Goal: Task Accomplishment & Management: Use online tool/utility

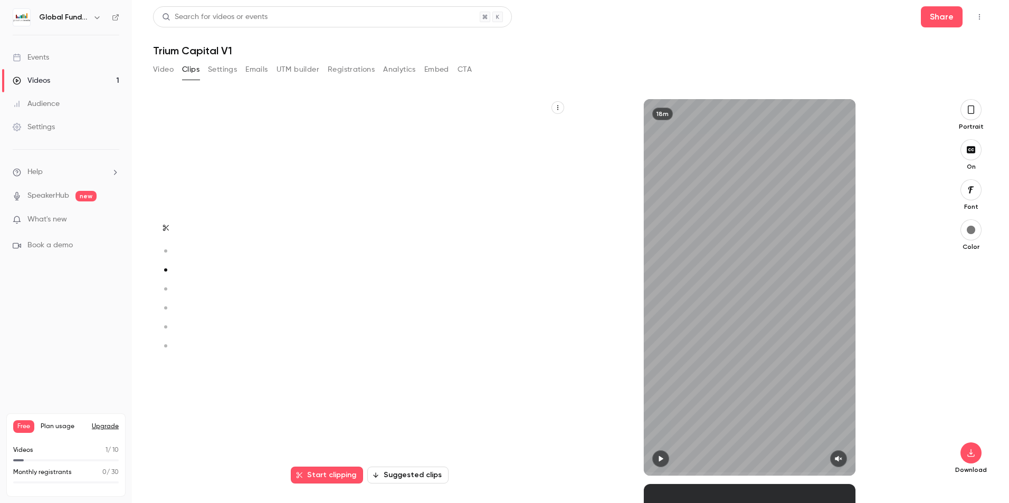
scroll to position [770, 0]
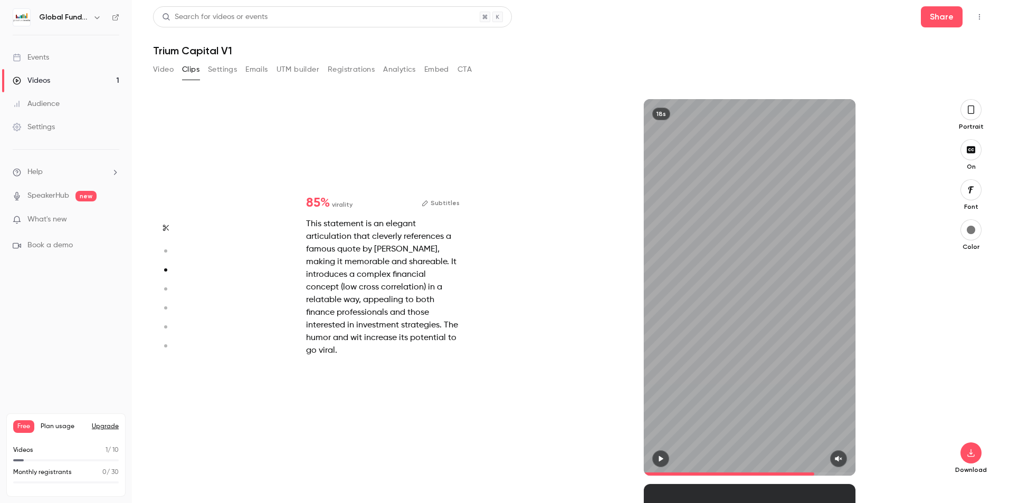
click at [165, 67] on button "Video" at bounding box center [163, 69] width 21 height 17
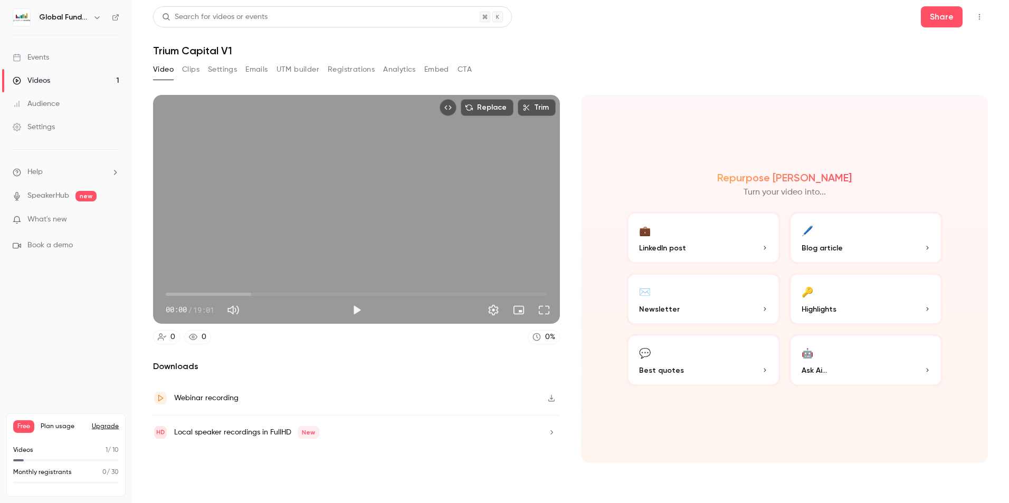
click at [188, 66] on button "Clips" at bounding box center [190, 69] width 17 height 17
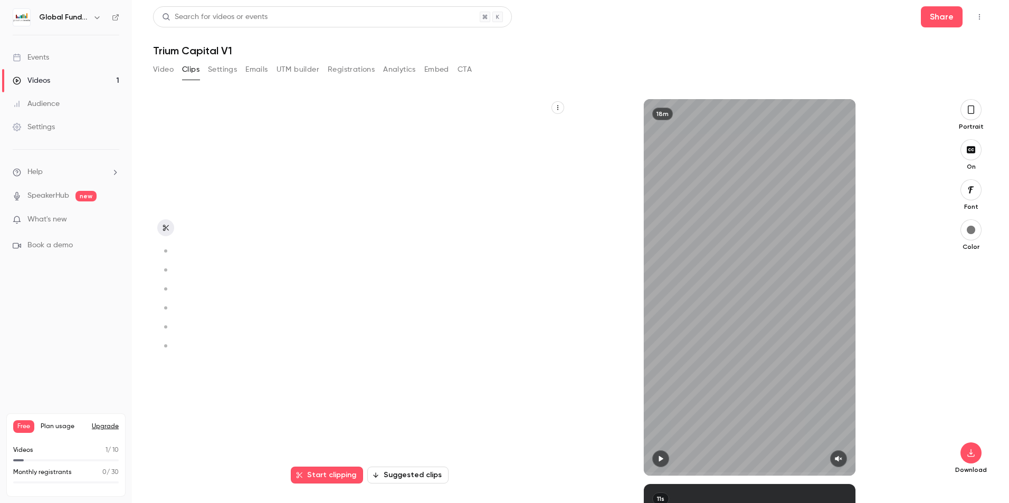
scroll to position [385, 0]
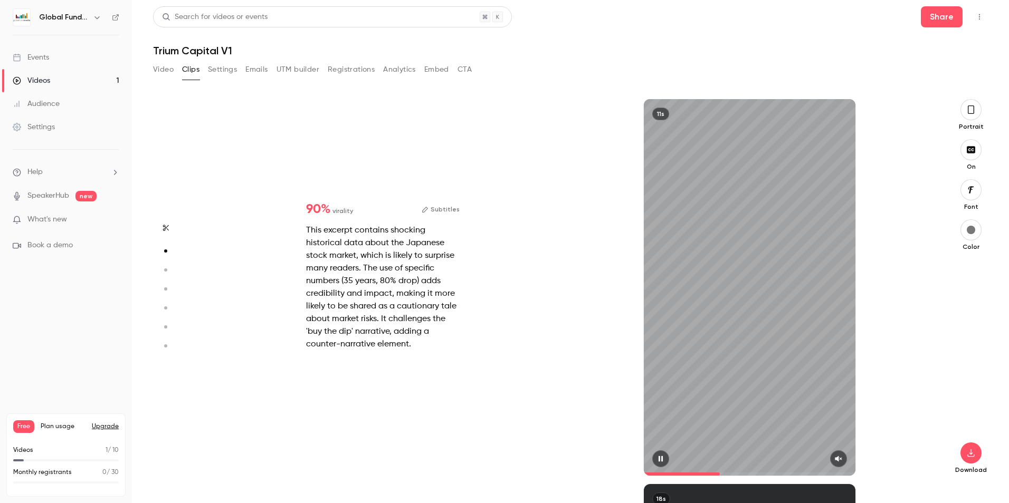
click at [835, 459] on icon "button" at bounding box center [838, 459] width 7 height 6
type input "***"
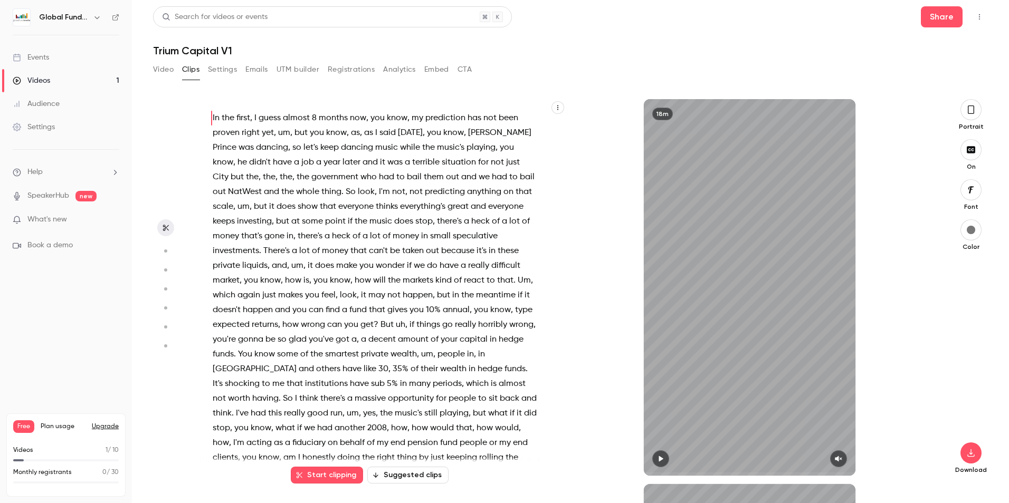
scroll to position [0, 0]
type input "*"
click at [660, 464] on button "button" at bounding box center [660, 459] width 17 height 17
click at [841, 452] on button "button" at bounding box center [838, 459] width 17 height 17
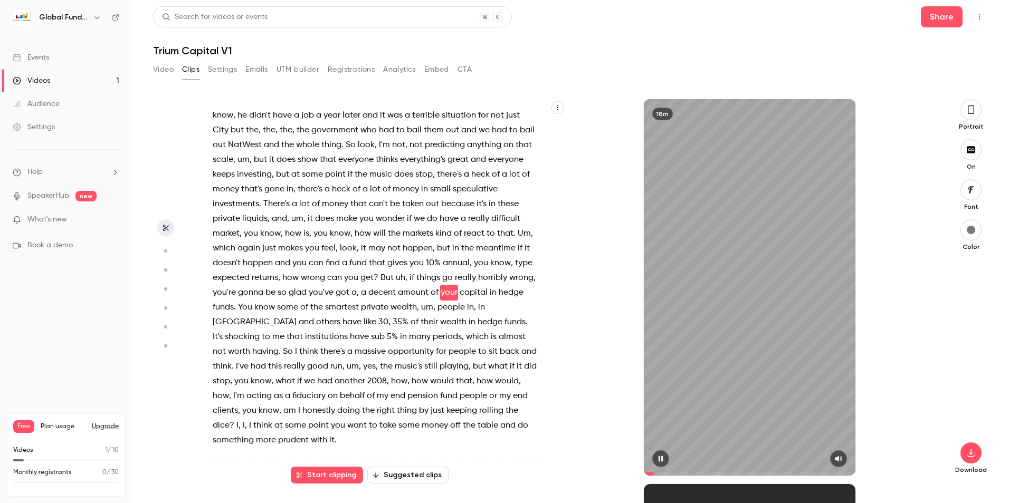
scroll to position [62, 0]
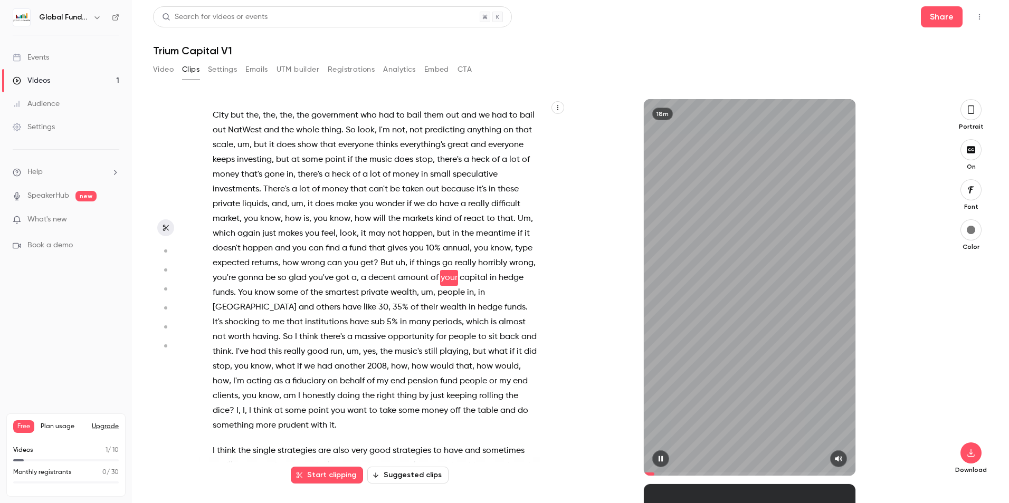
click at [739, 338] on div "18m" at bounding box center [750, 287] width 212 height 377
type input "****"
click at [163, 71] on button "Video" at bounding box center [163, 69] width 21 height 17
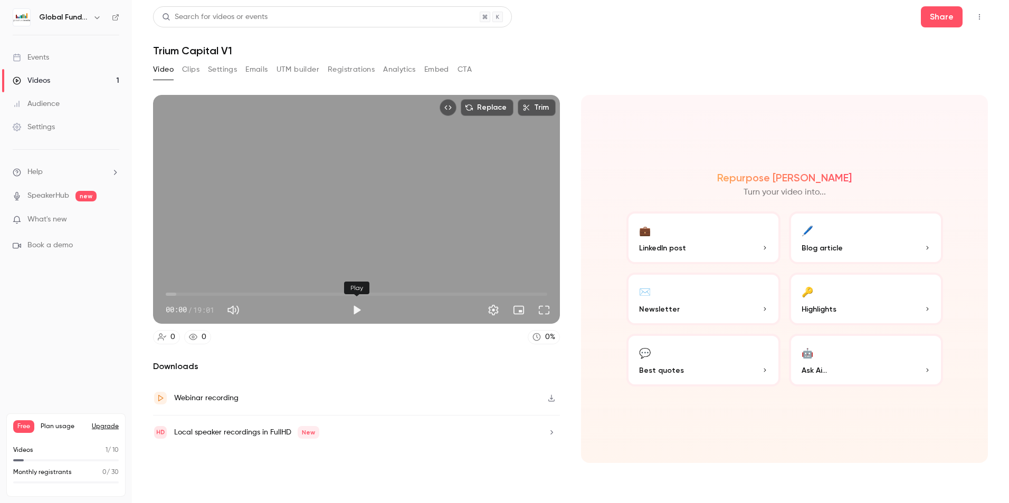
click at [352, 307] on button "Play" at bounding box center [356, 310] width 21 height 21
click at [355, 316] on button "Pause" at bounding box center [356, 310] width 21 height 21
click at [359, 307] on button "Play" at bounding box center [356, 310] width 21 height 21
click at [379, 204] on div "Replace Trim 00:22 00:22 / 19:01" at bounding box center [356, 209] width 407 height 229
click at [359, 302] on button "Play" at bounding box center [356, 310] width 21 height 21
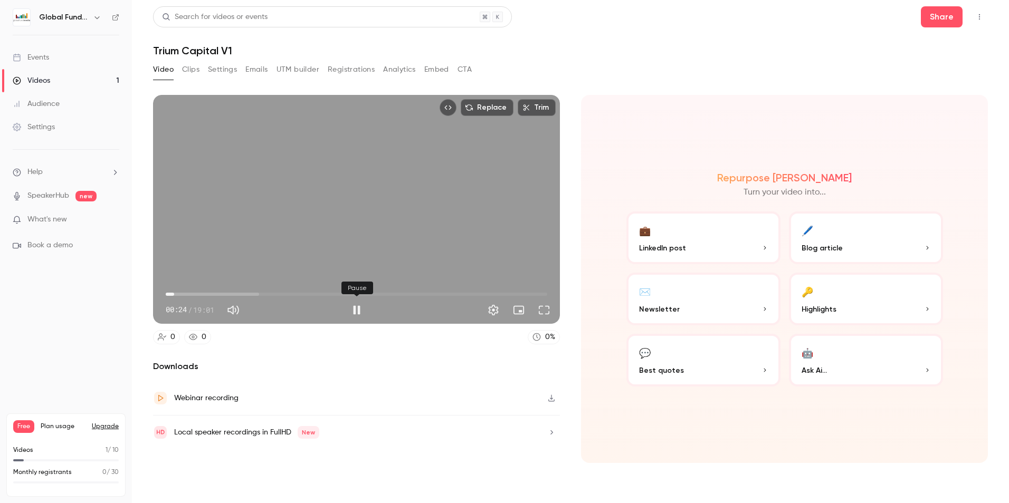
type input "**"
drag, startPoint x: 298, startPoint y: 306, endPoint x: 337, endPoint y: 306, distance: 38.5
click at [334, 307] on div "01:54 / 19:01" at bounding box center [256, 310] width 180 height 17
click at [357, 306] on button "Pause" at bounding box center [356, 310] width 21 height 21
click at [359, 303] on button "Play" at bounding box center [356, 310] width 21 height 21
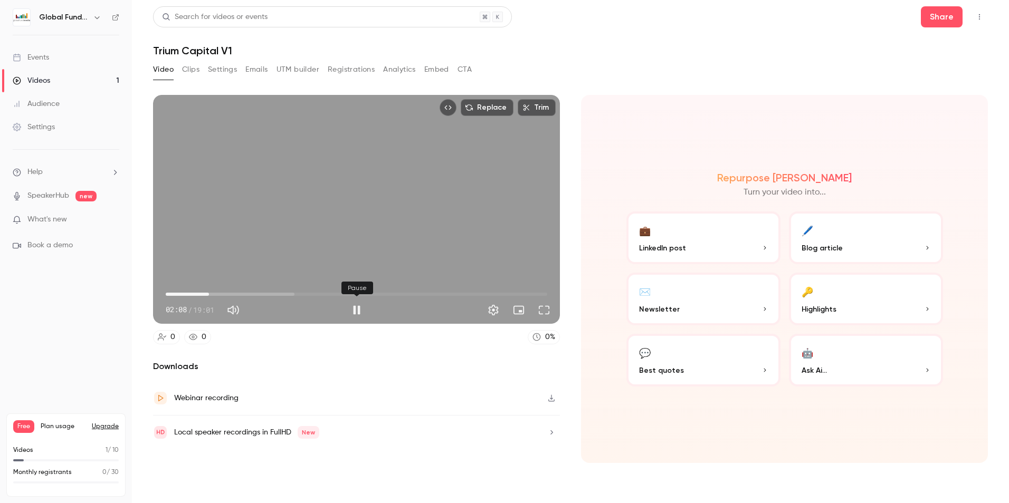
click at [355, 311] on button "Pause" at bounding box center [356, 310] width 21 height 21
click at [352, 307] on button "Play" at bounding box center [356, 310] width 21 height 21
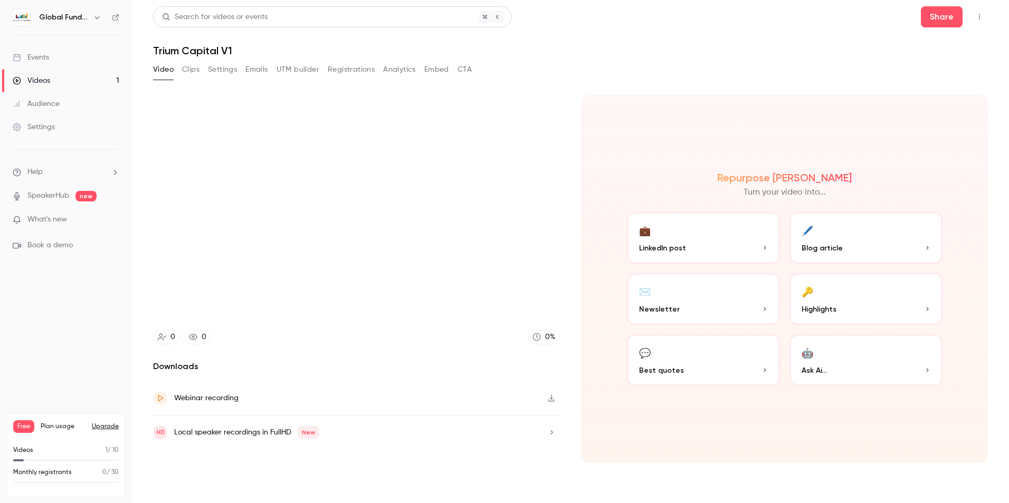
click at [450, 356] on div "Replace Trim 02:33 02:33 / 19:01 0 0 0 % Downloads Webinar recording Local spea…" at bounding box center [356, 279] width 407 height 368
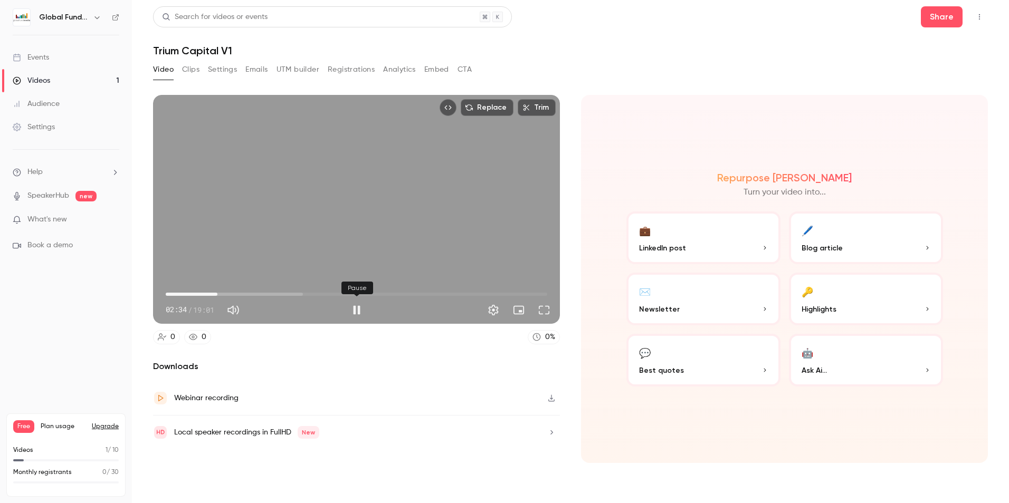
click at [350, 307] on button "Pause" at bounding box center [356, 310] width 21 height 21
type input "***"
click at [195, 69] on button "Clips" at bounding box center [190, 69] width 17 height 17
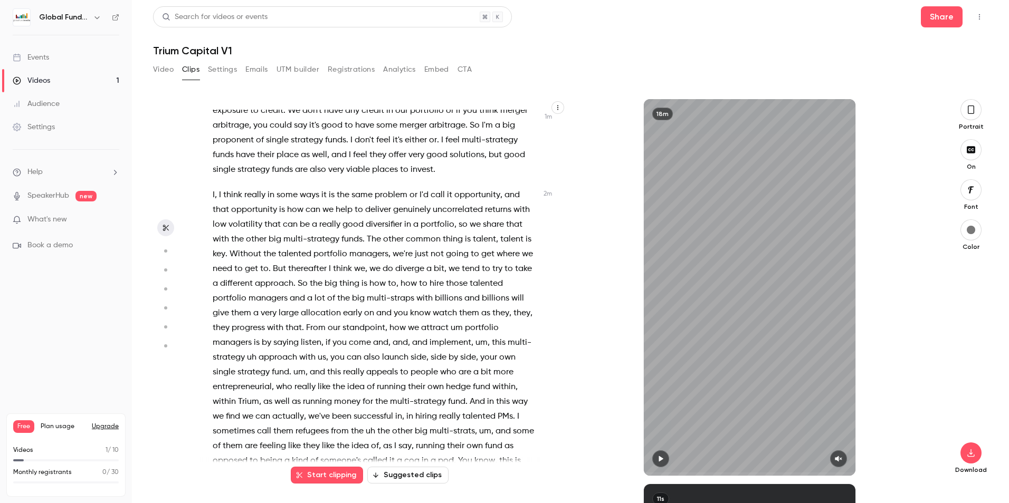
scroll to position [528, 0]
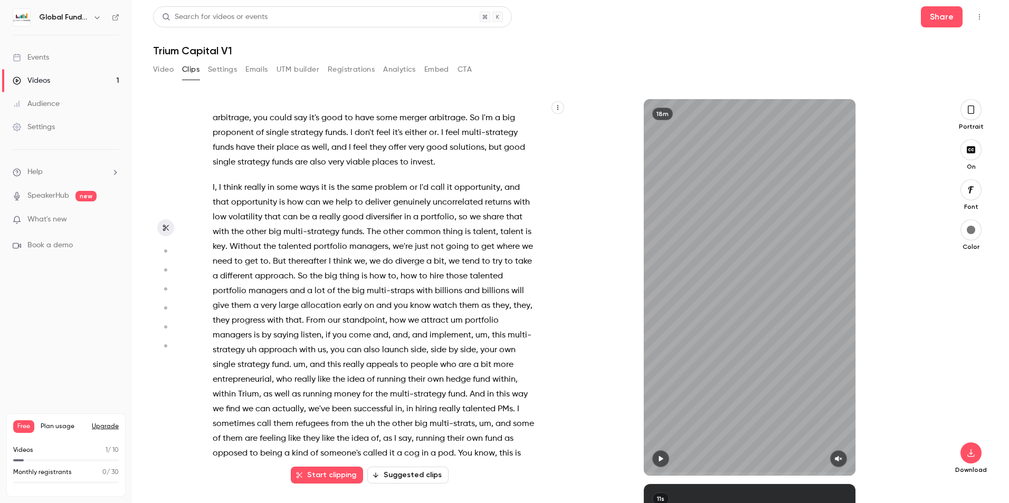
click at [661, 457] on icon "button" at bounding box center [660, 458] width 8 height 7
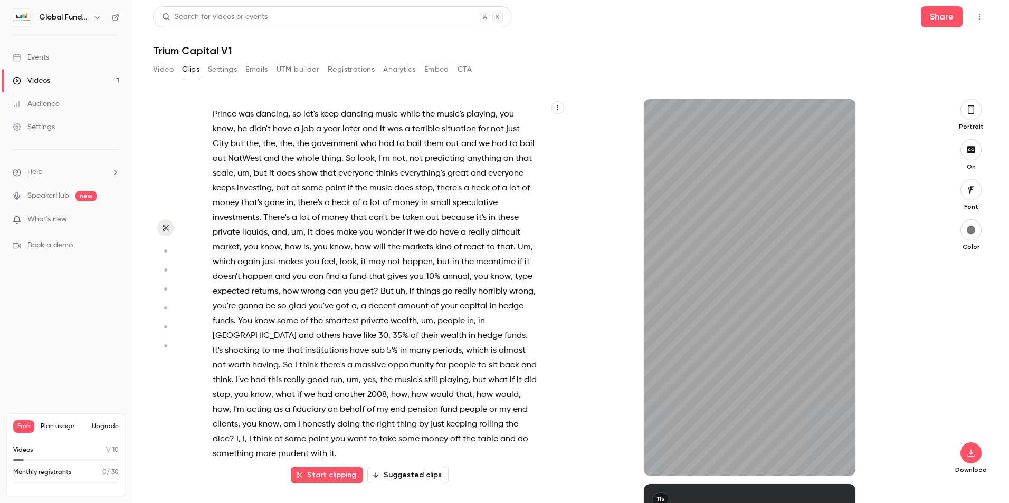
scroll to position [0, 0]
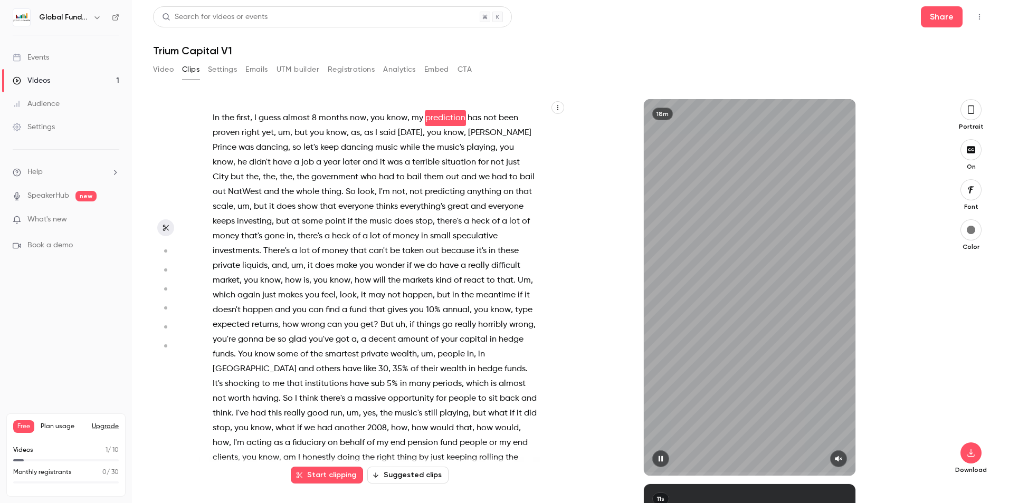
click at [842, 458] on icon "button" at bounding box center [838, 459] width 7 height 6
click at [660, 455] on icon "button" at bounding box center [660, 458] width 8 height 7
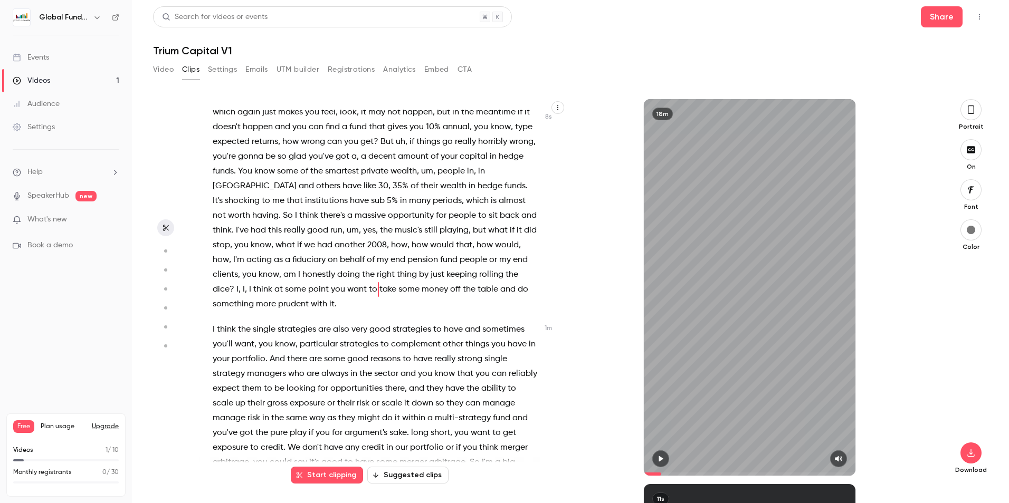
scroll to position [180, 0]
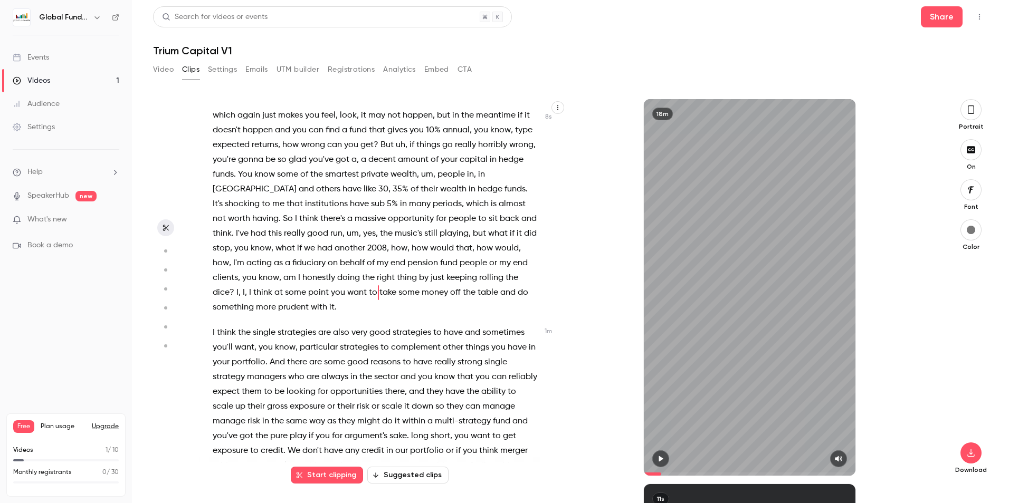
drag, startPoint x: 650, startPoint y: 471, endPoint x: 661, endPoint y: 473, distance: 11.7
click at [661, 473] on span at bounding box center [750, 474] width 212 height 17
click at [659, 457] on icon "button" at bounding box center [660, 458] width 8 height 7
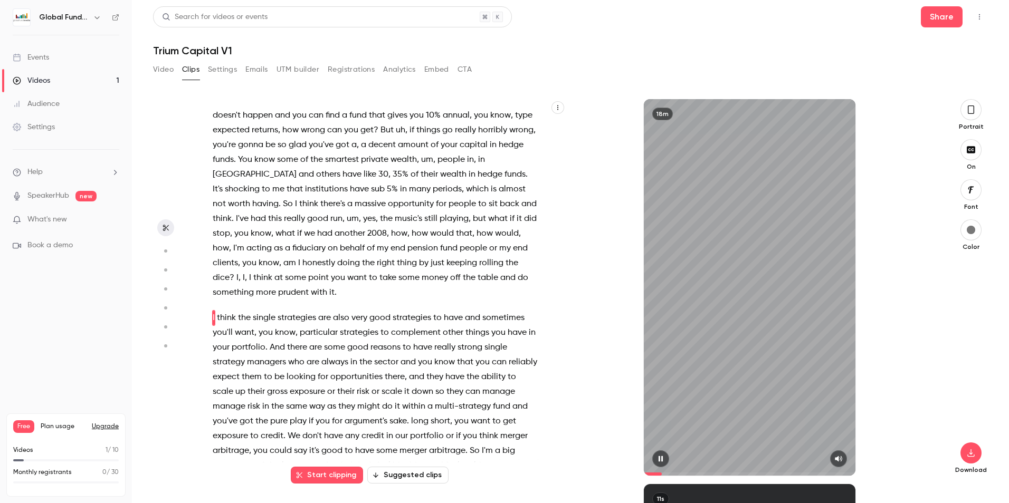
scroll to position [220, 0]
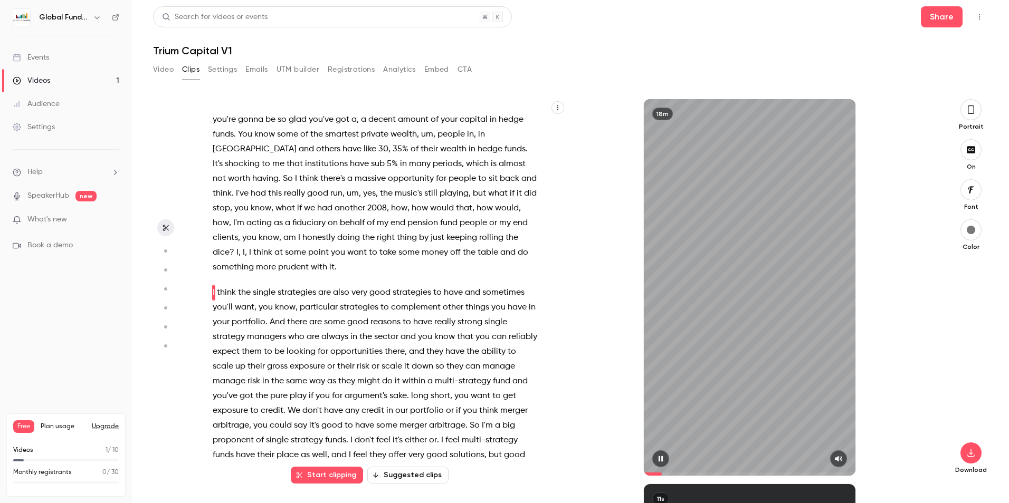
click at [659, 457] on icon "button" at bounding box center [661, 459] width 4 height 6
click at [654, 459] on button "button" at bounding box center [660, 459] width 17 height 17
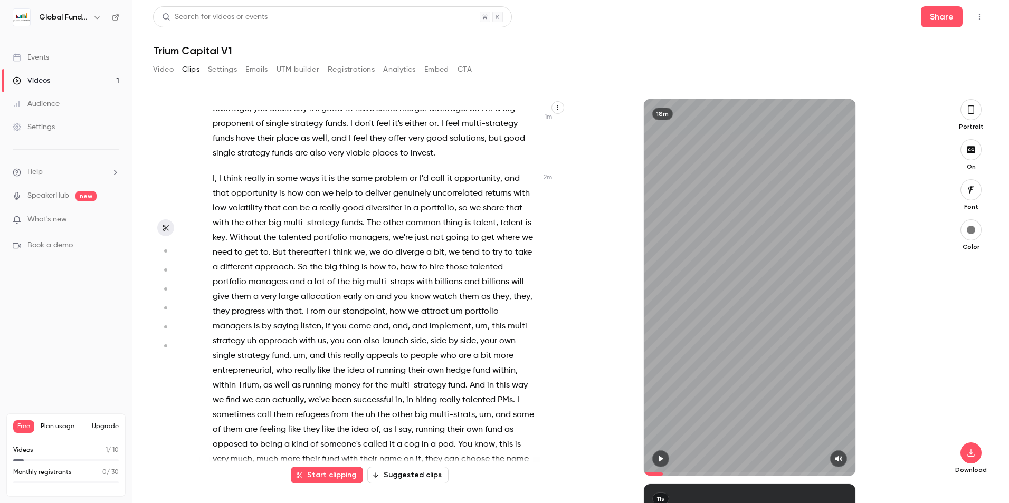
scroll to position [484, 0]
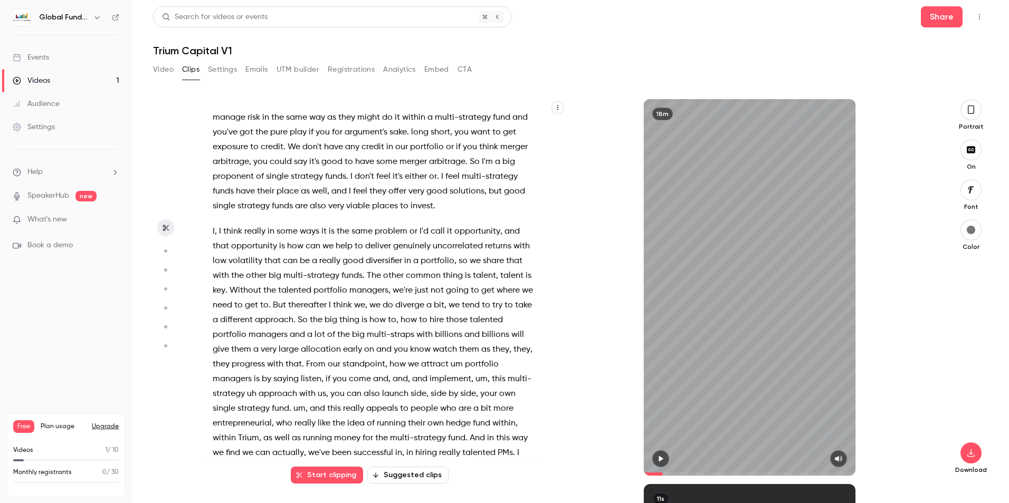
click at [663, 456] on icon "button" at bounding box center [660, 458] width 8 height 7
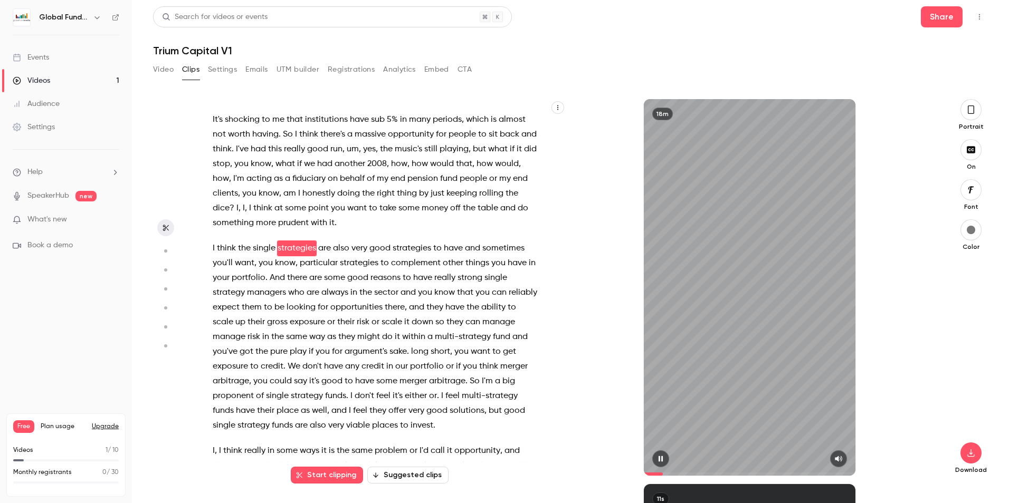
scroll to position [220, 0]
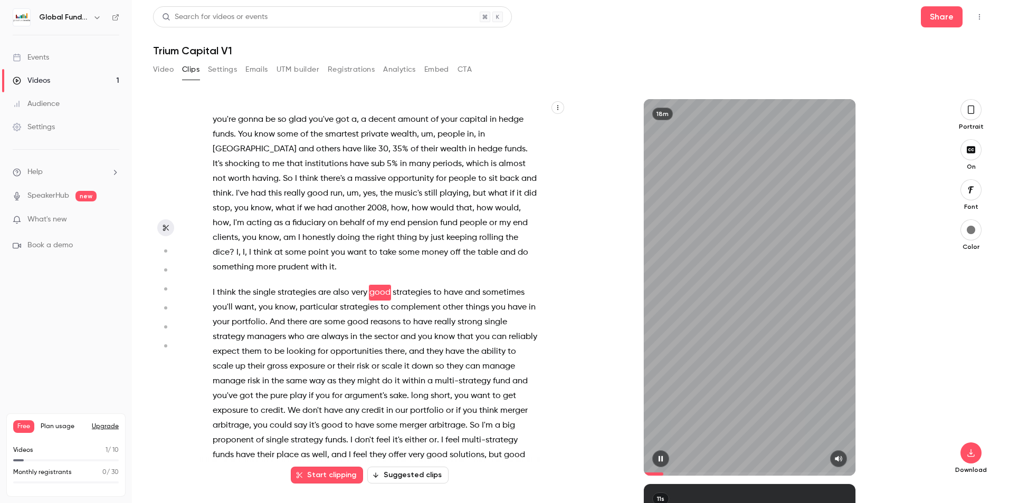
click at [667, 474] on span at bounding box center [750, 474] width 212 height 3
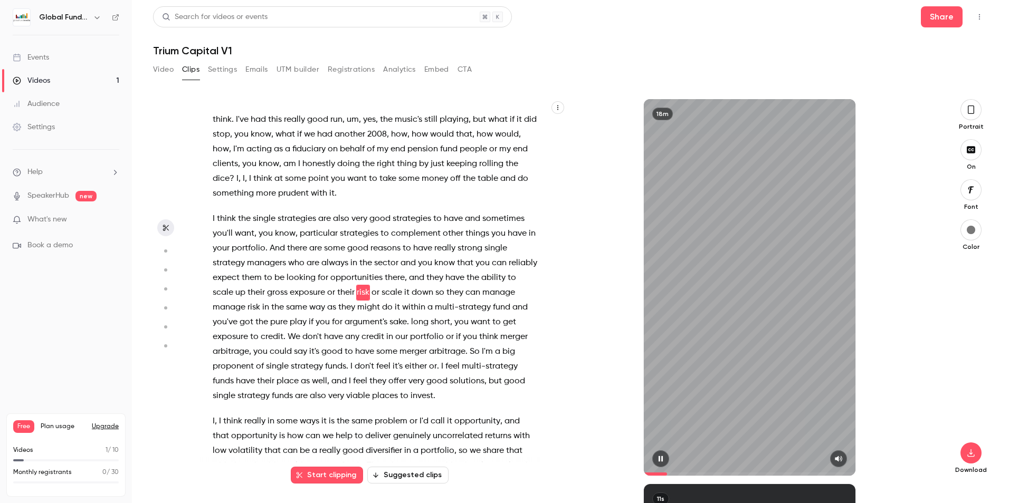
click at [669, 474] on span at bounding box center [750, 474] width 212 height 3
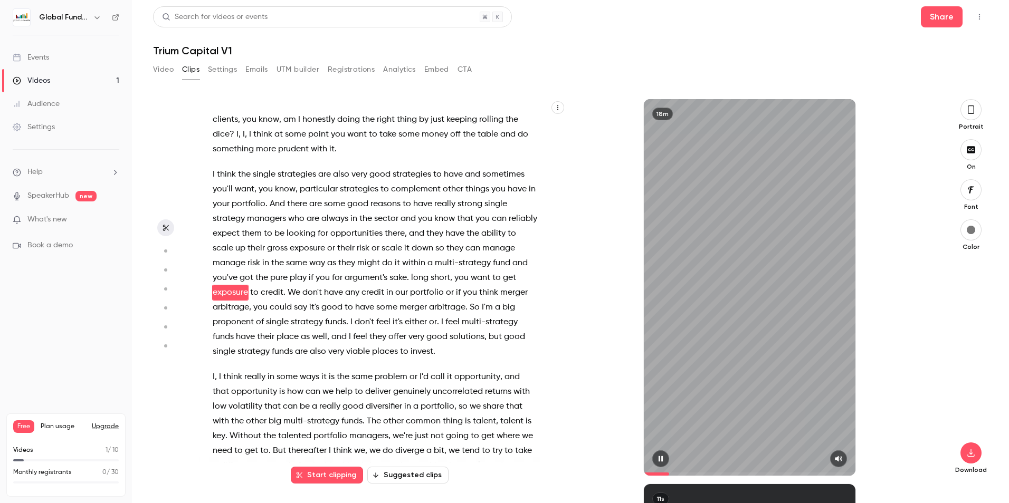
click at [674, 472] on span at bounding box center [750, 474] width 212 height 17
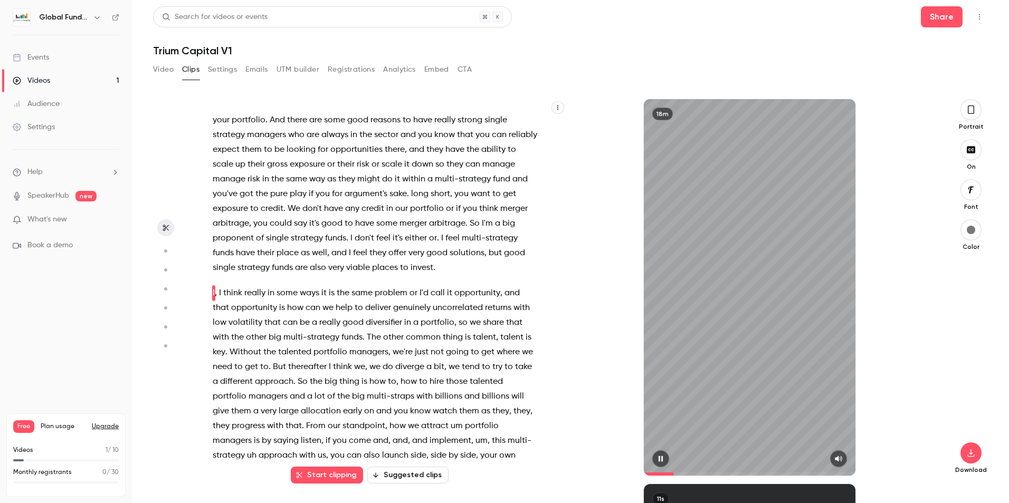
scroll to position [423, 0]
click at [656, 459] on icon "button" at bounding box center [660, 458] width 8 height 7
click at [665, 454] on button "button" at bounding box center [660, 459] width 17 height 17
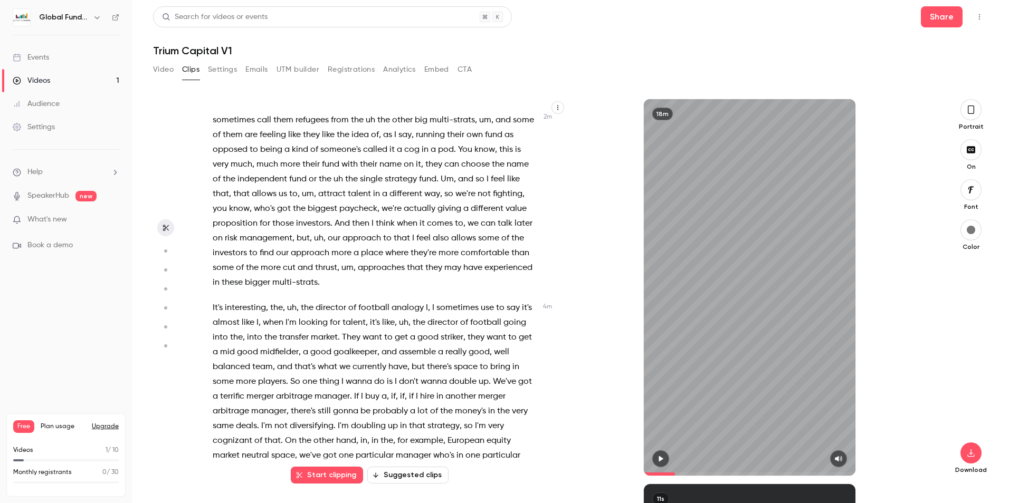
scroll to position [845, 0]
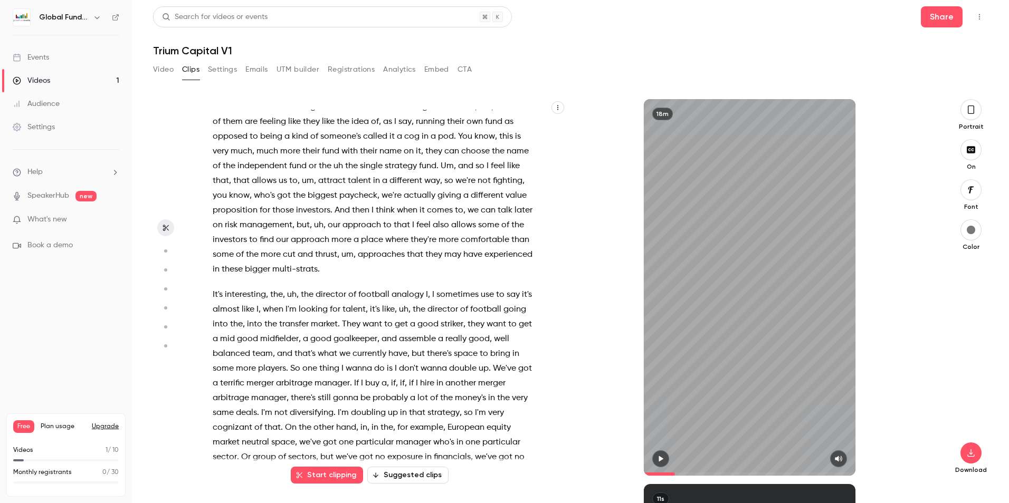
drag, startPoint x: 273, startPoint y: 0, endPoint x: 246, endPoint y: 267, distance: 268.4
click at [444, 262] on span "may" at bounding box center [452, 254] width 17 height 15
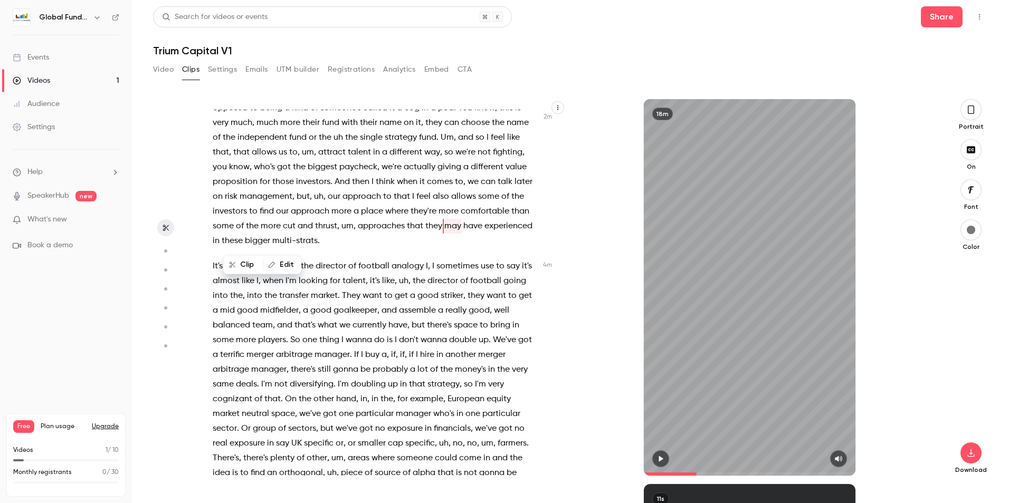
scroll to position [874, 0]
click at [444, 233] on span "may" at bounding box center [452, 225] width 17 height 15
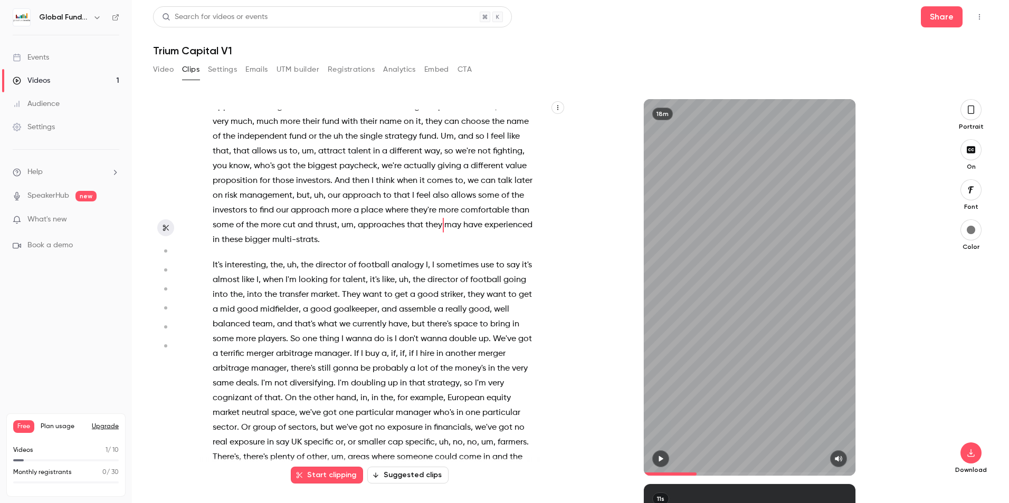
click at [444, 233] on span "may" at bounding box center [452, 225] width 17 height 15
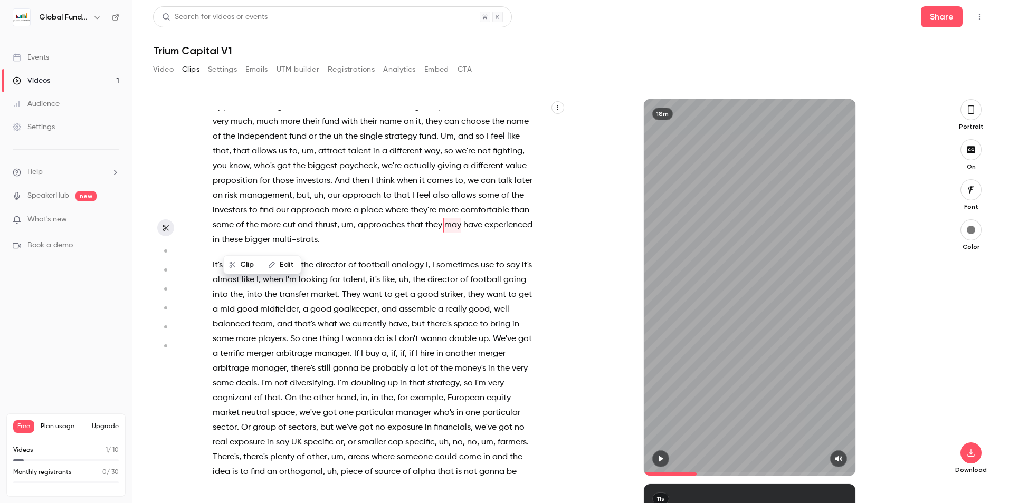
click at [666, 457] on button "button" at bounding box center [660, 459] width 17 height 17
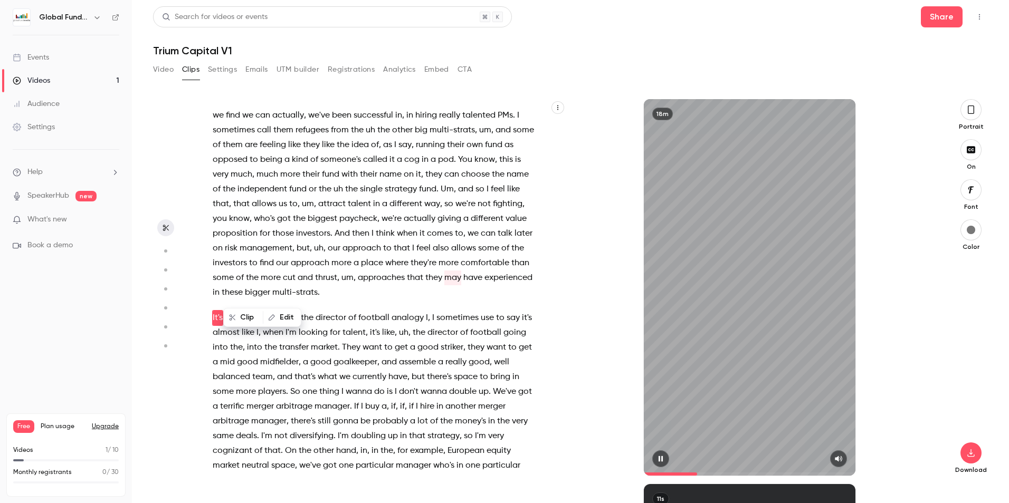
scroll to position [847, 0]
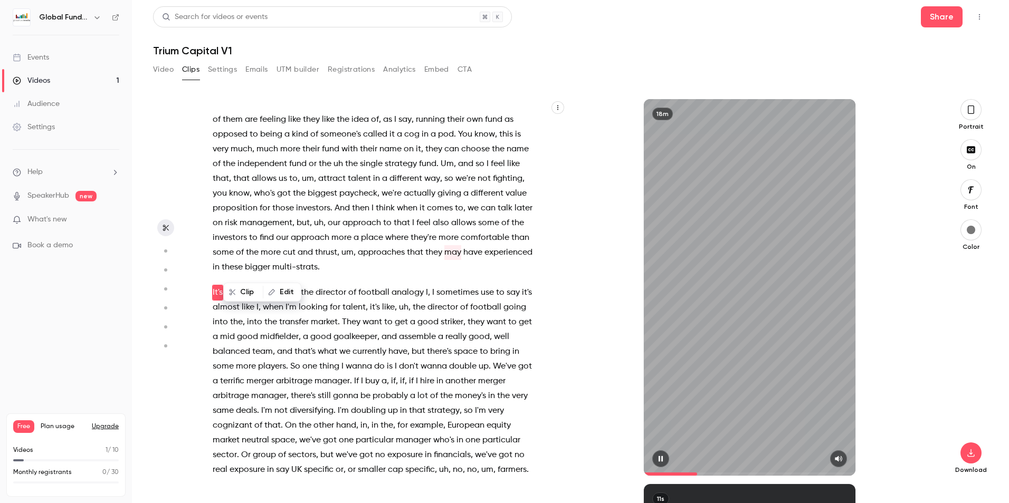
click at [665, 457] on button "button" at bounding box center [660, 459] width 17 height 17
click at [658, 456] on icon "button" at bounding box center [660, 458] width 8 height 7
click at [666, 460] on button "button" at bounding box center [660, 459] width 17 height 17
click at [664, 460] on icon "button" at bounding box center [660, 458] width 8 height 7
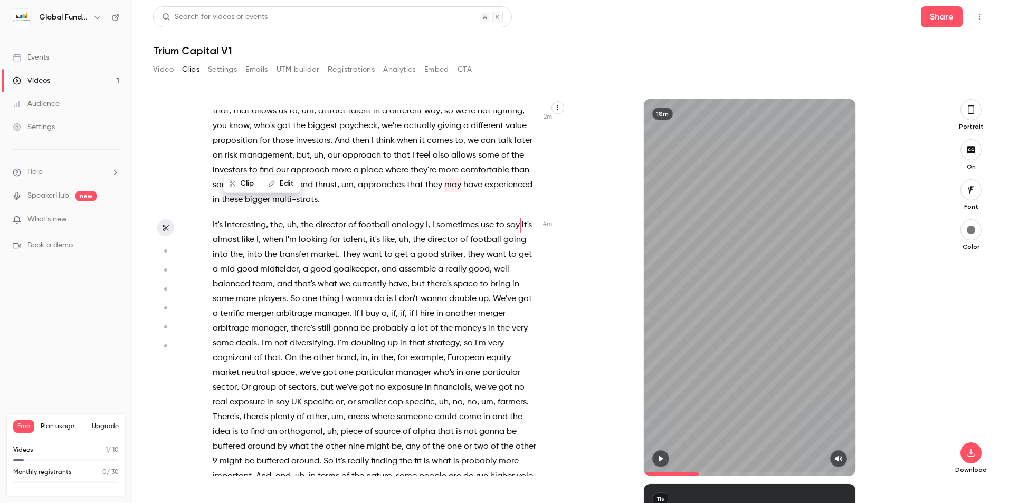
scroll to position [967, 0]
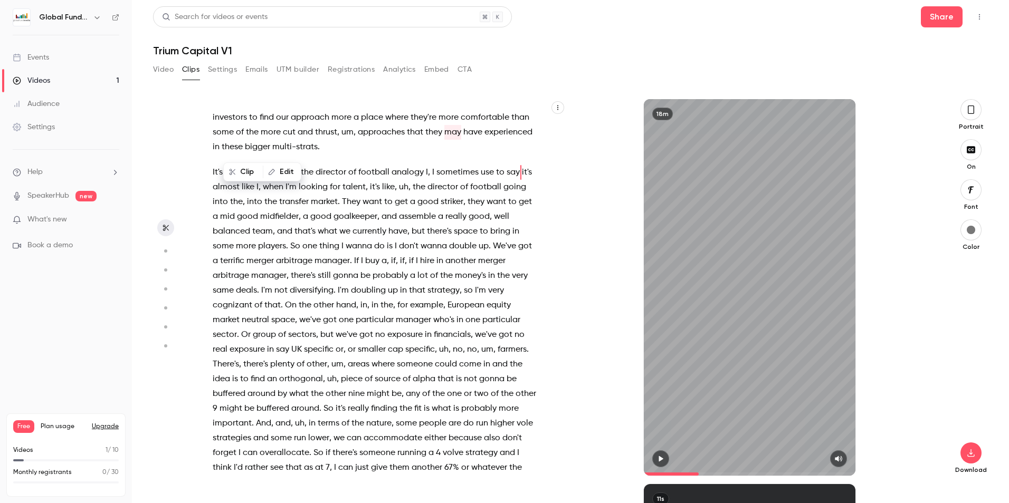
click at [579, 244] on div "18m" at bounding box center [749, 287] width 367 height 377
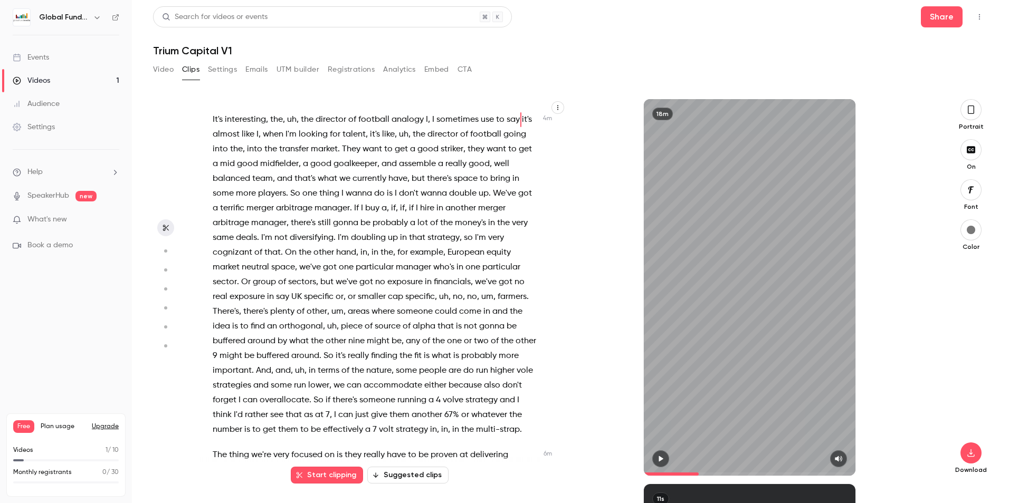
scroll to position [1073, 0]
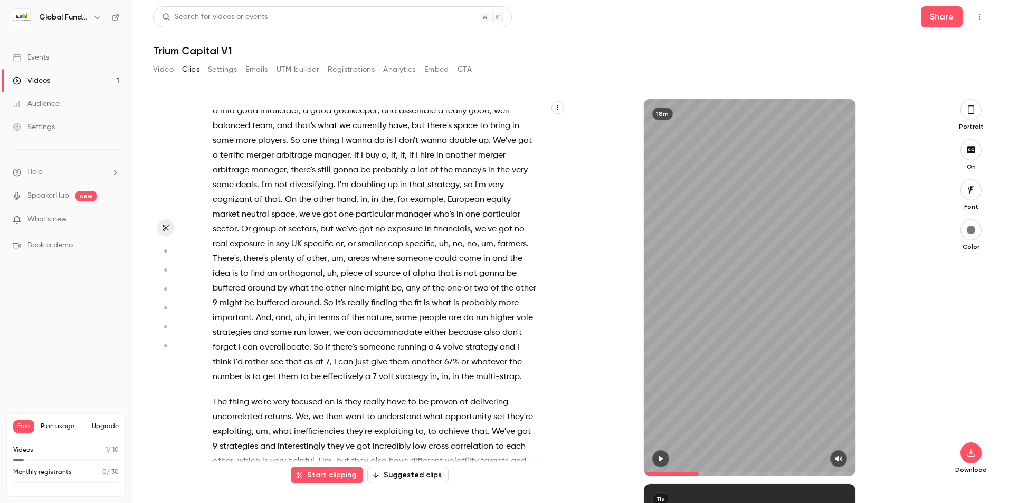
click at [449, 340] on span "because" at bounding box center [465, 333] width 33 height 15
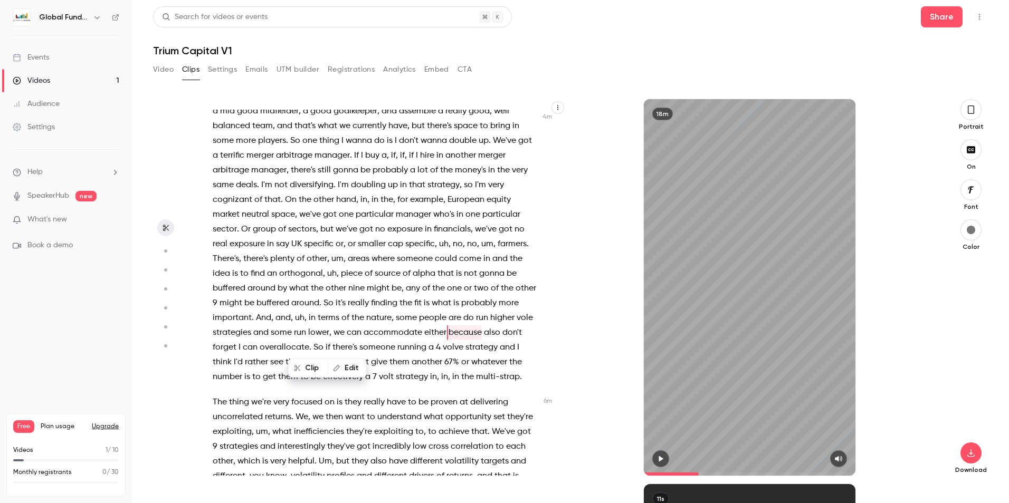
scroll to position [1128, 0]
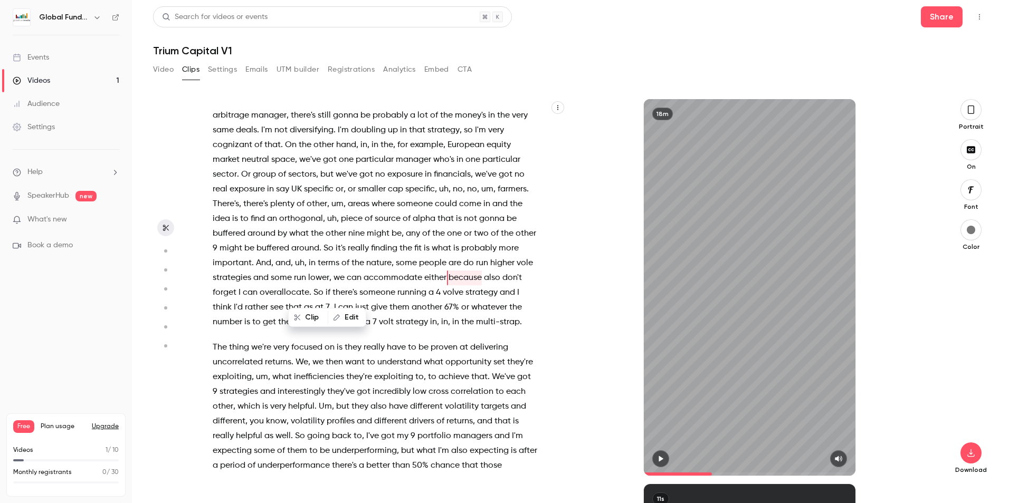
click at [661, 447] on div "18m" at bounding box center [750, 287] width 212 height 377
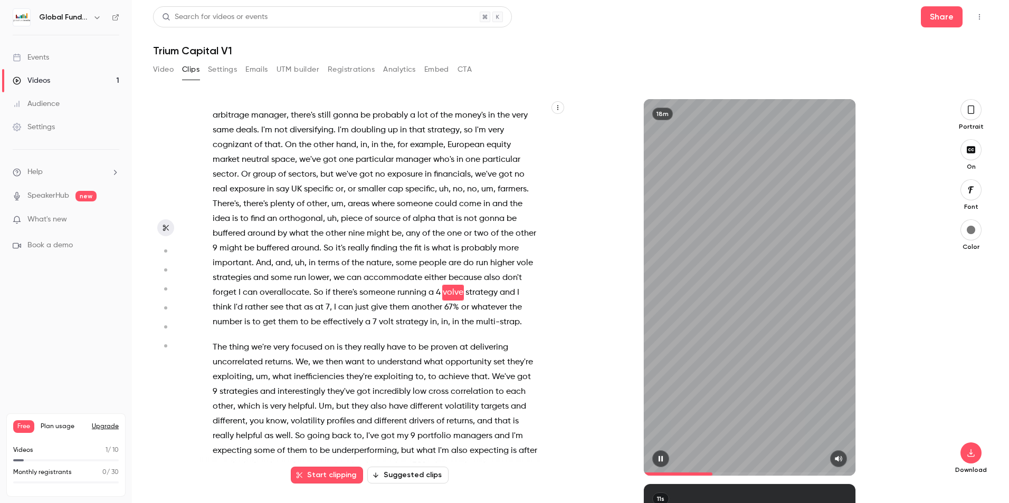
scroll to position [1142, 0]
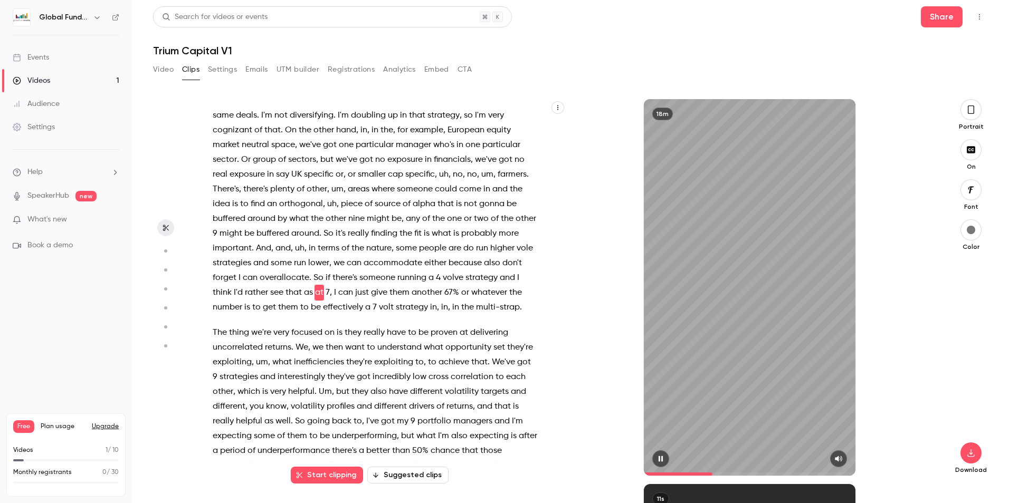
click at [662, 456] on icon "button" at bounding box center [660, 458] width 8 height 7
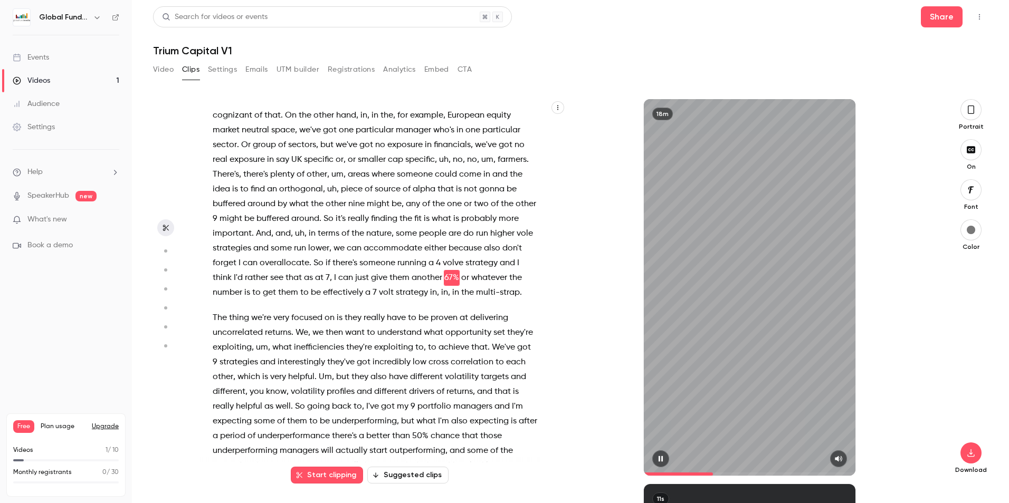
click at [662, 456] on icon "button" at bounding box center [660, 458] width 8 height 7
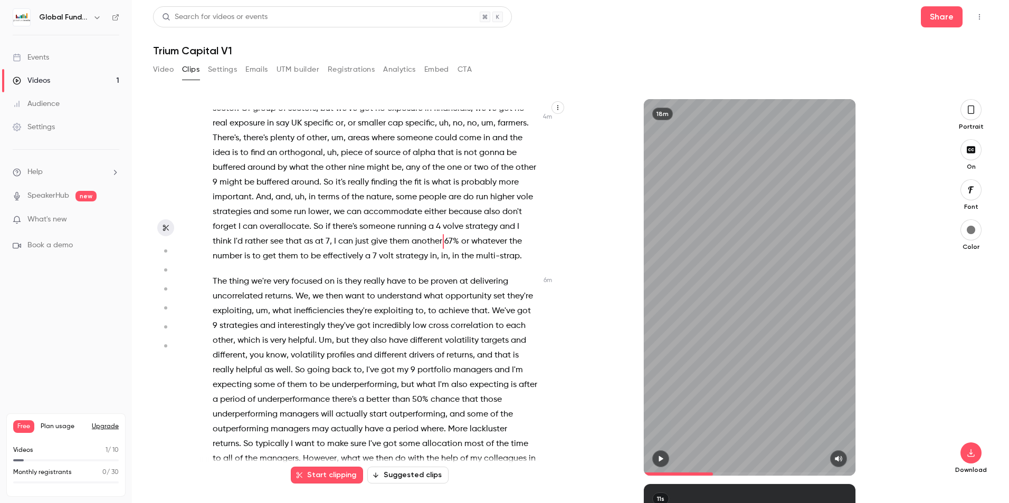
scroll to position [1210, 0]
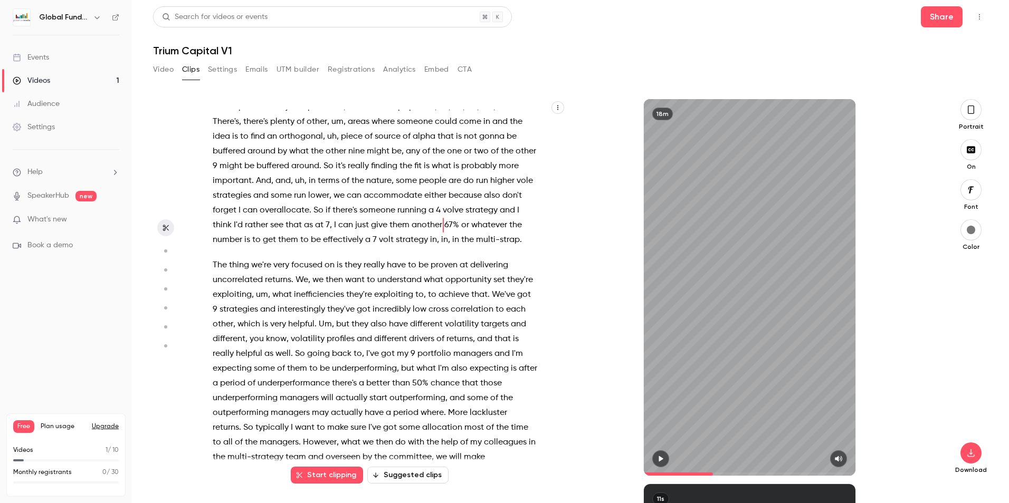
click at [661, 455] on button "button" at bounding box center [660, 459] width 17 height 17
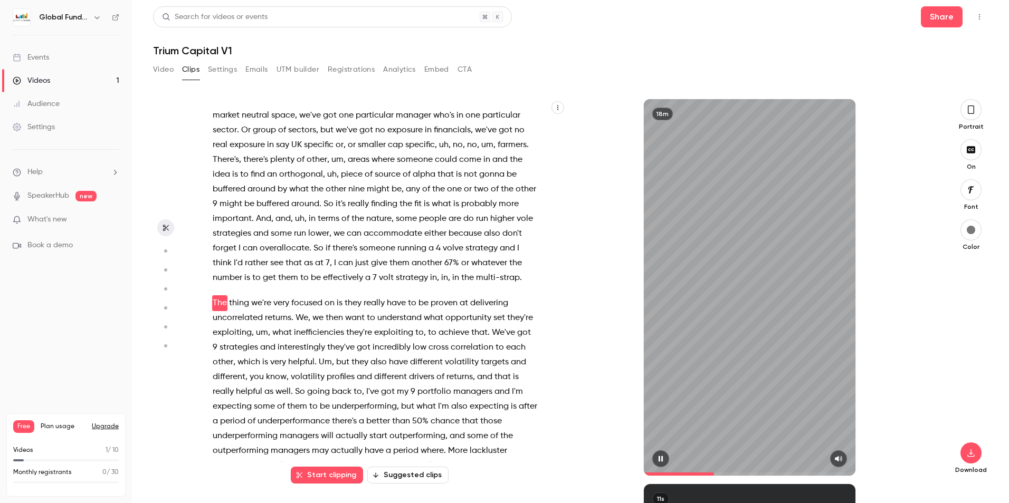
scroll to position [1197, 0]
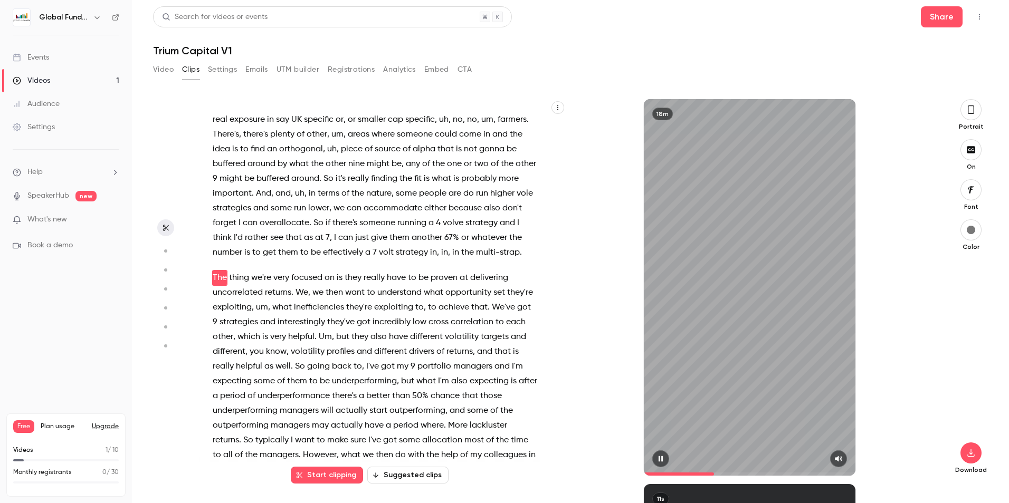
click at [657, 457] on icon "button" at bounding box center [660, 458] width 8 height 7
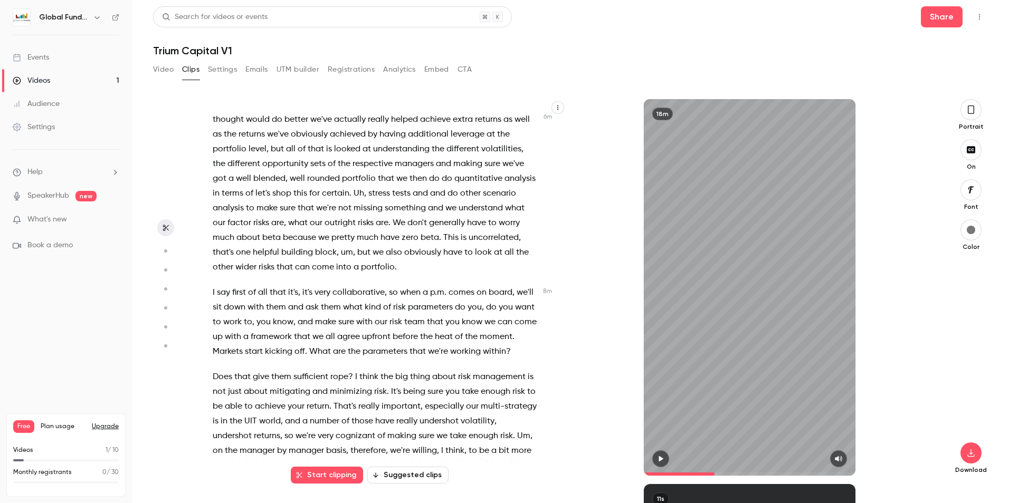
scroll to position [1619, 0]
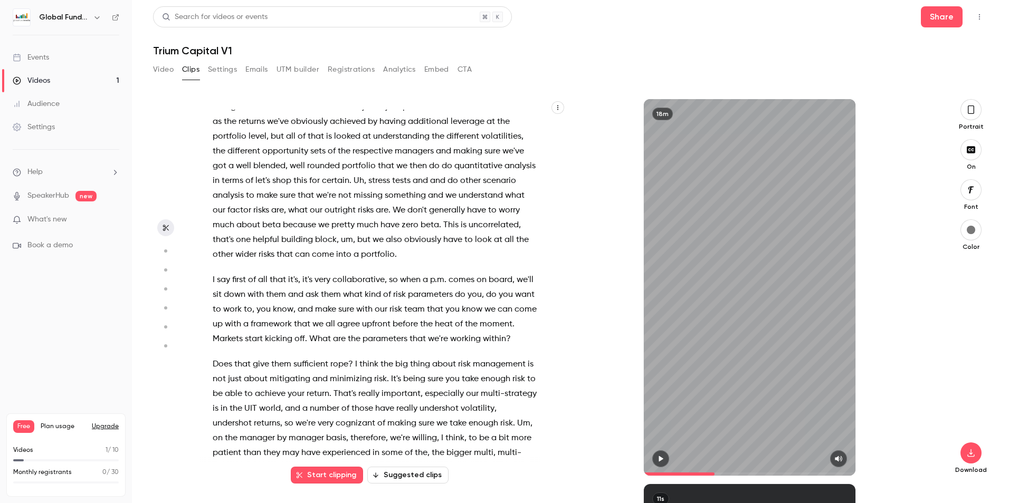
click at [336, 259] on span at bounding box center [335, 255] width 2 height 8
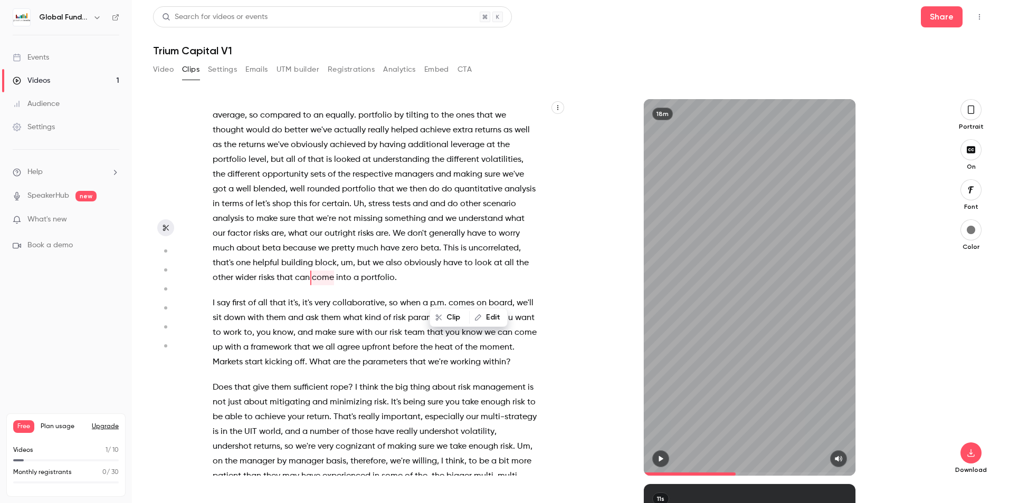
click at [659, 456] on icon "button" at bounding box center [660, 458] width 8 height 7
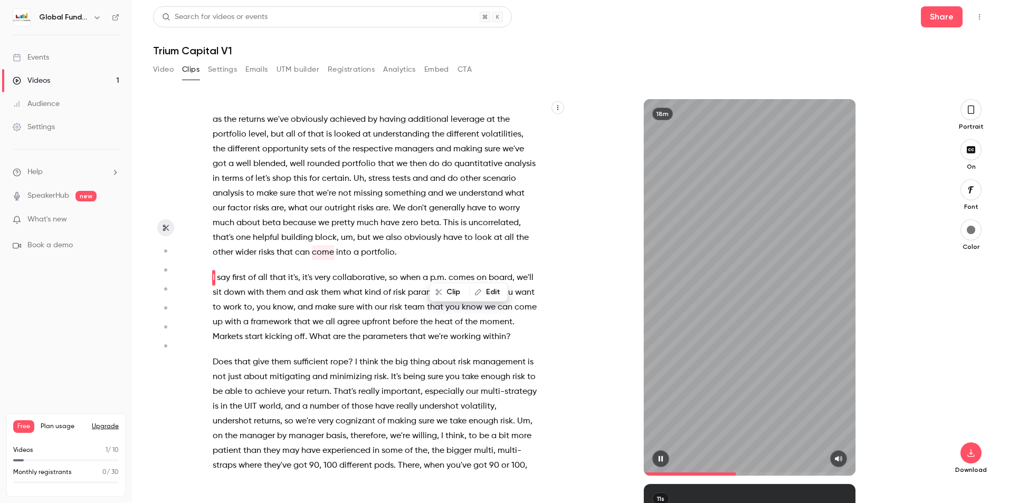
click at [659, 448] on div "18m" at bounding box center [750, 287] width 212 height 377
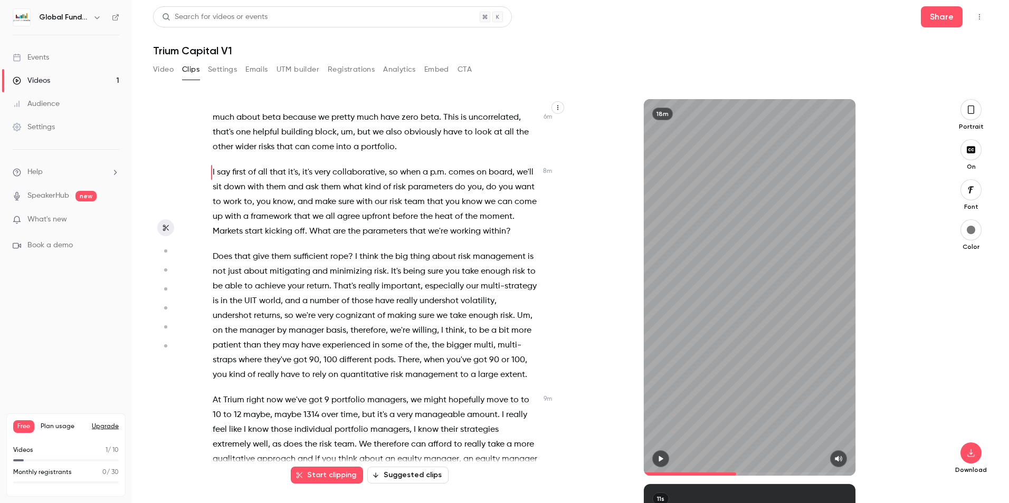
scroll to position [1780, 0]
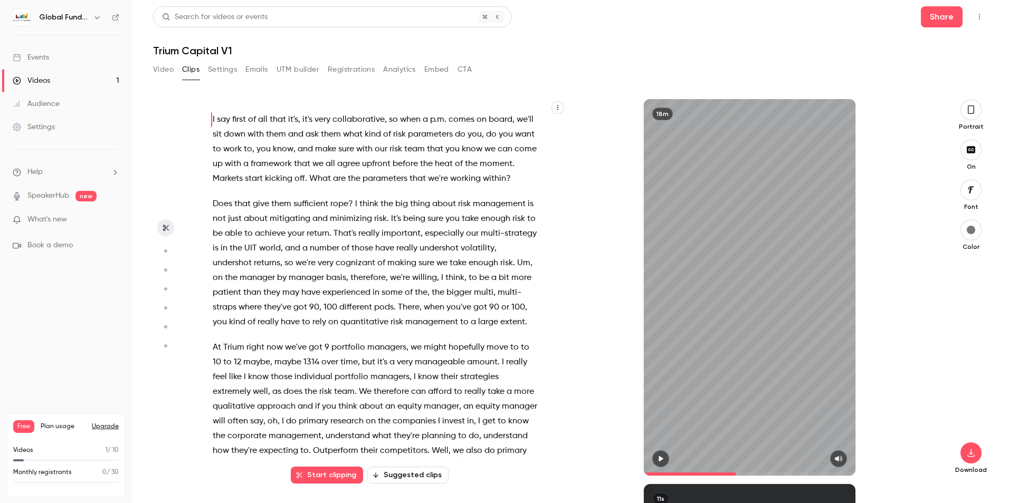
click at [483, 186] on span "within" at bounding box center [494, 178] width 23 height 15
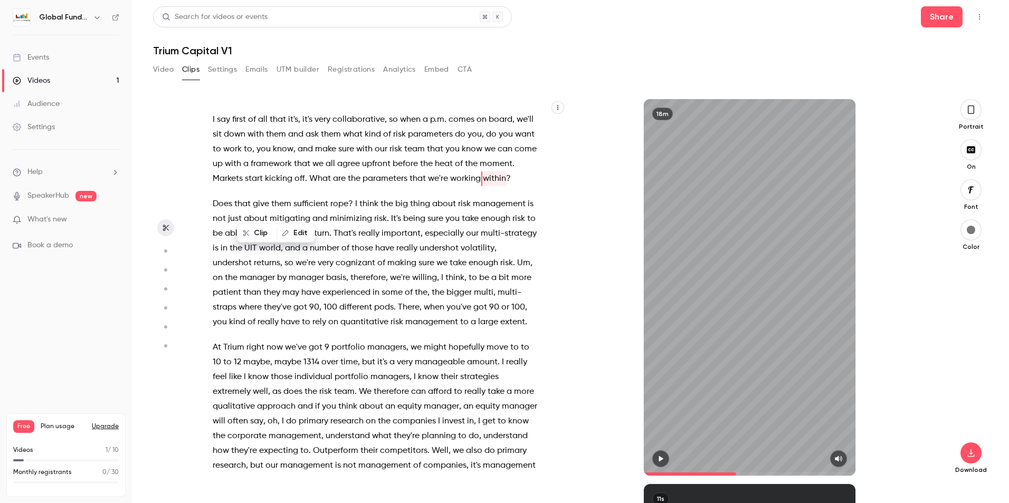
scroll to position [1695, 0]
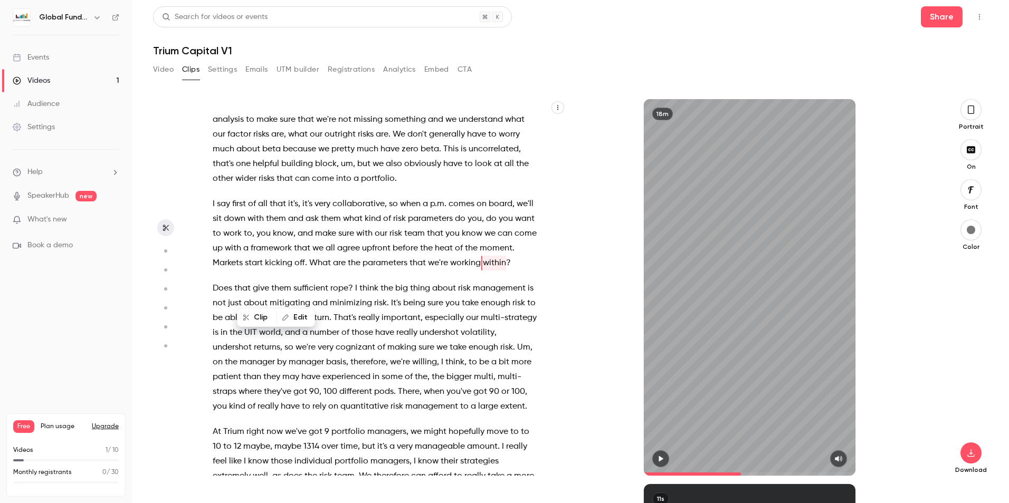
click at [659, 458] on icon "button" at bounding box center [660, 458] width 8 height 7
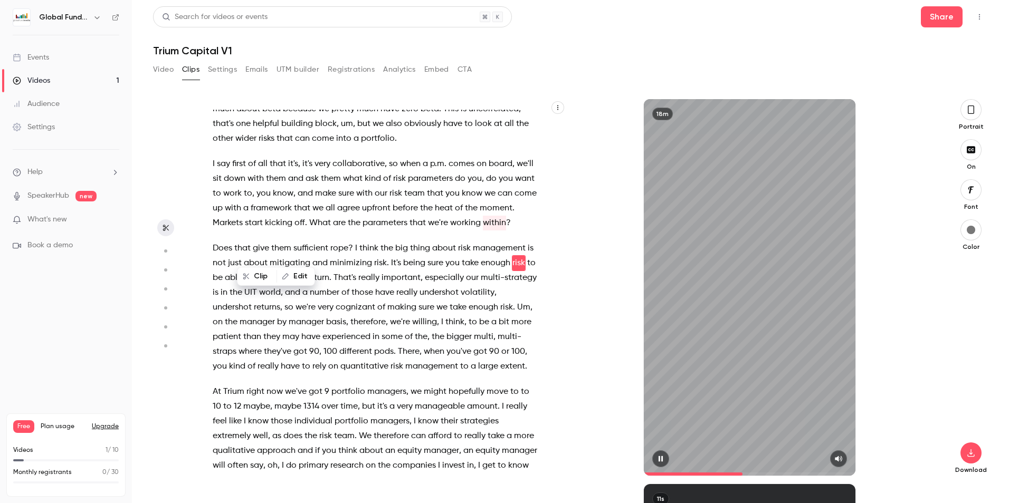
scroll to position [1750, 0]
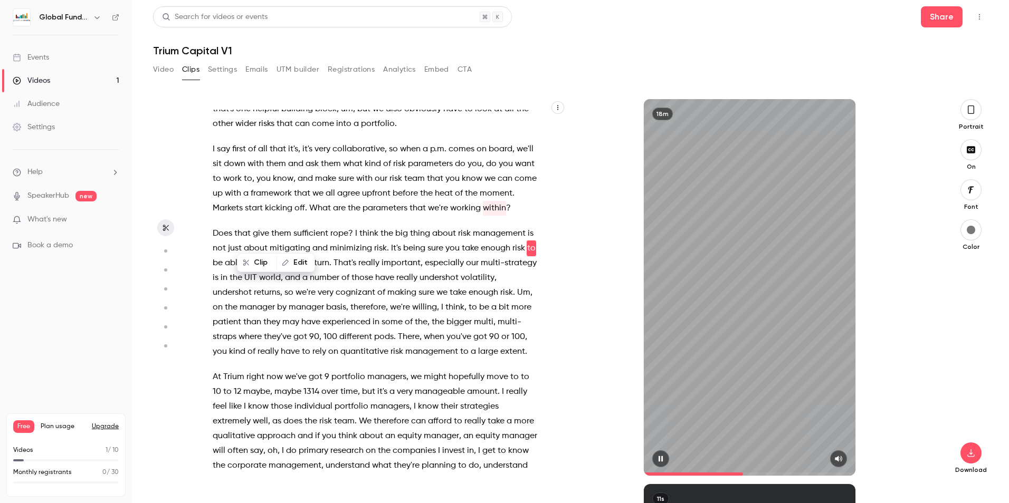
click at [661, 458] on icon "button" at bounding box center [660, 458] width 8 height 7
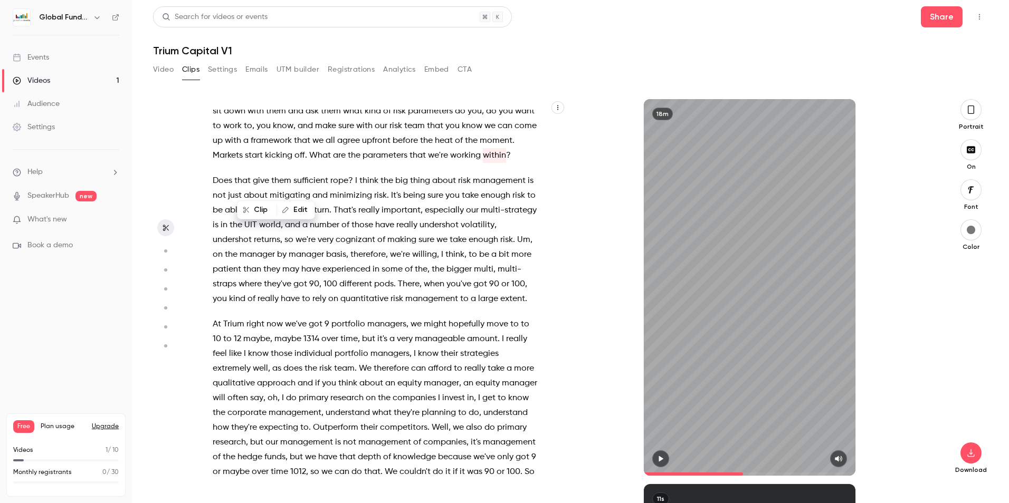
click at [242, 233] on span "the" at bounding box center [236, 225] width 13 height 15
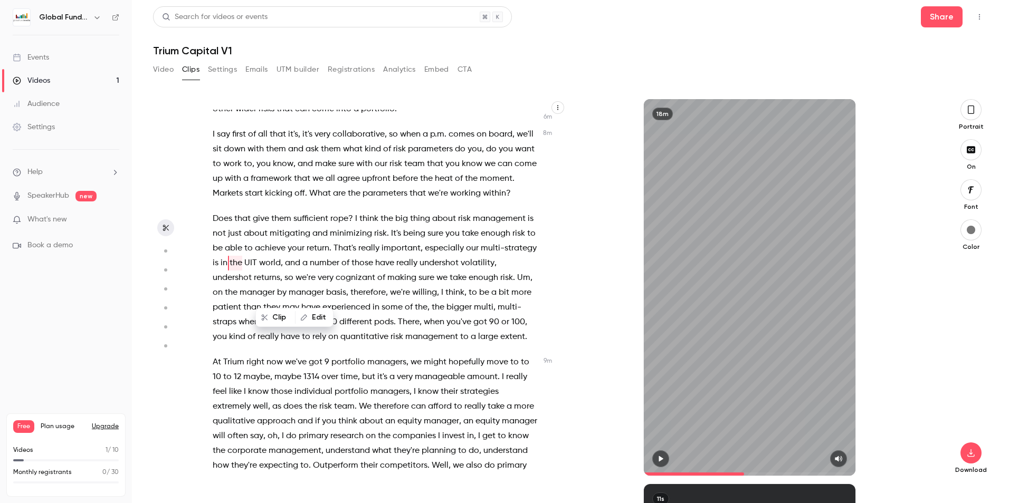
click at [655, 452] on button "button" at bounding box center [660, 459] width 17 height 17
click at [257, 271] on span "UIT" at bounding box center [250, 263] width 13 height 15
click at [242, 271] on span "the" at bounding box center [236, 263] width 13 height 15
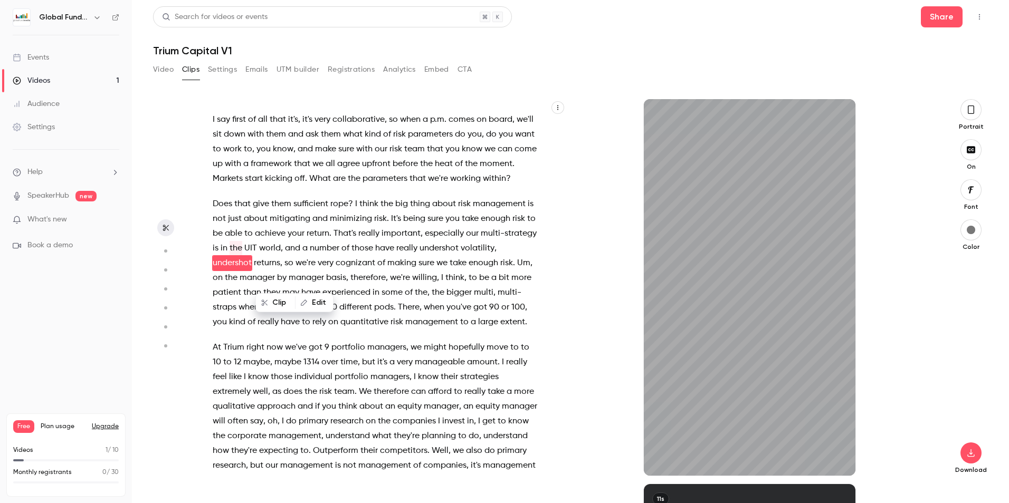
click at [599, 196] on div "18m" at bounding box center [749, 287] width 367 height 377
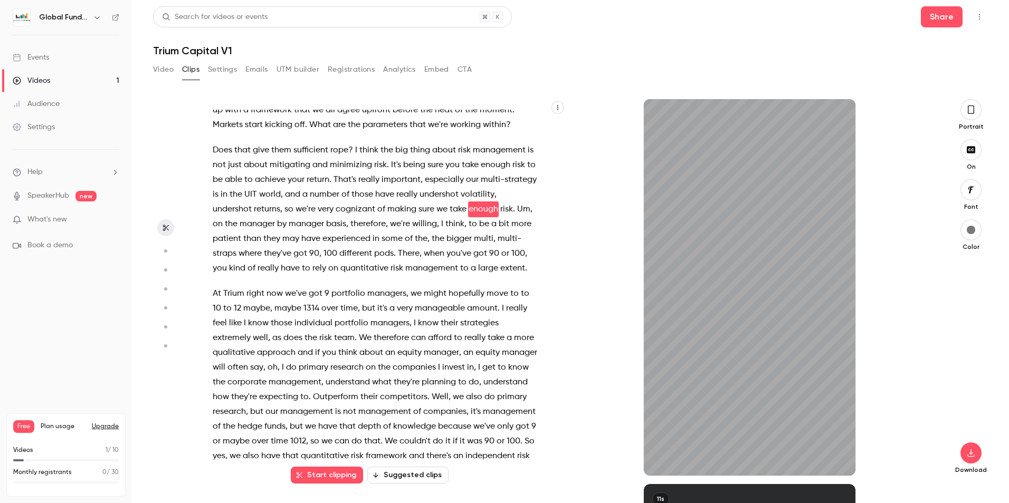
scroll to position [1795, 0]
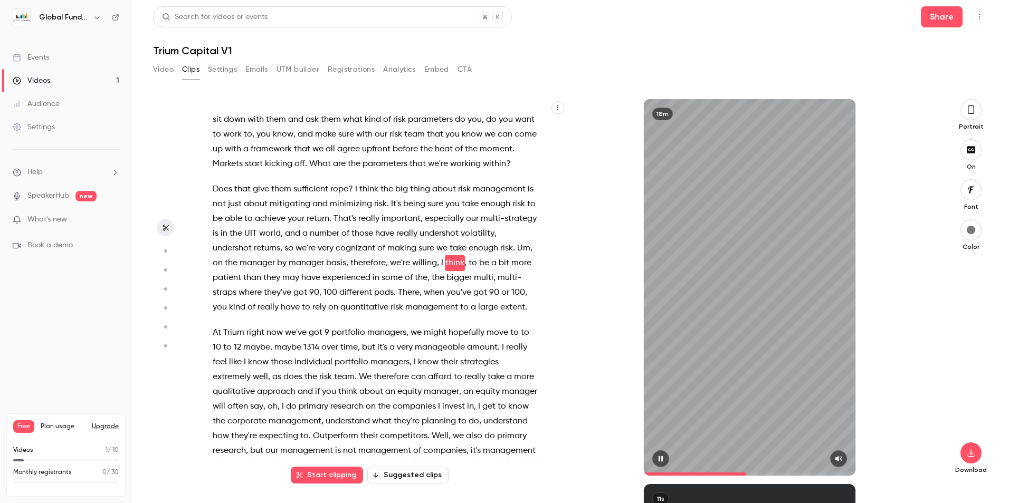
click at [657, 455] on icon "button" at bounding box center [660, 458] width 8 height 7
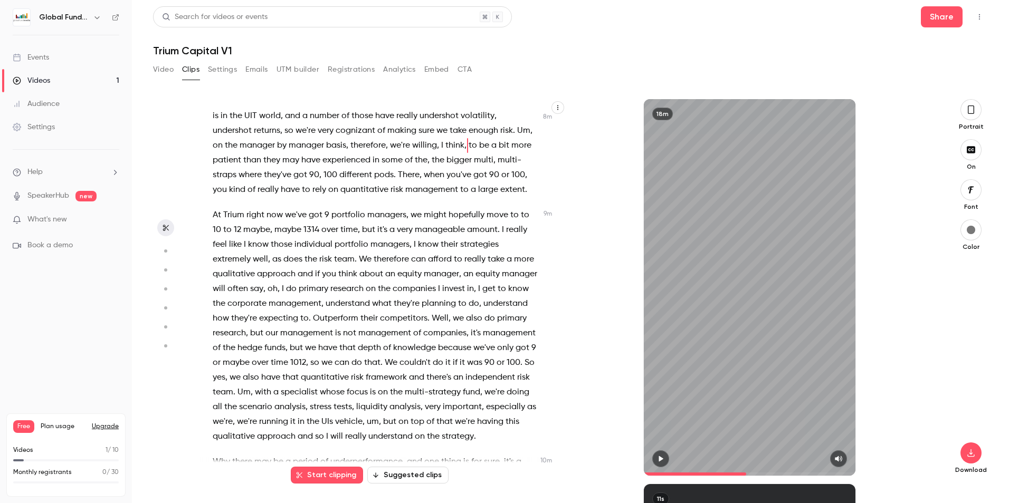
scroll to position [1915, 0]
click at [500, 195] on span "extent" at bounding box center [512, 187] width 25 height 15
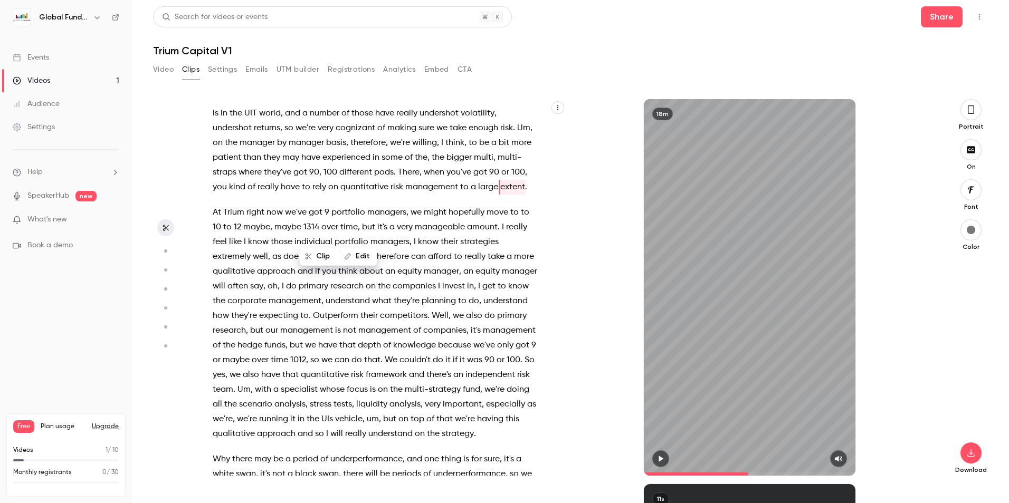
scroll to position [1854, 0]
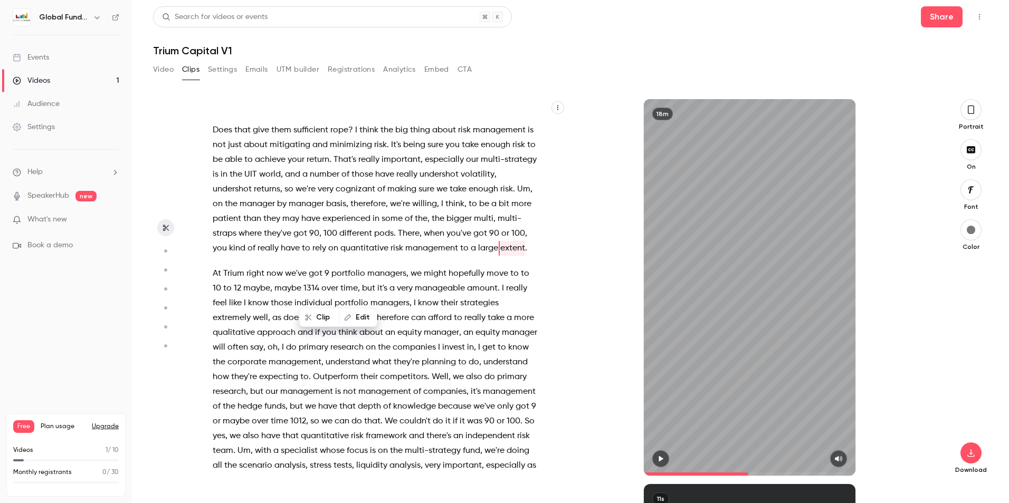
click at [661, 457] on icon "button" at bounding box center [660, 458] width 8 height 7
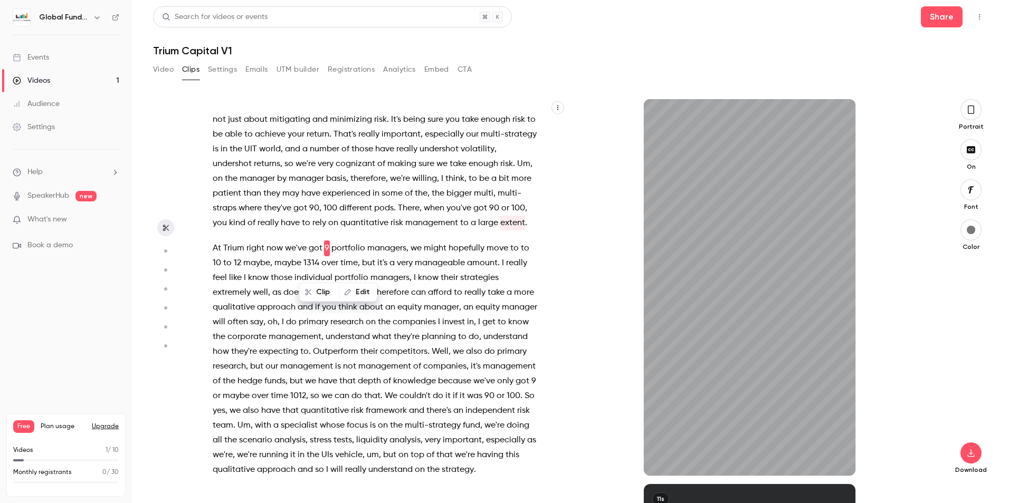
click at [588, 243] on div "18m" at bounding box center [749, 287] width 367 height 377
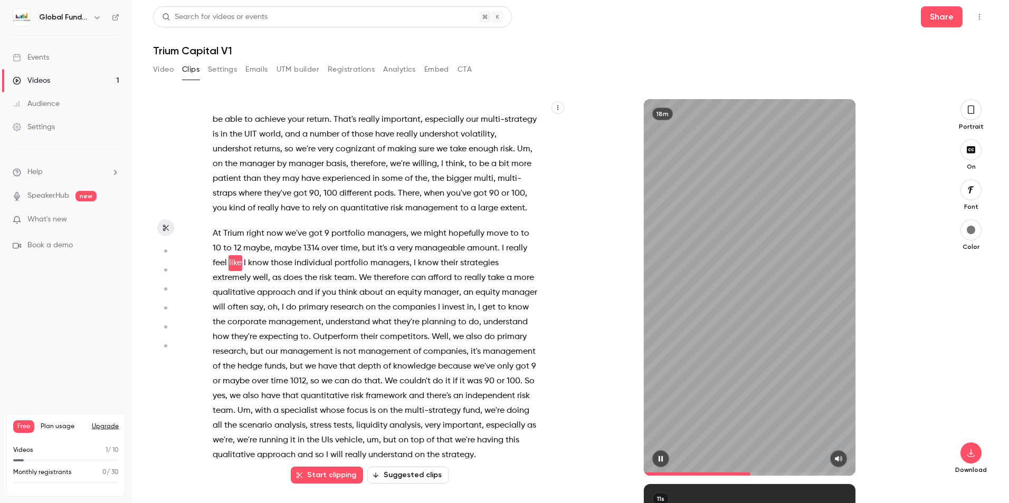
scroll to position [1909, 0]
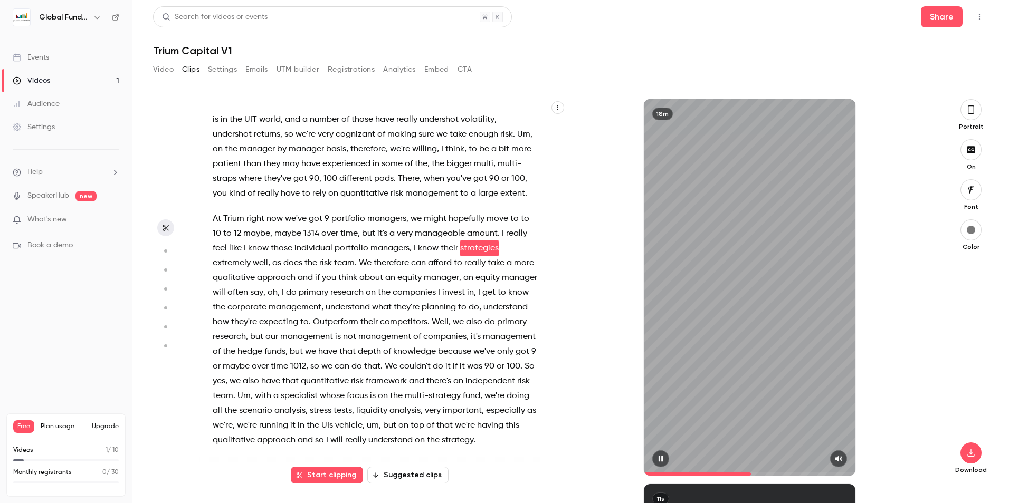
click at [664, 456] on icon "button" at bounding box center [660, 458] width 8 height 7
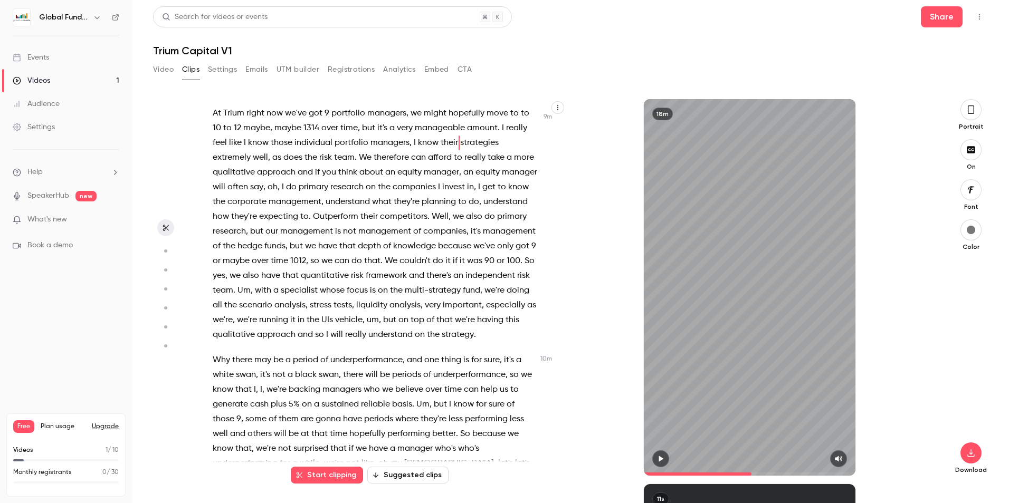
scroll to position [2067, 0]
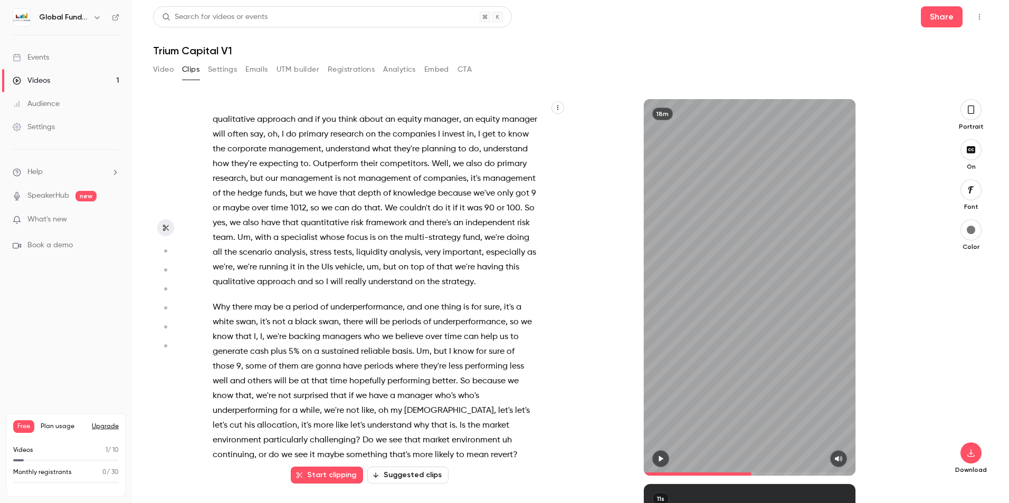
click at [442, 290] on span "strategy" at bounding box center [458, 282] width 32 height 15
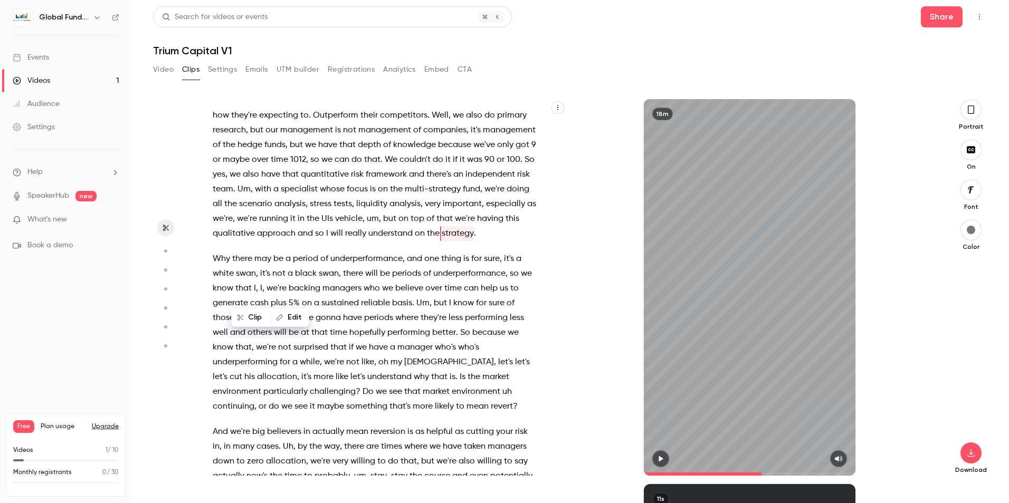
click at [660, 454] on button "button" at bounding box center [660, 459] width 17 height 17
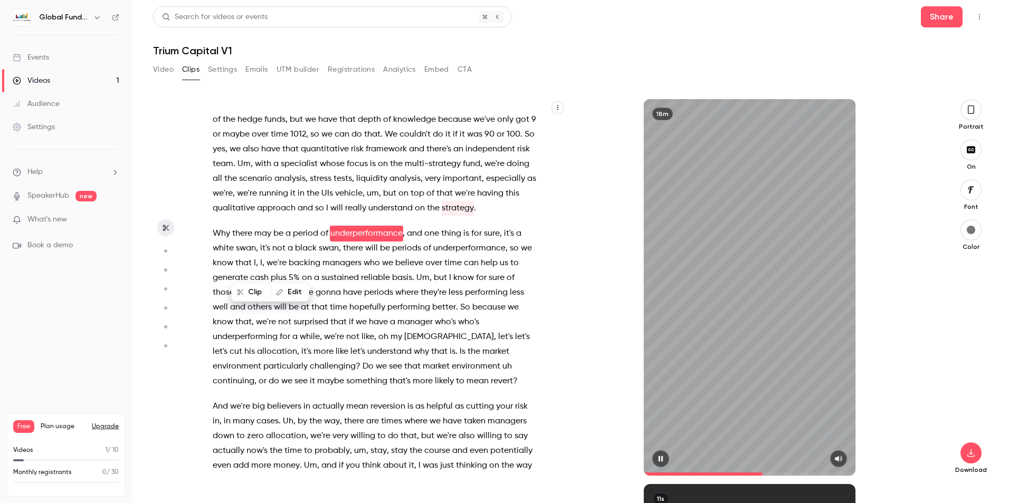
click at [660, 454] on button "button" at bounding box center [660, 459] width 17 height 17
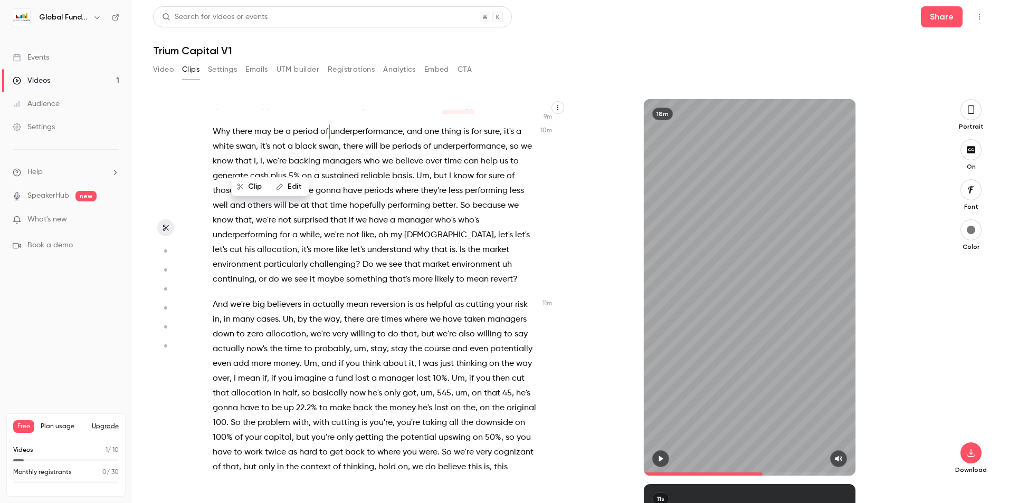
scroll to position [2246, 0]
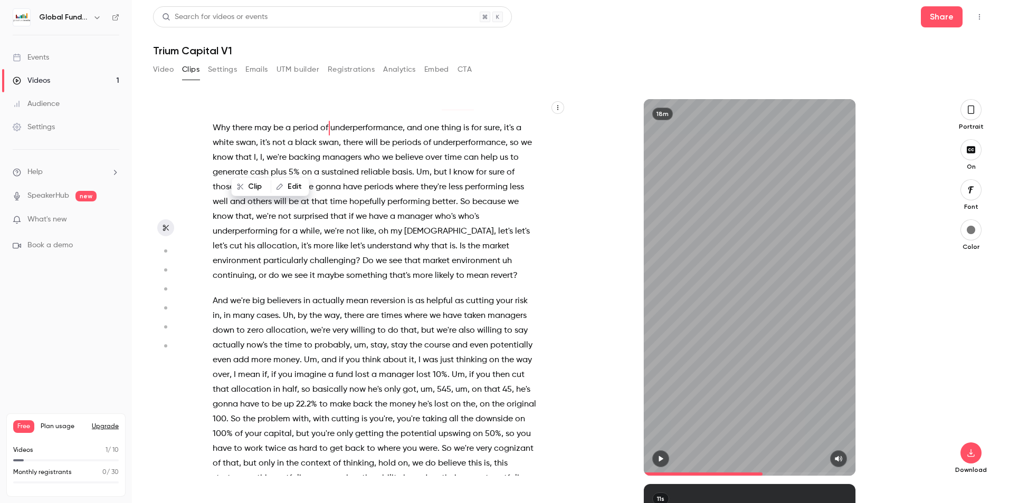
click at [638, 235] on div "18m" at bounding box center [749, 287] width 367 height 377
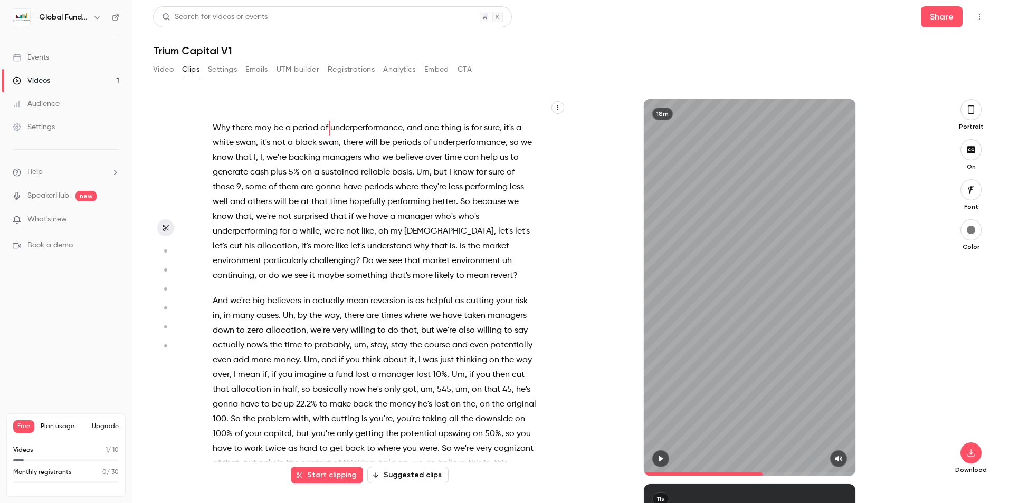
click at [664, 457] on icon "button" at bounding box center [660, 458] width 8 height 7
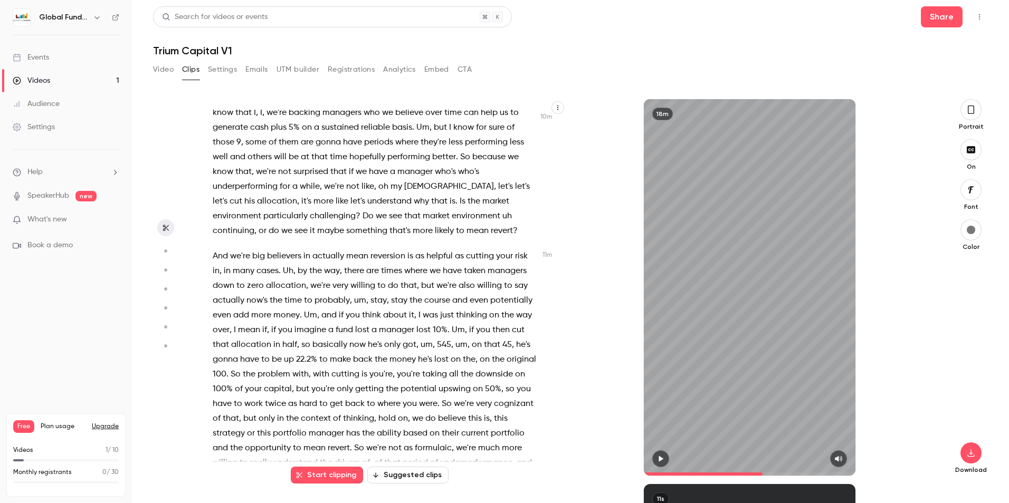
scroll to position [2299, 0]
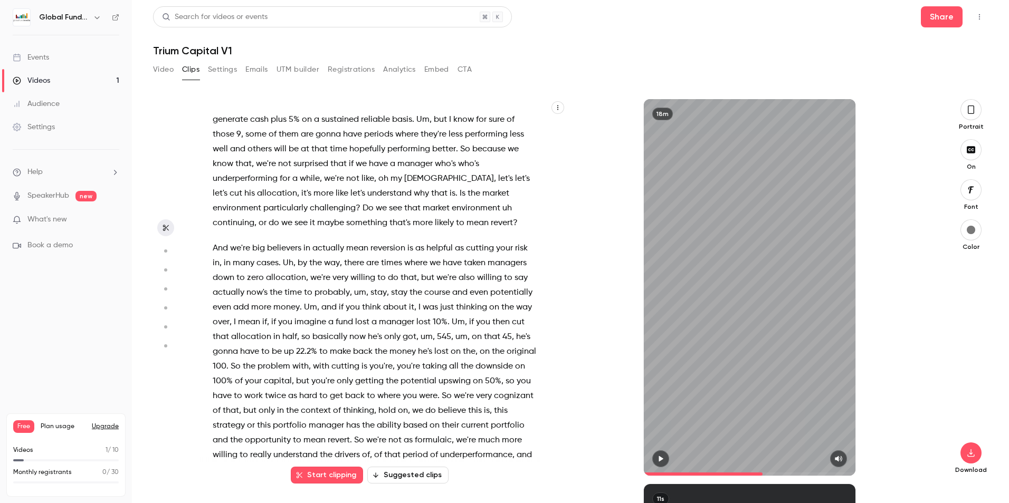
click at [310, 231] on span "it" at bounding box center [312, 223] width 5 height 15
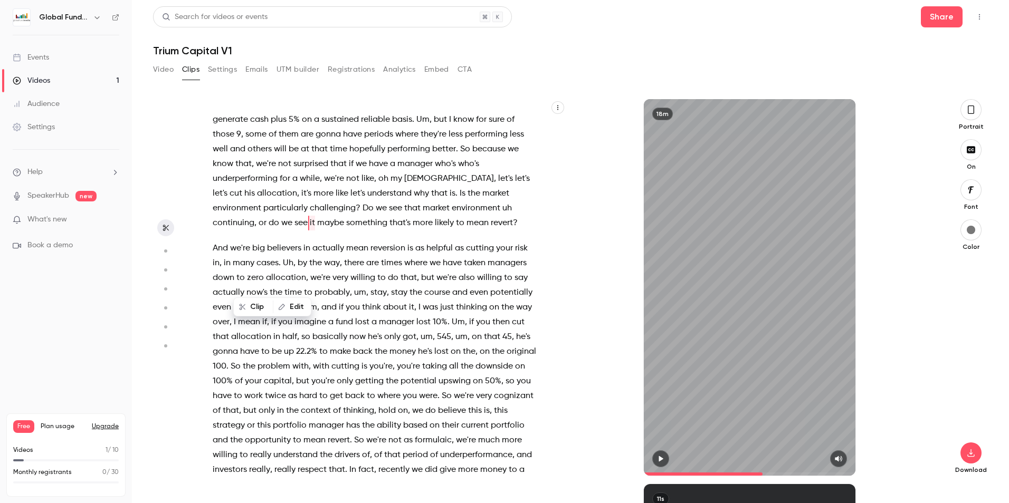
scroll to position [2288, 0]
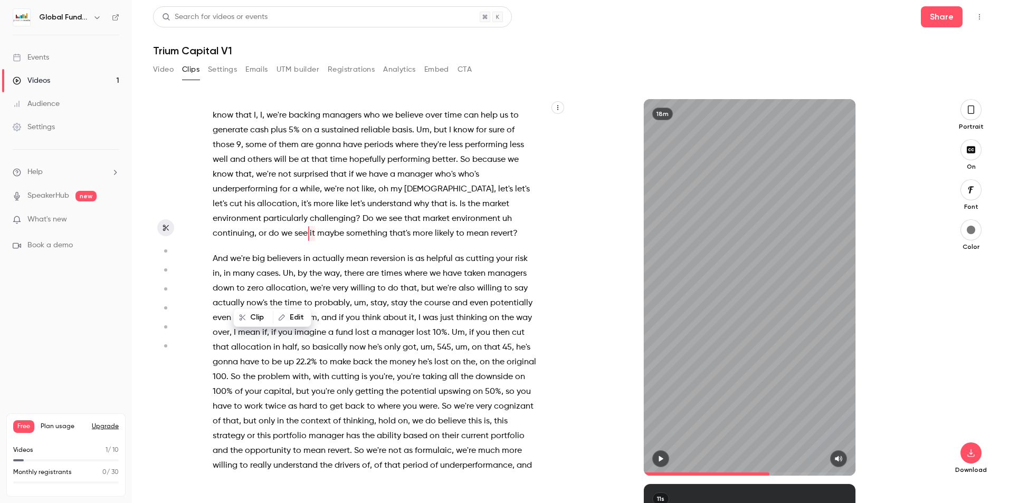
drag, startPoint x: 659, startPoint y: 456, endPoint x: 542, endPoint y: 348, distance: 159.1
click at [659, 456] on icon "button" at bounding box center [660, 458] width 8 height 7
click at [491, 241] on span "revert" at bounding box center [502, 233] width 22 height 15
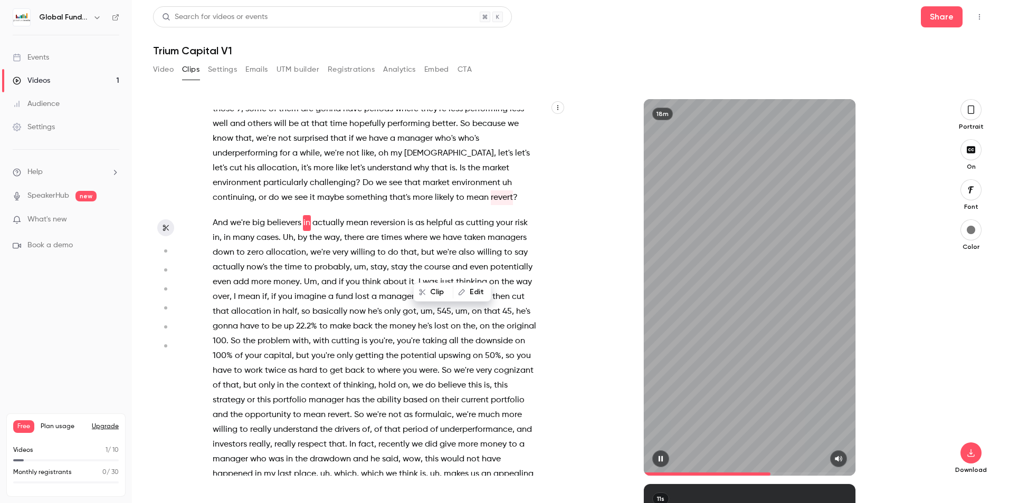
scroll to position [2314, 0]
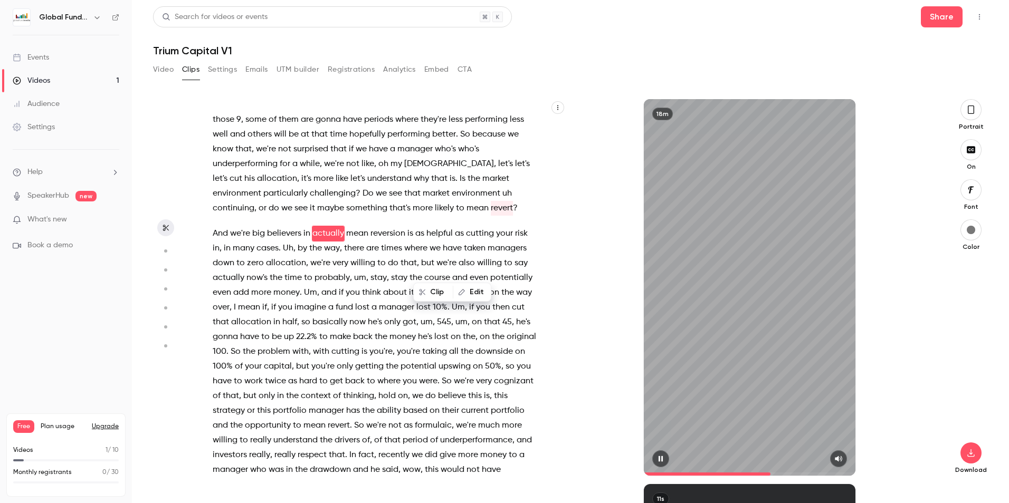
click at [606, 330] on div "18m" at bounding box center [749, 287] width 367 height 377
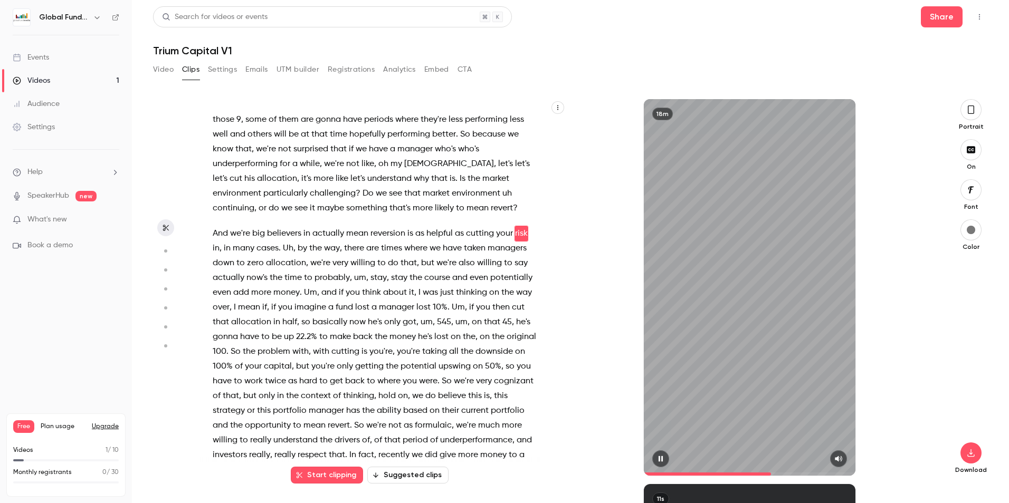
click at [659, 460] on icon "button" at bounding box center [661, 459] width 4 height 6
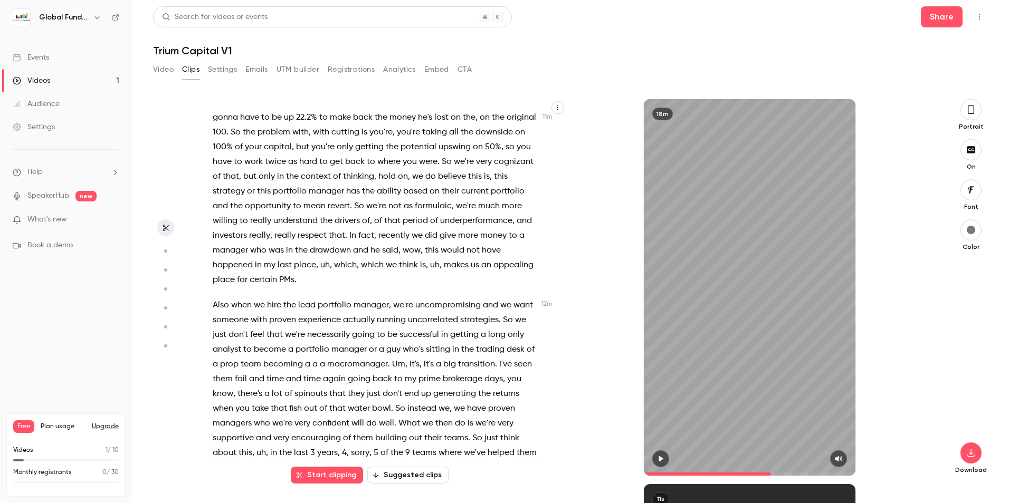
scroll to position [2540, 0]
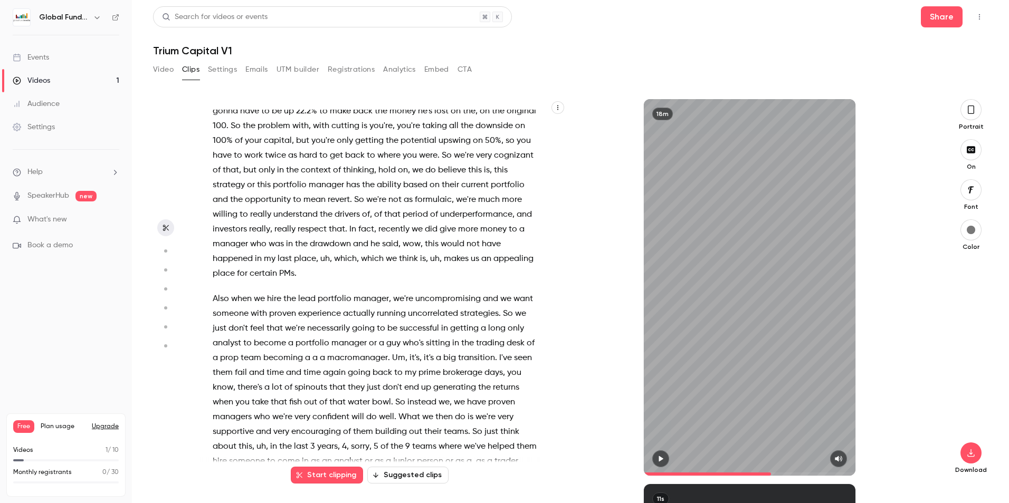
click at [494, 163] on span "cognizant" at bounding box center [514, 155] width 40 height 15
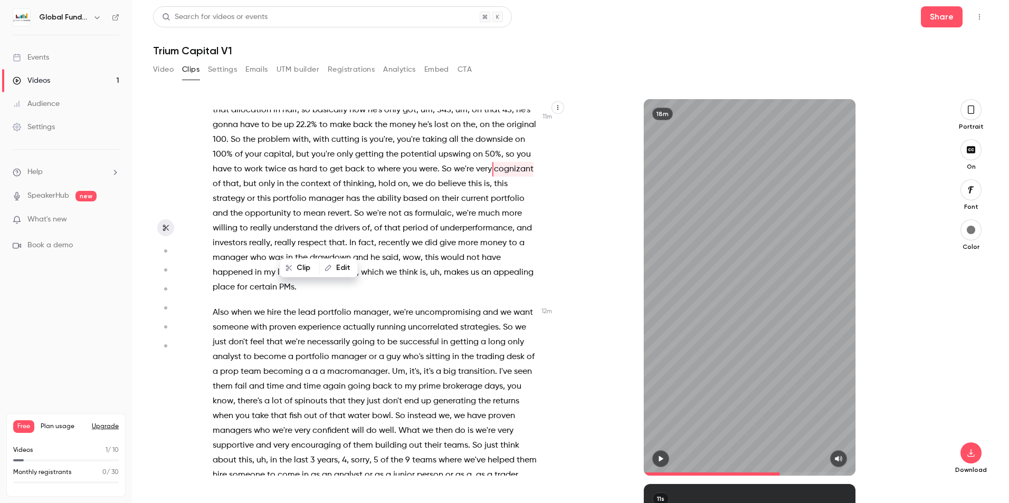
scroll to position [2529, 0]
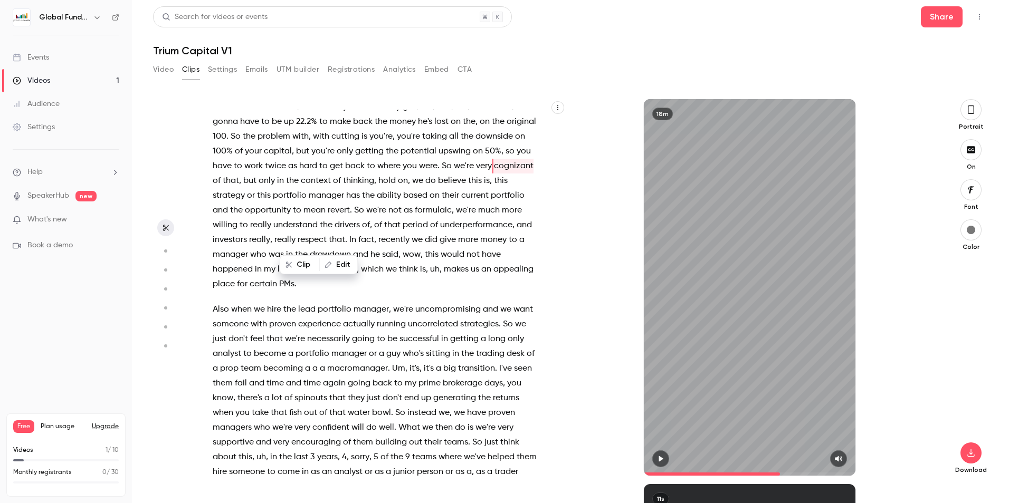
click at [608, 276] on div "18m" at bounding box center [749, 287] width 367 height 377
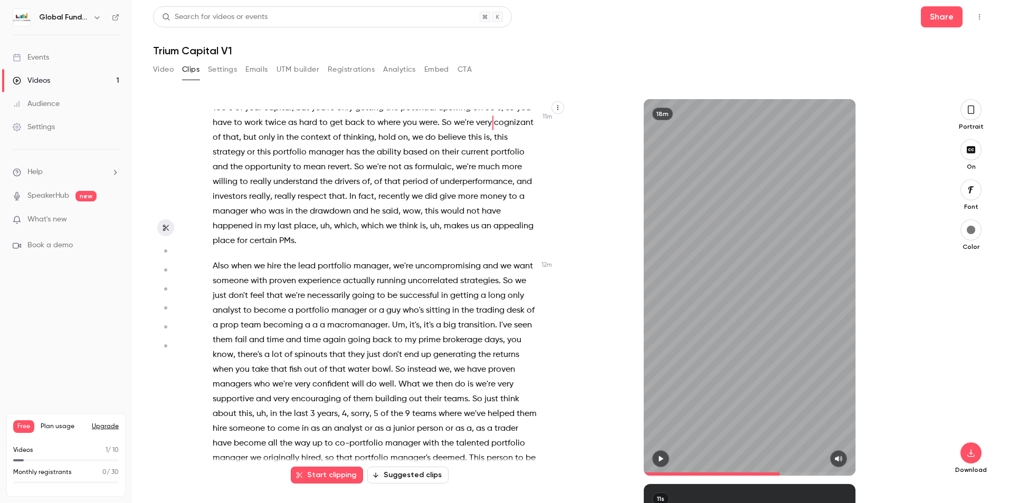
scroll to position [2582, 0]
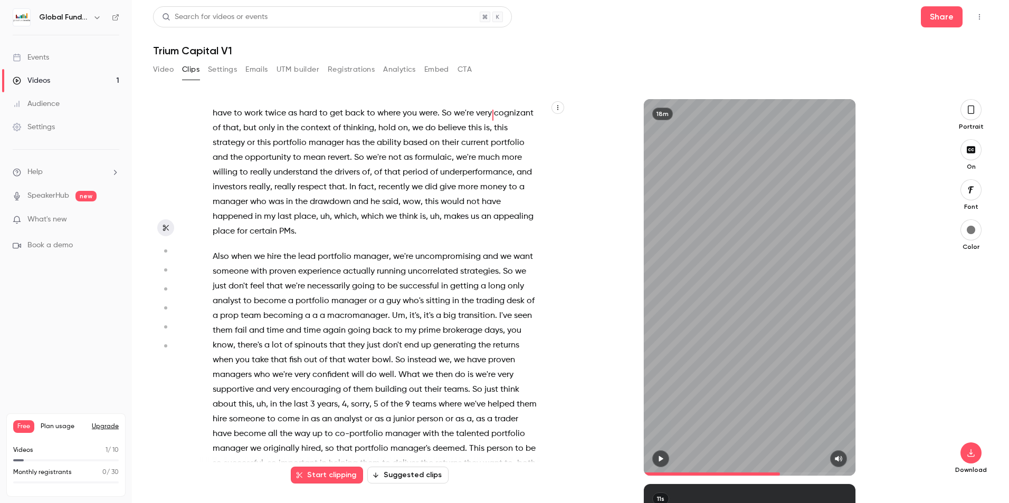
click at [279, 236] on span at bounding box center [278, 231] width 2 height 8
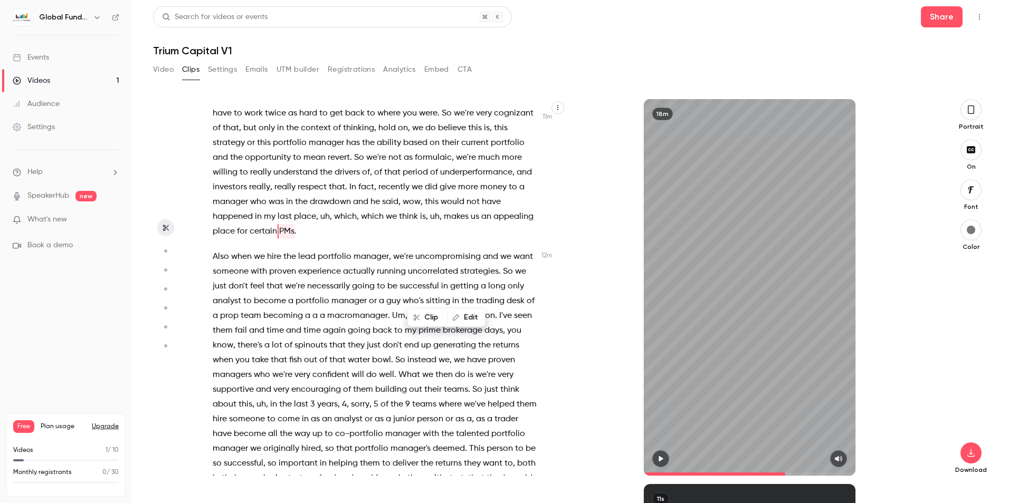
scroll to position [2580, 0]
click at [660, 462] on icon "button" at bounding box center [660, 458] width 8 height 7
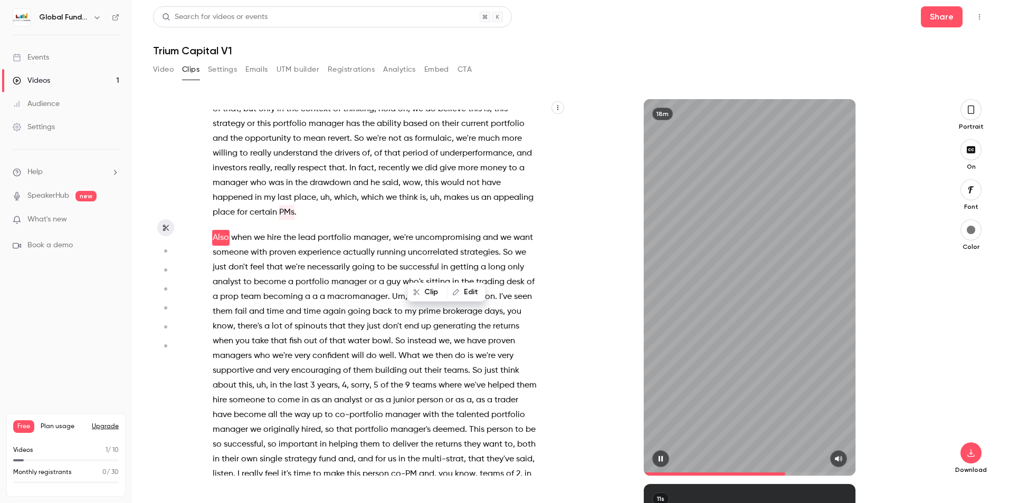
scroll to position [2605, 0]
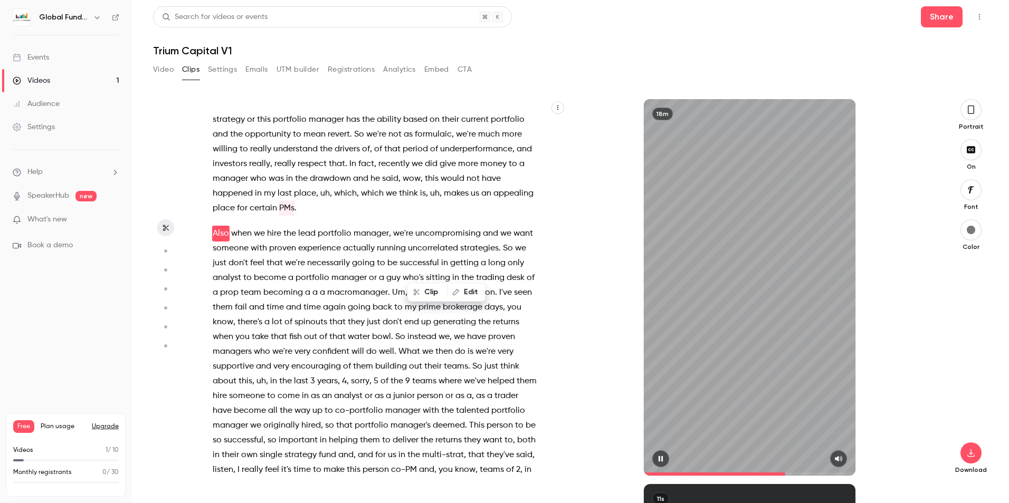
click at [659, 458] on icon "button" at bounding box center [661, 459] width 4 height 6
click at [659, 458] on icon "button" at bounding box center [660, 458] width 8 height 7
click at [659, 458] on icon "button" at bounding box center [661, 459] width 4 height 6
click at [297, 238] on span at bounding box center [297, 234] width 2 height 8
click at [589, 270] on div "18m" at bounding box center [749, 287] width 367 height 377
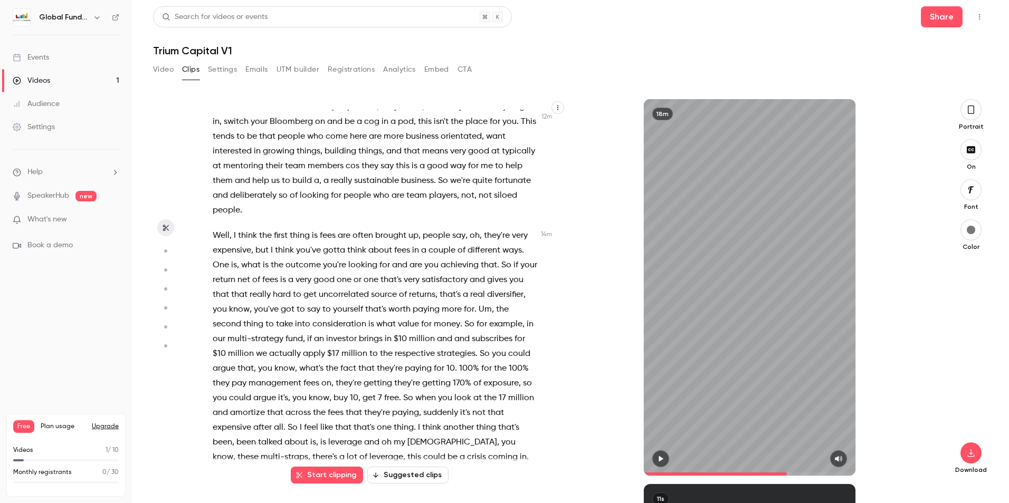
scroll to position [3080, 0]
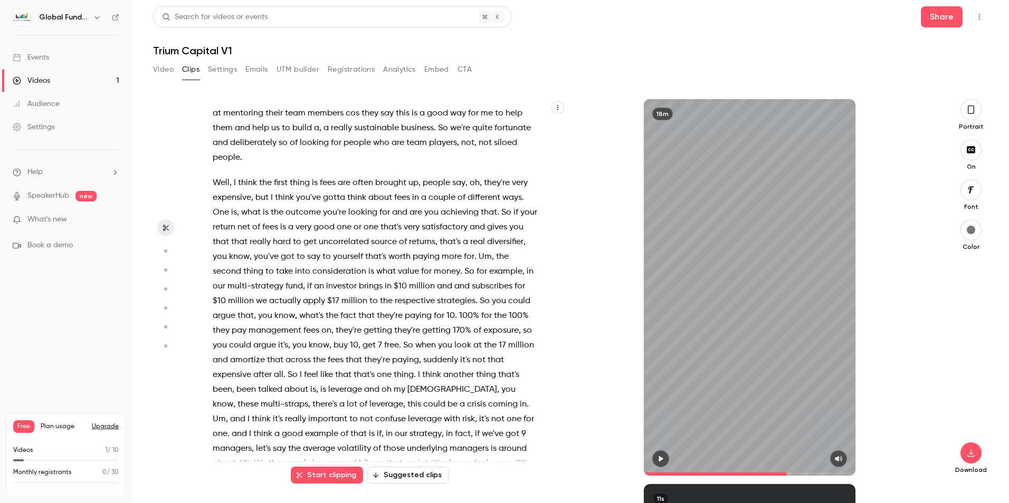
click at [240, 165] on span "people" at bounding box center [226, 157] width 27 height 15
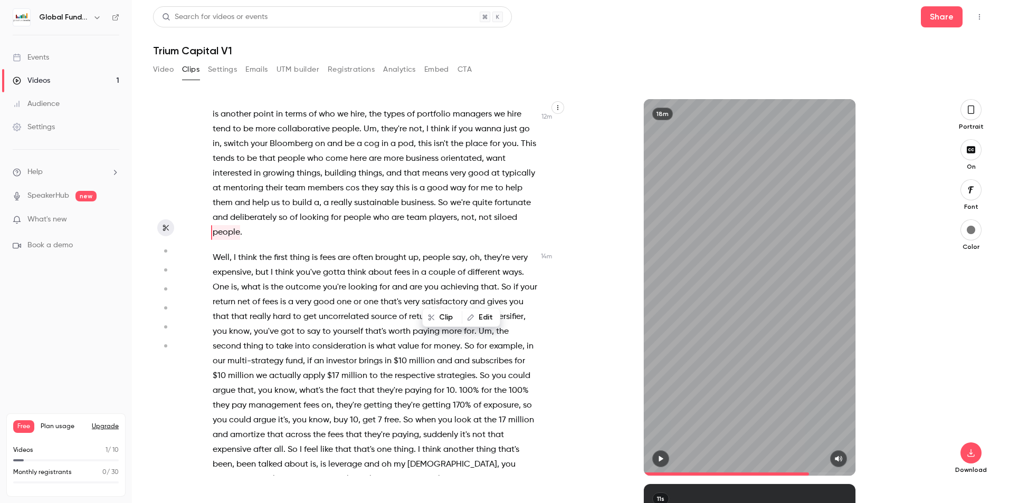
scroll to position [3004, 0]
click at [659, 455] on button "button" at bounding box center [660, 459] width 17 height 17
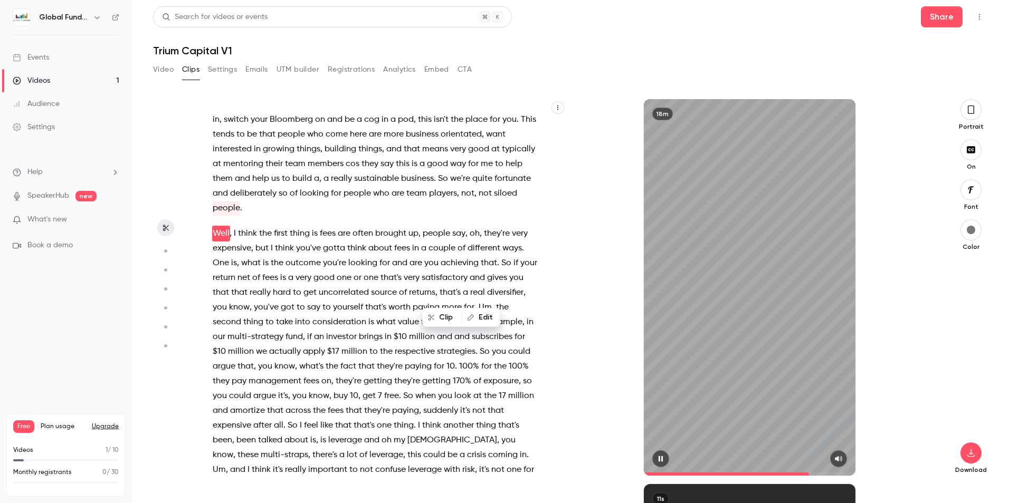
click at [659, 457] on icon "button" at bounding box center [661, 459] width 4 height 6
click at [659, 457] on icon "button" at bounding box center [660, 458] width 8 height 7
click at [659, 457] on icon "button" at bounding box center [661, 459] width 4 height 6
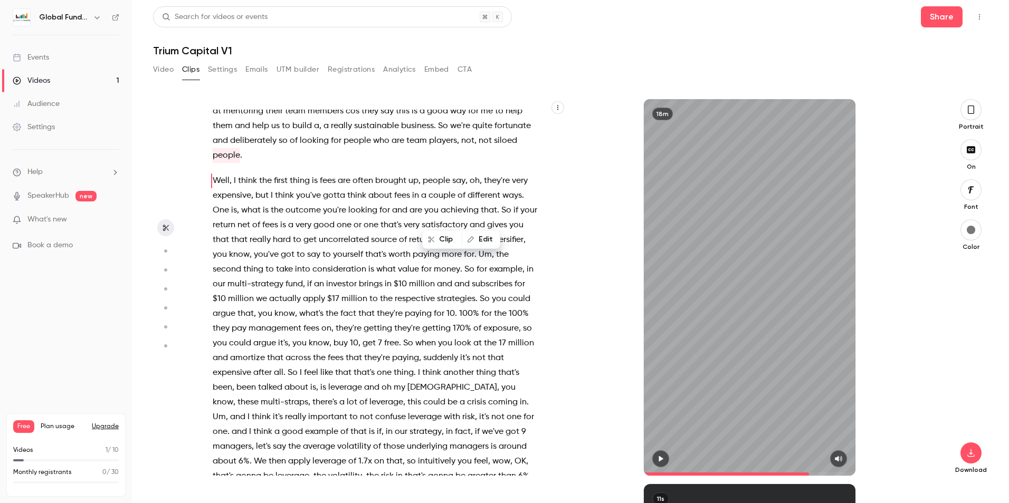
click at [665, 454] on button "button" at bounding box center [660, 459] width 17 height 17
click at [660, 460] on icon "button" at bounding box center [661, 459] width 4 height 6
click at [564, 264] on div "In the first , I guess almost 8 months now , you know , my prediction has not b…" at bounding box center [382, 287] width 367 height 377
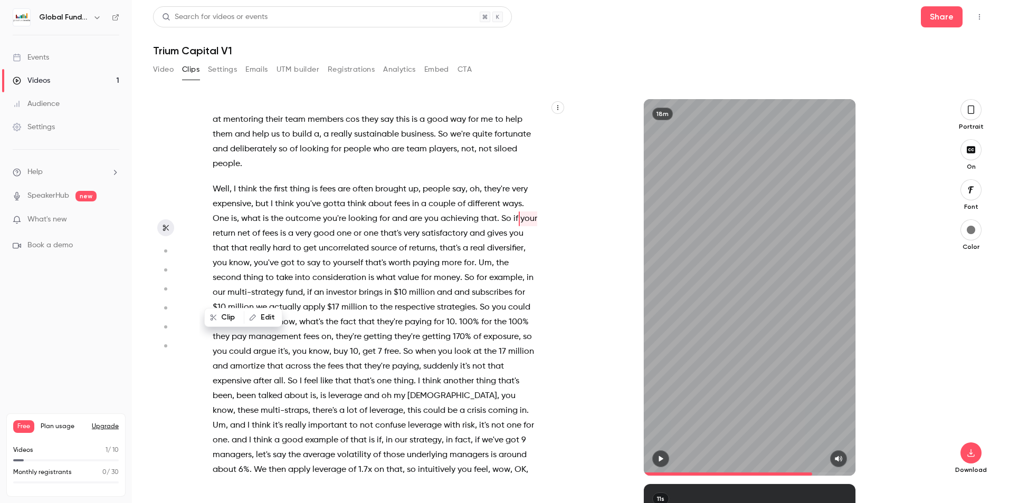
click at [603, 277] on div "18m" at bounding box center [749, 287] width 367 height 377
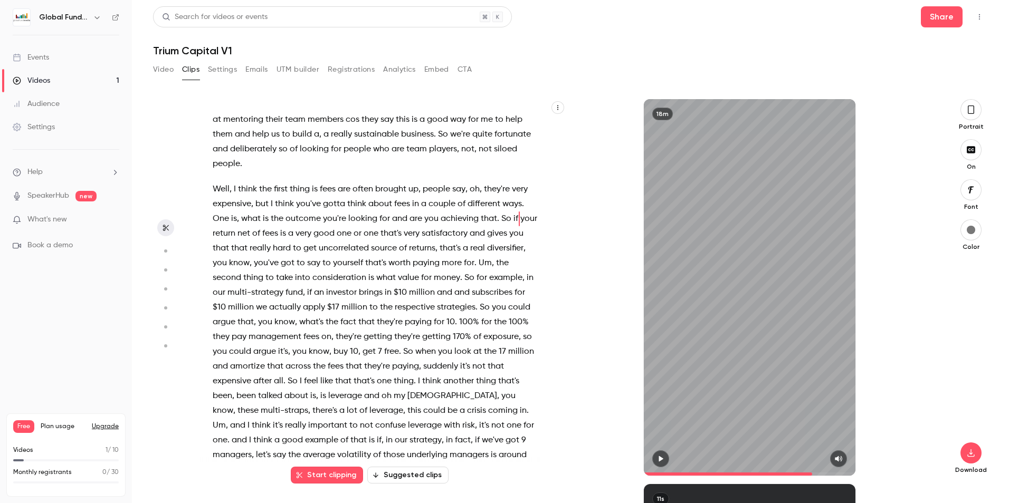
click at [355, 197] on span "often" at bounding box center [362, 189] width 21 height 15
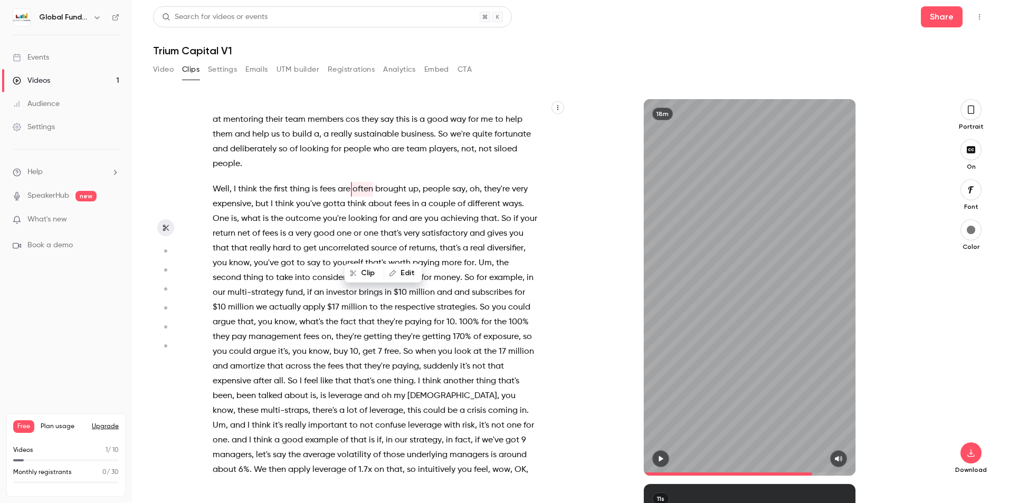
scroll to position [3029, 0]
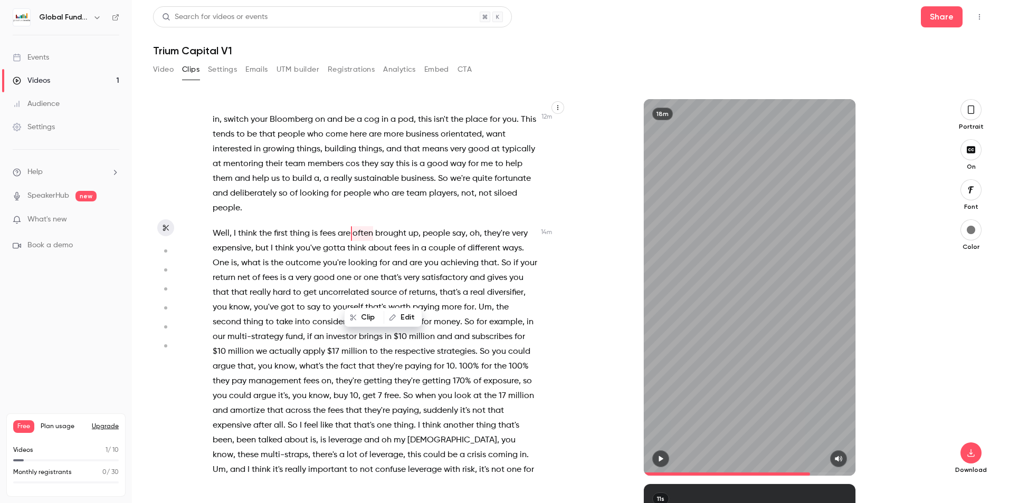
click at [582, 274] on div "18m" at bounding box center [749, 287] width 367 height 377
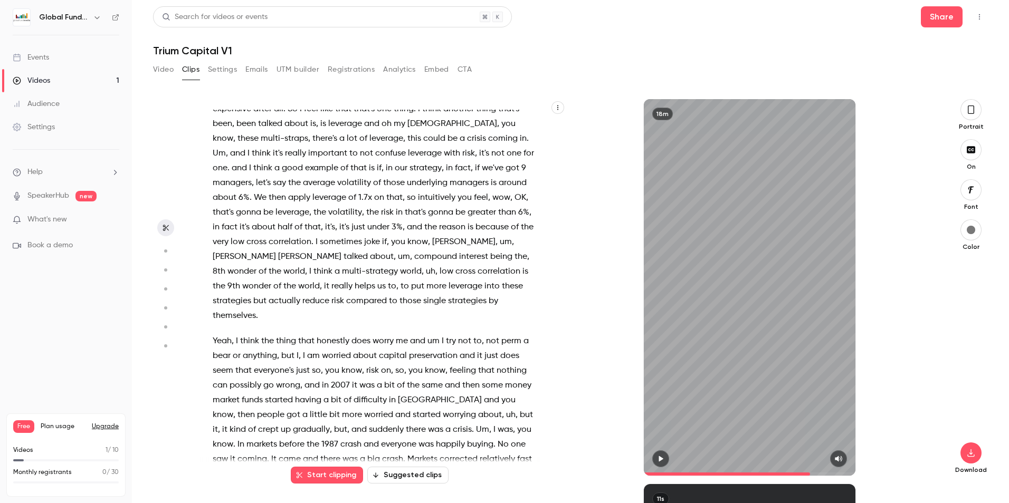
scroll to position [3399, 0]
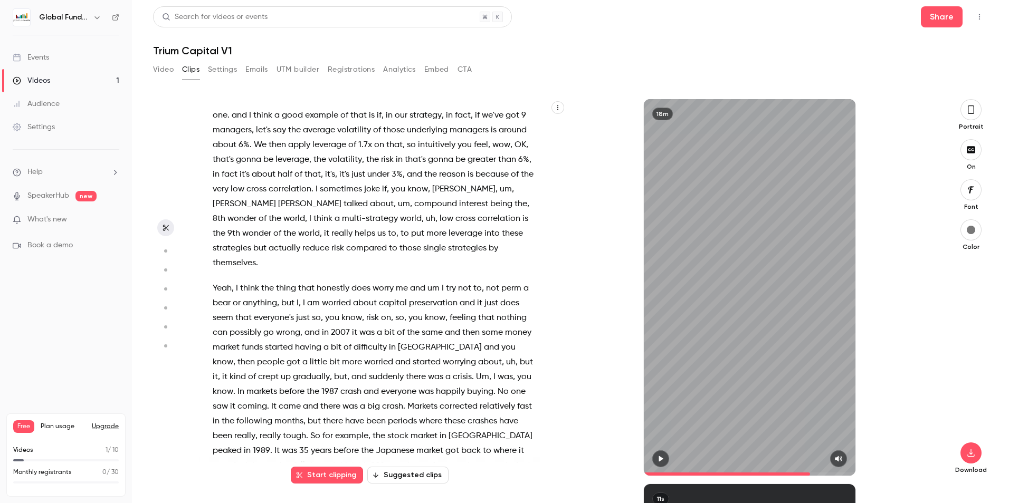
click at [432, 197] on span "[PERSON_NAME]" at bounding box center [463, 189] width 63 height 15
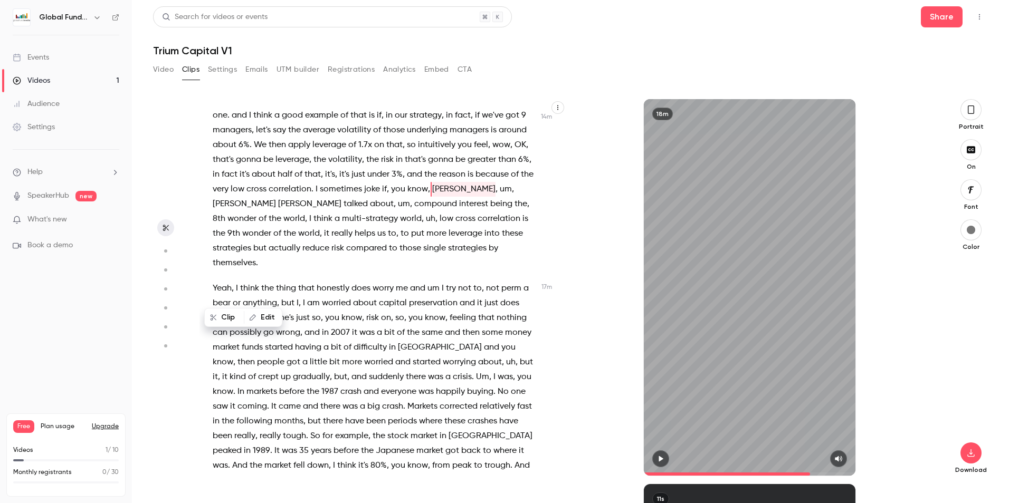
scroll to position [3369, 0]
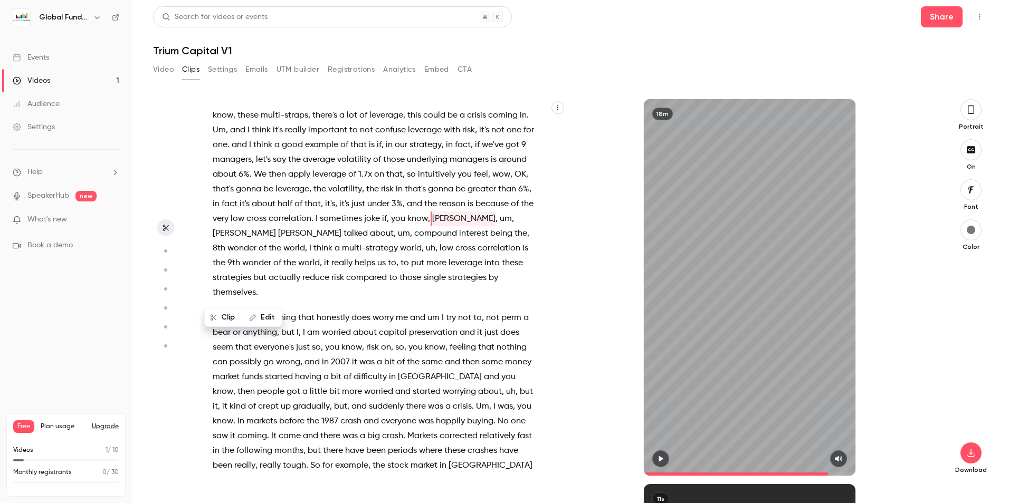
click at [661, 462] on icon "button" at bounding box center [660, 458] width 8 height 7
click at [428, 226] on span "know" at bounding box center [417, 219] width 21 height 15
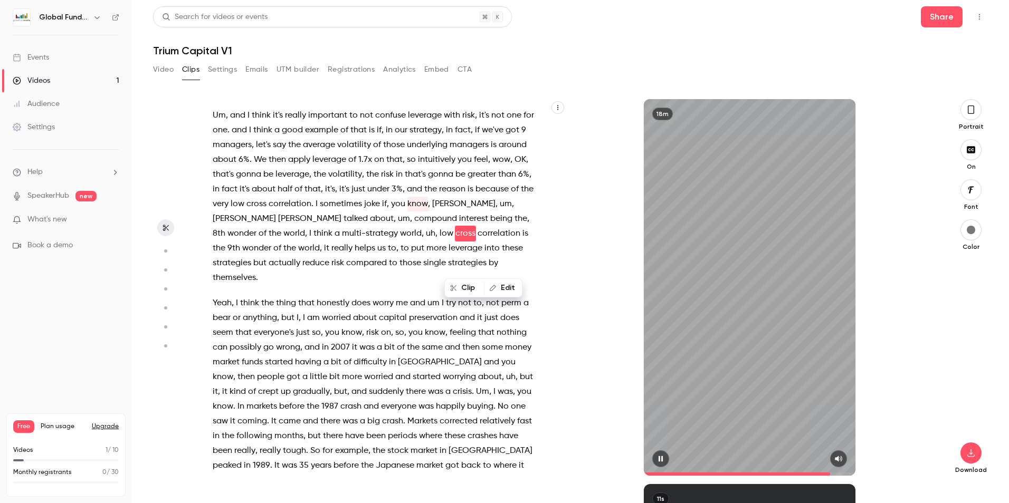
click at [659, 450] on div "18m" at bounding box center [750, 287] width 212 height 377
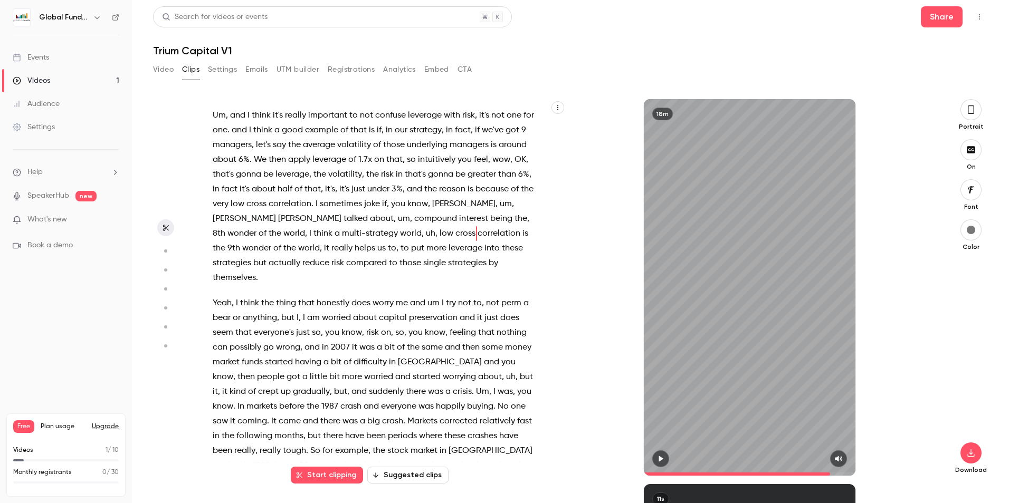
click at [602, 352] on div "18m" at bounding box center [749, 287] width 367 height 377
click at [575, 281] on div "18m" at bounding box center [749, 287] width 367 height 377
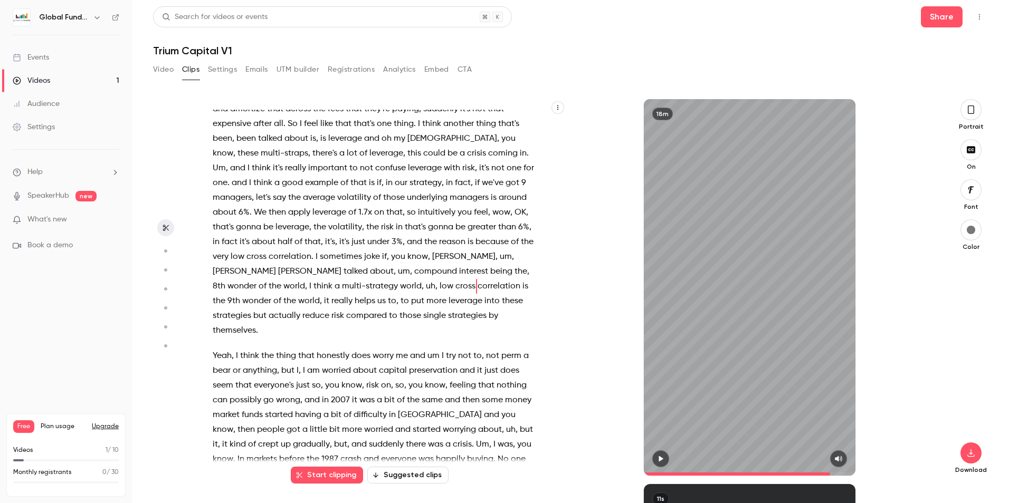
click at [656, 458] on icon "button" at bounding box center [660, 458] width 8 height 7
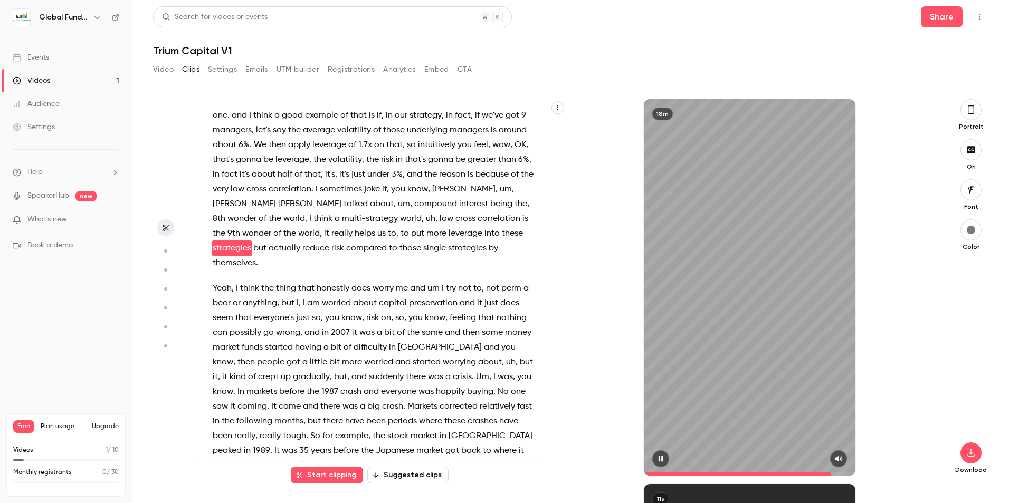
scroll to position [3413, 0]
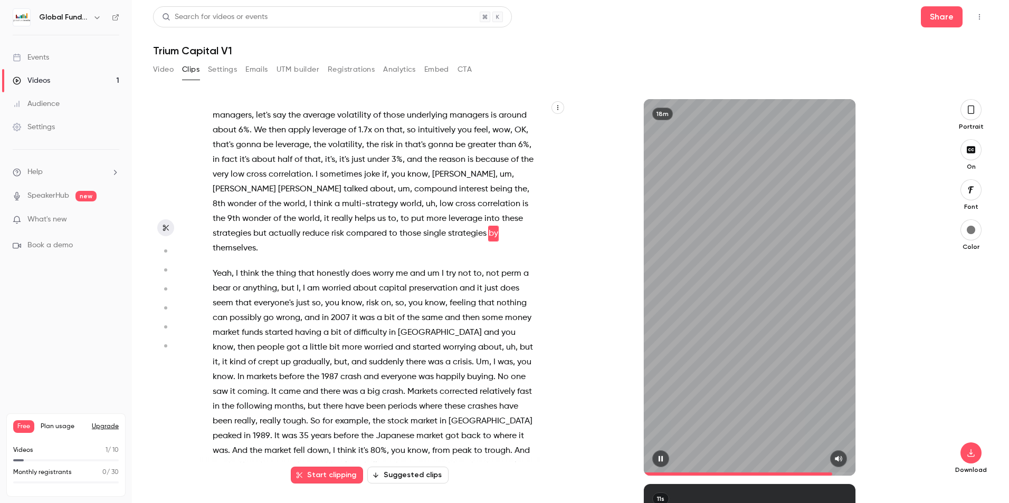
click at [660, 455] on icon "button" at bounding box center [660, 458] width 8 height 7
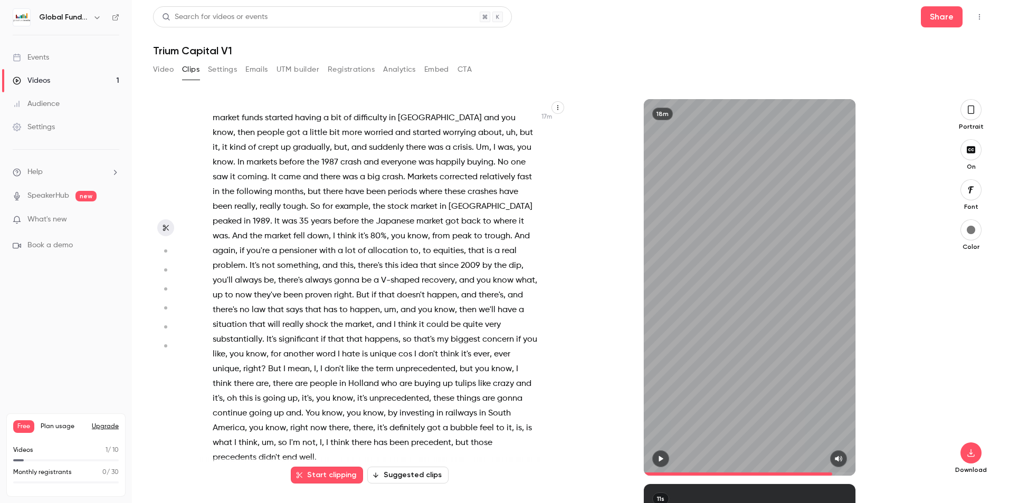
scroll to position [3575, 0]
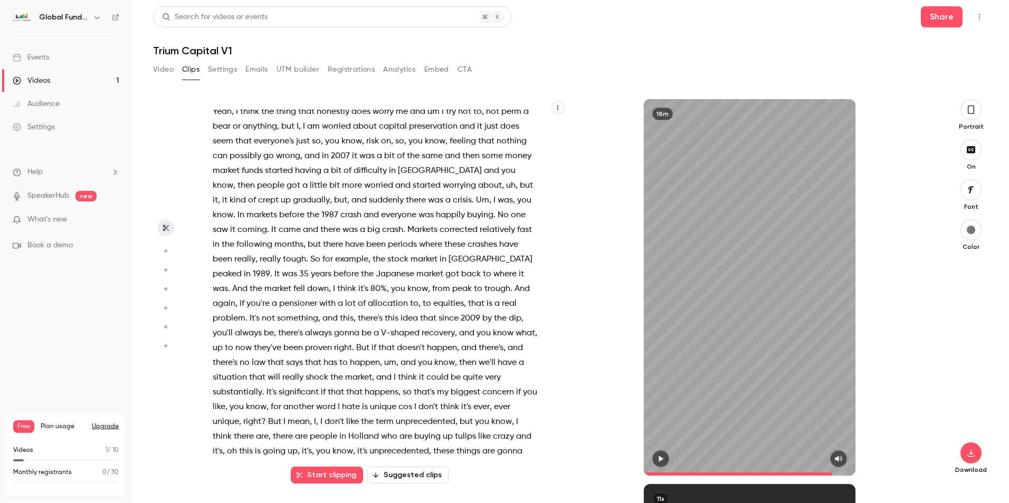
click at [834, 473] on span at bounding box center [750, 474] width 212 height 3
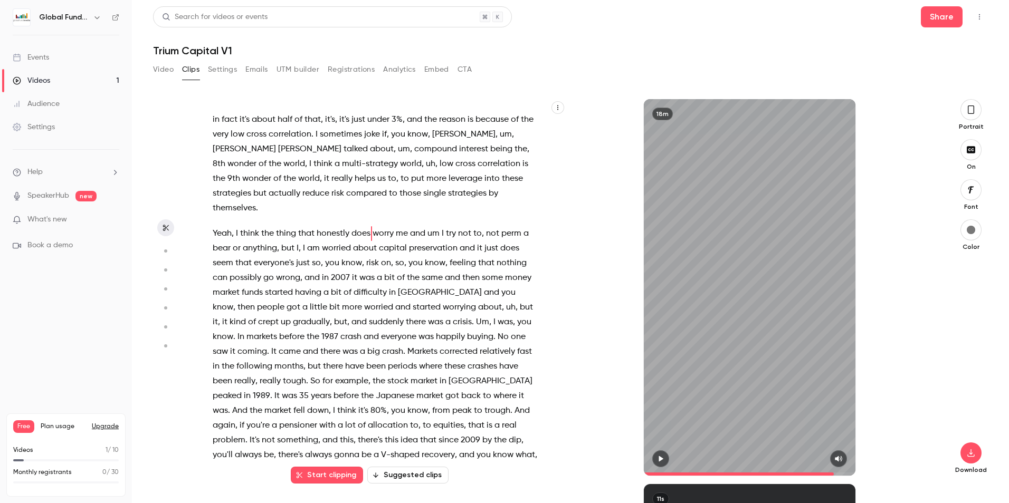
click at [835, 472] on span at bounding box center [750, 474] width 212 height 17
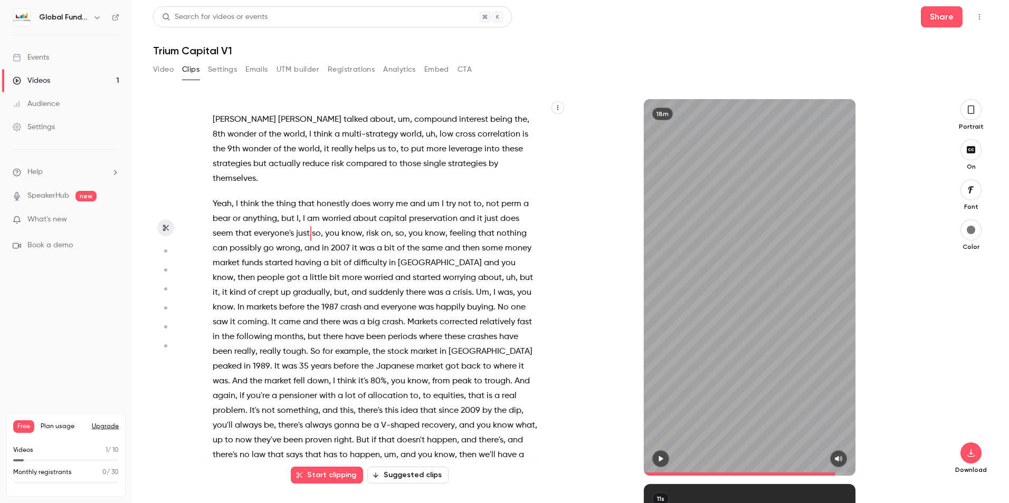
click at [832, 472] on span at bounding box center [750, 474] width 212 height 17
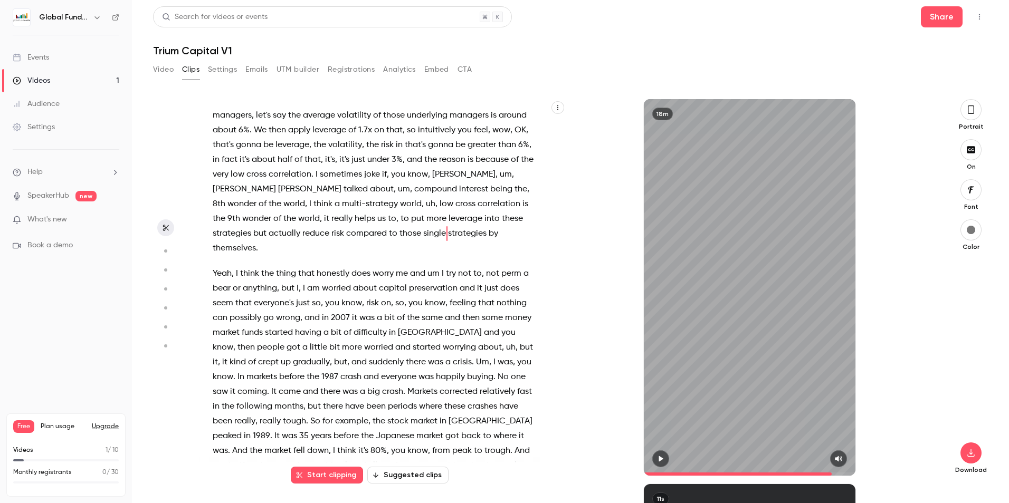
click at [233, 256] on span "themselves" at bounding box center [234, 248] width 43 height 15
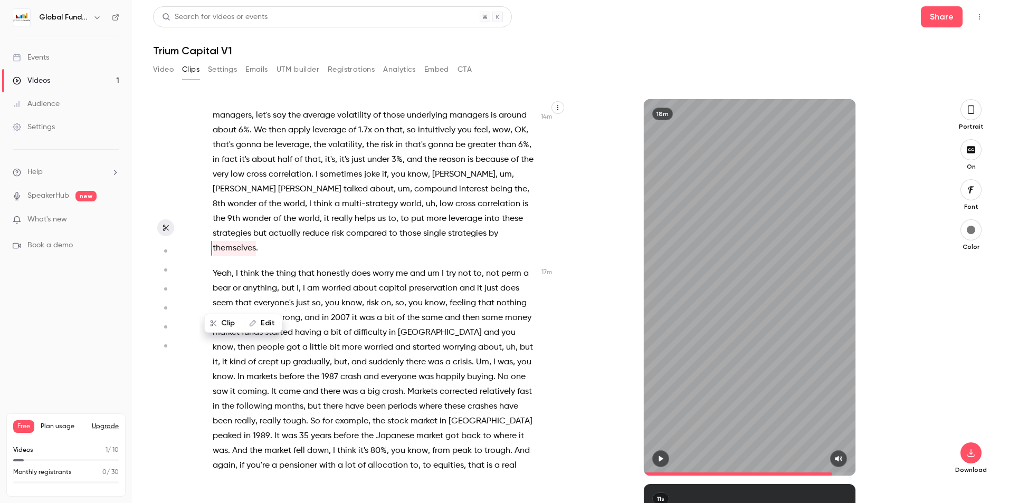
scroll to position [3428, 0]
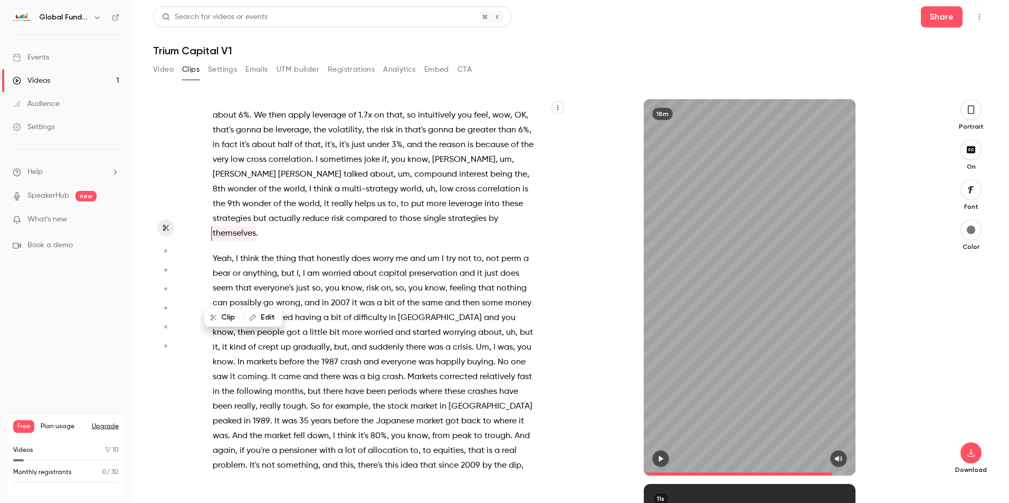
click at [661, 460] on icon "button" at bounding box center [661, 459] width 4 height 6
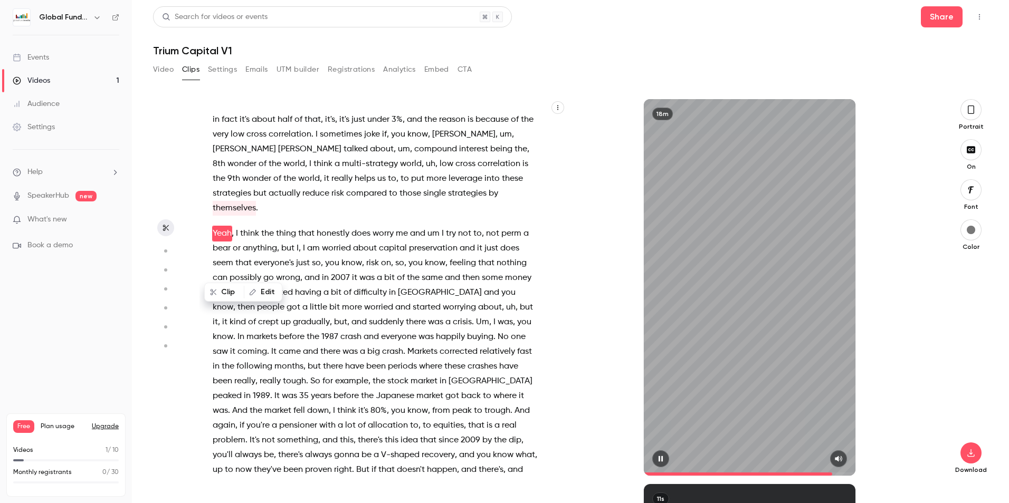
click at [661, 460] on icon "button" at bounding box center [661, 459] width 4 height 6
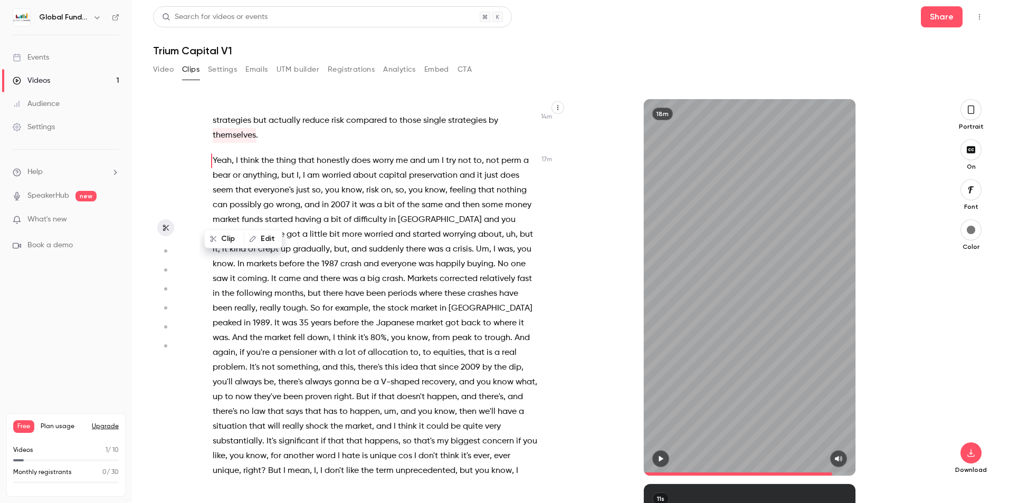
scroll to position [3506, 0]
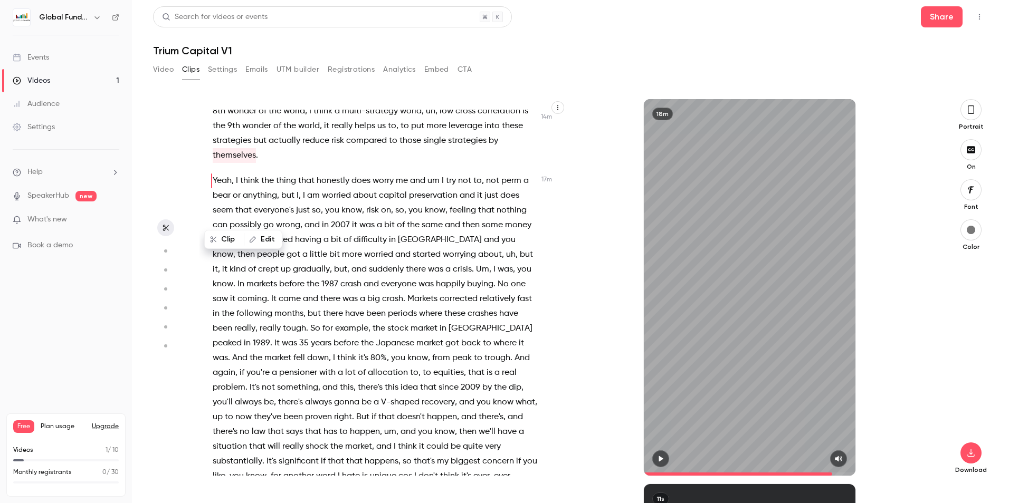
click at [293, 247] on span "started" at bounding box center [279, 240] width 28 height 15
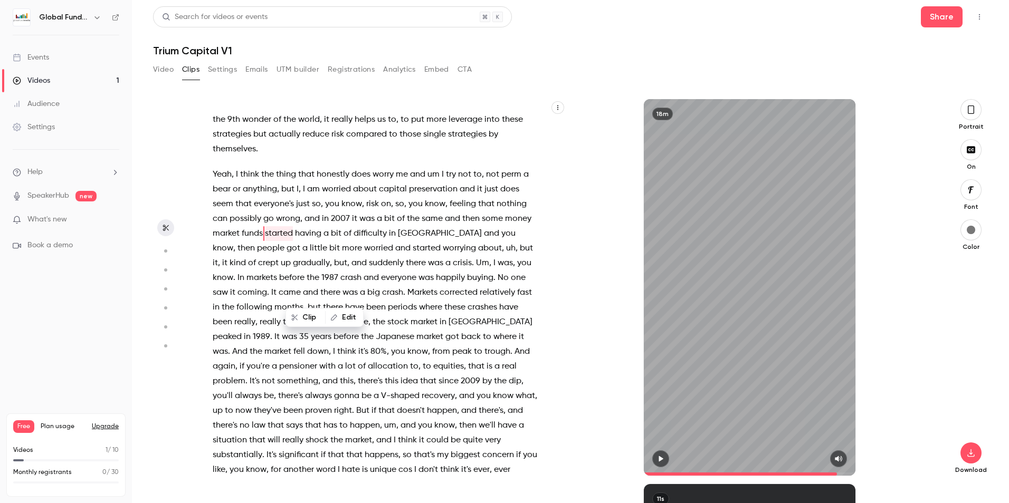
click at [249, 157] on span "themselves" at bounding box center [234, 149] width 43 height 15
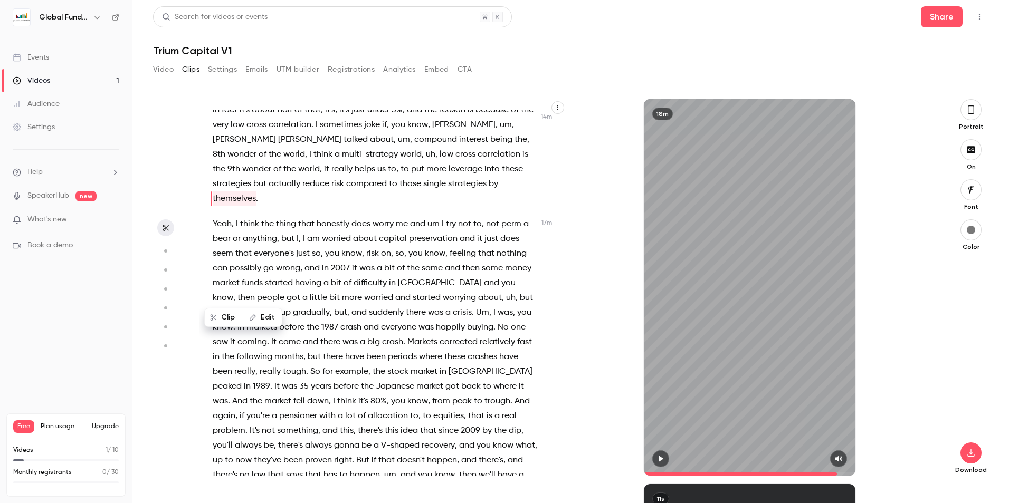
scroll to position [3428, 0]
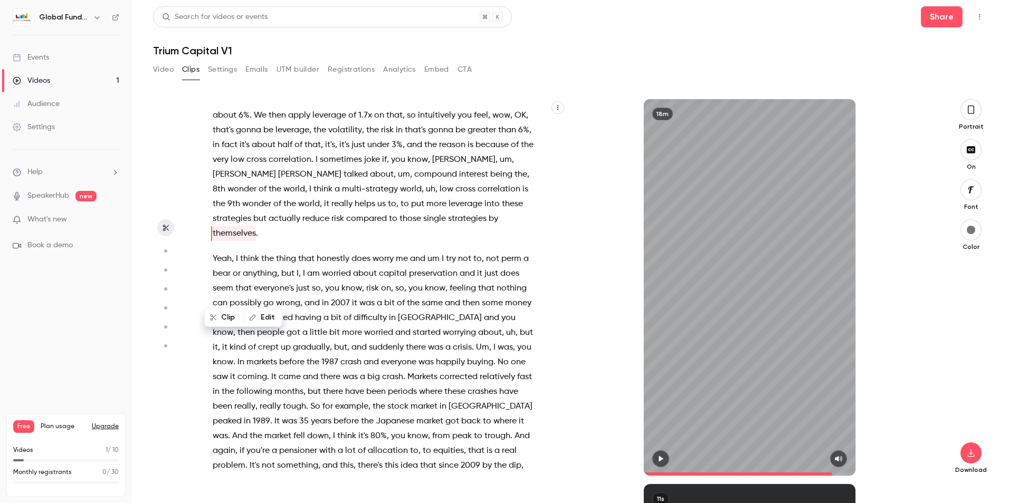
click at [662, 460] on icon "button" at bounding box center [661, 459] width 4 height 6
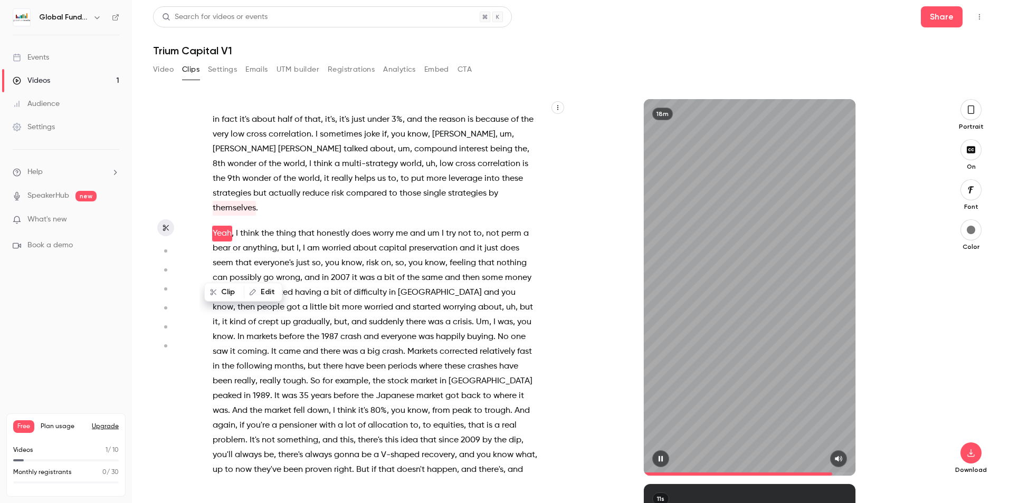
click at [662, 460] on icon "button" at bounding box center [661, 459] width 4 height 6
click at [263, 285] on span "go" at bounding box center [268, 278] width 11 height 15
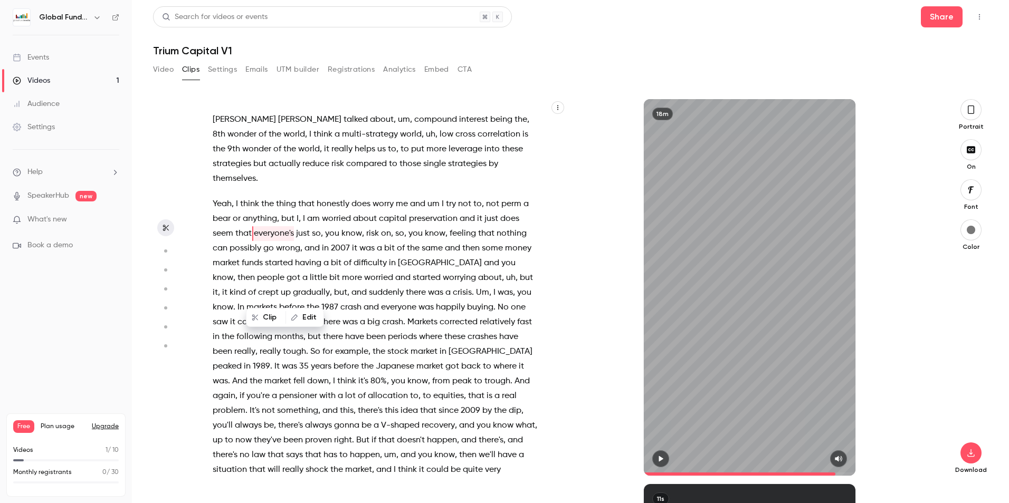
click at [227, 212] on span "Yeah" at bounding box center [222, 204] width 19 height 15
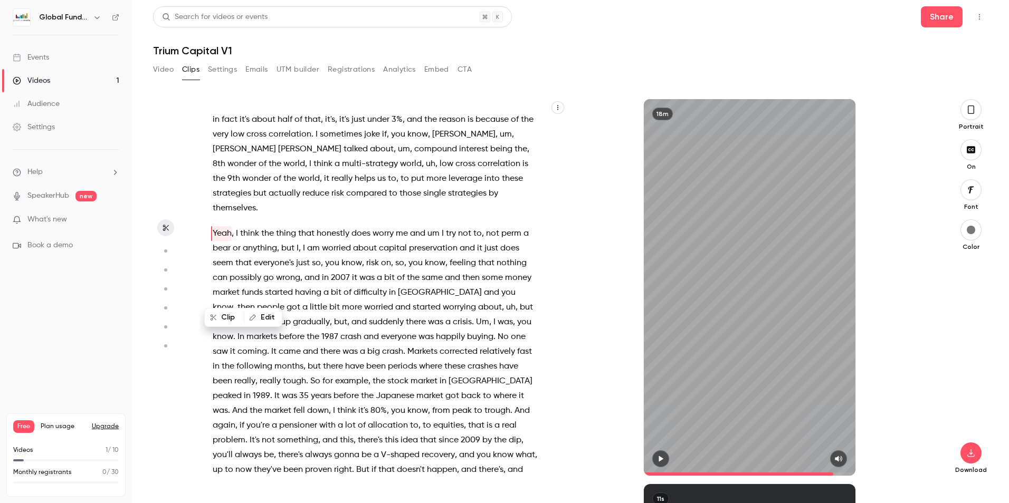
click at [658, 459] on icon "button" at bounding box center [660, 458] width 8 height 7
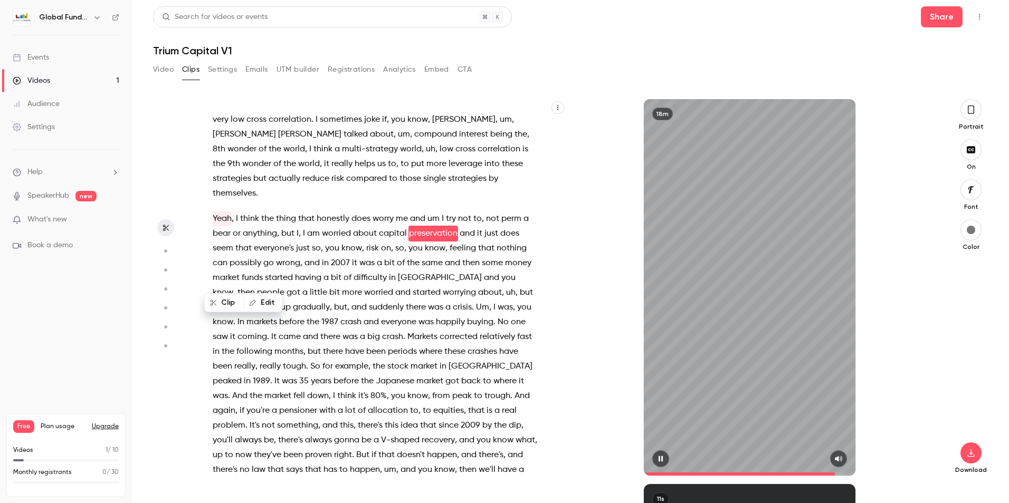
click at [658, 459] on icon "button" at bounding box center [660, 458] width 8 height 7
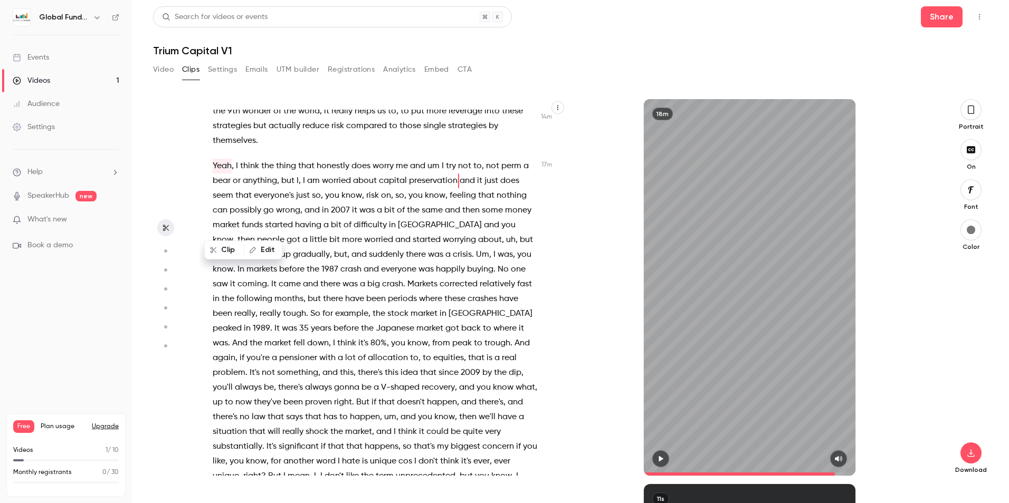
click at [601, 257] on div "18m" at bounding box center [749, 287] width 367 height 377
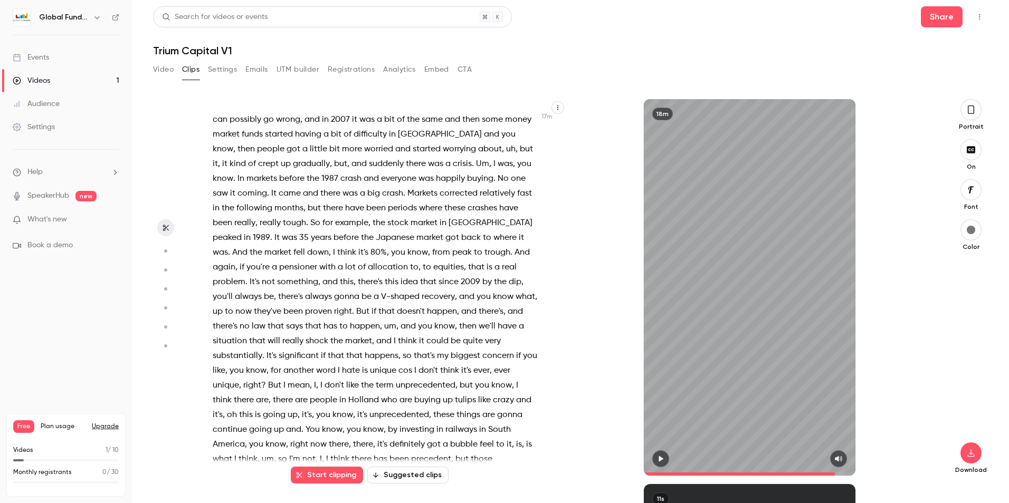
scroll to position [3627, 0]
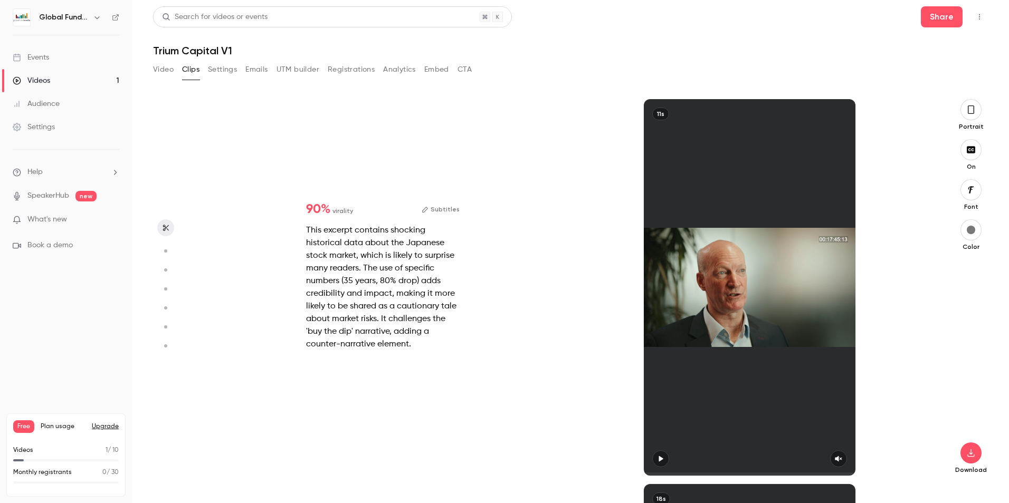
type input "******"
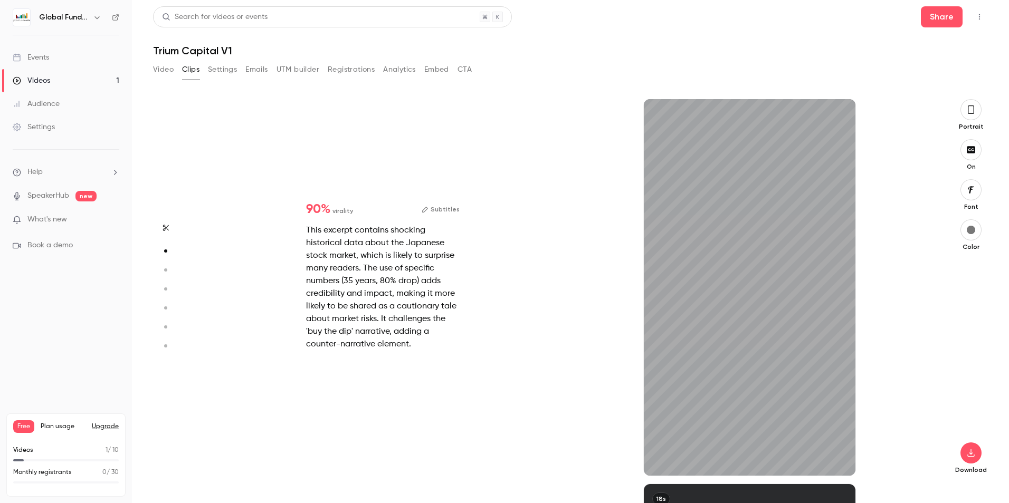
scroll to position [139, 0]
type input "***"
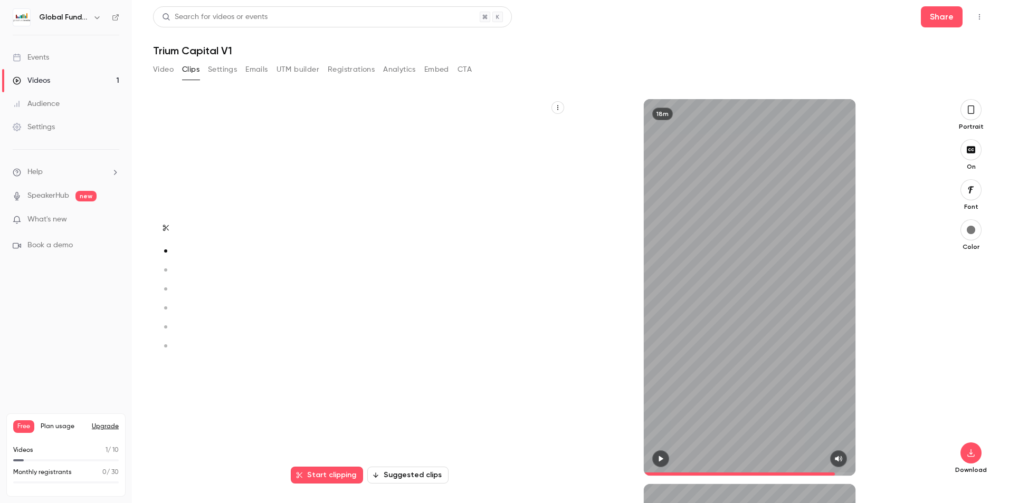
type input "******"
type input "***"
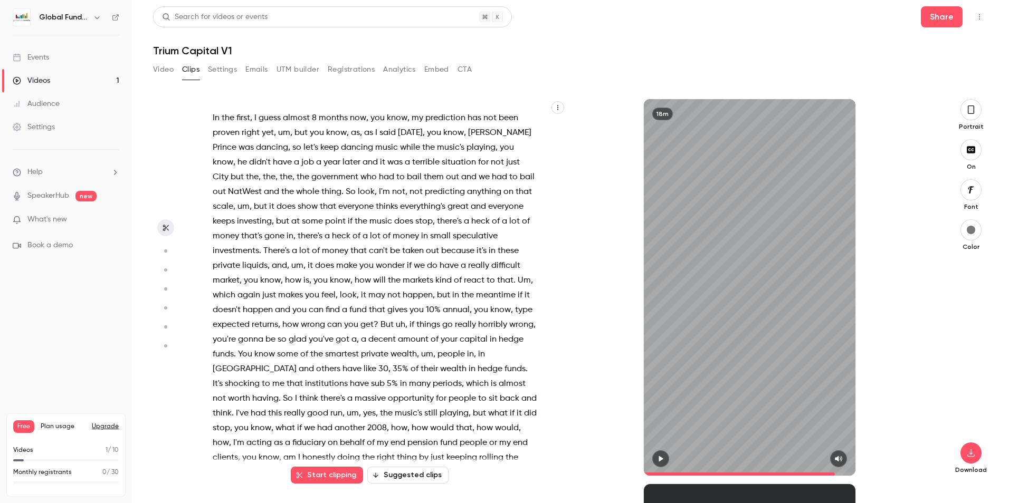
type input "******"
type input "*"
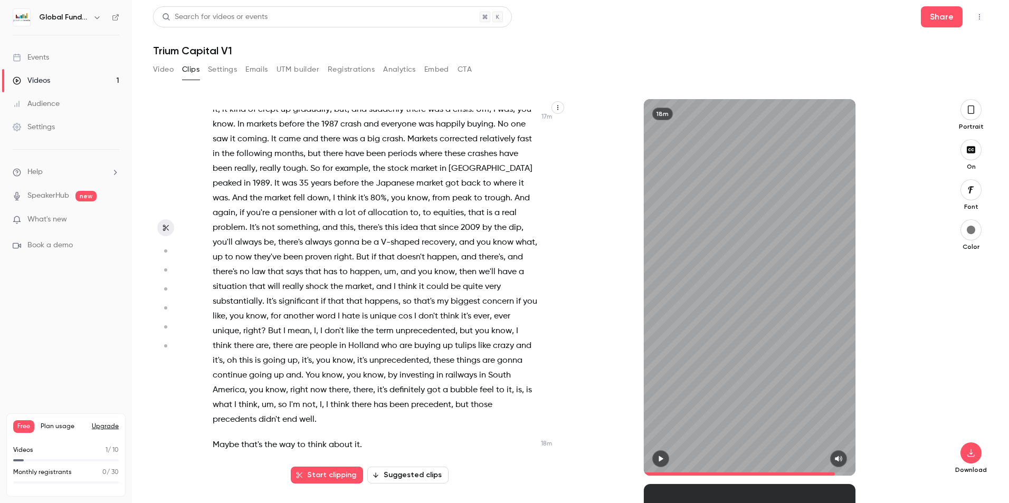
scroll to position [3744, 0]
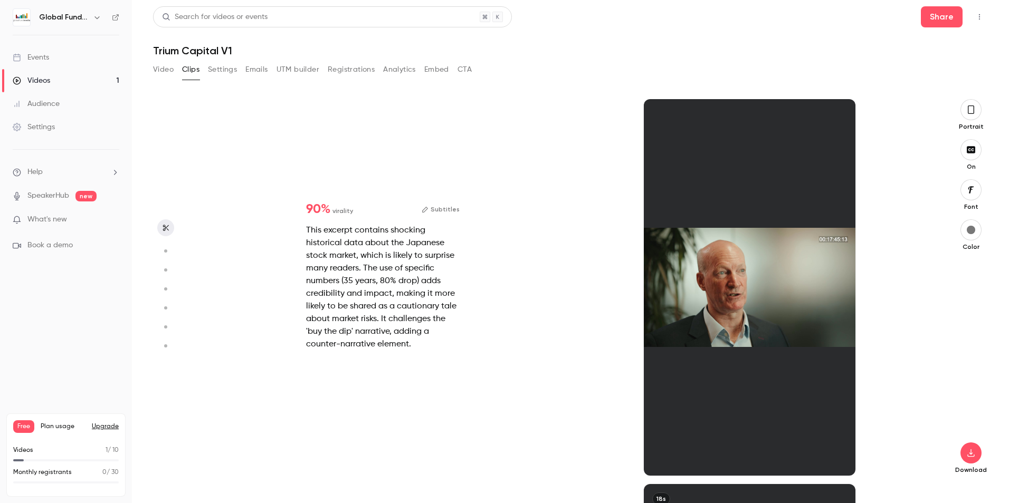
type input "******"
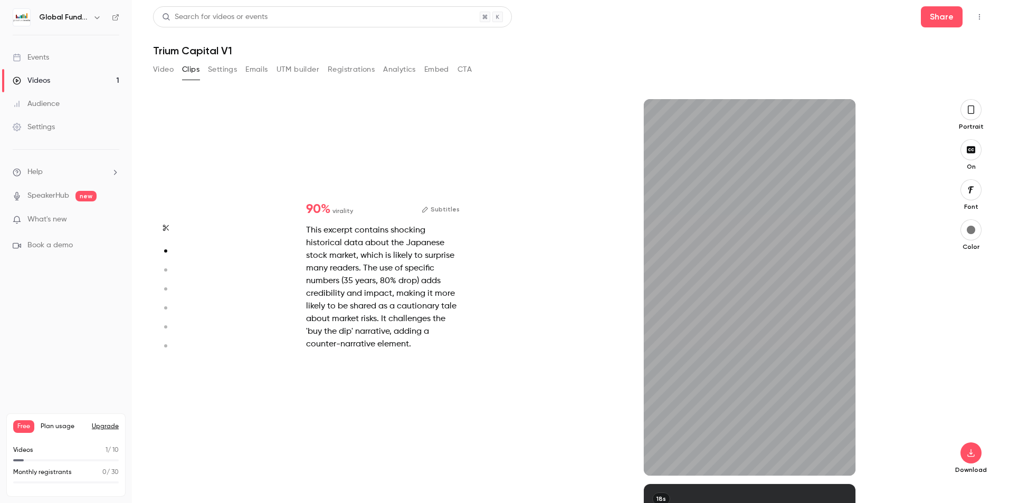
scroll to position [282, 0]
type input "*"
type input "******"
type input "*"
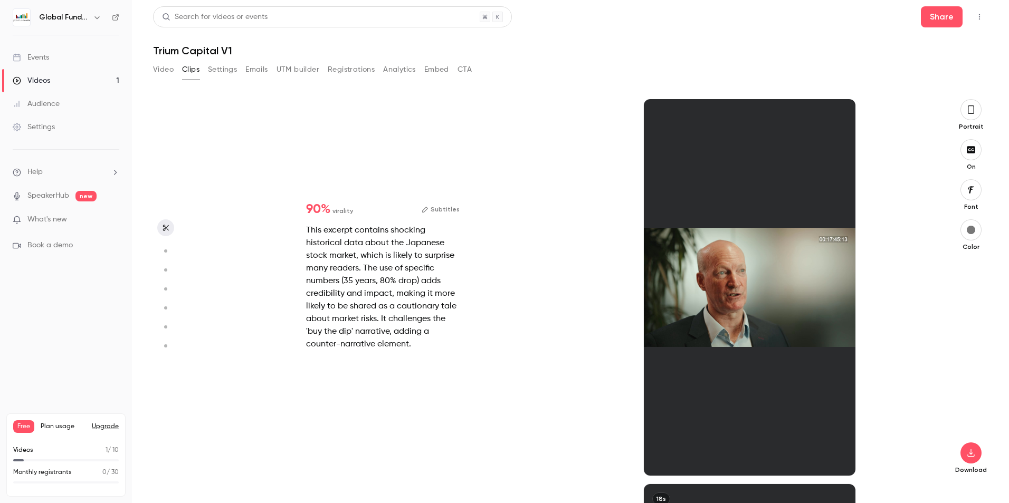
type input "******"
type input "*"
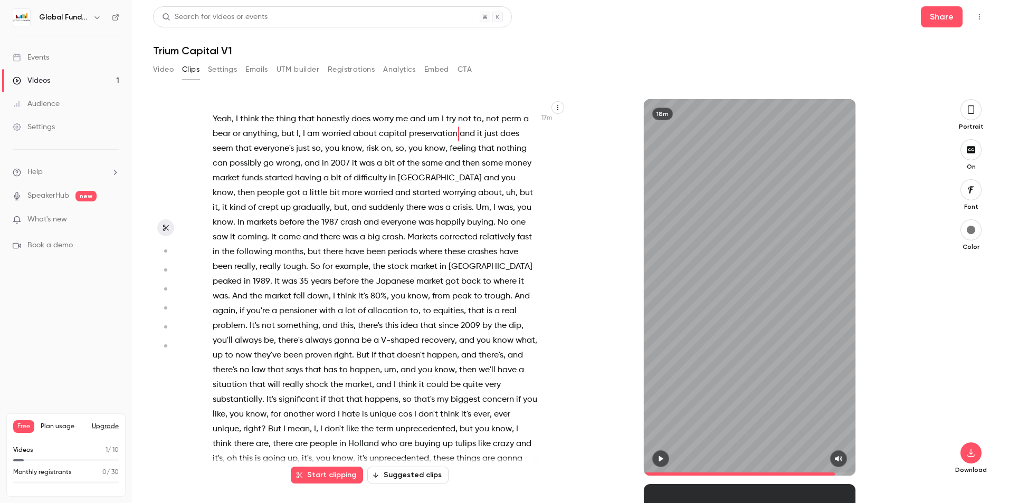
scroll to position [3744, 0]
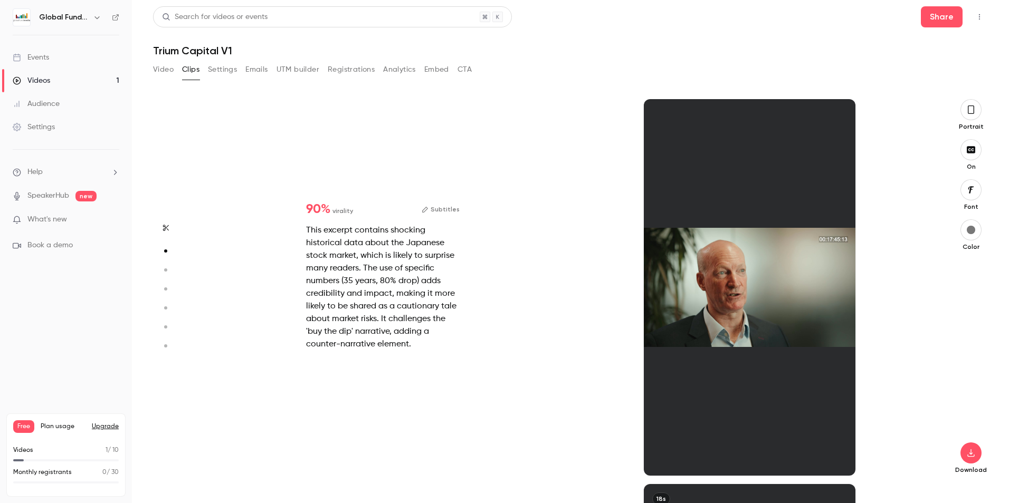
type input "******"
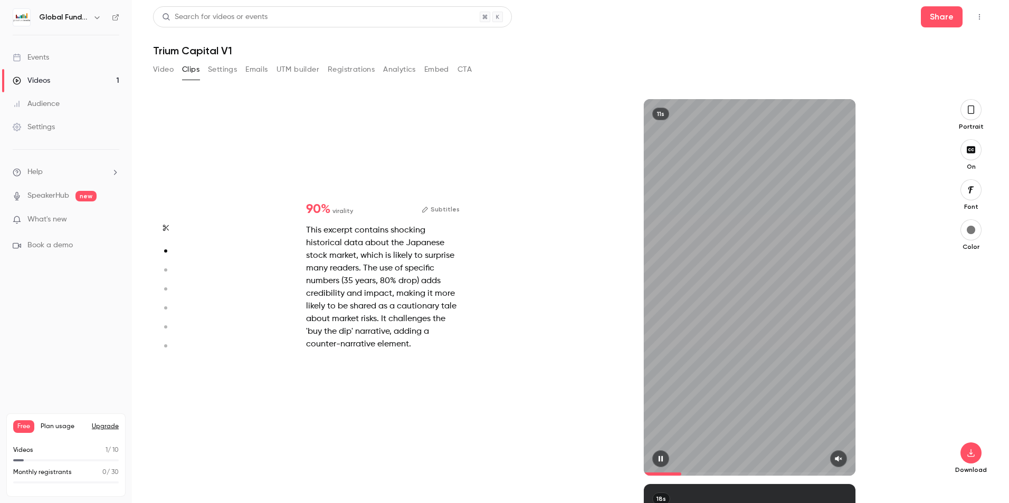
click at [659, 456] on icon "button" at bounding box center [661, 459] width 4 height 6
click at [837, 457] on icon "button" at bounding box center [838, 458] width 8 height 7
click at [660, 452] on button "button" at bounding box center [660, 459] width 17 height 17
click at [661, 456] on icon "button" at bounding box center [660, 458] width 8 height 7
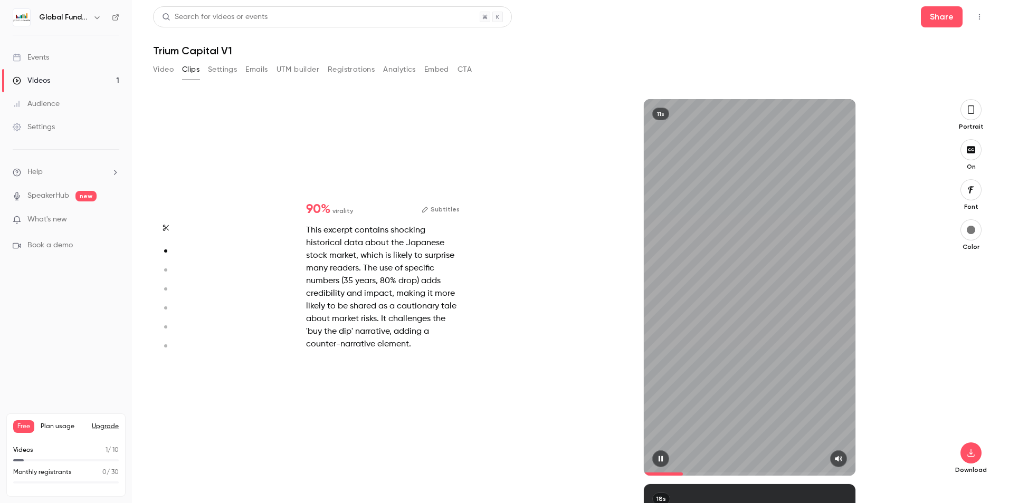
type input "***"
type input "******"
type input "*"
click at [840, 464] on button "button" at bounding box center [838, 459] width 17 height 17
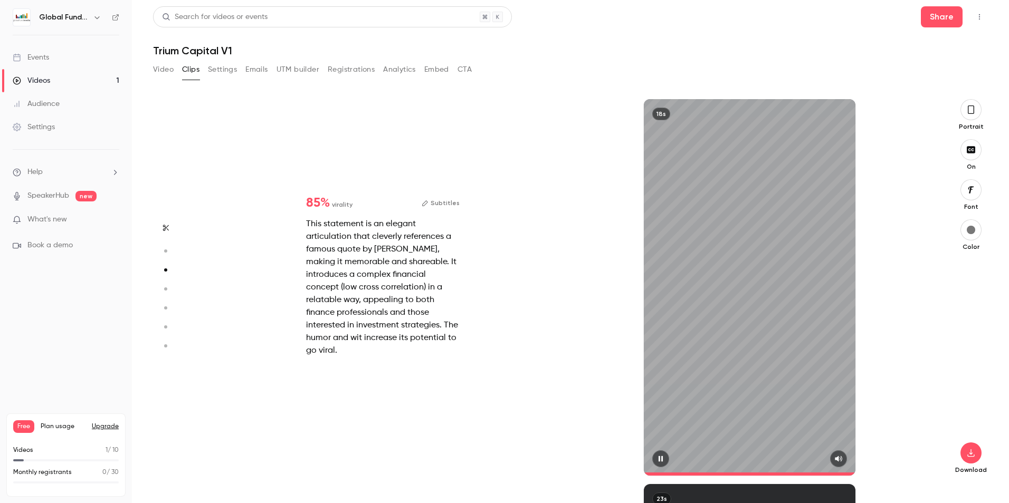
click at [660, 454] on button "button" at bounding box center [660, 459] width 17 height 17
click at [660, 458] on icon "button" at bounding box center [661, 459] width 4 height 6
type input "***"
click at [166, 223] on button "button" at bounding box center [165, 228] width 17 height 17
type input "******"
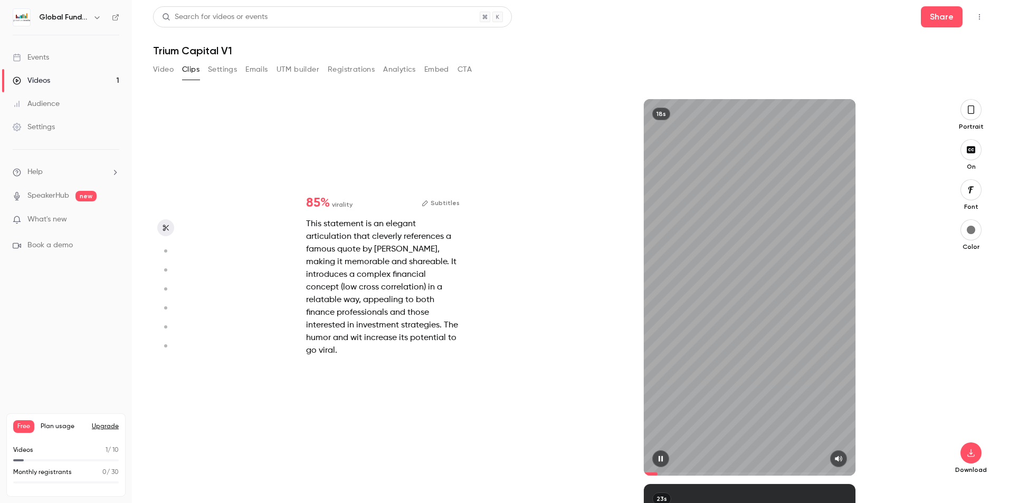
type input "***"
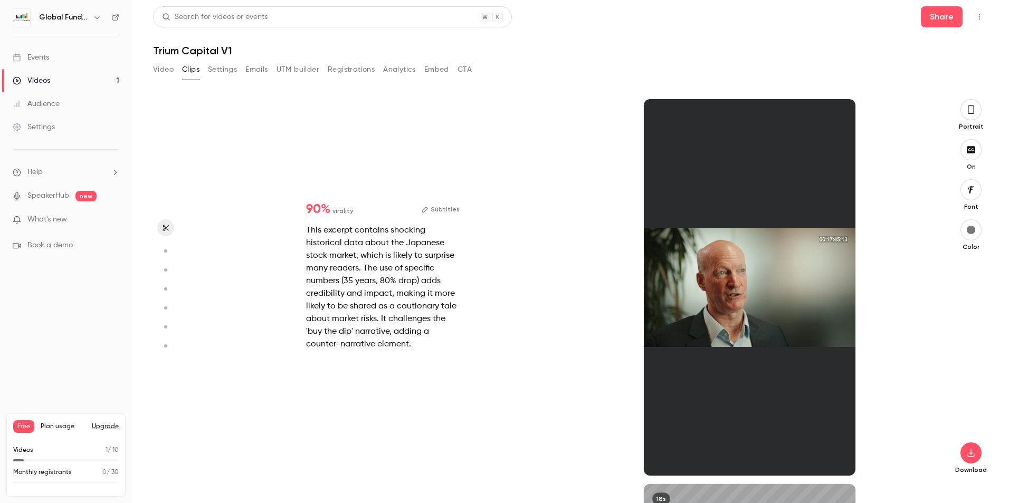
type input "******"
type input "*"
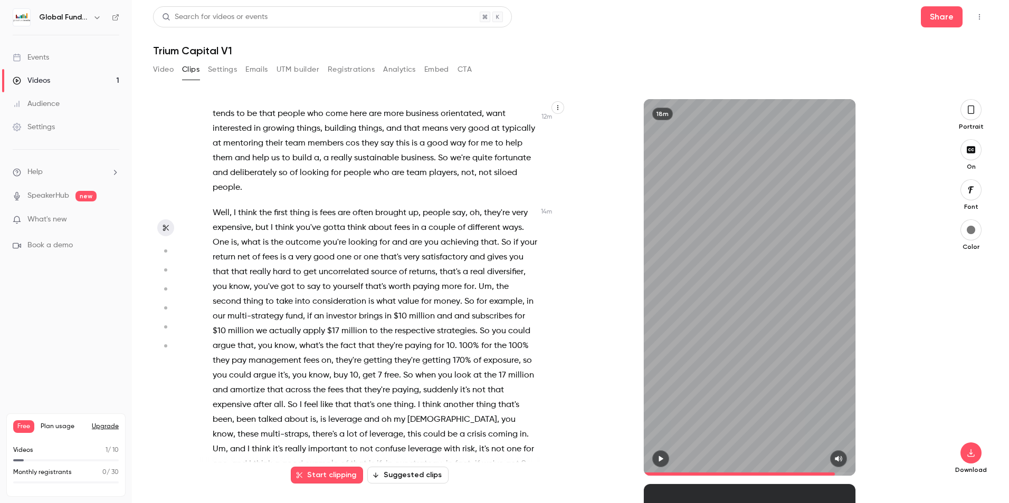
scroll to position [3479, 0]
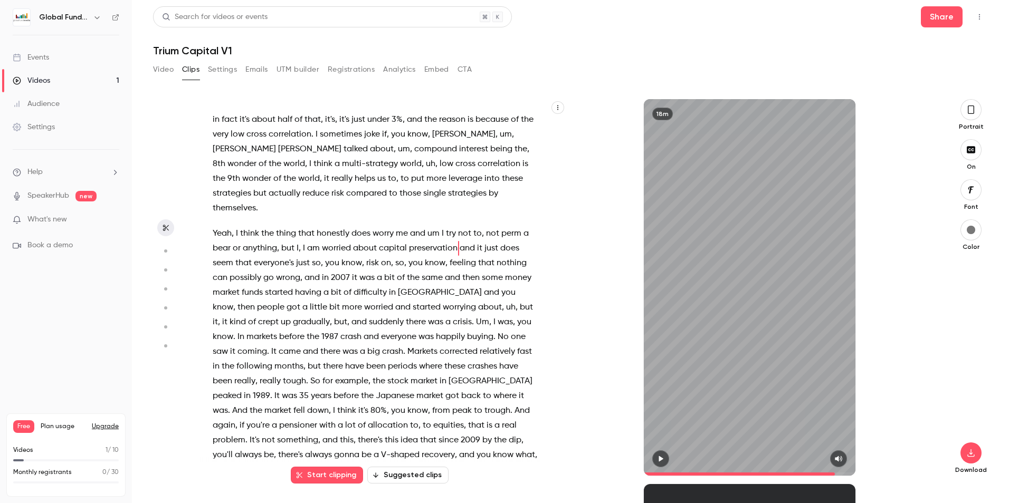
type input "******"
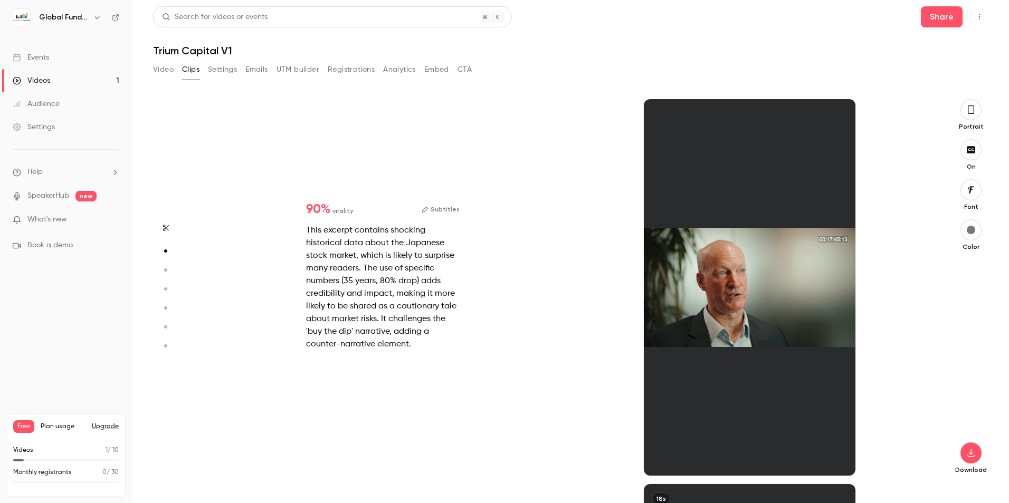
scroll to position [0, 0]
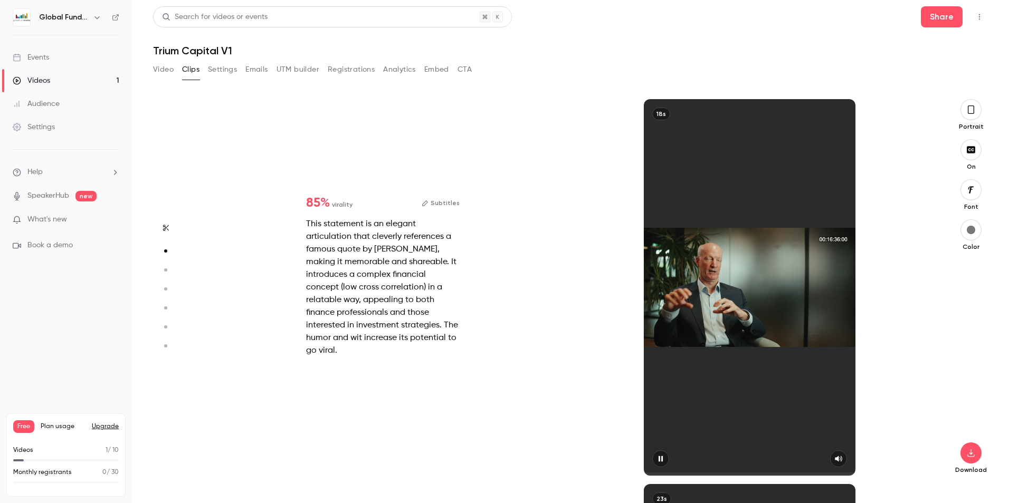
type input "*"
type input "******"
type input "*"
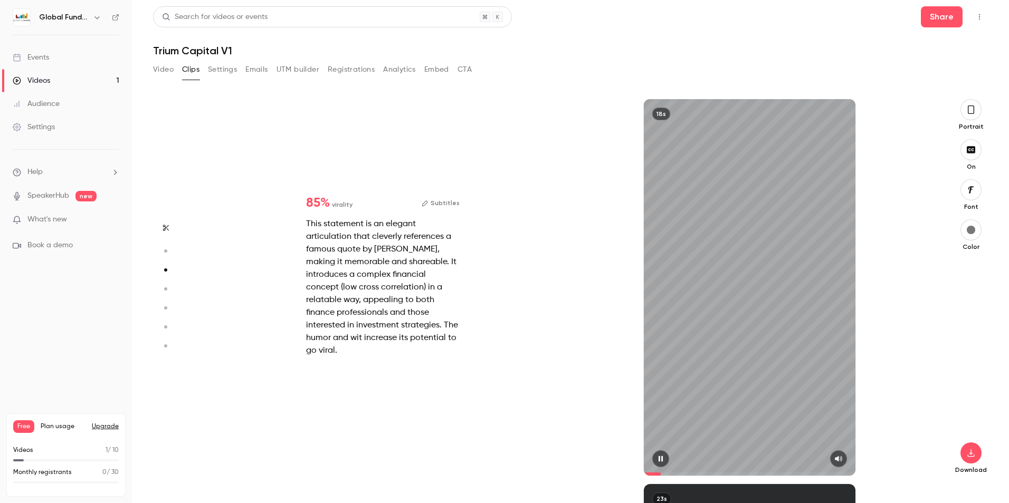
click at [712, 335] on div "18s" at bounding box center [750, 287] width 212 height 377
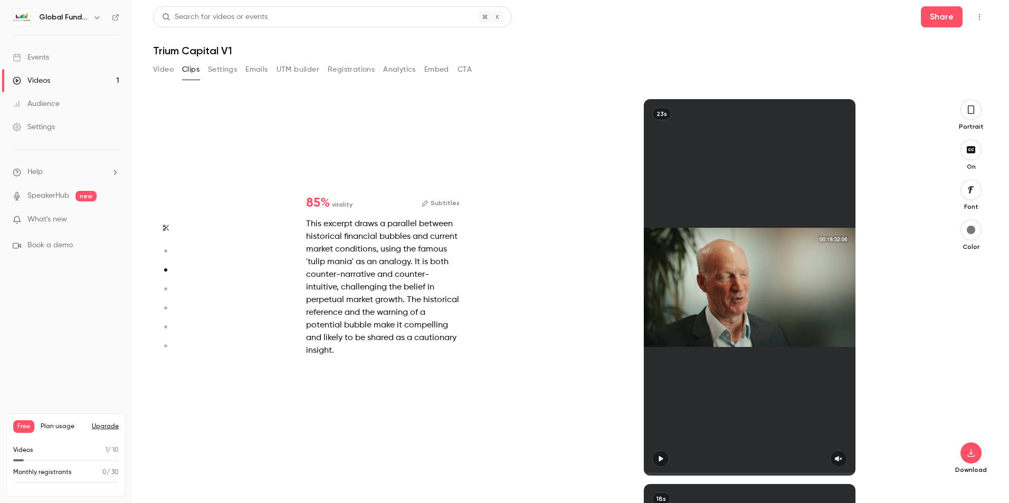
type input "***"
type input "******"
type input "*"
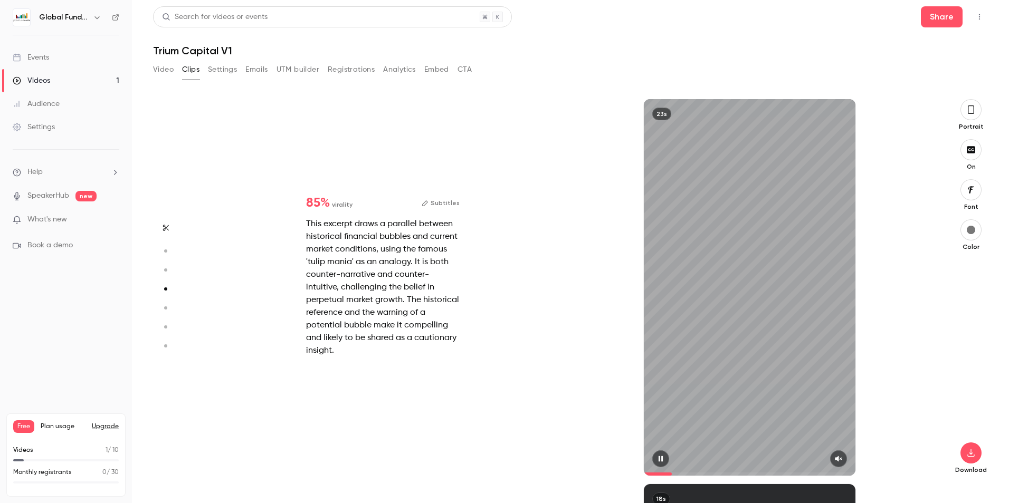
click at [843, 460] on icon "button" at bounding box center [838, 458] width 8 height 7
type input "****"
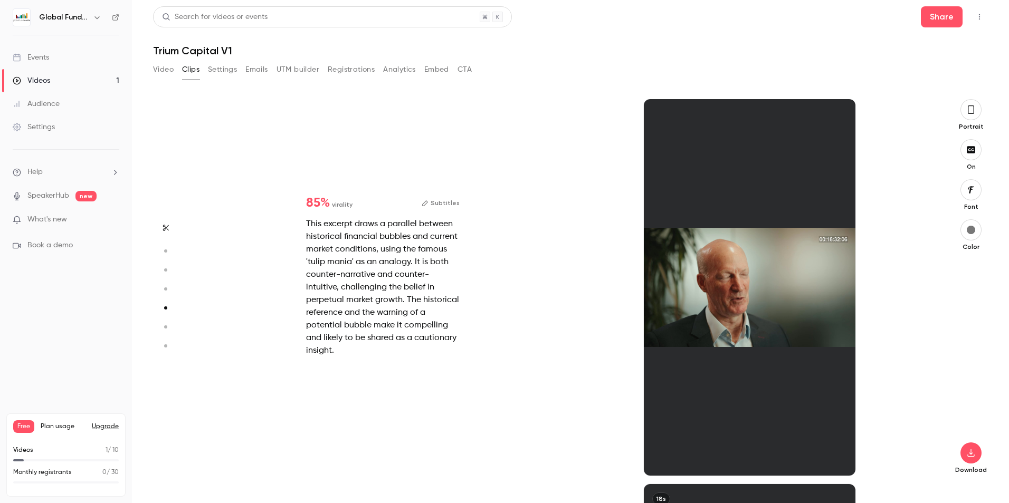
type input "******"
type input "*"
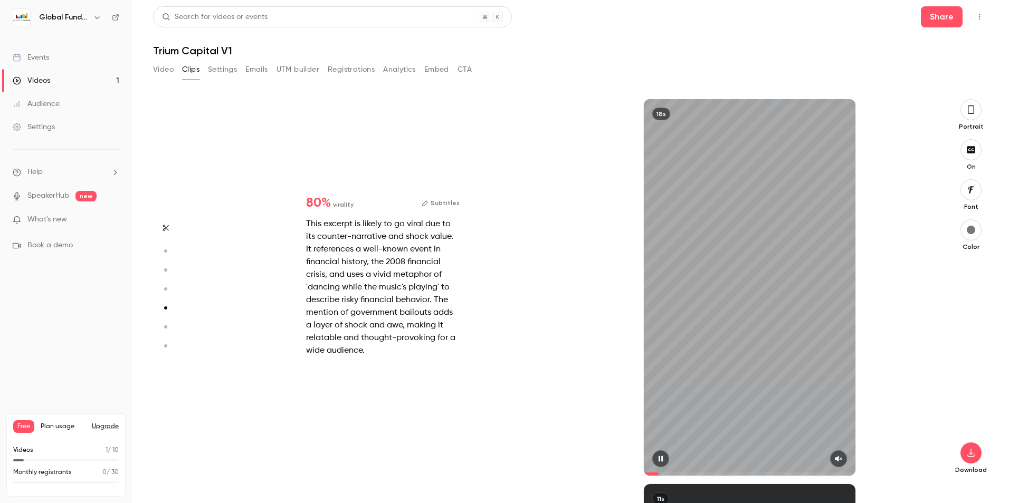
click at [842, 461] on icon "button" at bounding box center [838, 458] width 8 height 7
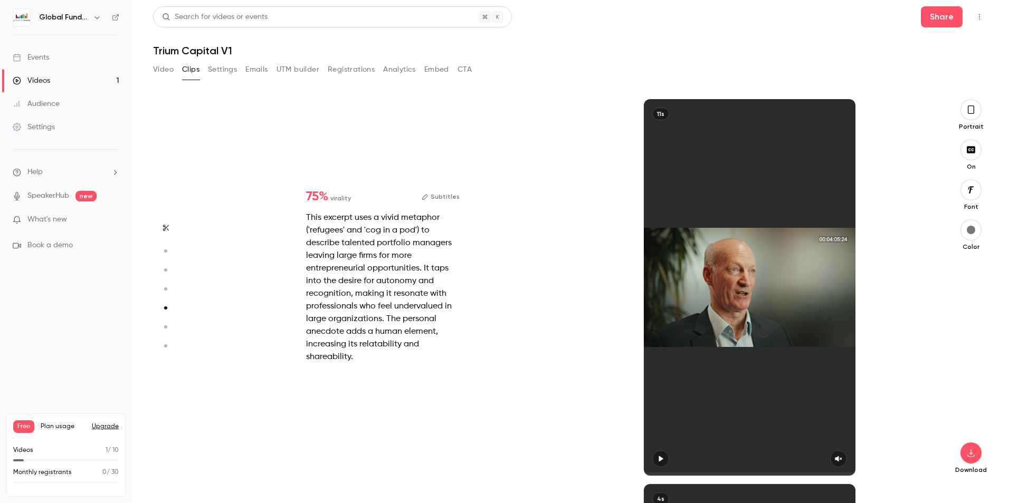
type input "***"
type input "******"
type input "*"
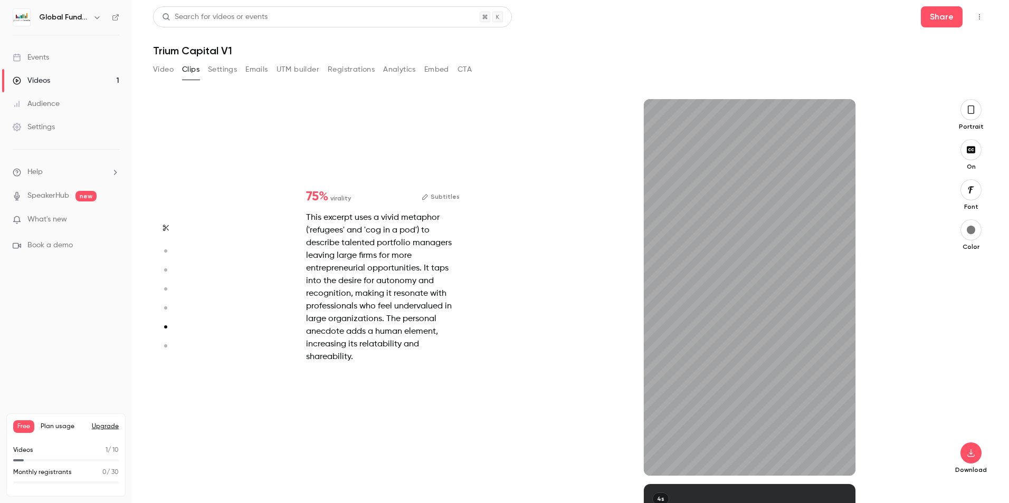
type input "***"
type input "******"
type input "*"
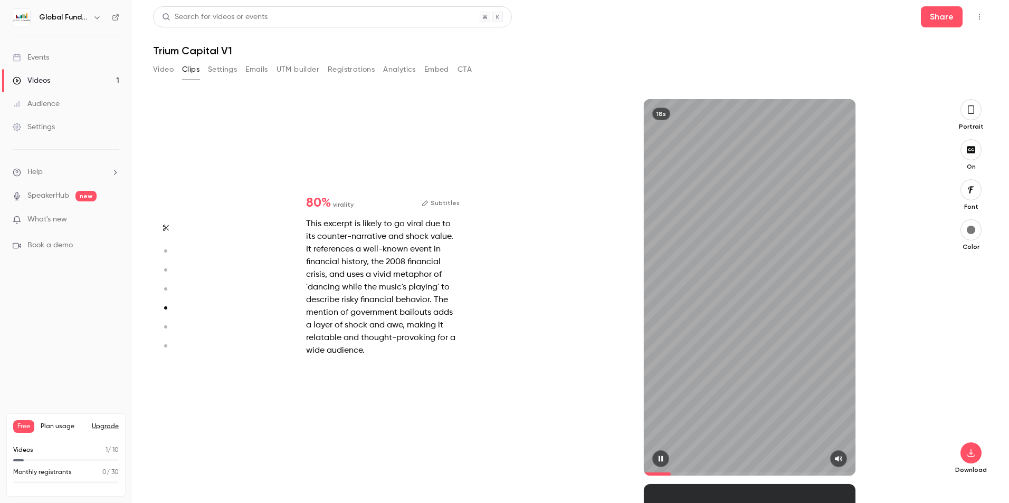
type input "***"
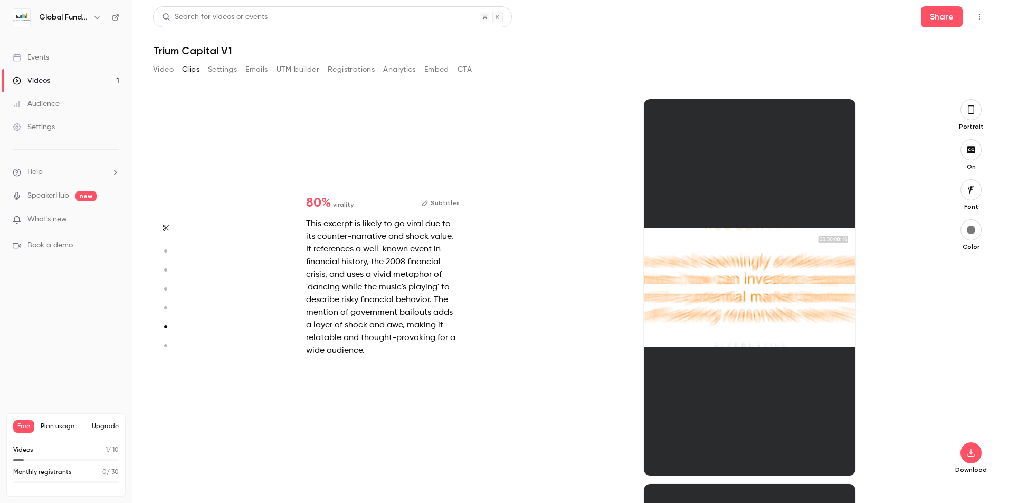
type input "******"
type input "*"
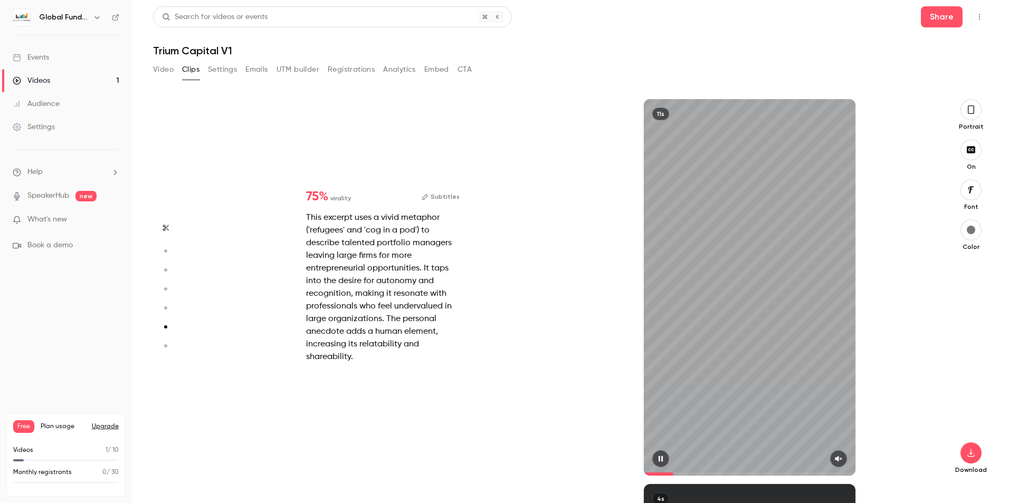
click at [838, 456] on icon "button" at bounding box center [838, 458] width 8 height 7
type input "***"
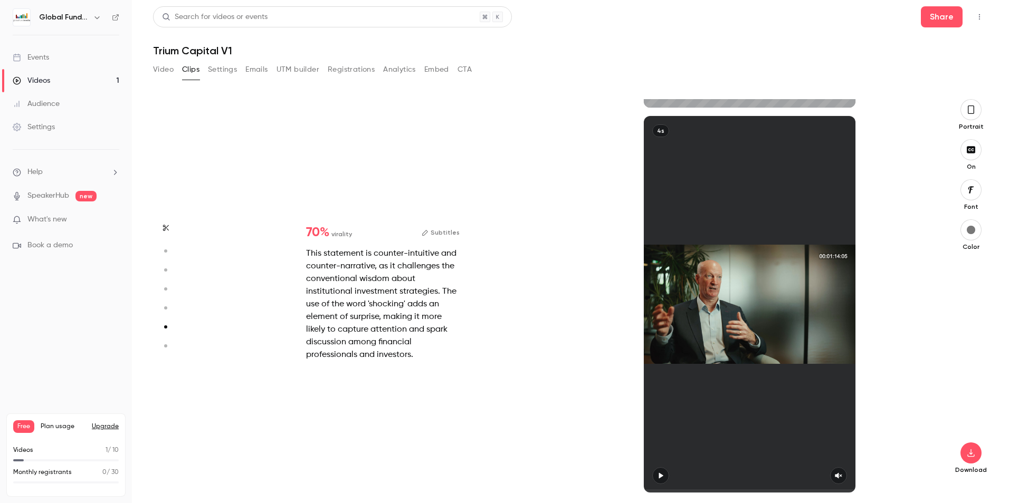
type input "******"
type input "*"
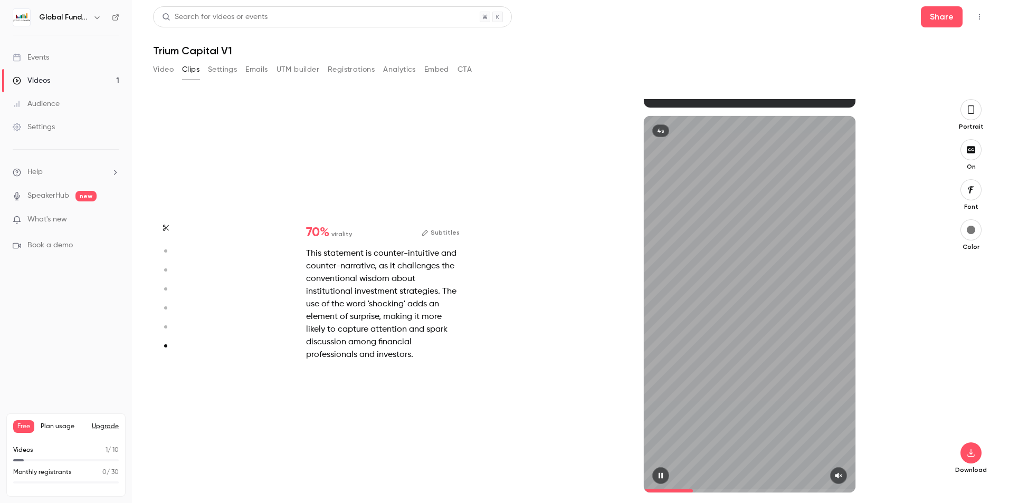
click at [839, 473] on icon "button" at bounding box center [838, 475] width 8 height 7
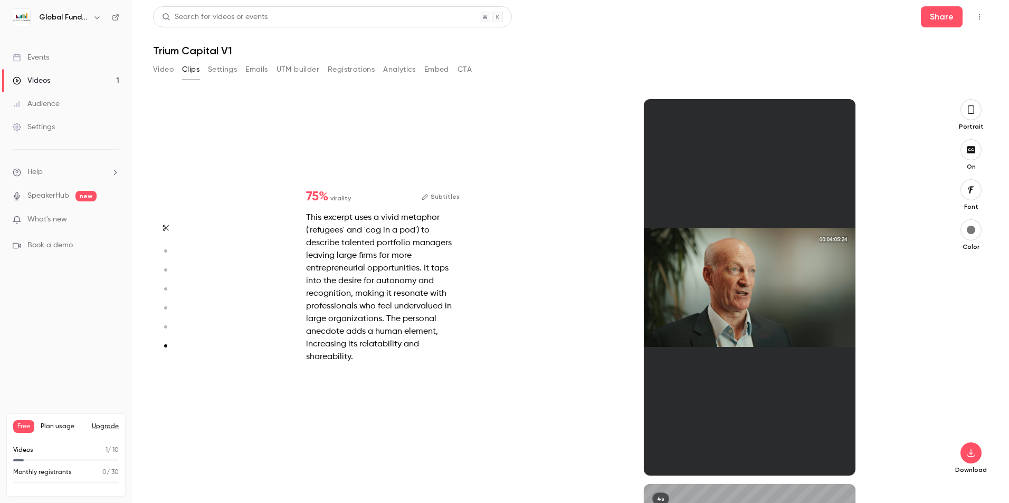
type input "***"
type input "******"
type input "*"
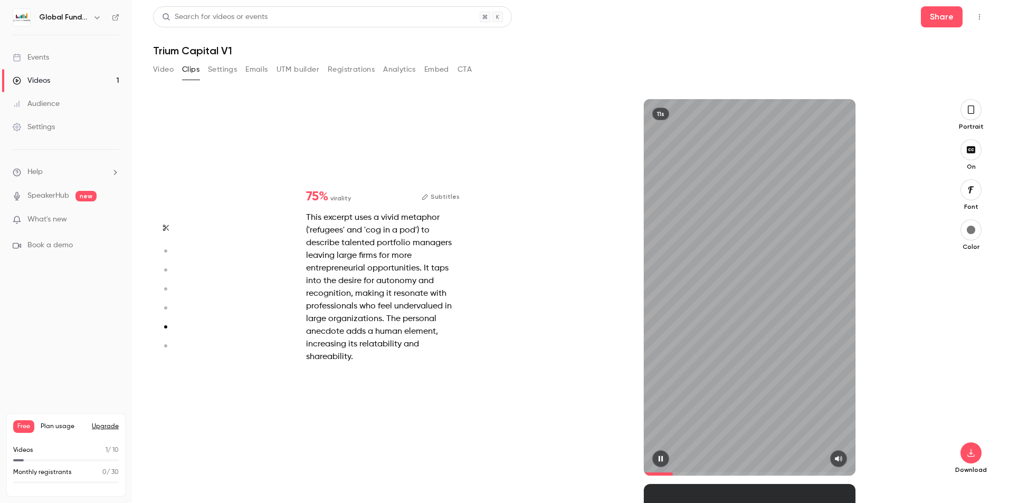
type input "***"
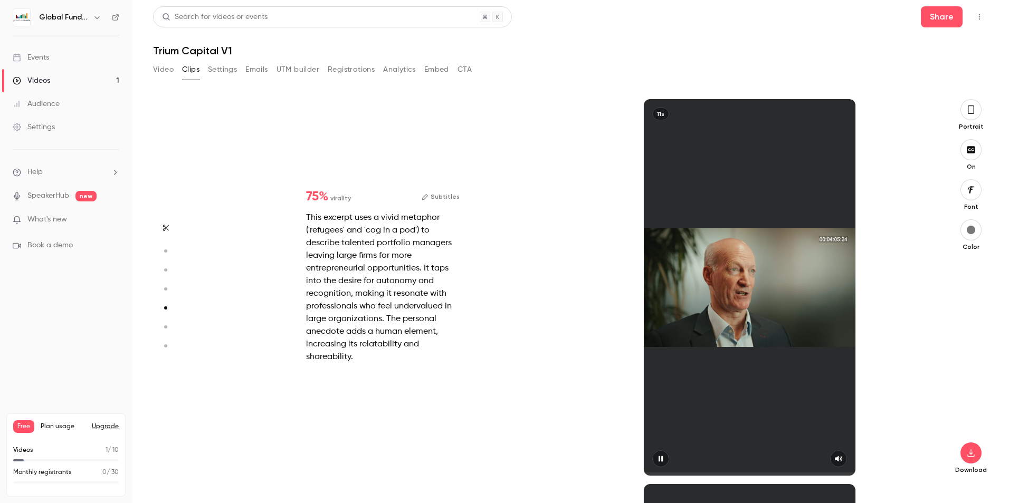
type input "******"
type input "*"
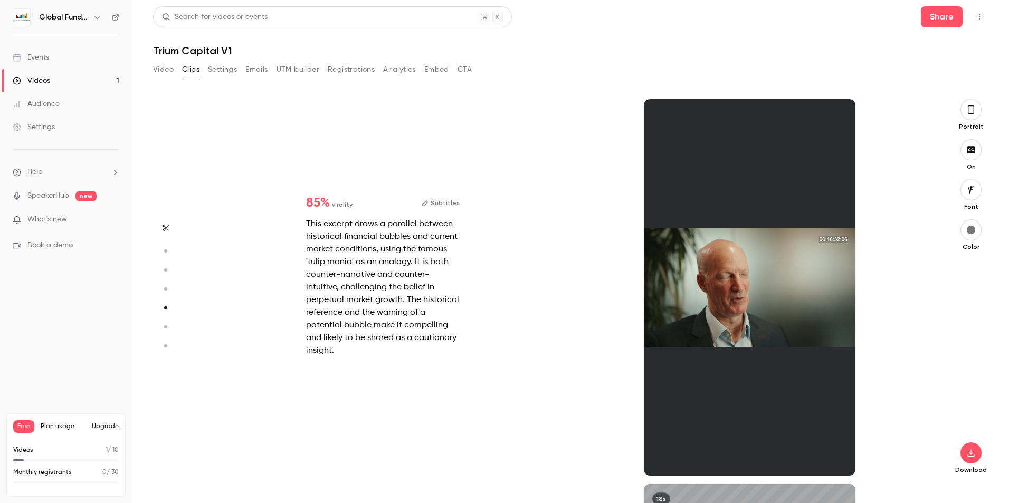
type input "***"
type input "******"
type input "*"
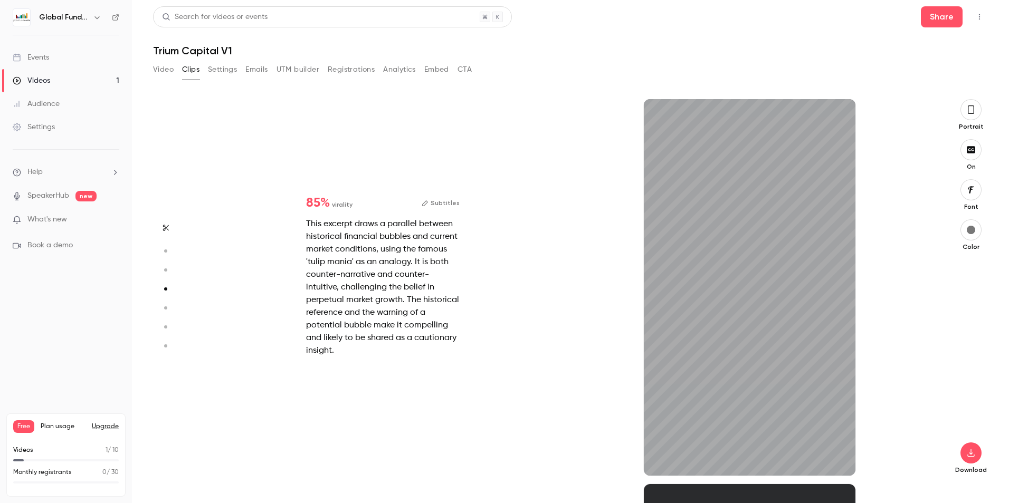
type input "***"
type input "******"
type input "*"
click at [761, 339] on div "18s" at bounding box center [750, 287] width 212 height 377
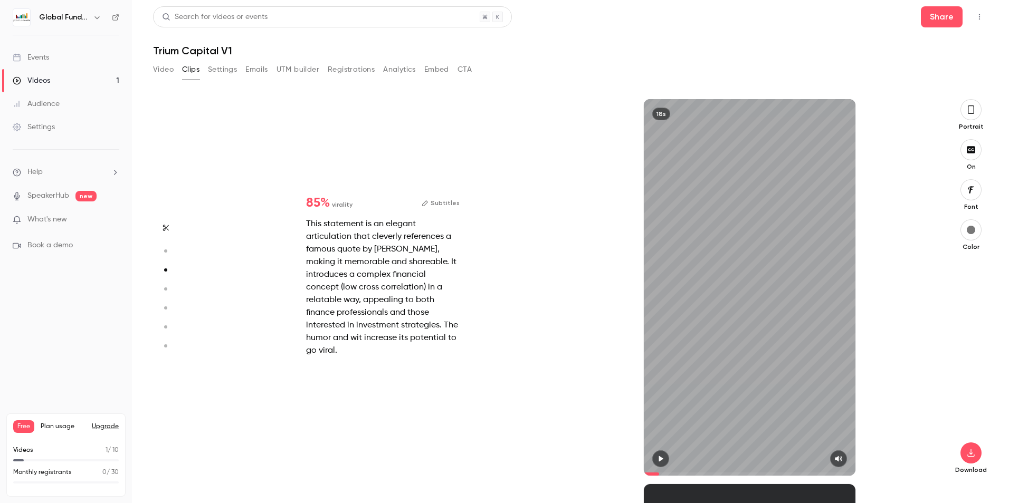
type input "***"
click at [165, 269] on icon "button" at bounding box center [164, 269] width 9 height 7
type input "******"
type input "***"
click at [166, 229] on icon "button" at bounding box center [165, 227] width 8 height 7
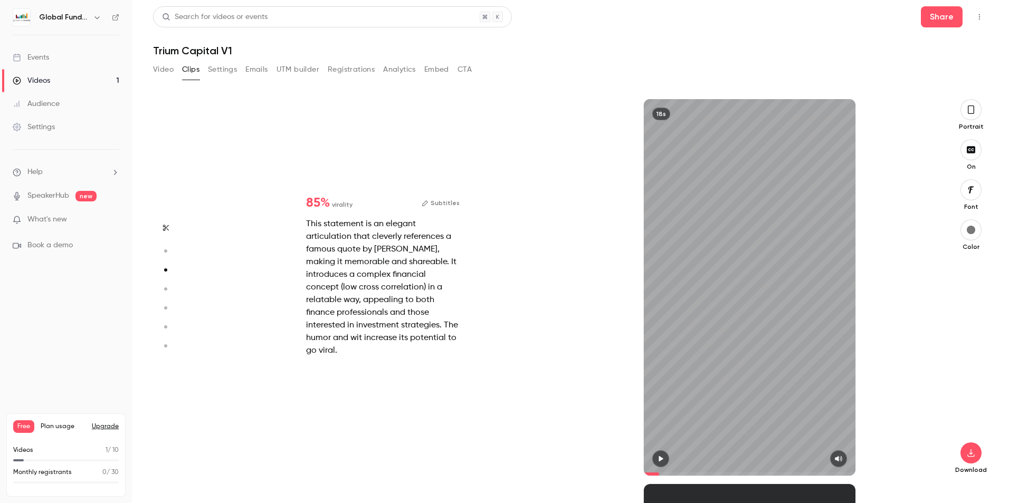
type input "******"
type input "***"
type input "******"
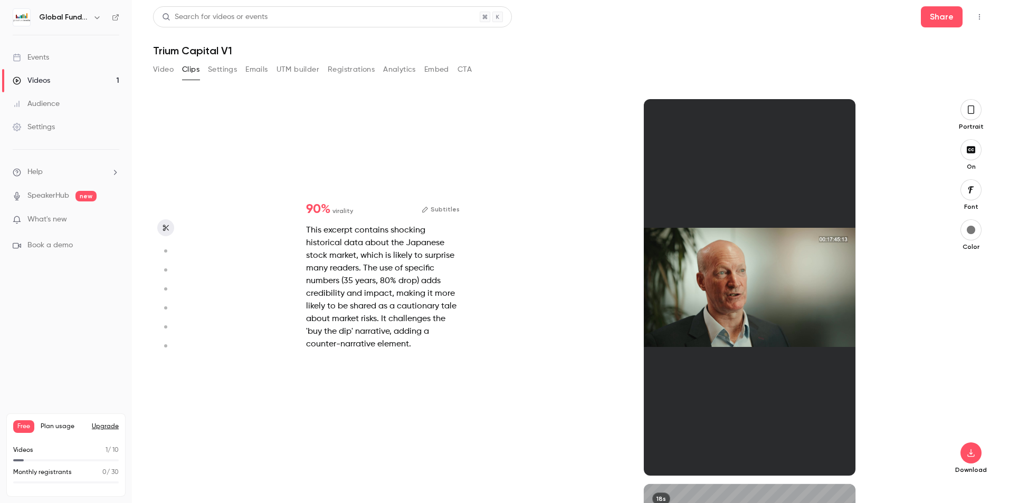
type input "*"
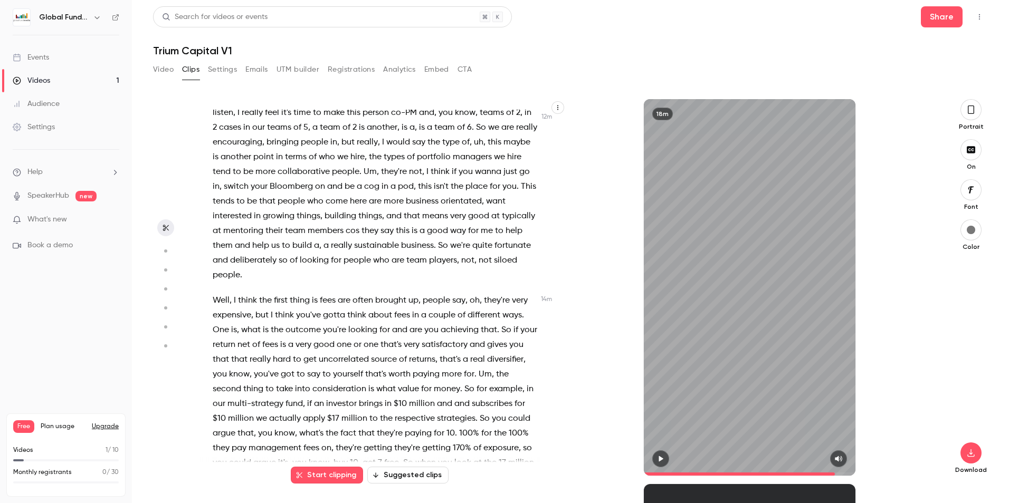
scroll to position [3479, 0]
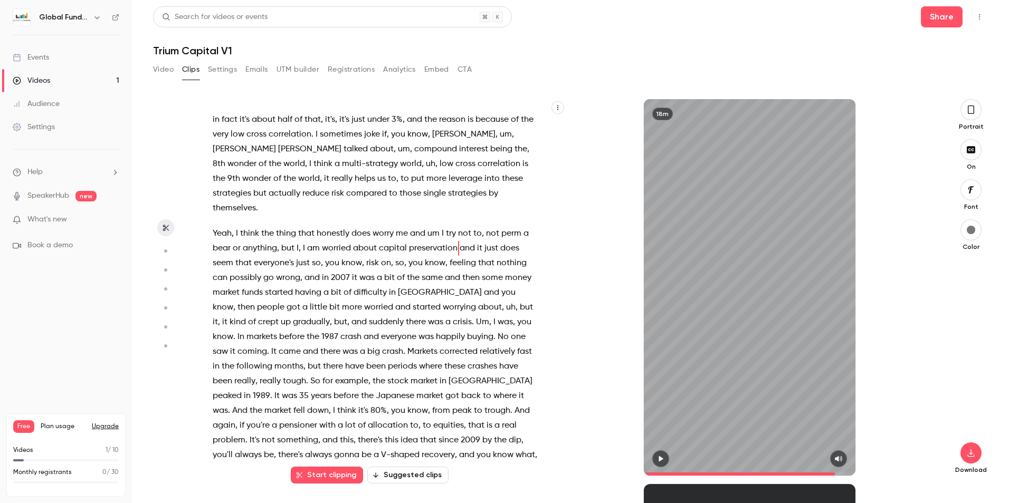
click at [170, 223] on button "button" at bounding box center [165, 228] width 17 height 17
click at [348, 480] on button "Start clipping" at bounding box center [327, 475] width 72 height 17
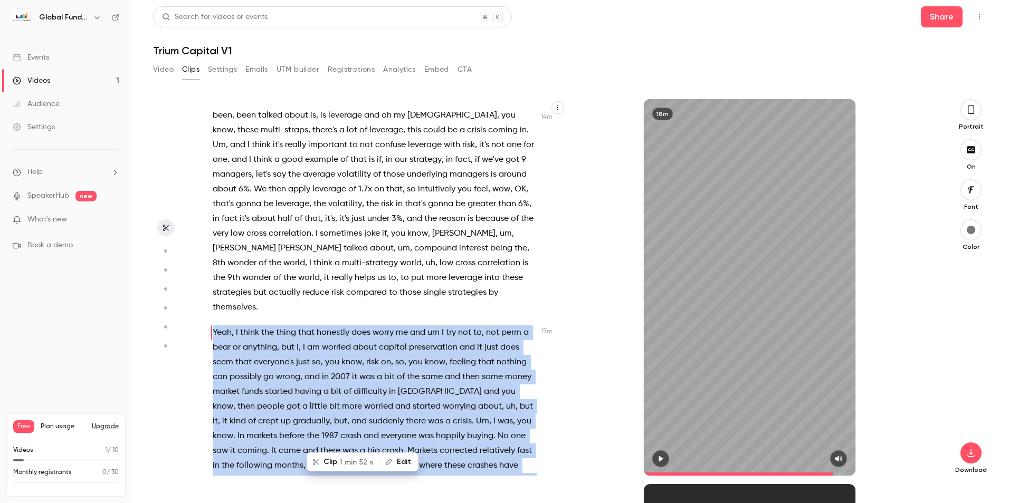
scroll to position [3375, 0]
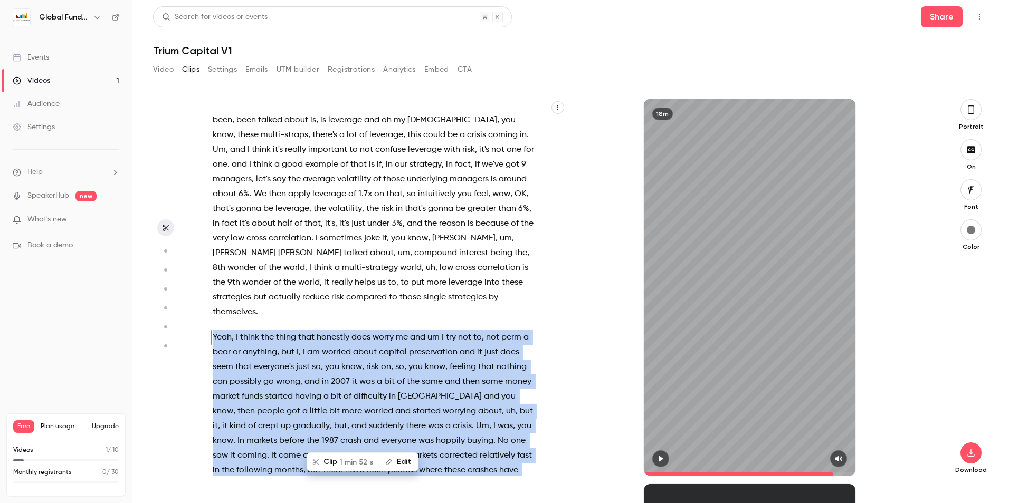
drag, startPoint x: 336, startPoint y: 306, endPoint x: 347, endPoint y: 306, distance: 11.1
click at [347, 275] on span "multi-strategy" at bounding box center [370, 268] width 56 height 15
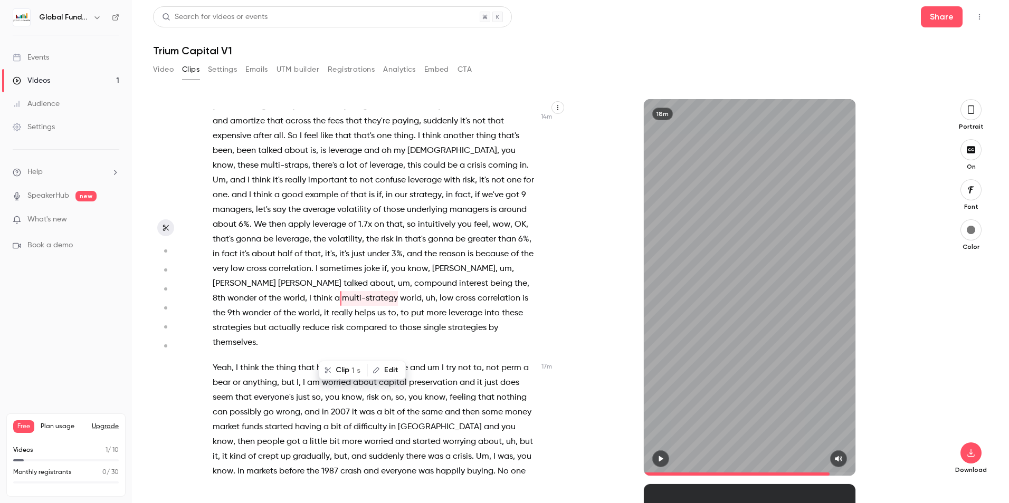
scroll to position [3342, 0]
click at [318, 279] on span "I" at bounding box center [317, 271] width 2 height 15
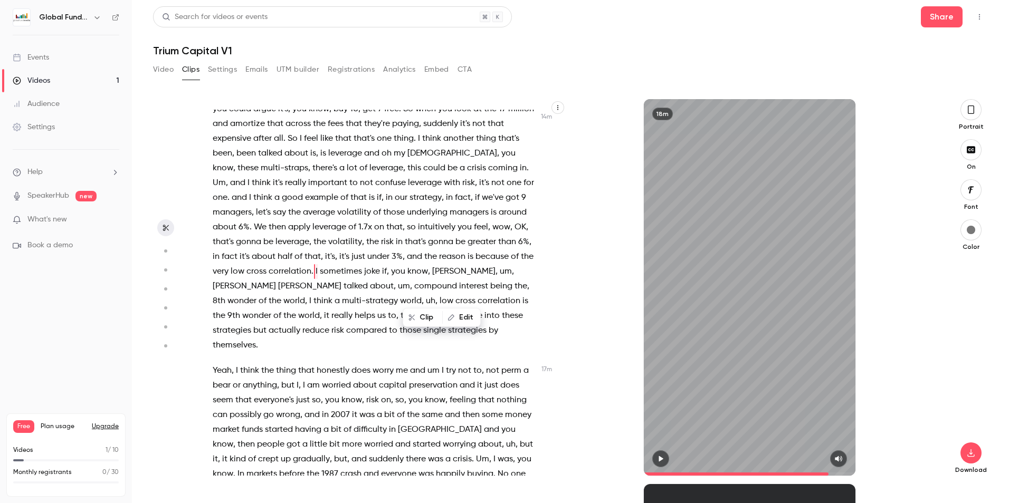
scroll to position [3365, 0]
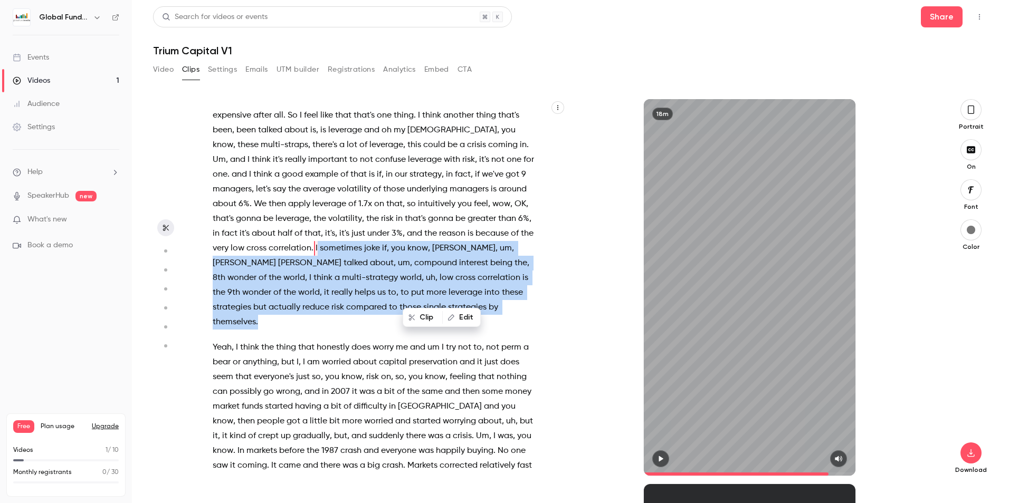
drag, startPoint x: 413, startPoint y: 290, endPoint x: 418, endPoint y: 363, distance: 73.6
click at [418, 330] on p "Well , I think the first thing is fees are often brought up , people say , oh ,…" at bounding box center [375, 123] width 325 height 414
click at [273, 388] on button "Clip 18 s" at bounding box center [275, 391] width 52 height 17
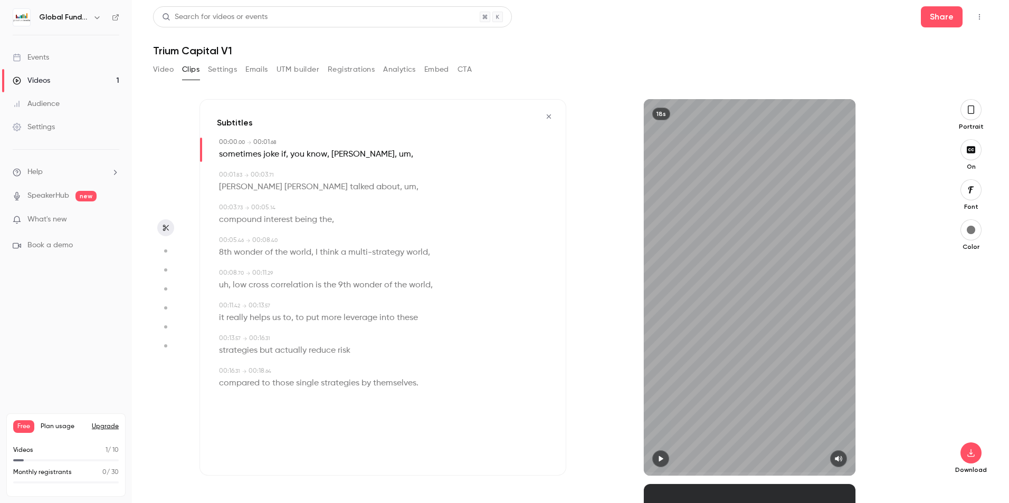
click at [664, 458] on icon "button" at bounding box center [660, 458] width 8 height 7
click at [655, 454] on button "button" at bounding box center [660, 459] width 17 height 17
click at [545, 113] on icon "button" at bounding box center [549, 116] width 8 height 7
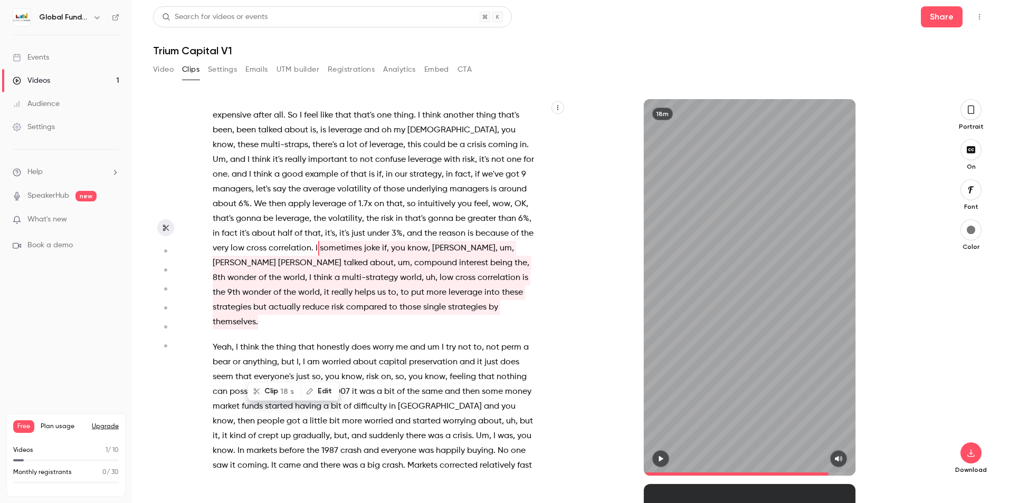
click at [161, 229] on icon "button" at bounding box center [165, 227] width 8 height 7
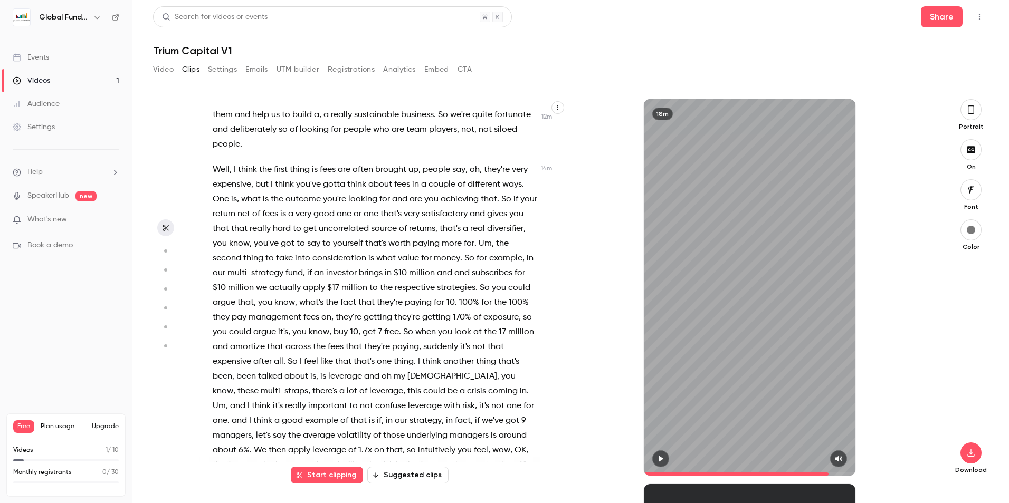
scroll to position [3048, 0]
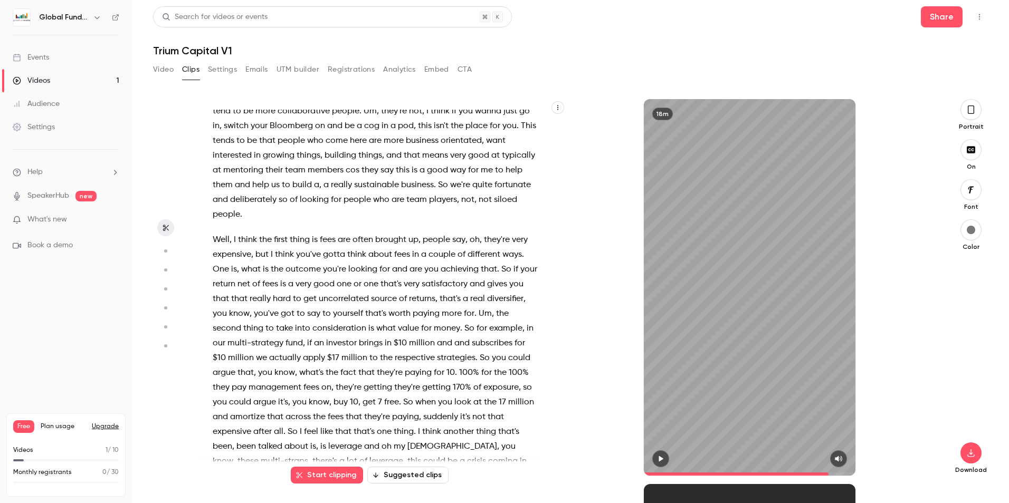
click at [216, 247] on span "Well" at bounding box center [221, 240] width 17 height 15
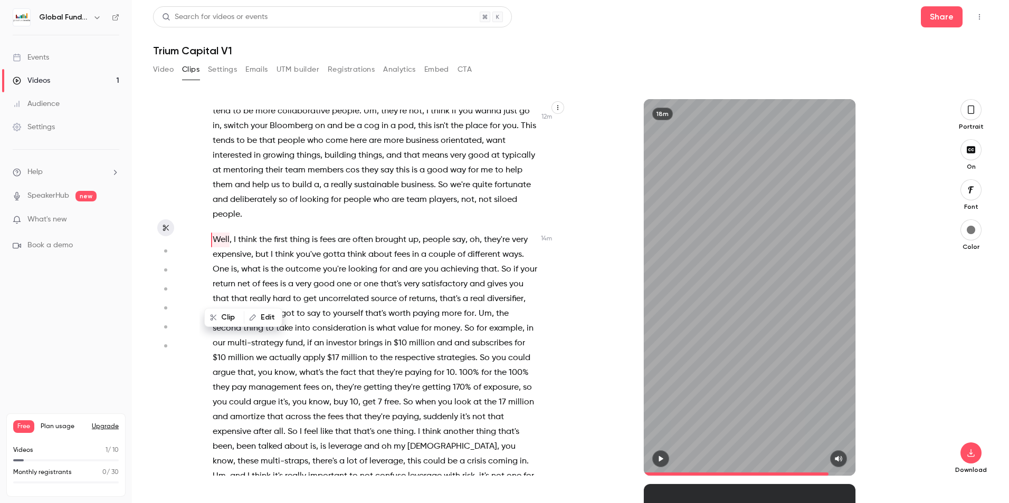
scroll to position [3040, 0]
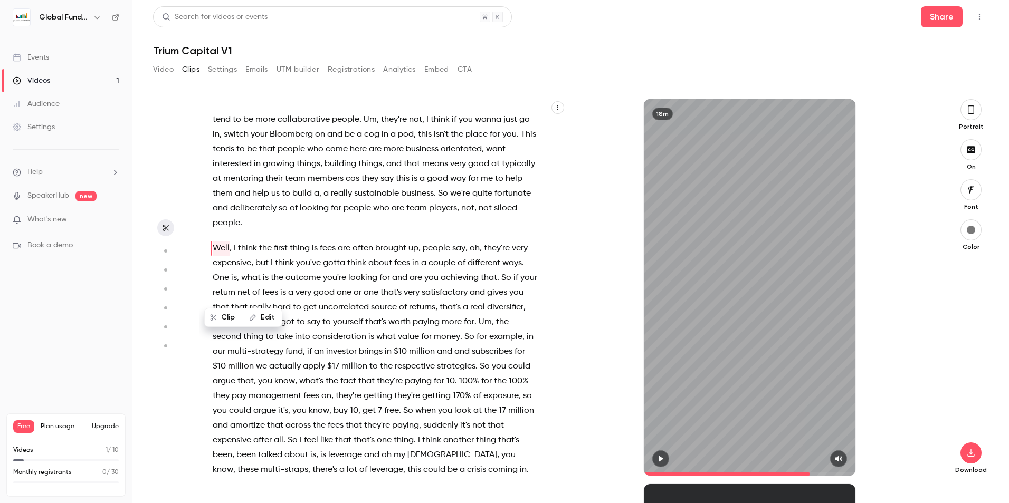
click at [661, 455] on icon "button" at bounding box center [660, 458] width 8 height 7
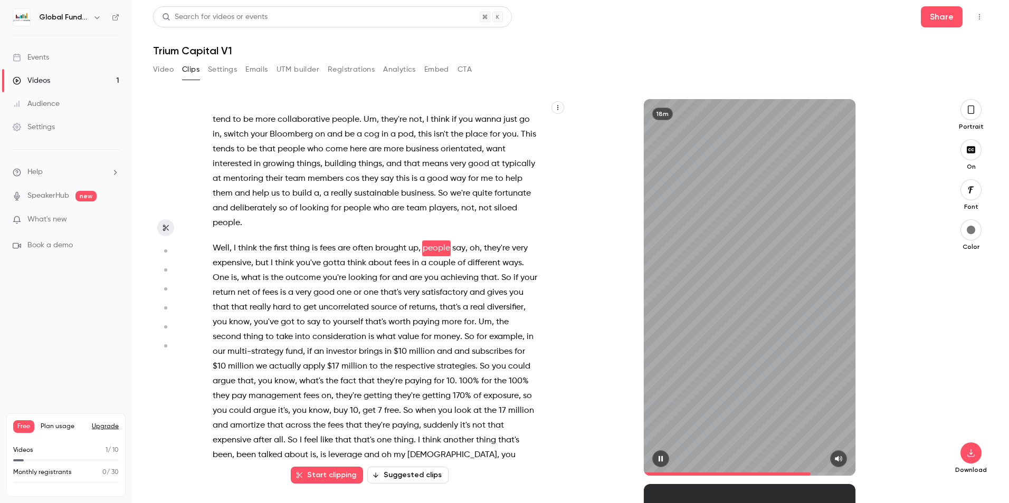
click at [661, 455] on icon "button" at bounding box center [660, 458] width 8 height 7
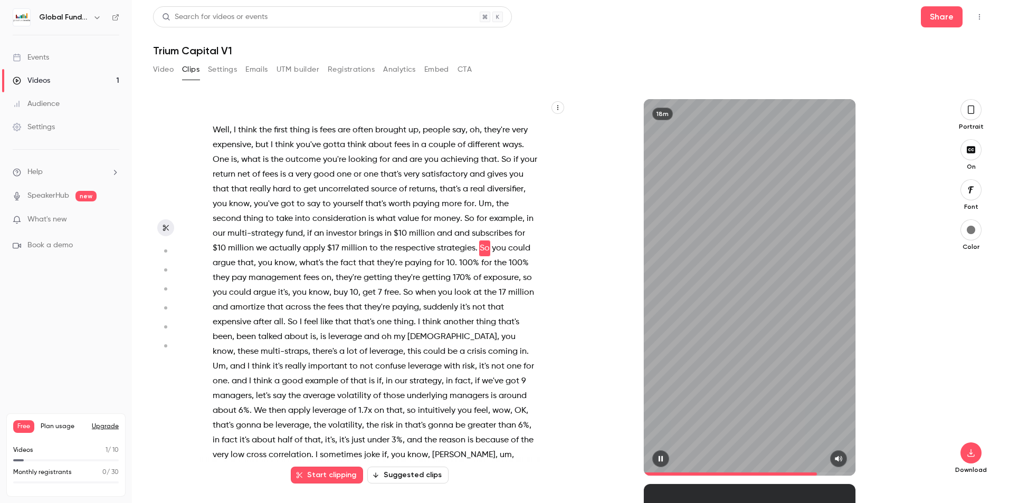
scroll to position [3173, 0]
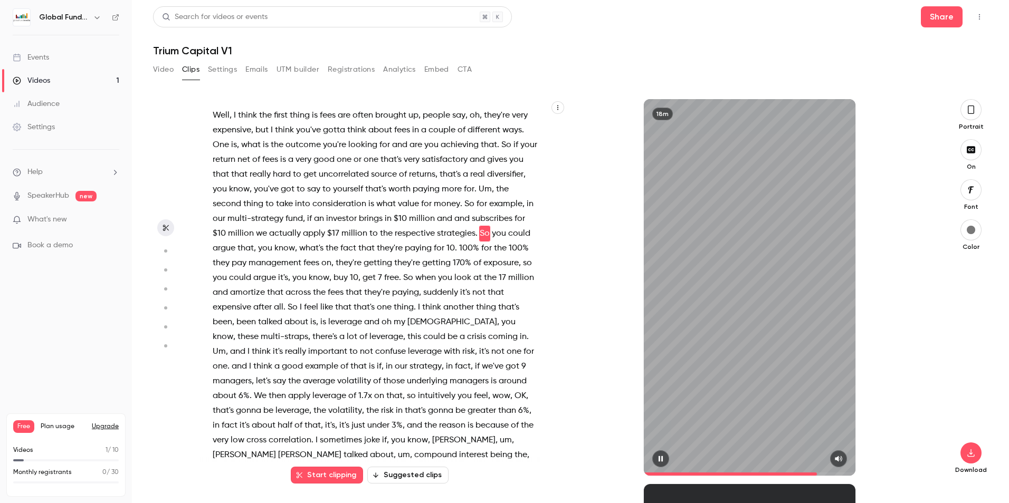
click at [661, 455] on icon "button" at bounding box center [660, 458] width 8 height 7
click at [662, 457] on icon "button" at bounding box center [660, 458] width 8 height 7
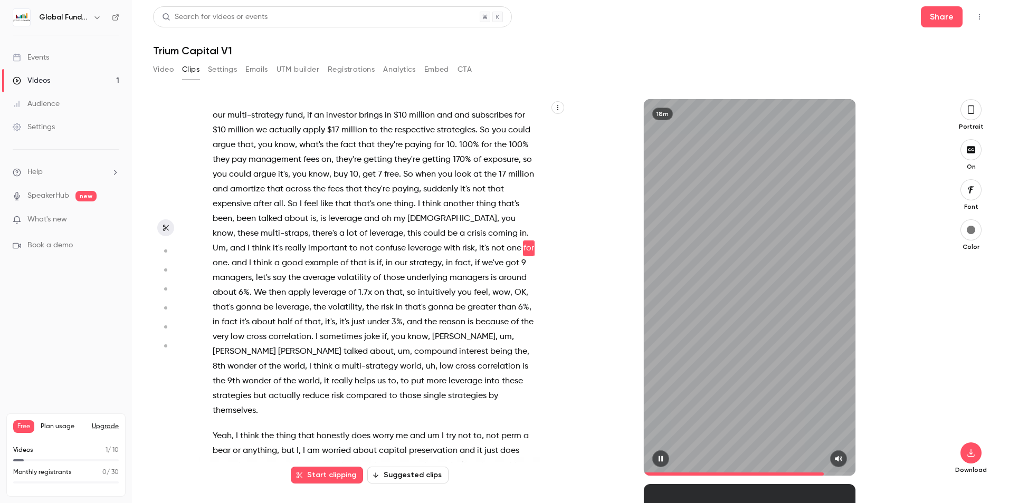
scroll to position [3291, 0]
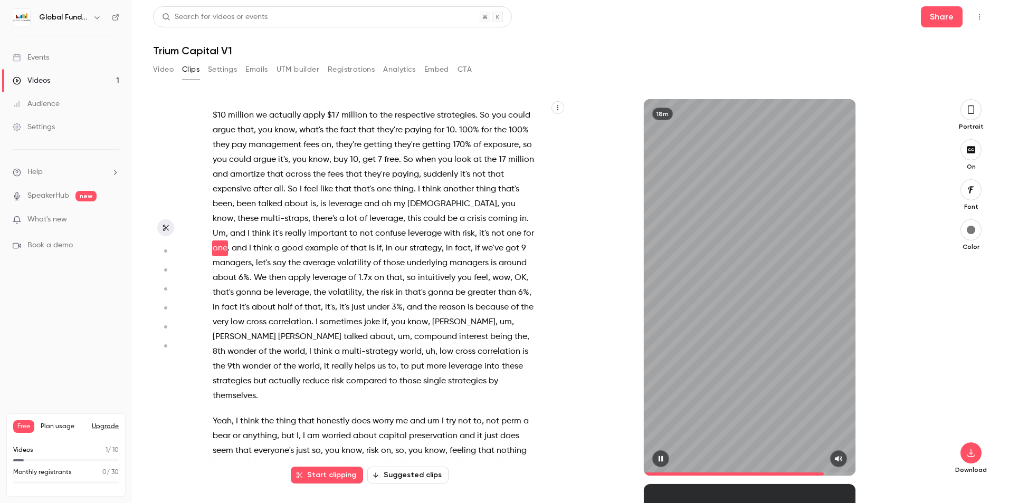
click at [659, 453] on button "button" at bounding box center [660, 459] width 17 height 17
click at [663, 456] on icon "button" at bounding box center [660, 458] width 8 height 7
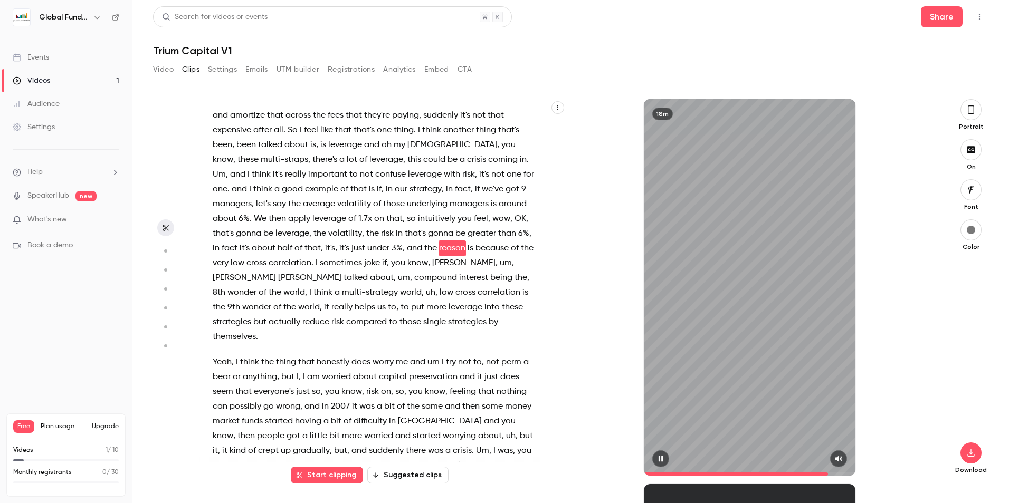
scroll to position [3365, 0]
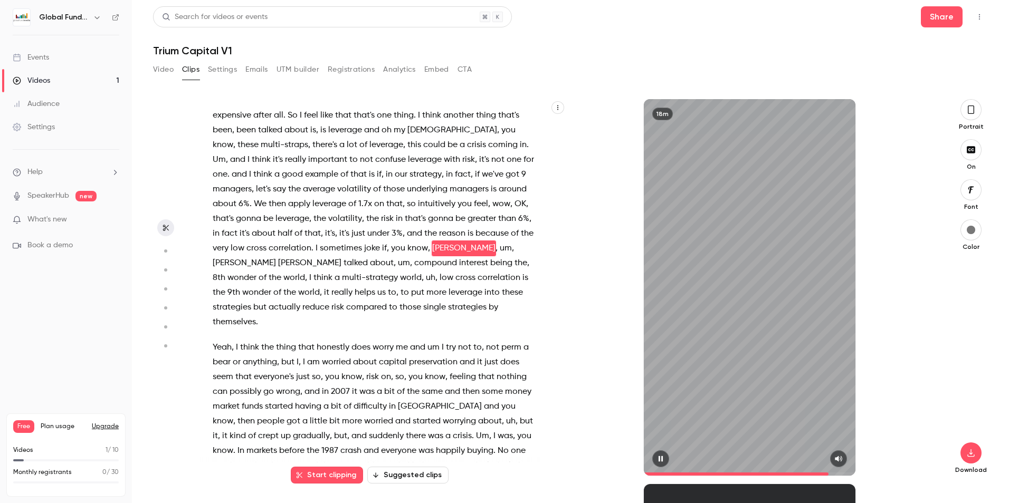
click at [661, 452] on button "button" at bounding box center [660, 459] width 17 height 17
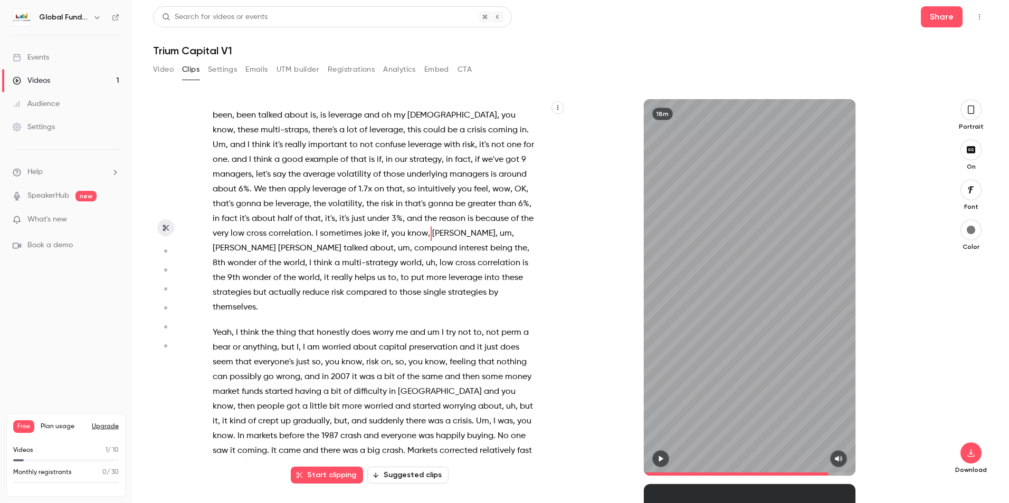
scroll to position [3327, 0]
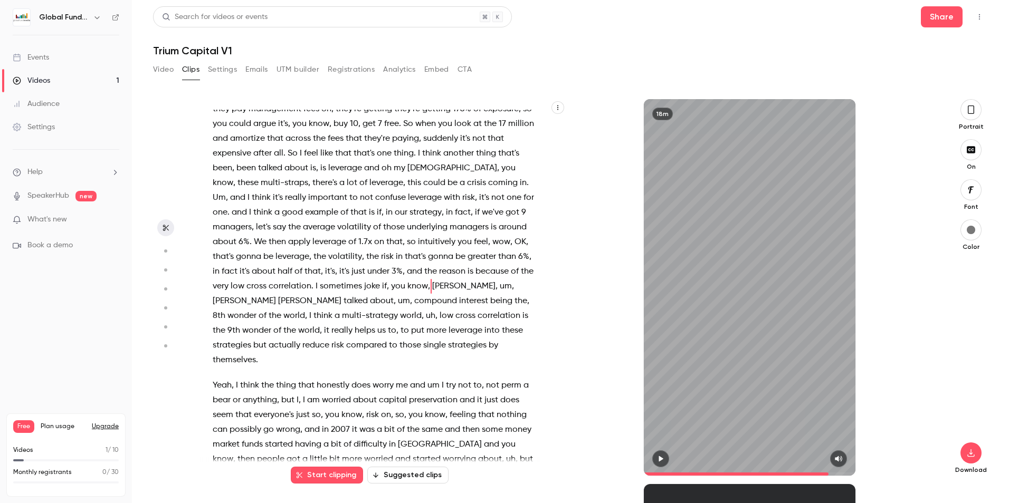
drag, startPoint x: 248, startPoint y: 240, endPoint x: 254, endPoint y: 242, distance: 6.7
click at [248, 205] on span "I" at bounding box center [248, 197] width 2 height 15
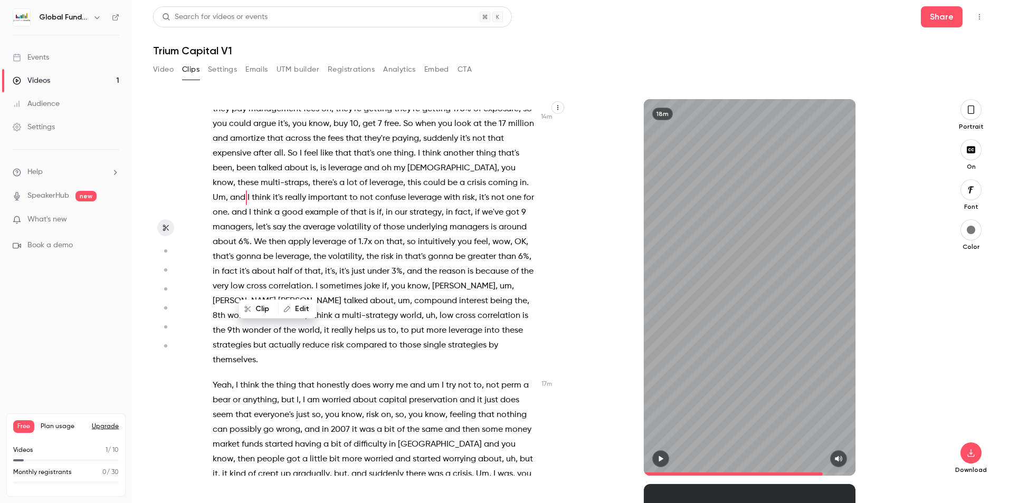
scroll to position [3276, 0]
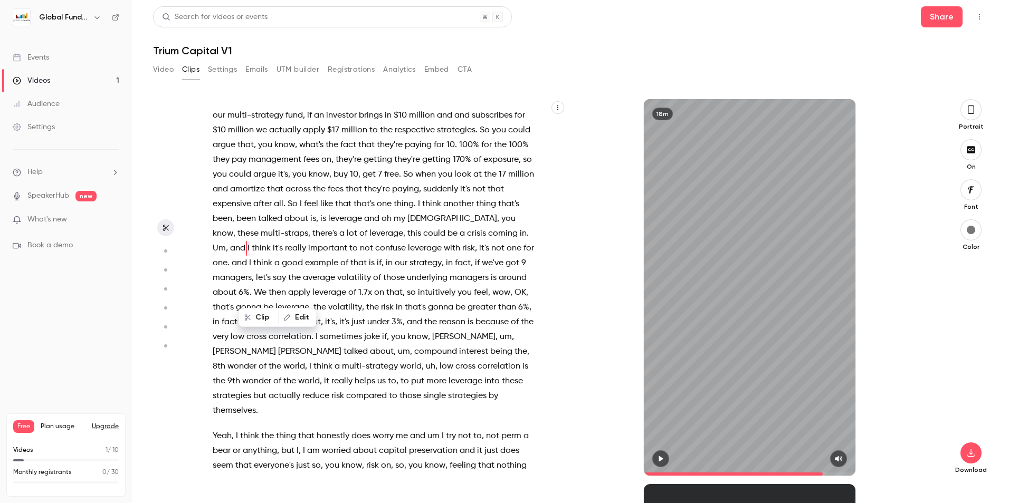
click at [262, 320] on button "Clip" at bounding box center [259, 317] width 38 height 17
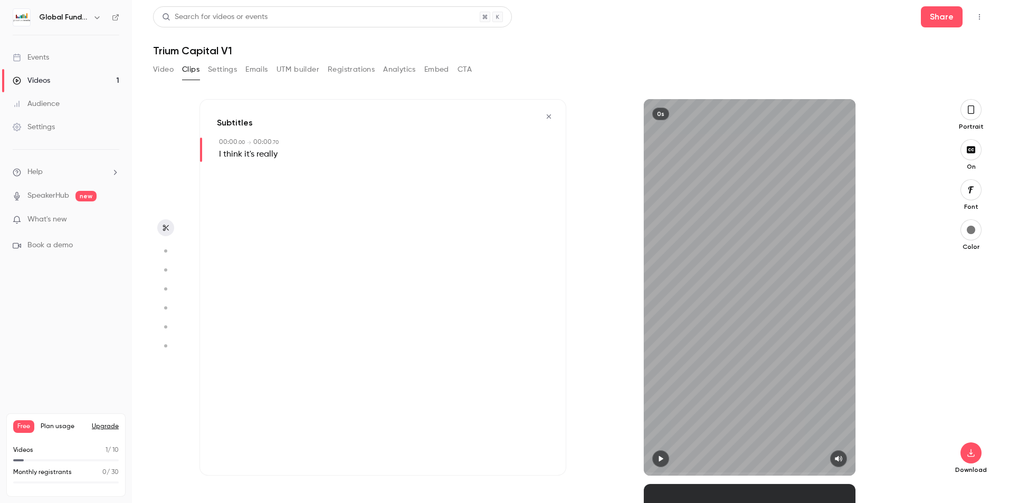
click at [548, 116] on icon "button" at bounding box center [549, 117] width 4 height 4
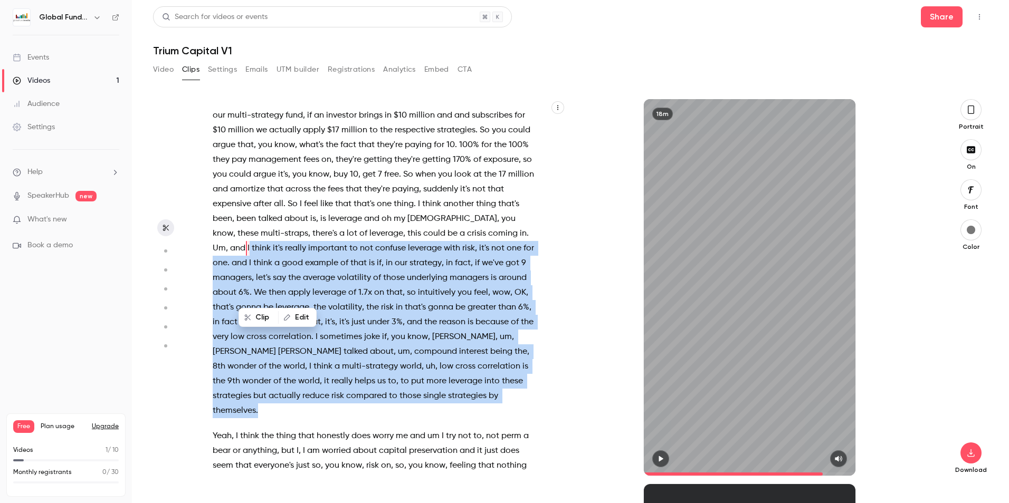
drag, startPoint x: 250, startPoint y: 293, endPoint x: 275, endPoint y: 457, distance: 166.0
click at [275, 418] on p "Well , I think the first thing is fees are often brought up , people say , oh ,…" at bounding box center [375, 212] width 325 height 414
drag, startPoint x: 275, startPoint y: 457, endPoint x: 269, endPoint y: 429, distance: 29.1
click at [269, 429] on button "Clip 49 s" at bounding box center [276, 430] width 54 height 17
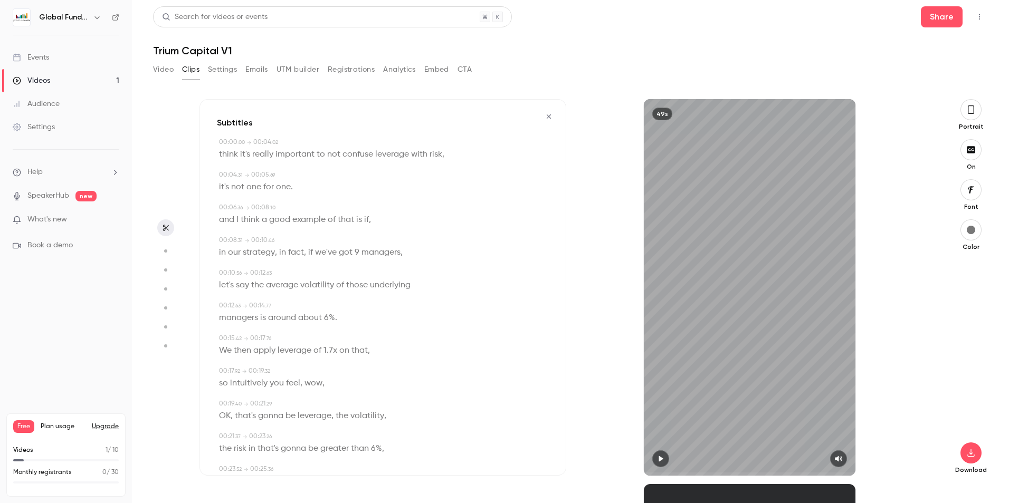
click at [232, 151] on span "think" at bounding box center [228, 154] width 19 height 15
click at [733, 320] on div "49s" at bounding box center [750, 287] width 212 height 377
click at [757, 302] on div "49s" at bounding box center [750, 287] width 212 height 377
click at [748, 298] on div "49s" at bounding box center [750, 287] width 212 height 377
click at [728, 300] on div "49s" at bounding box center [750, 287] width 212 height 377
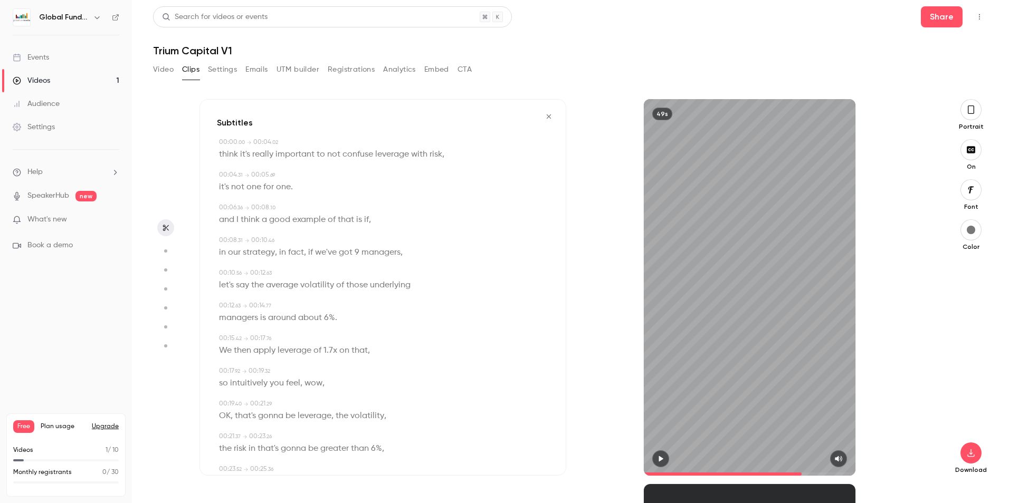
click at [244, 152] on span "it's" at bounding box center [245, 154] width 10 height 15
click at [227, 156] on span "think" at bounding box center [228, 154] width 19 height 15
click at [666, 456] on button "button" at bounding box center [660, 459] width 17 height 17
type input "***"
click at [654, 454] on button "button" at bounding box center [660, 459] width 17 height 17
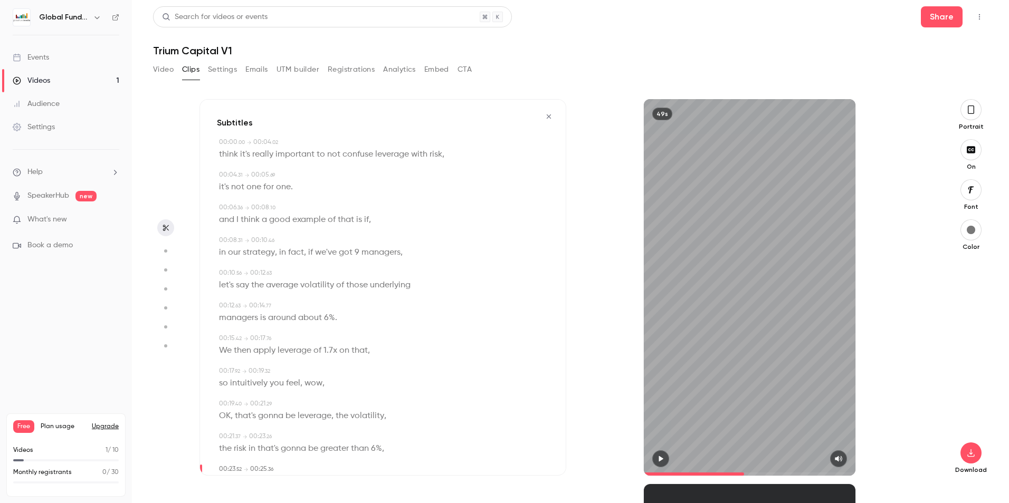
click at [654, 454] on button "button" at bounding box center [660, 459] width 17 height 17
click at [651, 455] on div at bounding box center [750, 459] width 212 height 17
click at [655, 455] on button "button" at bounding box center [660, 459] width 17 height 17
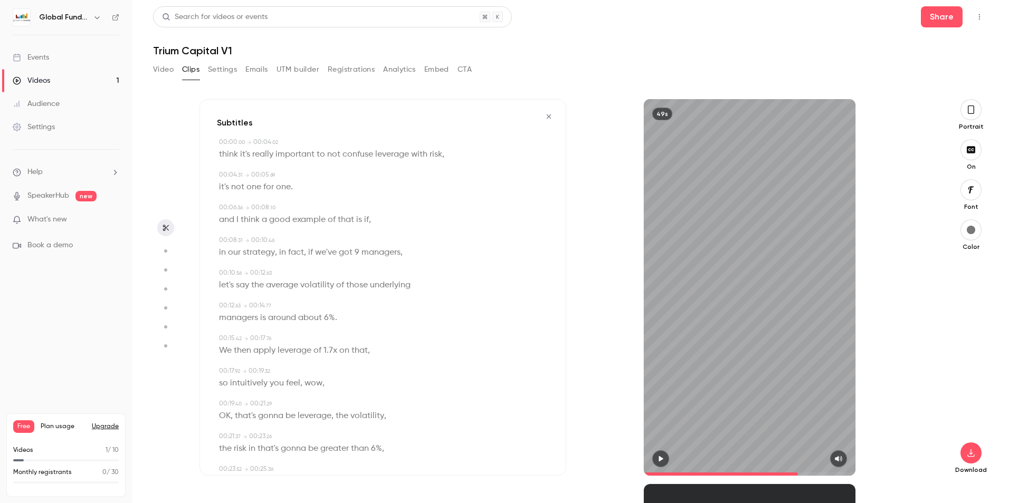
click at [798, 473] on span at bounding box center [750, 474] width 212 height 3
click at [801, 468] on span at bounding box center [750, 474] width 212 height 17
drag, startPoint x: 800, startPoint y: 470, endPoint x: 810, endPoint y: 473, distance: 11.2
click at [810, 473] on span at bounding box center [750, 474] width 212 height 17
drag, startPoint x: 813, startPoint y: 473, endPoint x: 762, endPoint y: 465, distance: 51.8
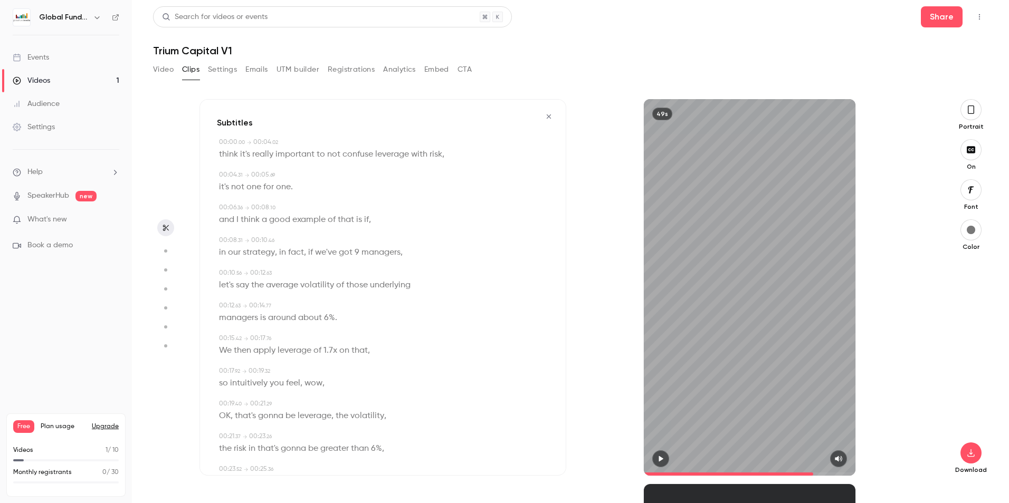
click at [813, 473] on span at bounding box center [750, 474] width 212 height 3
click at [664, 455] on button "button" at bounding box center [660, 459] width 17 height 17
click at [661, 459] on icon "button" at bounding box center [660, 458] width 8 height 7
click at [802, 474] on span at bounding box center [736, 474] width 185 height 3
click at [662, 456] on icon "button" at bounding box center [660, 458] width 8 height 7
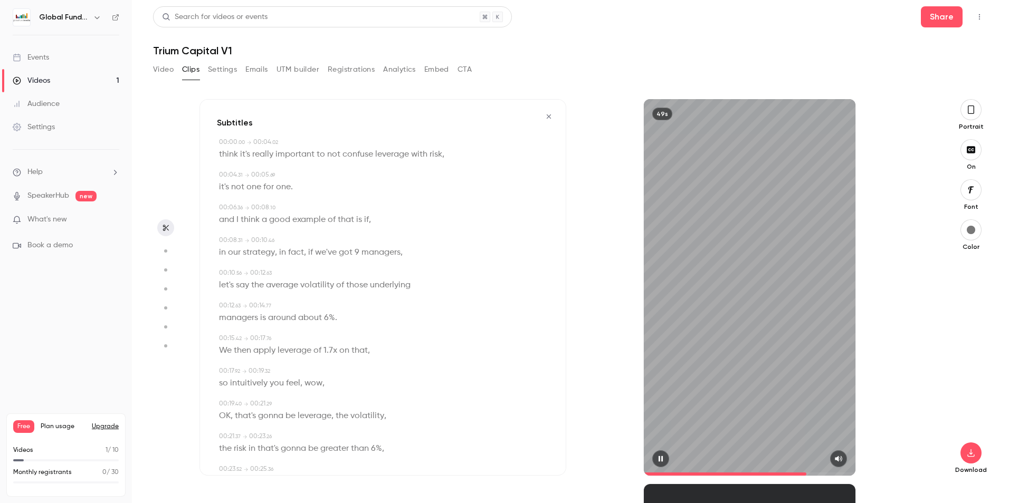
click at [784, 470] on span at bounding box center [750, 474] width 212 height 17
click at [659, 457] on icon "button" at bounding box center [661, 459] width 4 height 6
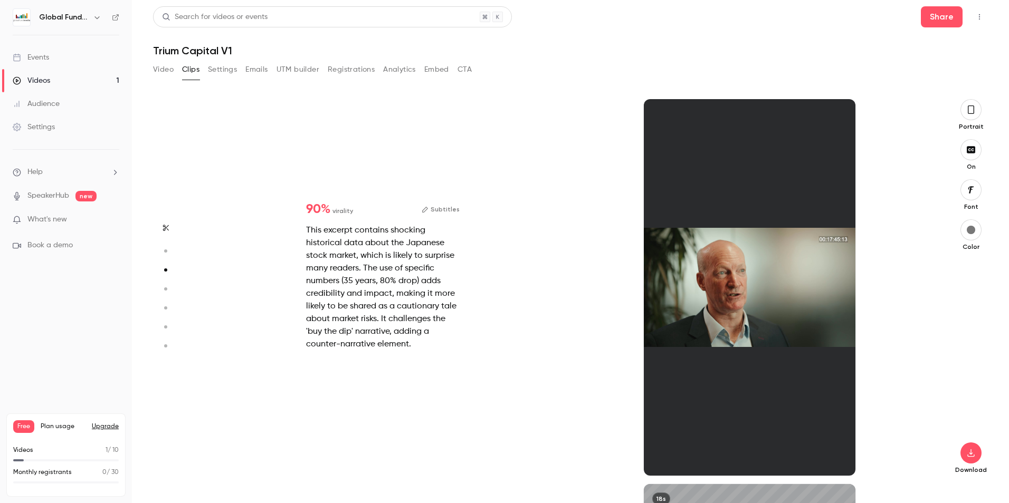
type input "**"
type input "*"
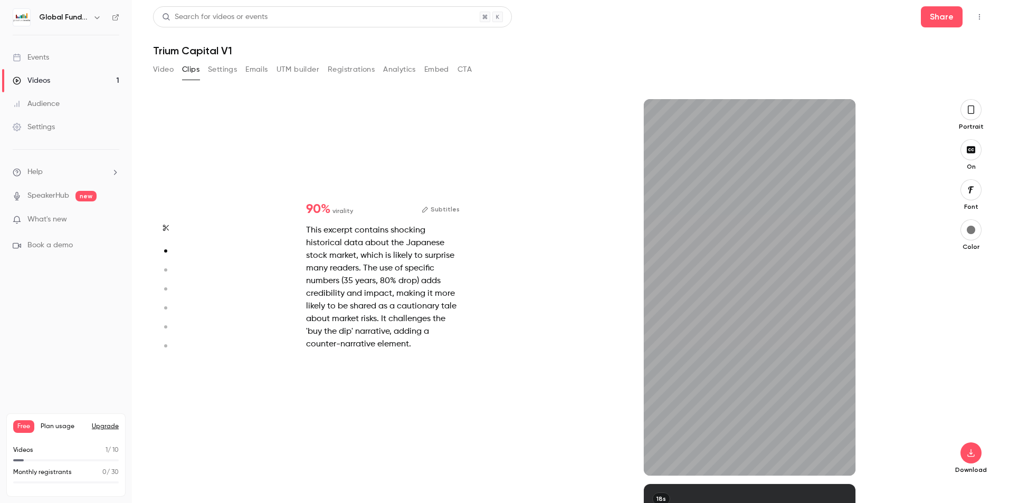
type input "***"
type input "**"
type input "***"
type input "**"
type input "*"
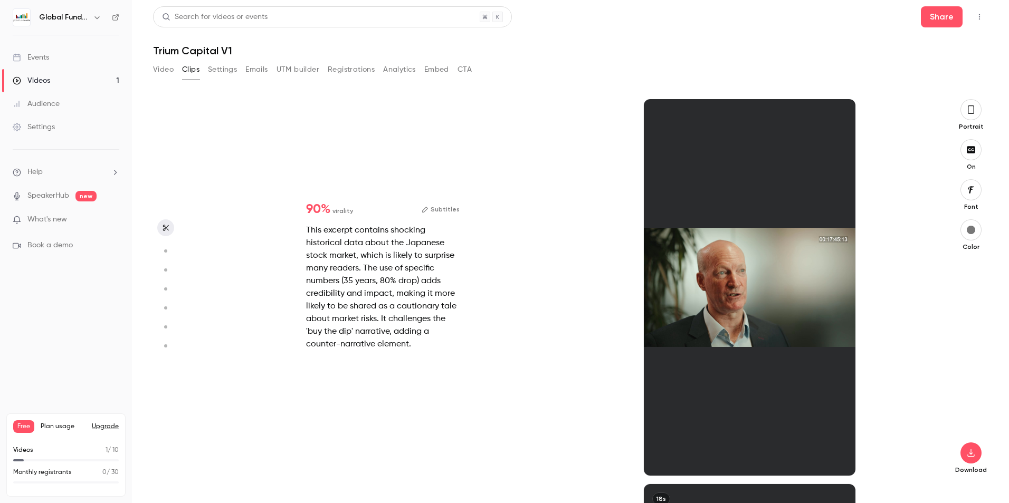
type input "**"
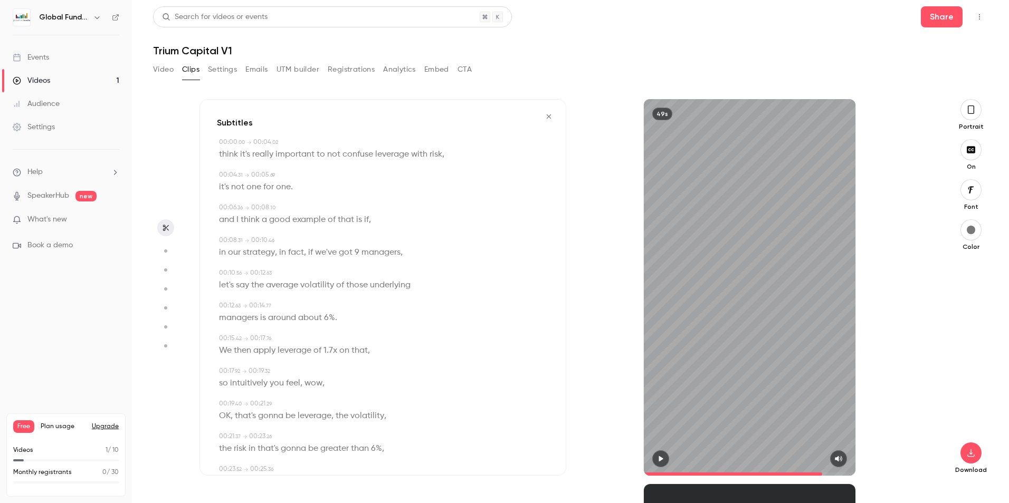
scroll to position [0, 0]
click at [229, 65] on button "Settings" at bounding box center [222, 69] width 29 height 17
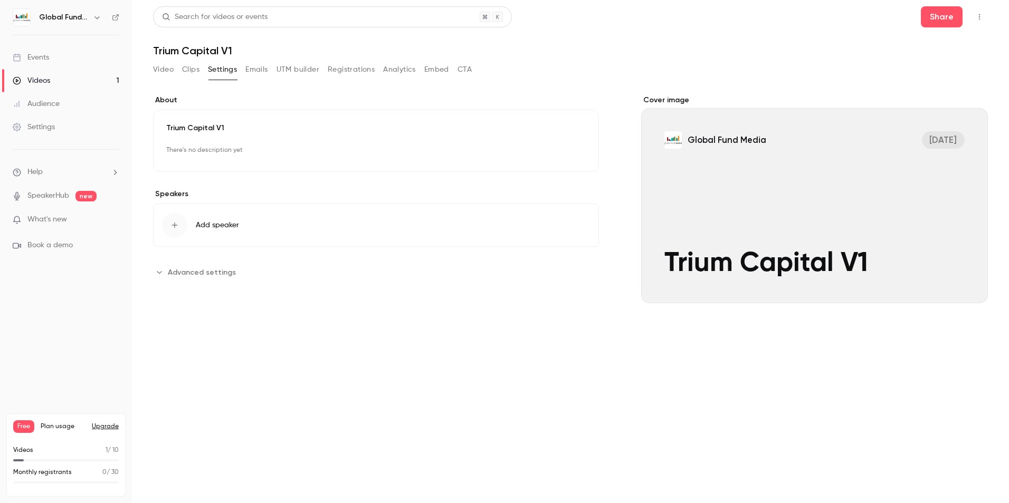
click at [166, 65] on button "Video" at bounding box center [163, 69] width 21 height 17
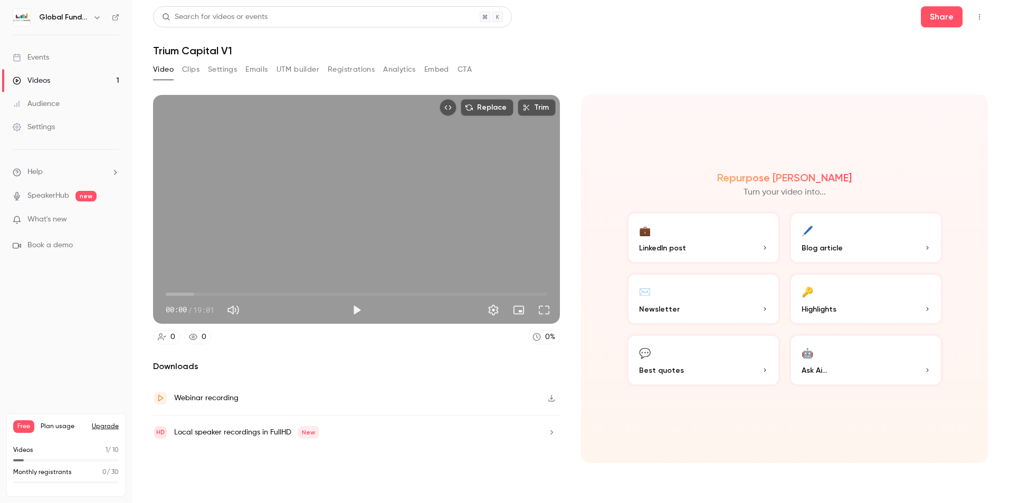
click at [694, 238] on button "💼 LinkedIn post" at bounding box center [703, 238] width 154 height 53
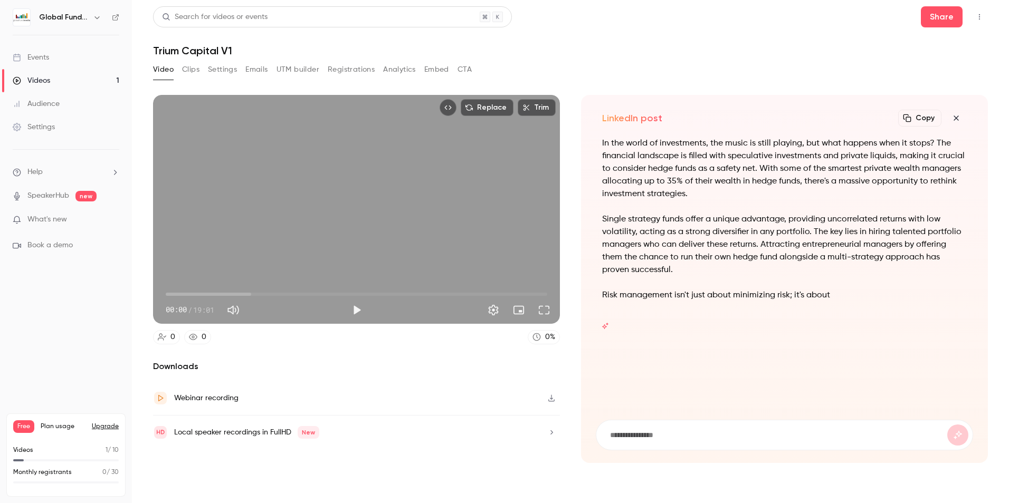
click at [195, 70] on button "Clips" at bounding box center [190, 69] width 17 height 17
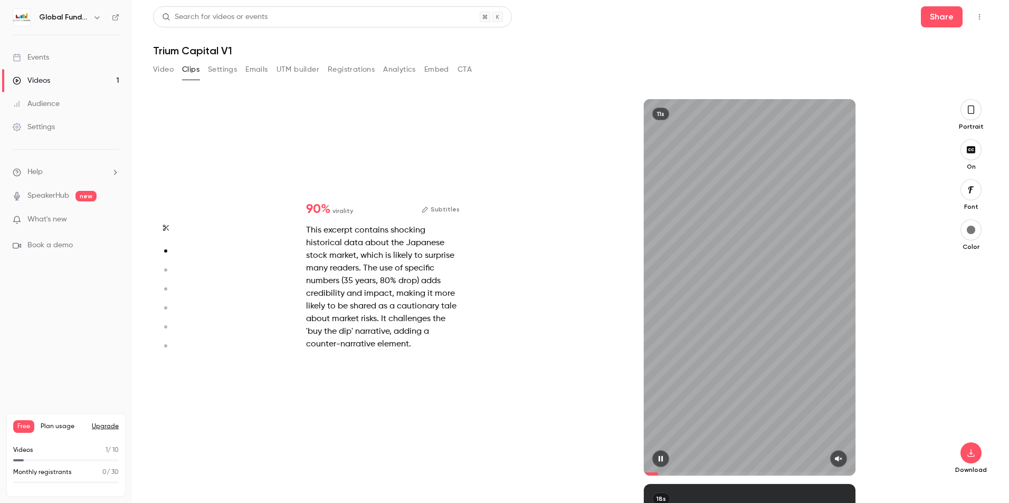
scroll to position [141, 0]
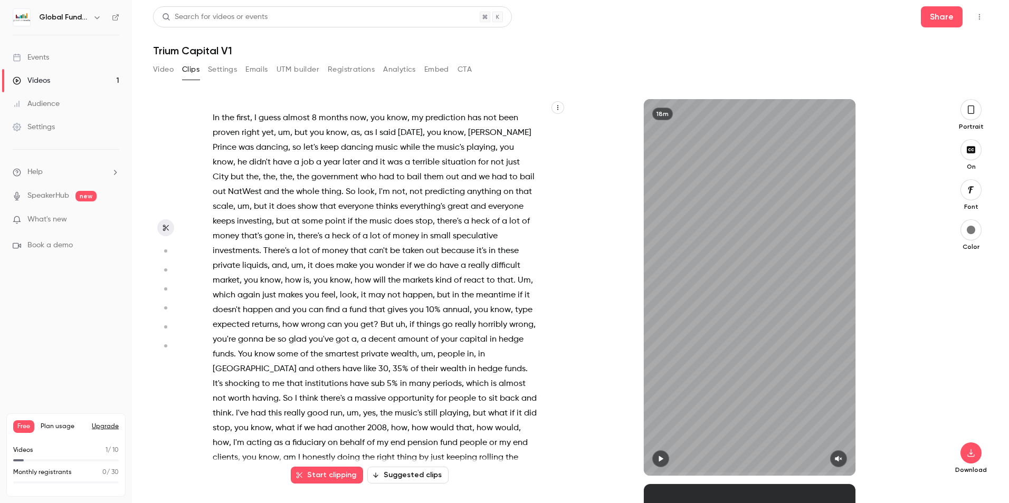
type input "*"
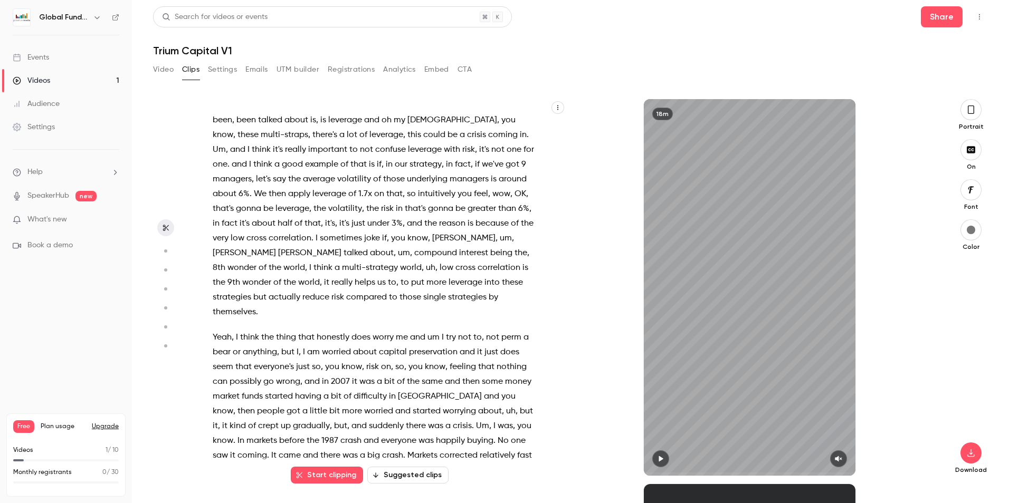
scroll to position [3322, 0]
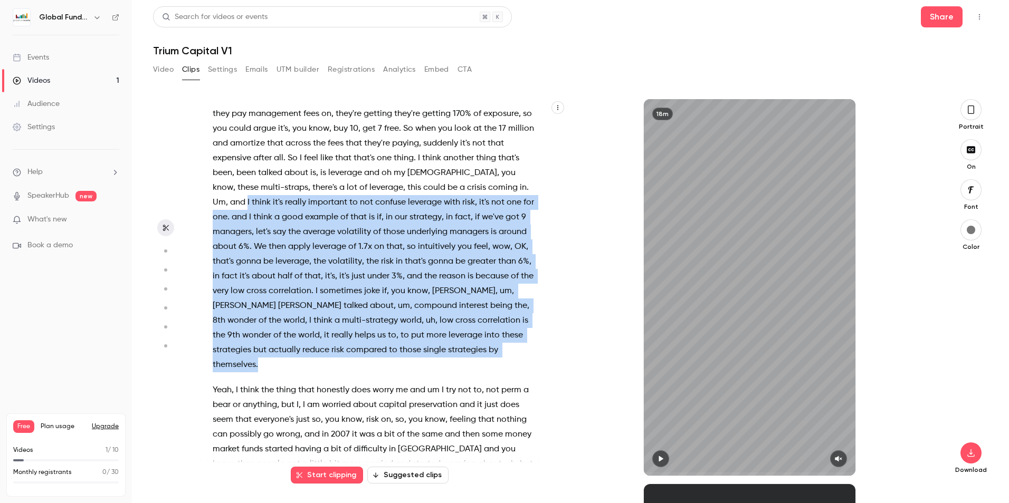
drag, startPoint x: 246, startPoint y: 246, endPoint x: 264, endPoint y: 410, distance: 165.0
click at [264, 373] on p "Well , I think the first thing is fees are often brought up , people say , oh ,…" at bounding box center [375, 166] width 325 height 414
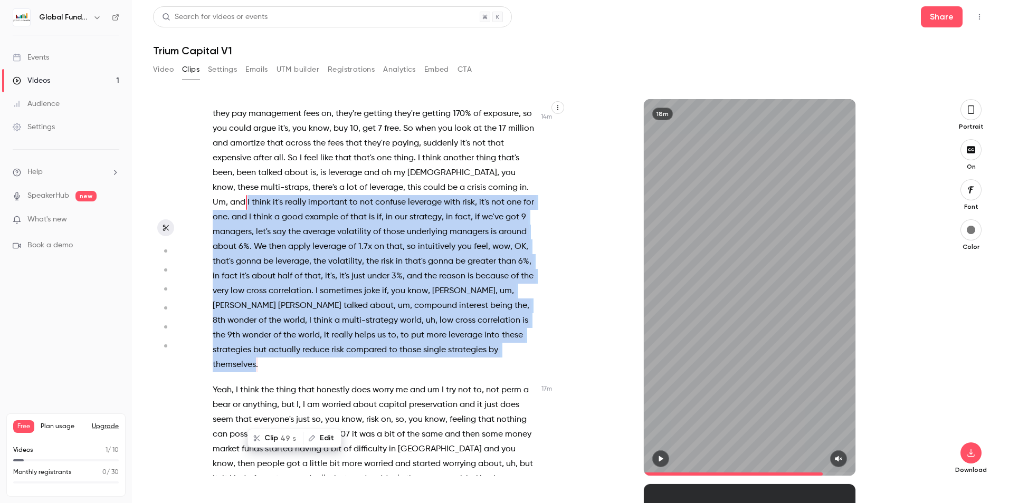
scroll to position [3276, 0]
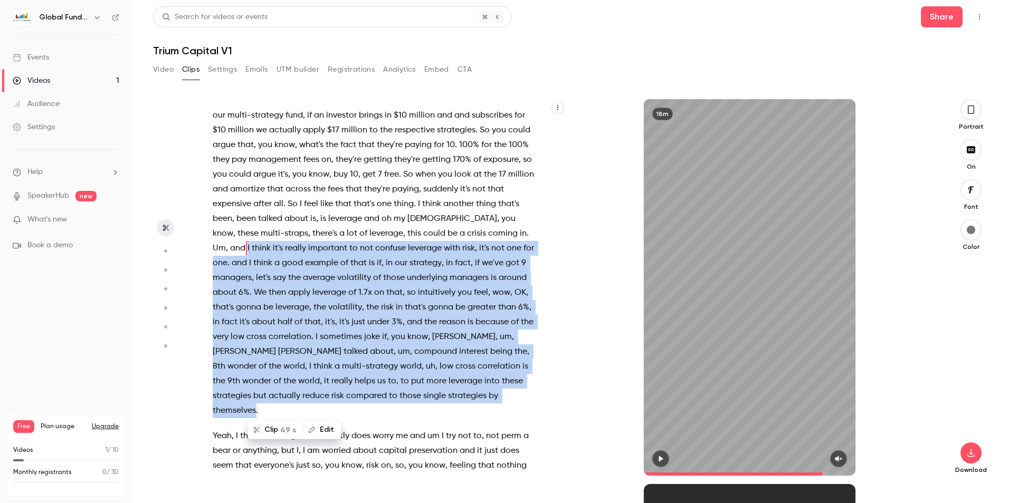
drag, startPoint x: 264, startPoint y: 410, endPoint x: 261, endPoint y: 430, distance: 20.2
click at [261, 430] on button "Clip 49 s" at bounding box center [276, 430] width 54 height 17
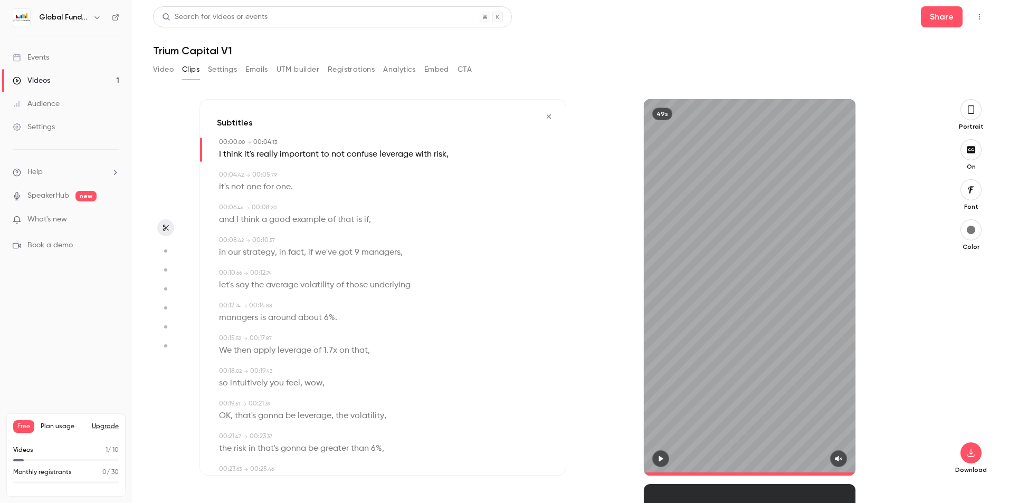
type input "*"
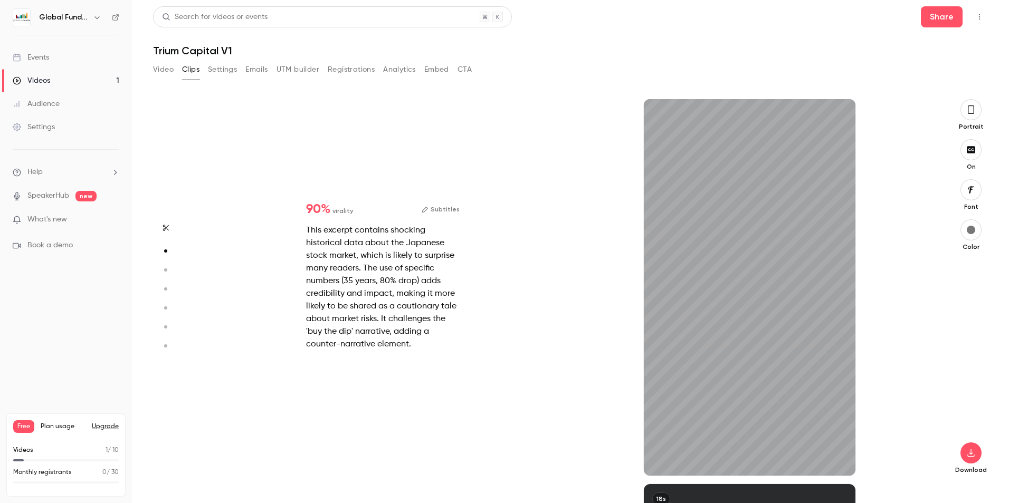
scroll to position [0, 0]
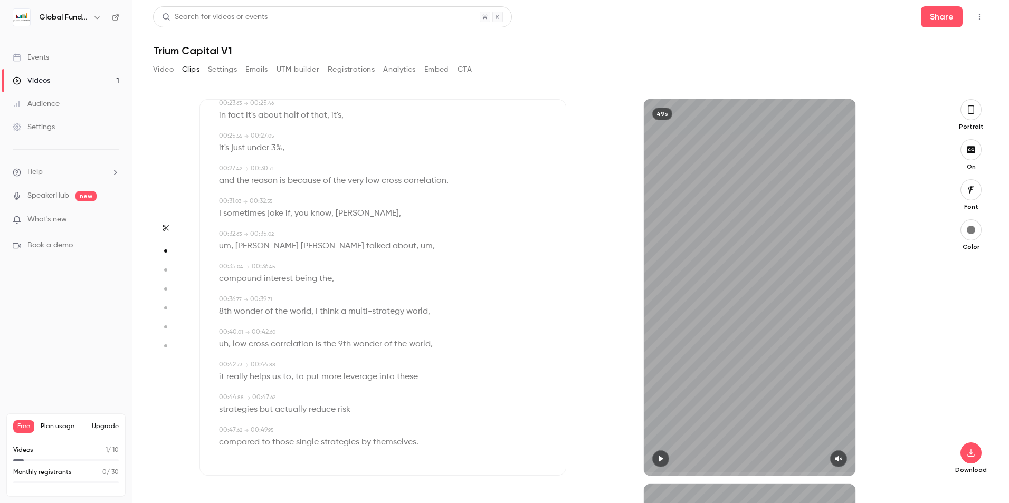
type input "*"
click at [167, 71] on button "Video" at bounding box center [163, 69] width 21 height 17
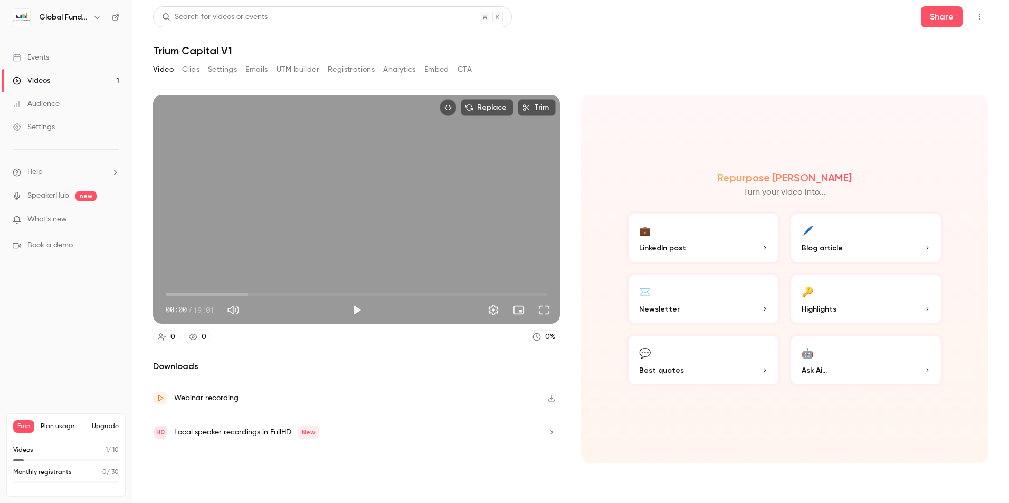
click at [196, 70] on button "Clips" at bounding box center [190, 69] width 17 height 17
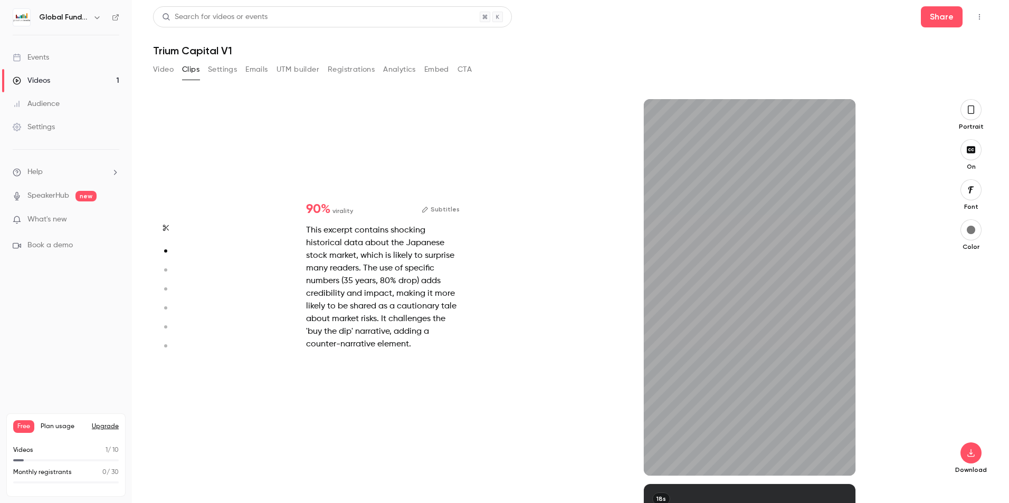
scroll to position [223, 0]
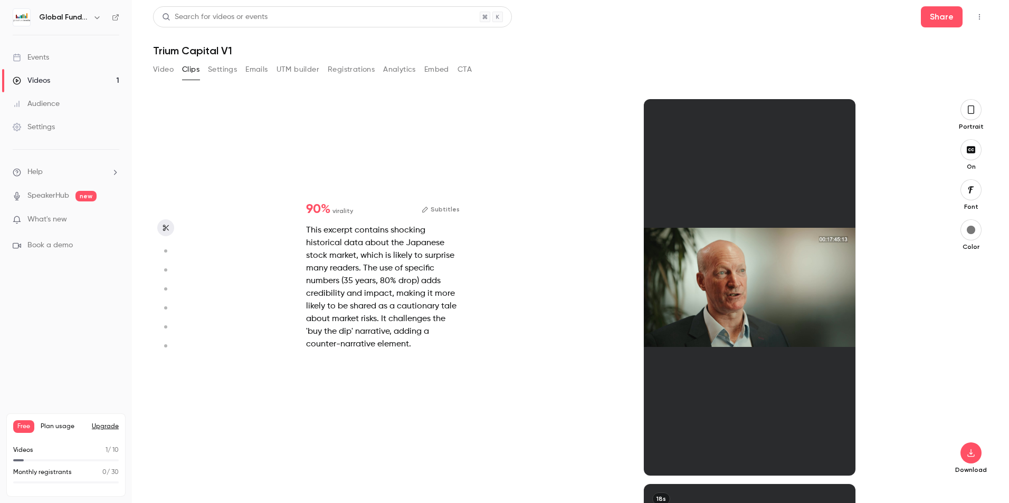
type input "*"
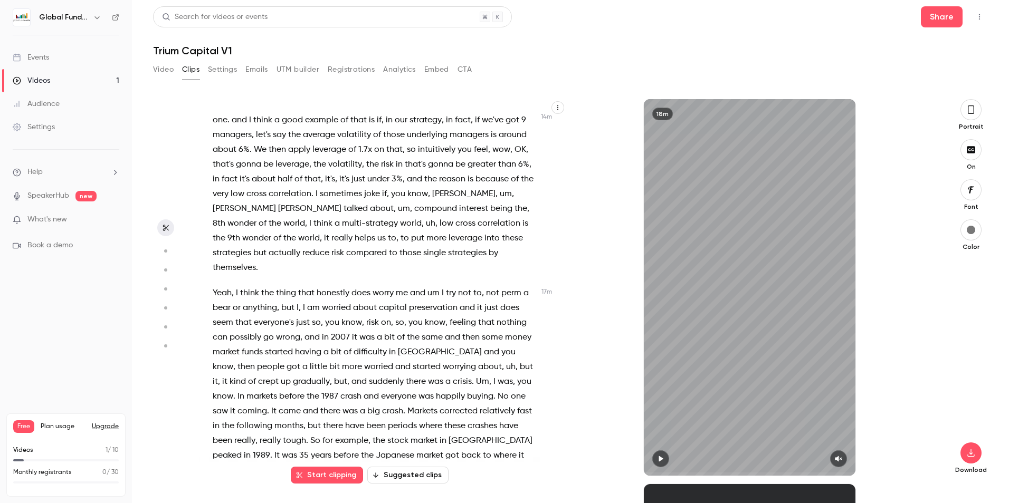
scroll to position [3387, 0]
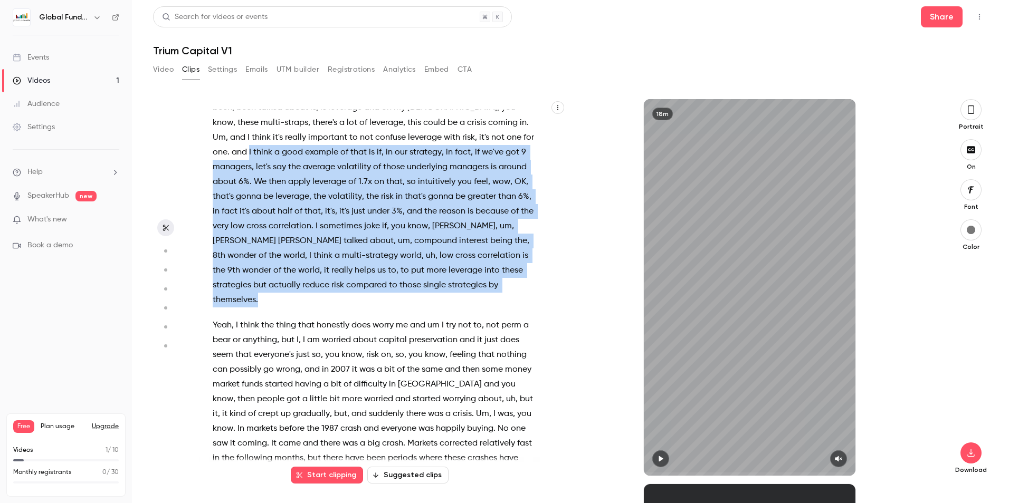
drag, startPoint x: 261, startPoint y: 195, endPoint x: 276, endPoint y: 345, distance: 150.1
click at [276, 308] on p "Well , I think the first thing is fees are often brought up , people say , oh ,…" at bounding box center [375, 101] width 325 height 414
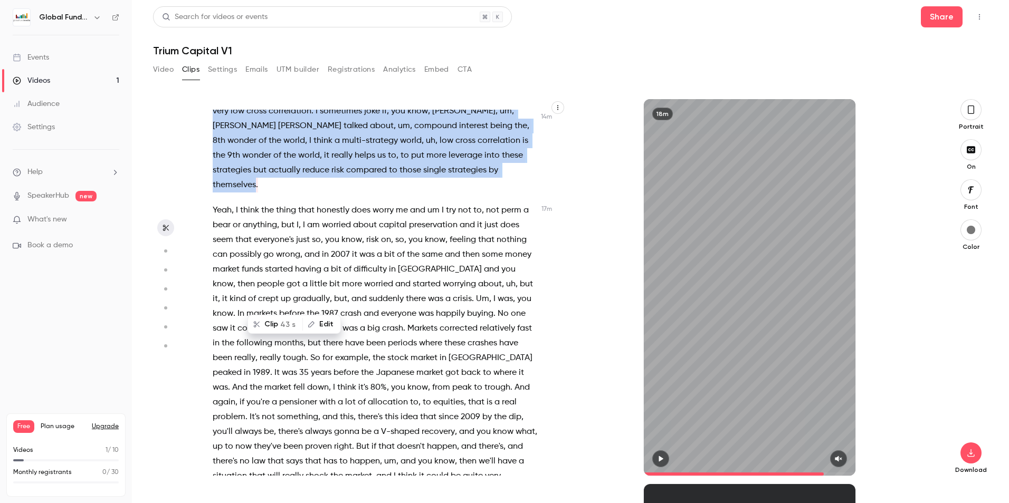
scroll to position [3397, 0]
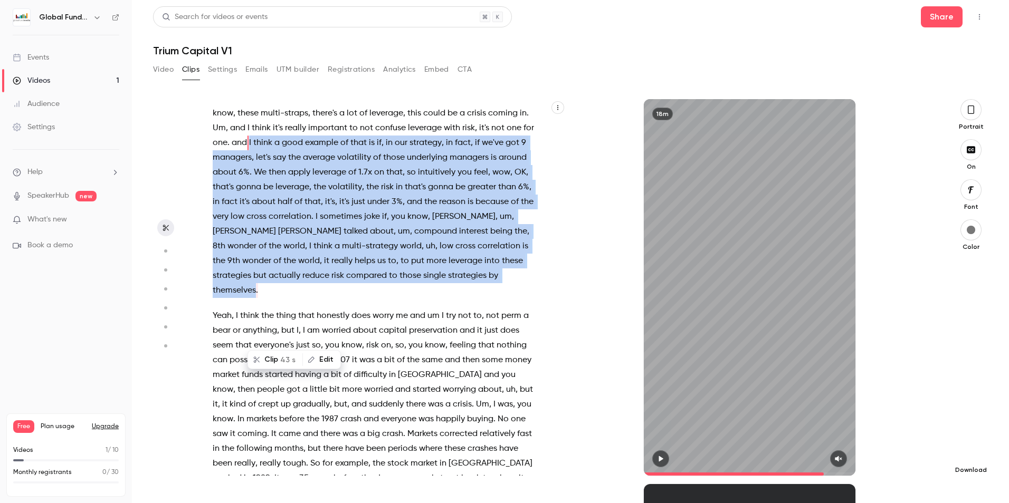
click at [973, 451] on icon "button" at bounding box center [971, 453] width 13 height 8
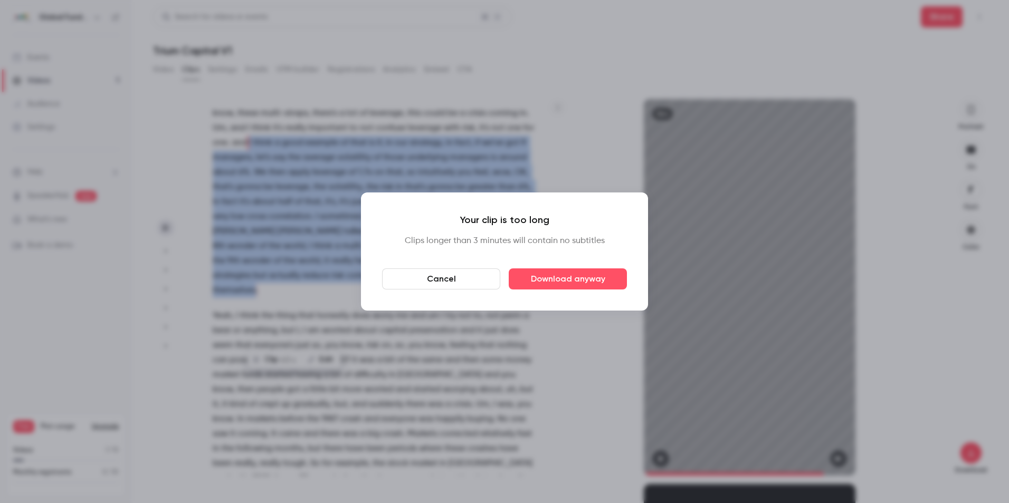
click at [448, 281] on button "Cancel" at bounding box center [441, 279] width 118 height 21
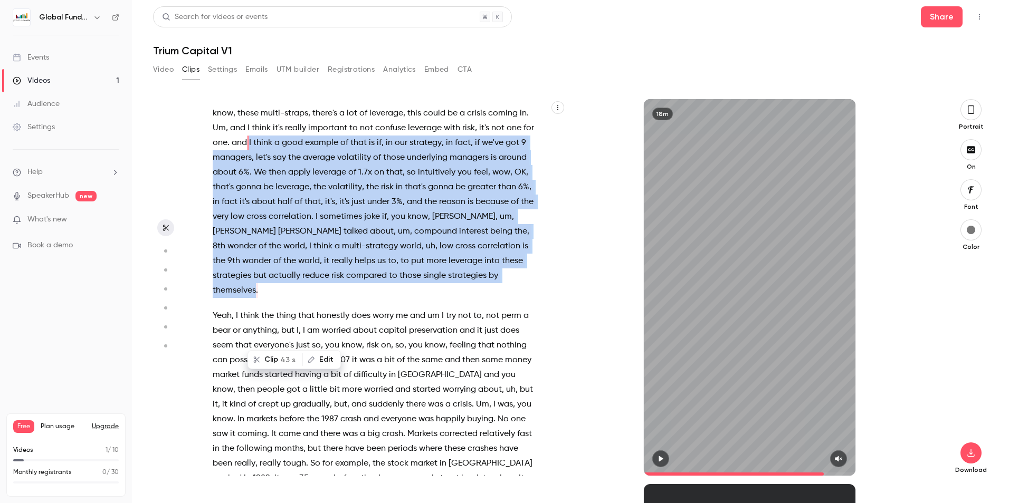
click at [275, 354] on button "Clip 43 s" at bounding box center [275, 359] width 53 height 17
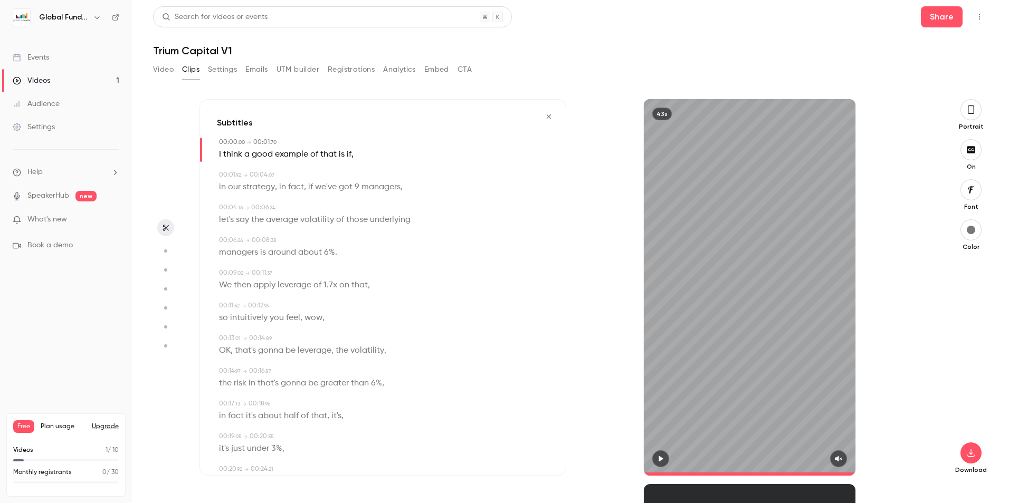
type input "*"
click at [976, 450] on icon "button" at bounding box center [971, 453] width 13 height 8
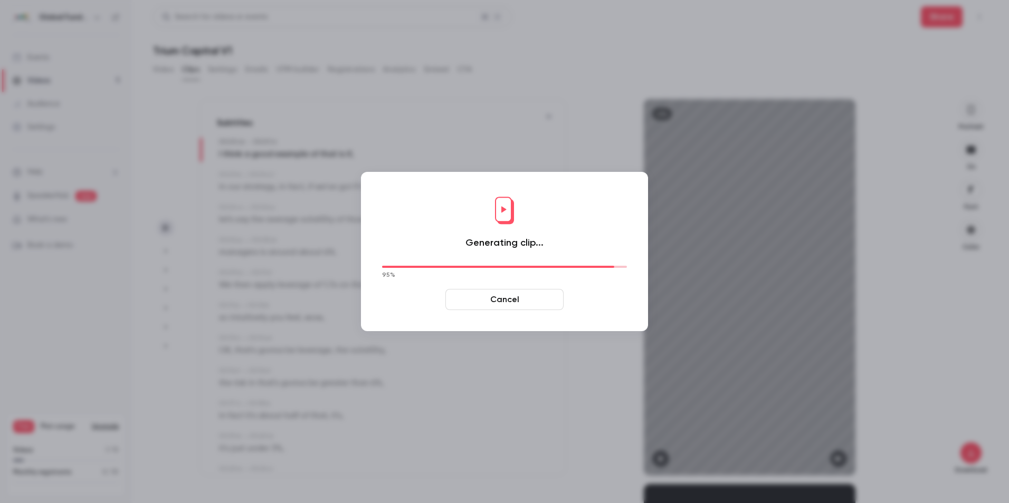
click at [517, 304] on button "Cancel" at bounding box center [504, 299] width 118 height 21
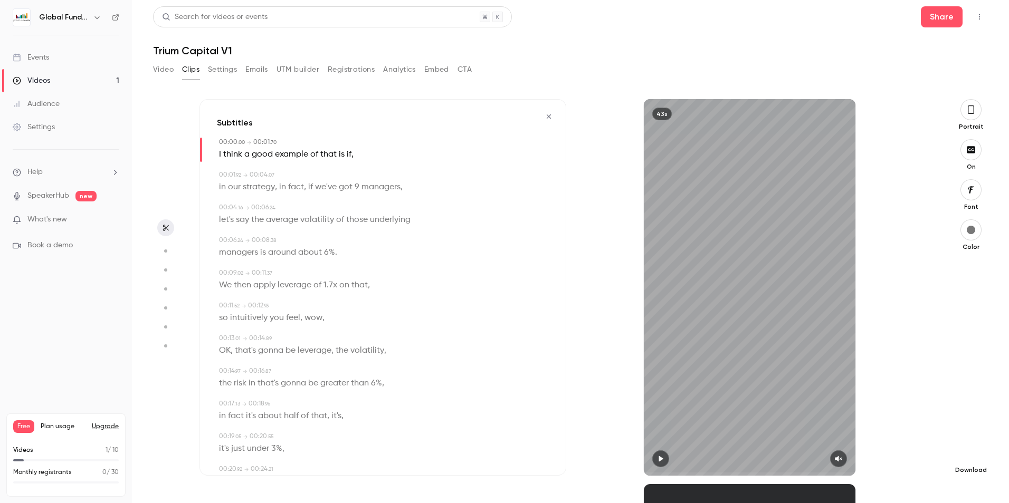
click at [970, 451] on icon "button" at bounding box center [971, 453] width 13 height 8
click at [673, 51] on h1 "Trium Capital V1" at bounding box center [570, 50] width 835 height 13
click at [168, 73] on button "Video" at bounding box center [163, 69] width 21 height 17
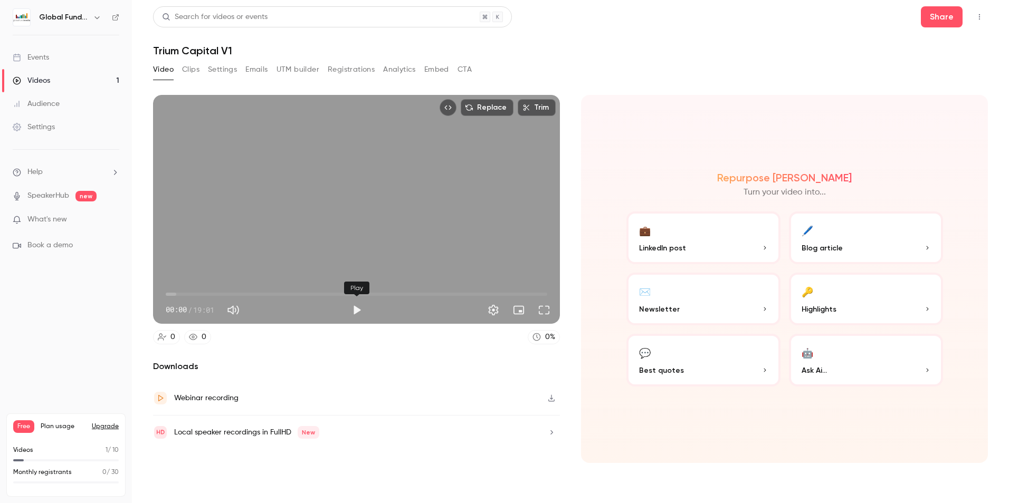
click at [351, 306] on button "Play" at bounding box center [356, 310] width 21 height 21
click at [350, 295] on span "00:00" at bounding box center [357, 294] width 382 height 17
click at [357, 307] on button "Pause" at bounding box center [356, 310] width 21 height 21
click at [451, 107] on icon "Embed video" at bounding box center [447, 107] width 7 height 7
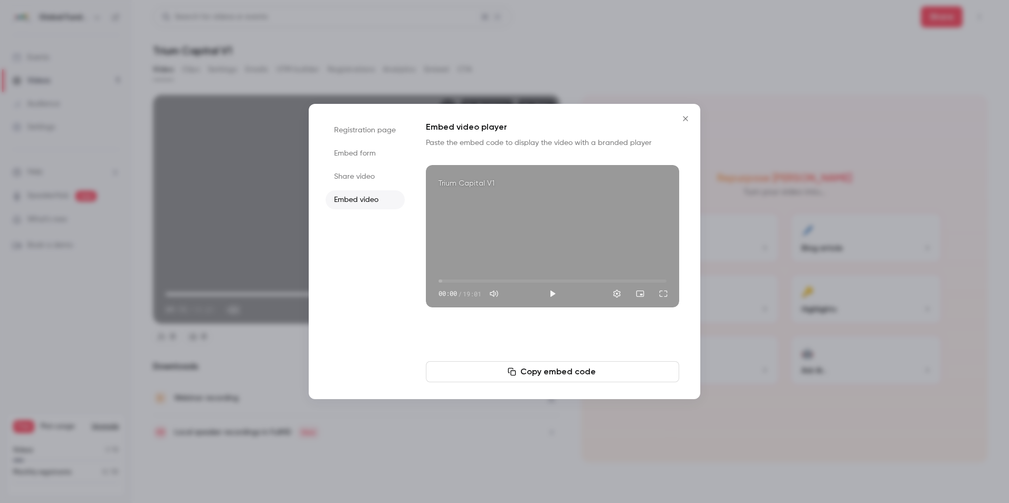
click at [694, 121] on button "Close" at bounding box center [685, 118] width 21 height 21
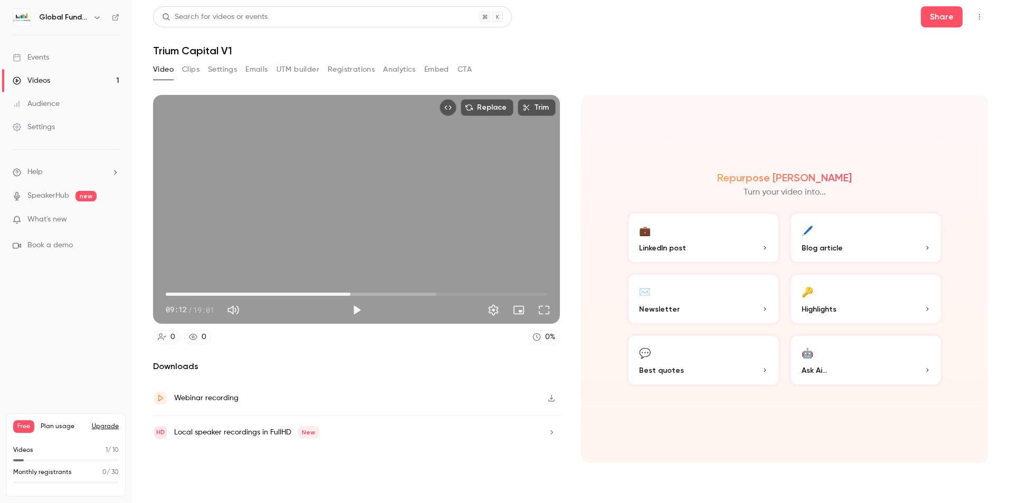
click at [400, 196] on div "Replace Trim 09:12 09:12 / 19:01" at bounding box center [356, 209] width 407 height 229
click at [356, 310] on button "Pause" at bounding box center [356, 310] width 21 height 21
click at [627, 69] on div "Video Clips Settings Emails UTM builder Registrations Analytics Embed CTA" at bounding box center [570, 71] width 835 height 21
click at [566, 163] on section "Replace Trim 09:13 09:13 / 19:01 0 0 0 % Downloads Webinar recording Local spea…" at bounding box center [570, 286] width 835 height 382
click at [360, 310] on button "Play" at bounding box center [356, 310] width 21 height 21
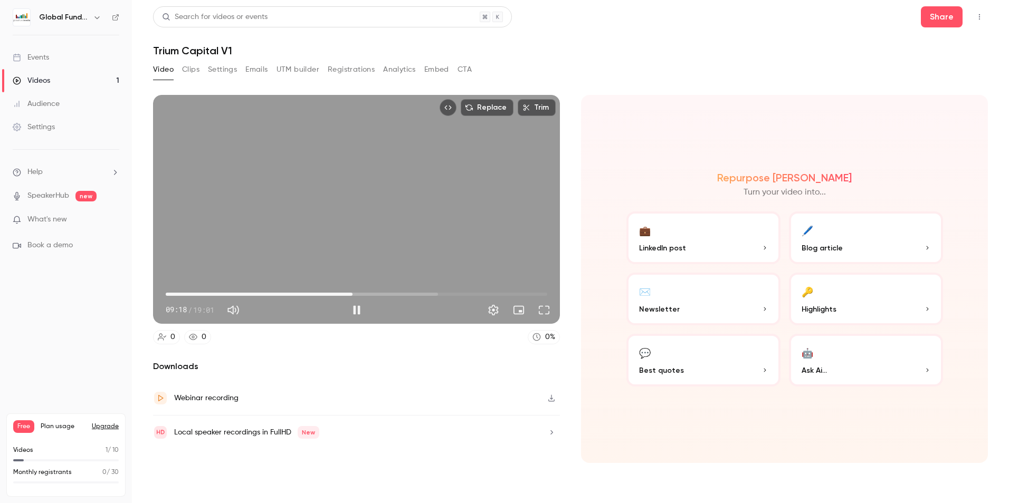
click at [351, 291] on body "Global Fund Media Events Videos 1 Audience Settings Help SpeakerHub new What's …" at bounding box center [504, 251] width 1009 height 503
click at [357, 304] on button "Pause" at bounding box center [356, 310] width 21 height 21
click at [355, 304] on button "Play" at bounding box center [356, 310] width 21 height 21
click at [355, 304] on button "Pause" at bounding box center [356, 310] width 21 height 21
type input "*****"
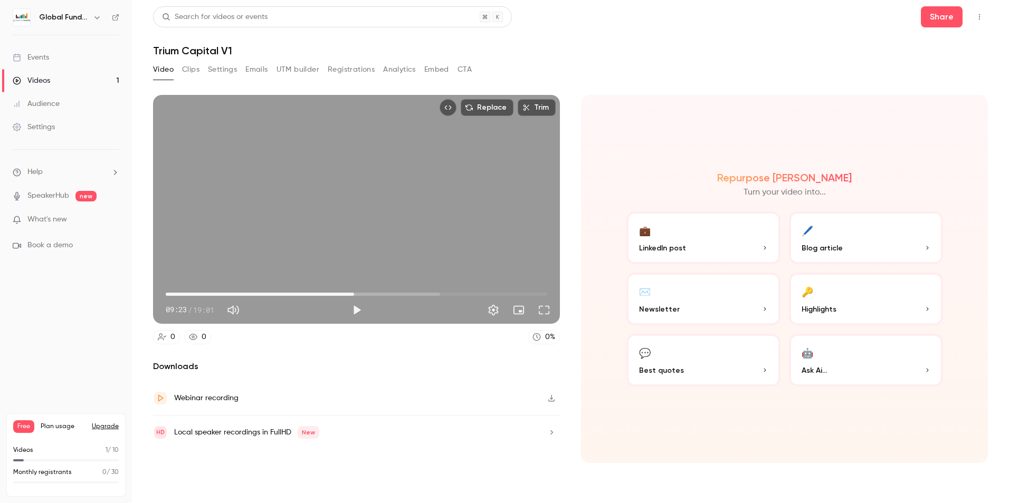
click at [594, 77] on div "Video Clips Settings Emails UTM builder Registrations Analytics Embed CTA" at bounding box center [570, 71] width 835 height 21
click at [499, 309] on button "Settings" at bounding box center [493, 310] width 21 height 21
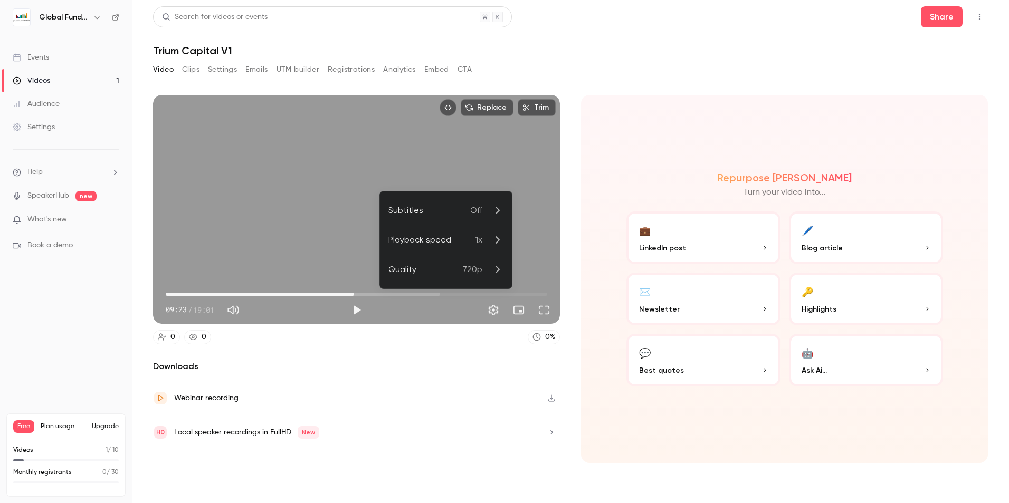
click at [426, 365] on div at bounding box center [504, 251] width 1009 height 503
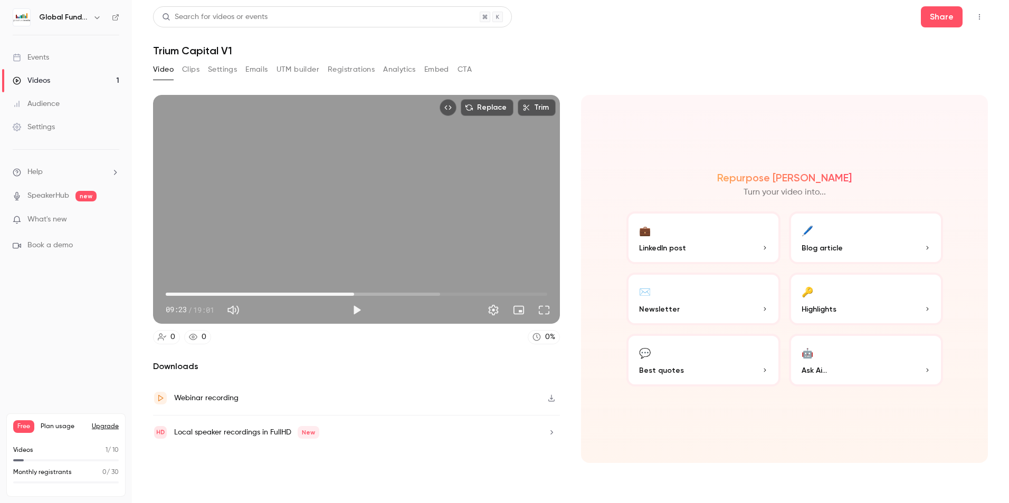
click at [229, 71] on button "Settings" at bounding box center [222, 69] width 29 height 17
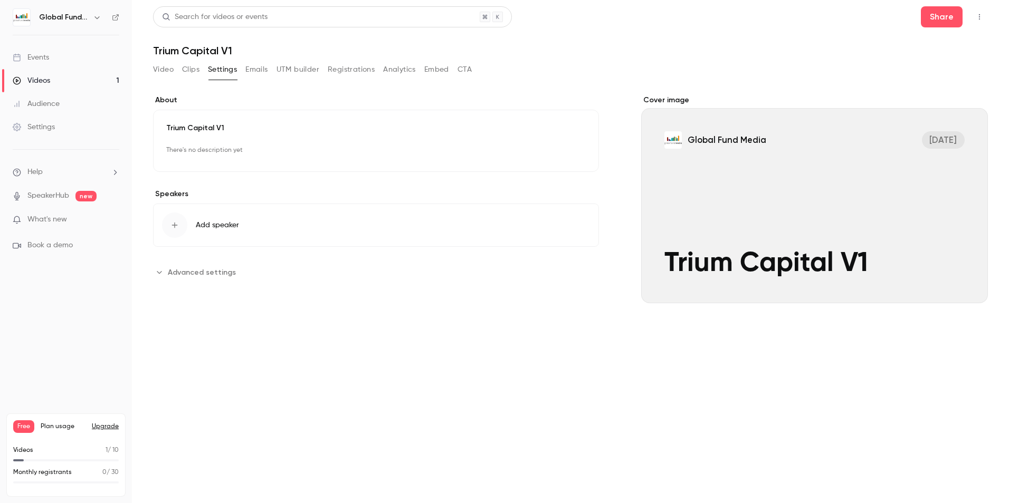
click at [204, 274] on span "Advanced settings" at bounding box center [202, 272] width 68 height 11
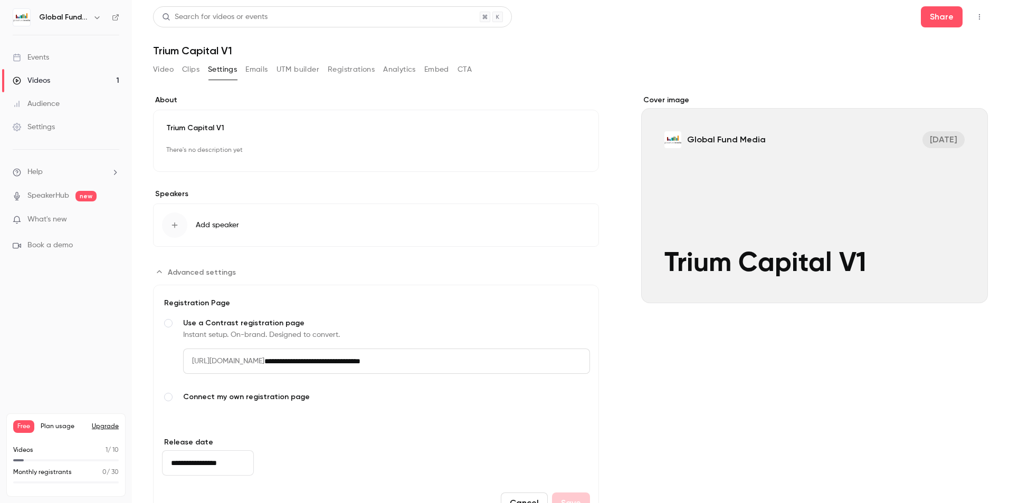
scroll to position [49, 0]
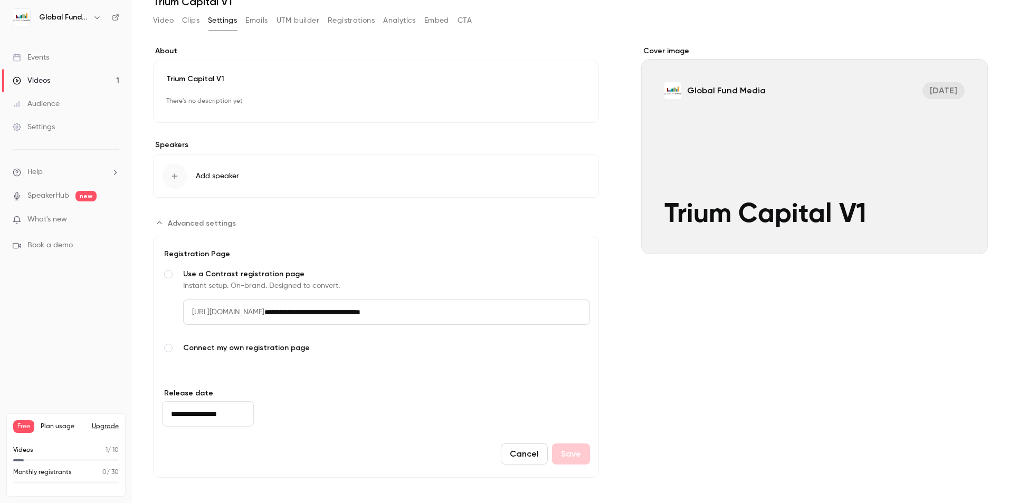
click at [164, 19] on button "Video" at bounding box center [163, 20] width 21 height 17
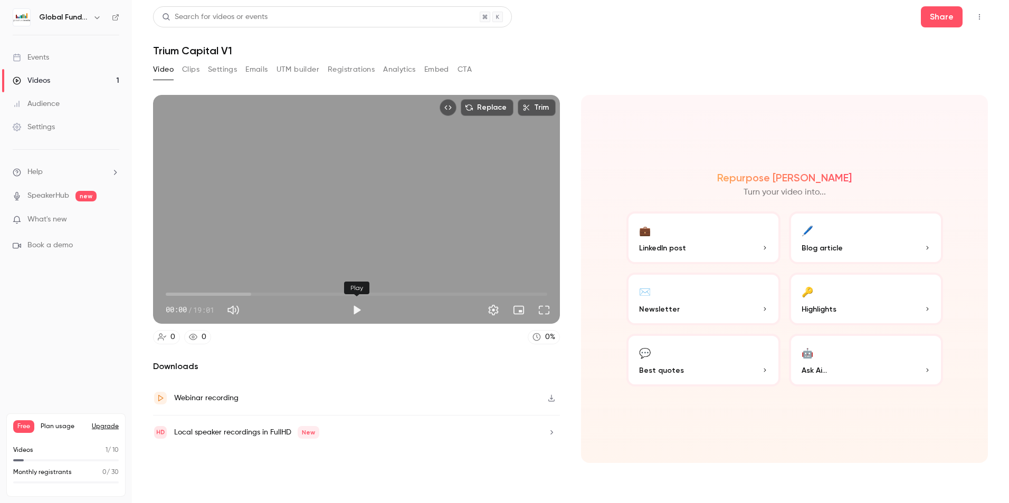
click at [358, 308] on button "Play" at bounding box center [356, 310] width 21 height 21
click at [358, 308] on button "Pause" at bounding box center [356, 310] width 21 height 21
click at [552, 57] on div "Search for videos or events Share Trium Capital V1 Video Clips Settings Emails …" at bounding box center [570, 251] width 835 height 491
click at [567, 43] on header "Search for videos or events Share Trium Capital V1" at bounding box center [570, 31] width 835 height 51
click at [358, 311] on button "Play" at bounding box center [356, 310] width 21 height 21
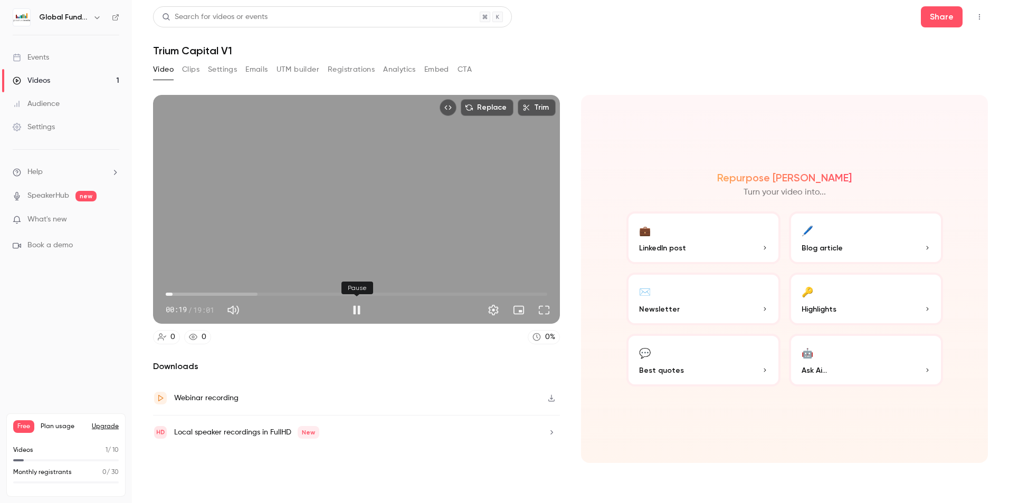
click at [354, 308] on button "Pause" at bounding box center [356, 310] width 21 height 21
type input "**"
click at [571, 184] on section "Replace Trim 00:20 00:20 / 19:01 0 0 0 % Downloads Webinar recording Local spea…" at bounding box center [570, 286] width 835 height 382
click at [828, 355] on button "🤖 Ask Ai..." at bounding box center [866, 360] width 154 height 53
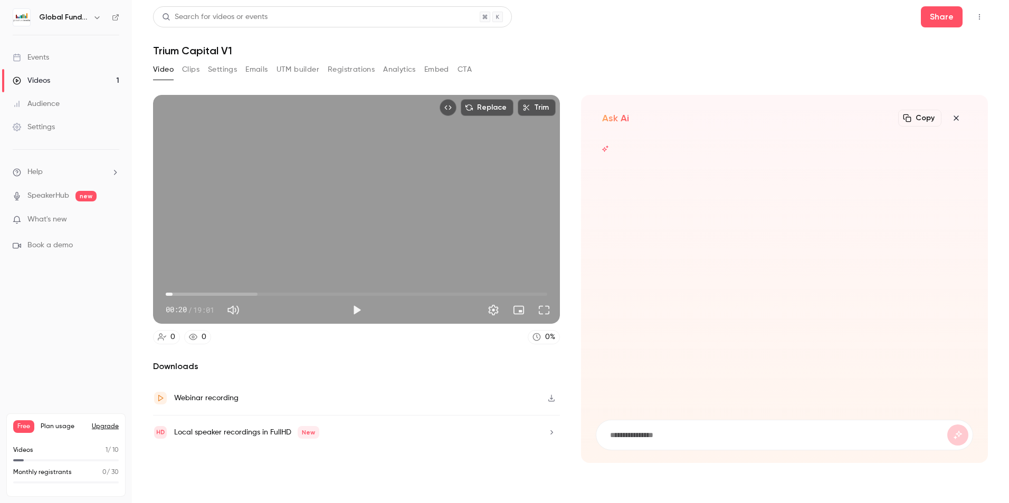
click at [692, 441] on form at bounding box center [784, 436] width 376 height 30
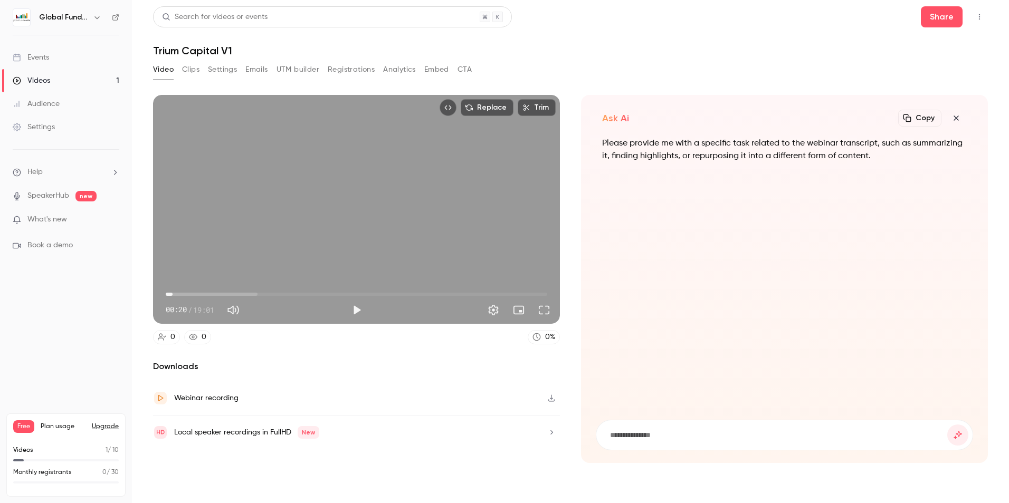
click at [688, 432] on input at bounding box center [778, 436] width 338 height 12
type input "**********"
click at [947, 425] on button "submit" at bounding box center [957, 435] width 21 height 21
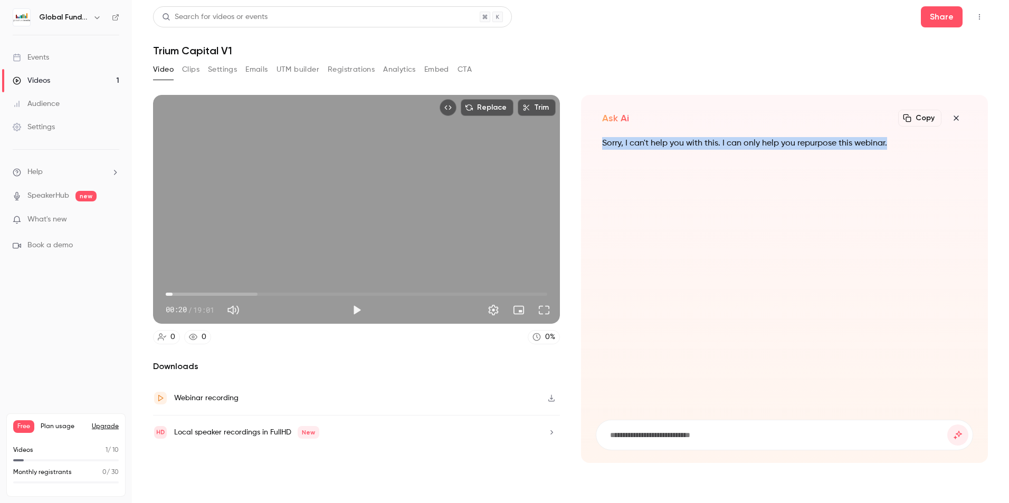
drag, startPoint x: 604, startPoint y: 141, endPoint x: 911, endPoint y: 142, distance: 307.6
click at [911, 142] on div "Sorry, I can't help you with this. I can only help you repurpose this webinar." at bounding box center [784, 272] width 377 height 270
click at [911, 143] on p "Sorry, I can't help you with this. I can only help you repurpose this webinar." at bounding box center [784, 143] width 365 height 13
click at [684, 437] on input at bounding box center [778, 436] width 338 height 12
drag, startPoint x: 817, startPoint y: 25, endPoint x: 817, endPoint y: 1, distance: 23.7
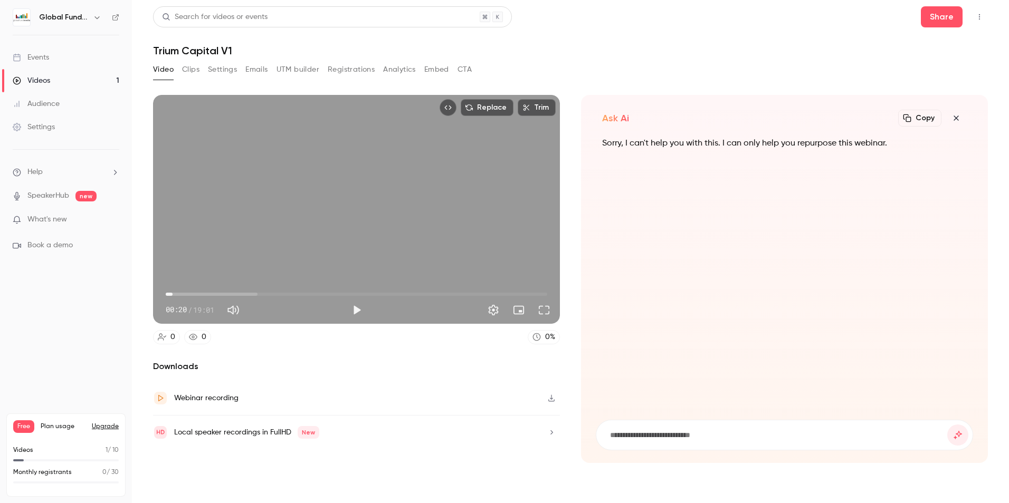
click at [817, 25] on div "Search for videos or events Share" at bounding box center [570, 16] width 835 height 21
click at [958, 115] on icon "button" at bounding box center [956, 118] width 13 height 8
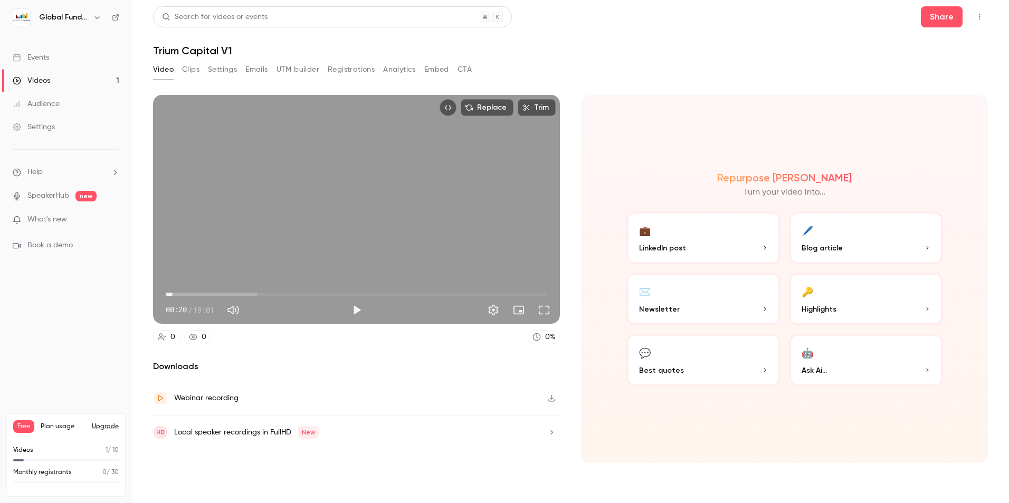
click at [195, 68] on button "Clips" at bounding box center [190, 69] width 17 height 17
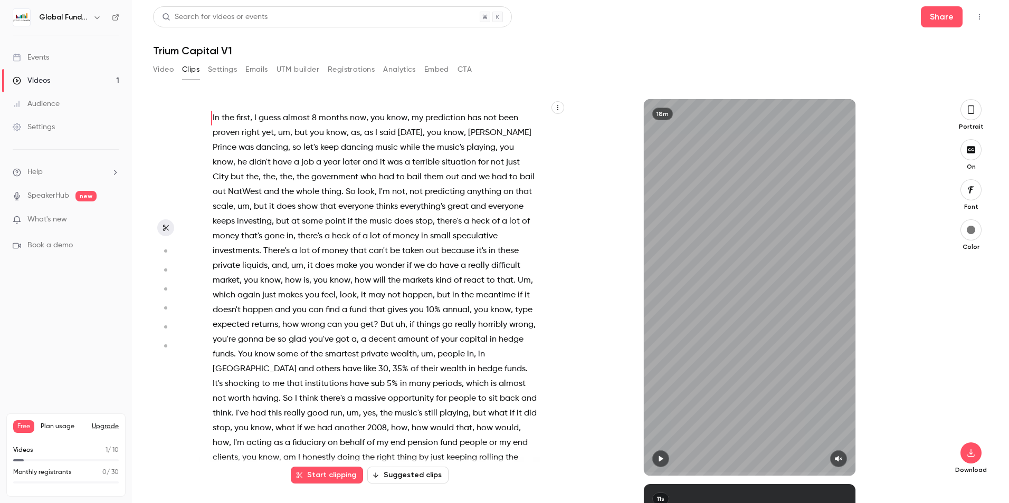
click at [399, 476] on button "Suggested clips" at bounding box center [407, 475] width 81 height 17
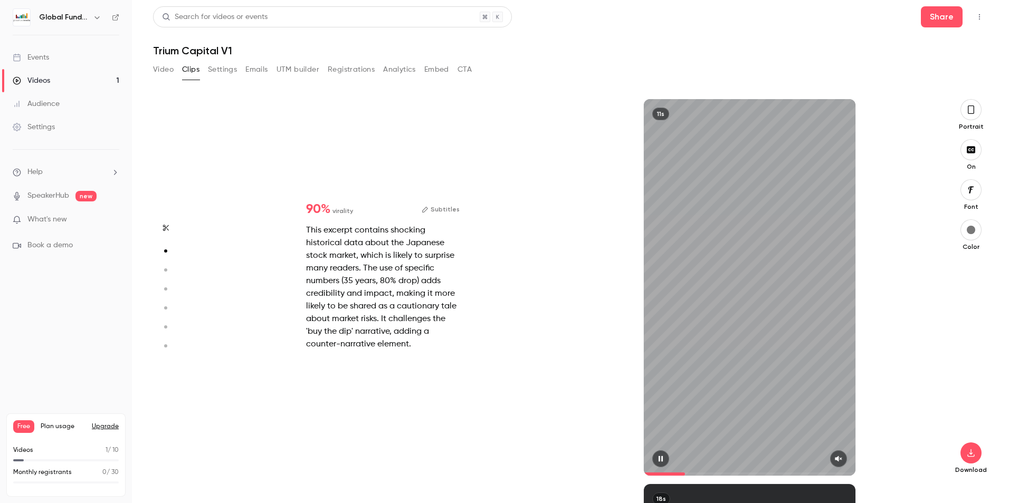
scroll to position [770, 0]
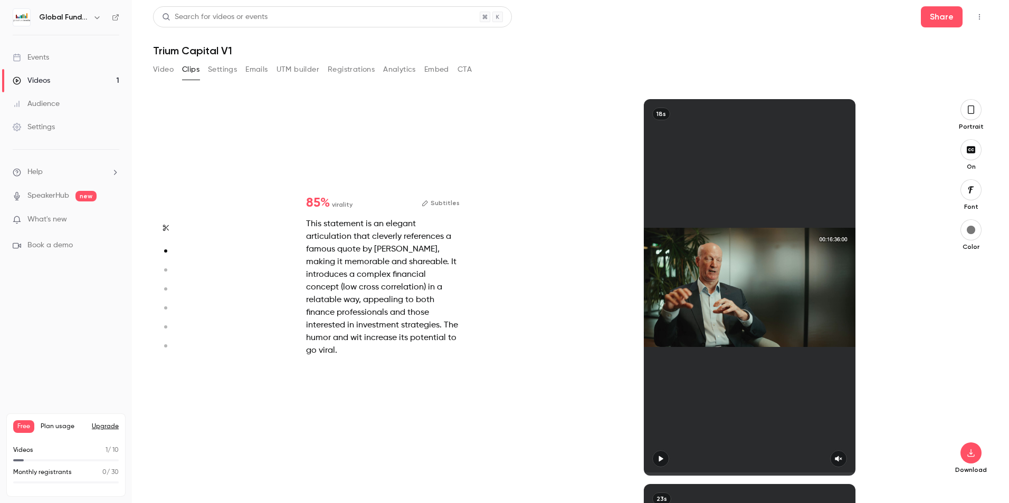
type input "*"
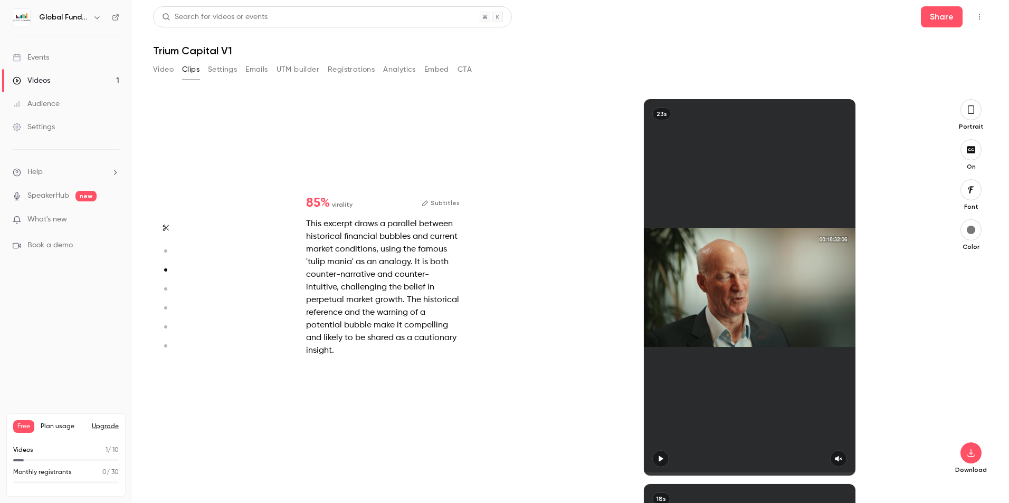
type input "*"
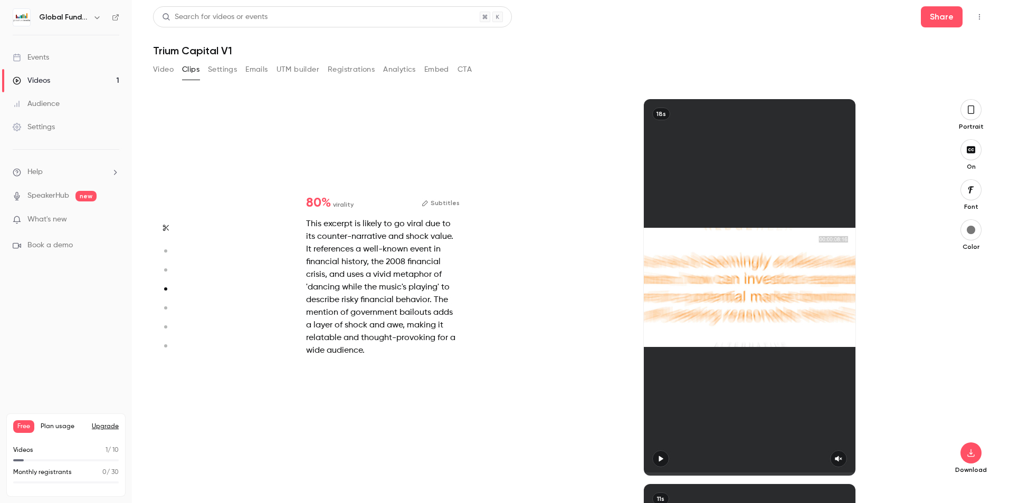
type input "*"
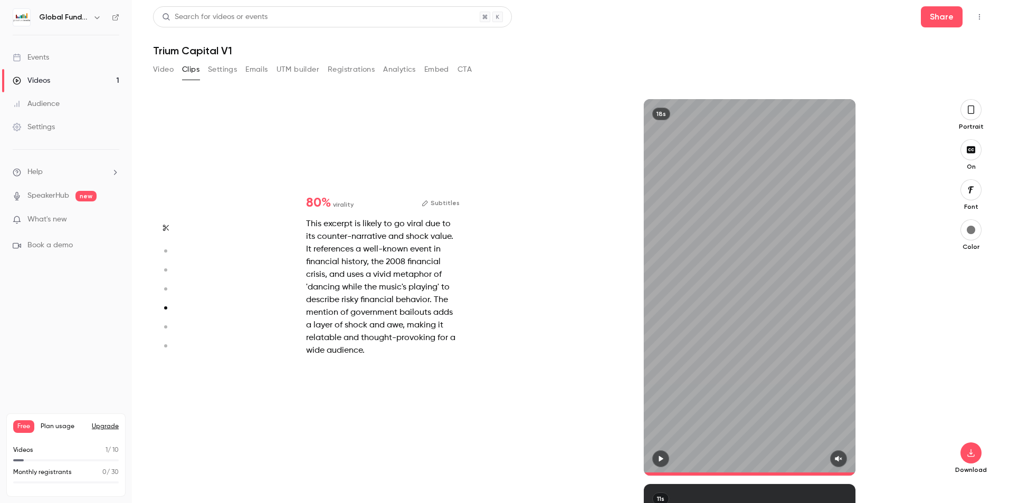
click at [837, 455] on button "button" at bounding box center [838, 459] width 17 height 17
click at [665, 456] on button "button" at bounding box center [660, 459] width 17 height 17
click at [662, 457] on icon "button" at bounding box center [661, 459] width 4 height 6
type input "*"
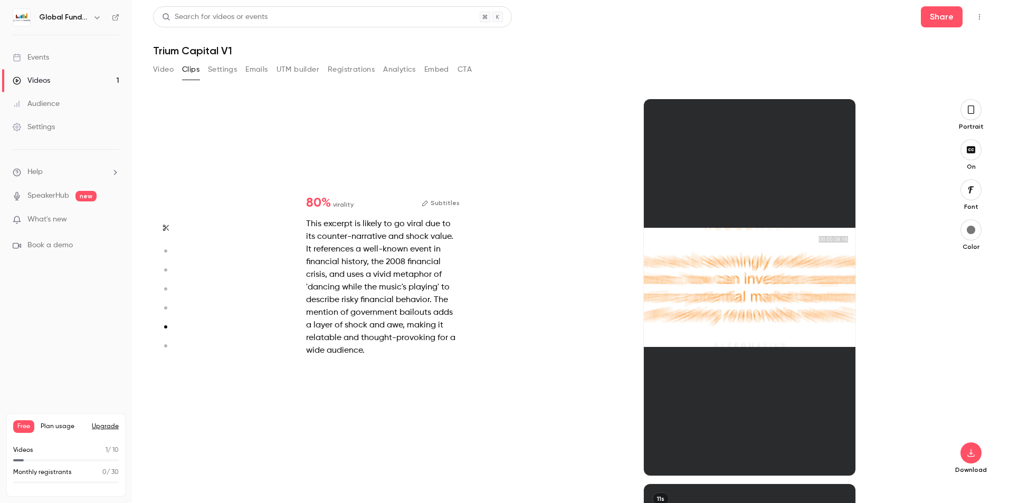
scroll to position [1926, 0]
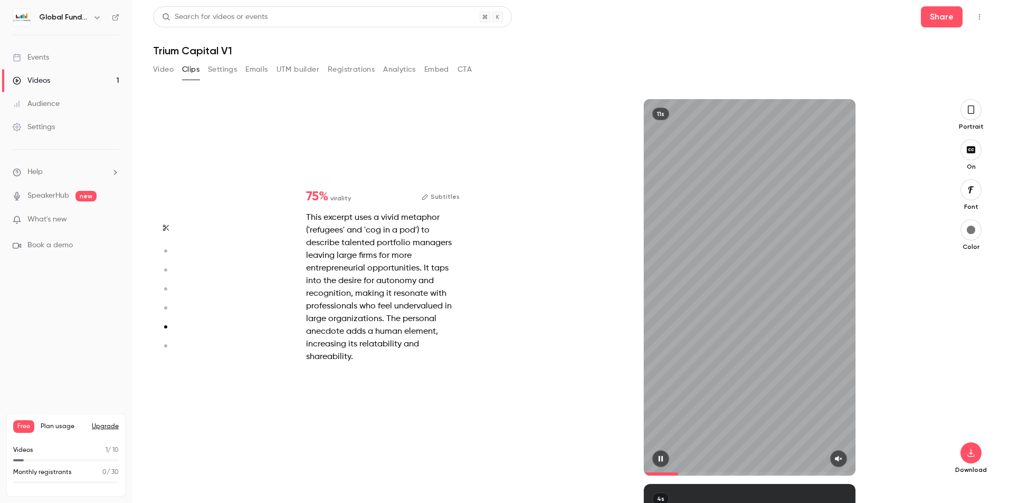
click at [839, 461] on icon "button" at bounding box center [838, 458] width 8 height 7
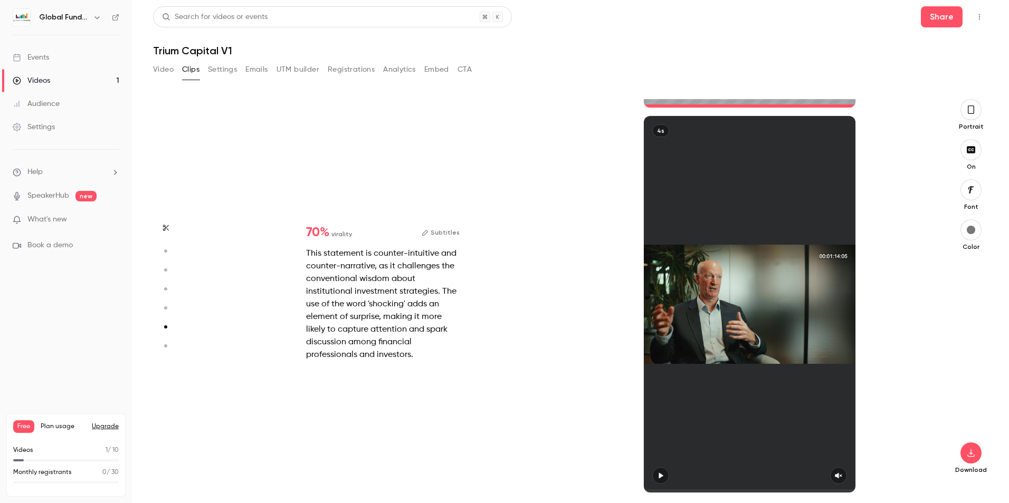
type input "*"
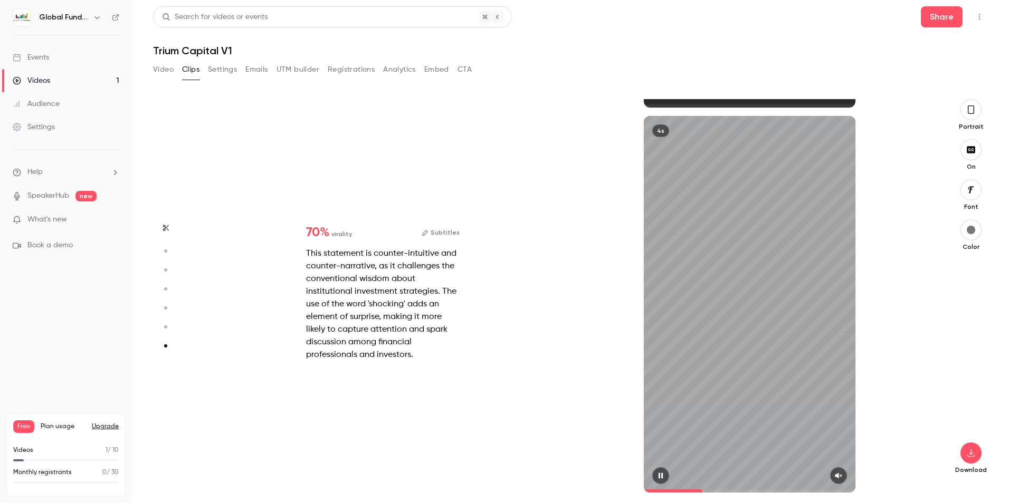
click at [843, 473] on icon "button" at bounding box center [838, 475] width 8 height 7
click at [656, 473] on icon "button" at bounding box center [660, 475] width 8 height 7
drag, startPoint x: 807, startPoint y: 487, endPoint x: 643, endPoint y: 486, distance: 163.6
click at [644, 486] on div "4s" at bounding box center [750, 304] width 212 height 377
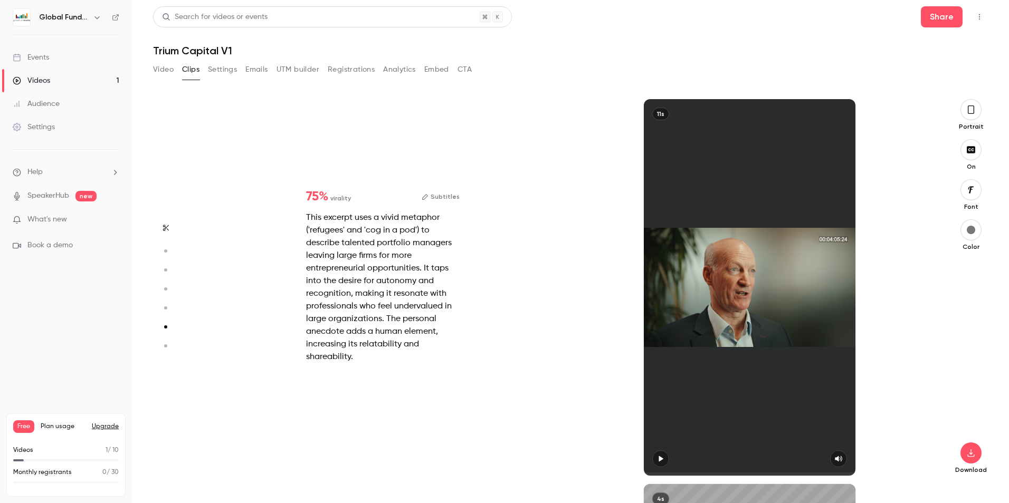
type input "*"
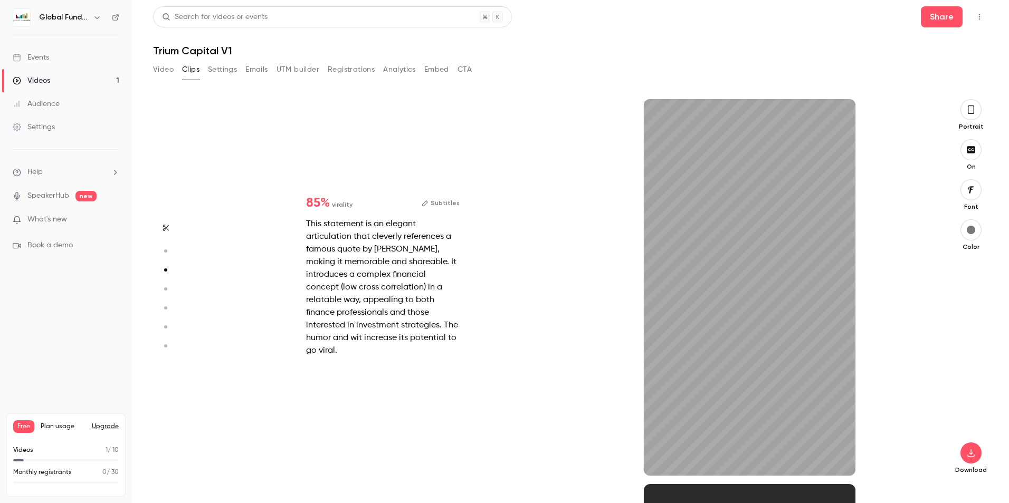
scroll to position [385, 0]
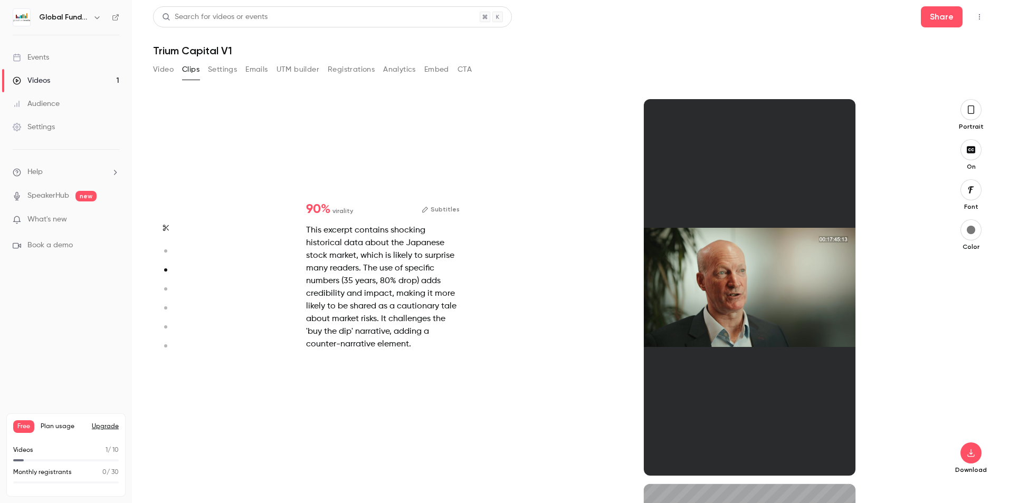
type input "*"
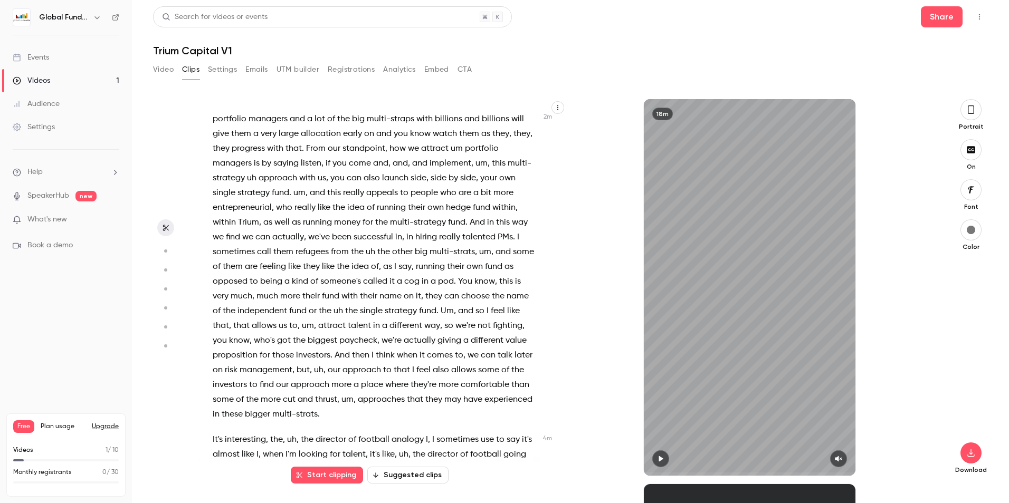
scroll to position [686, 0]
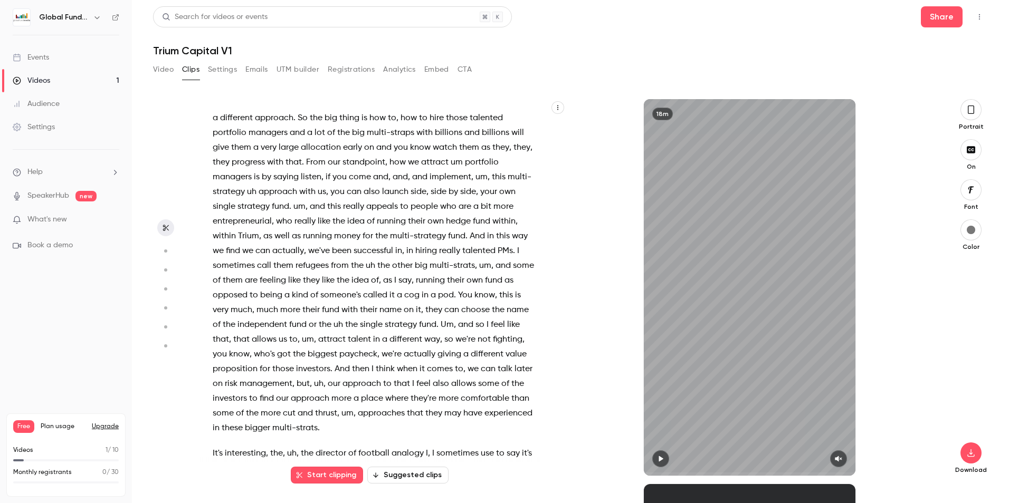
click at [326, 167] on span "From" at bounding box center [316, 162] width 20 height 15
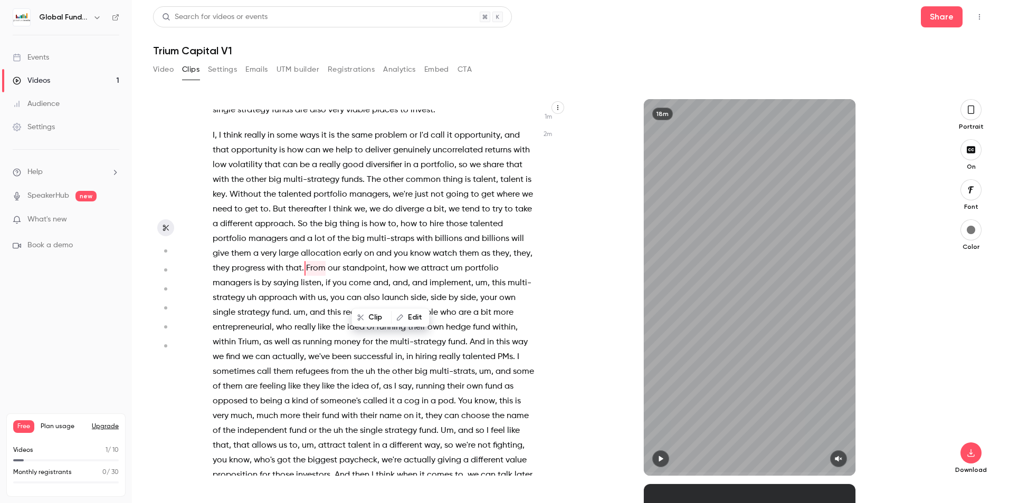
scroll to position [556, 0]
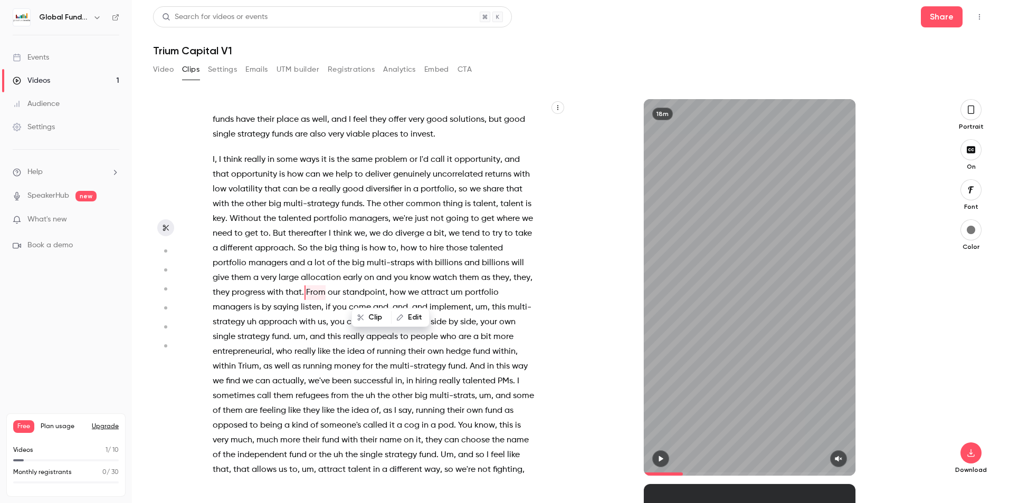
click at [665, 458] on button "button" at bounding box center [660, 459] width 17 height 17
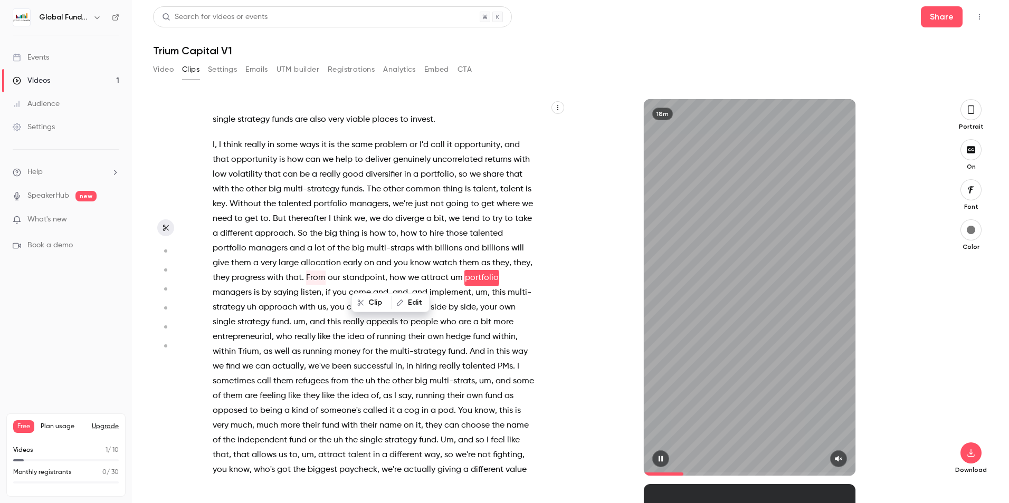
click at [836, 456] on icon "button" at bounding box center [838, 458] width 8 height 7
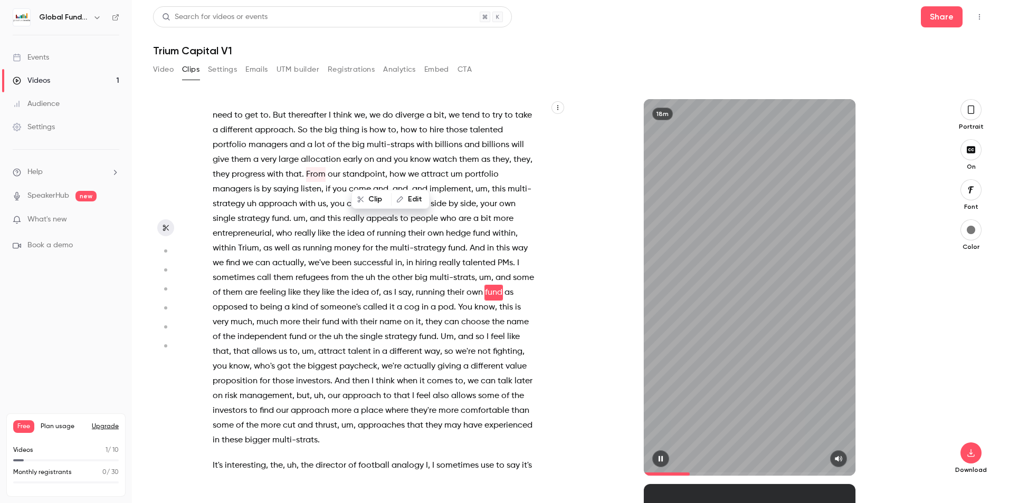
scroll to position [689, 0]
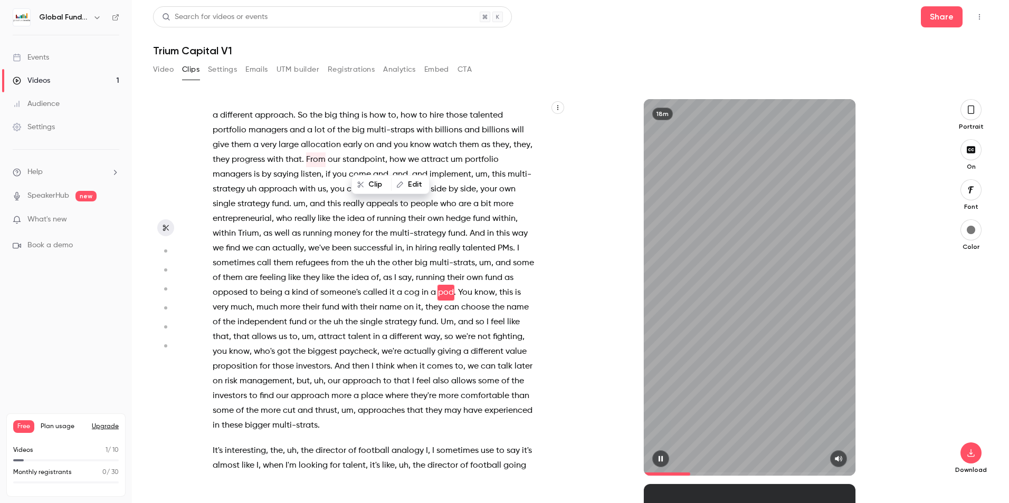
click at [662, 458] on icon "button" at bounding box center [661, 459] width 4 height 6
click at [662, 458] on icon "button" at bounding box center [660, 458] width 8 height 7
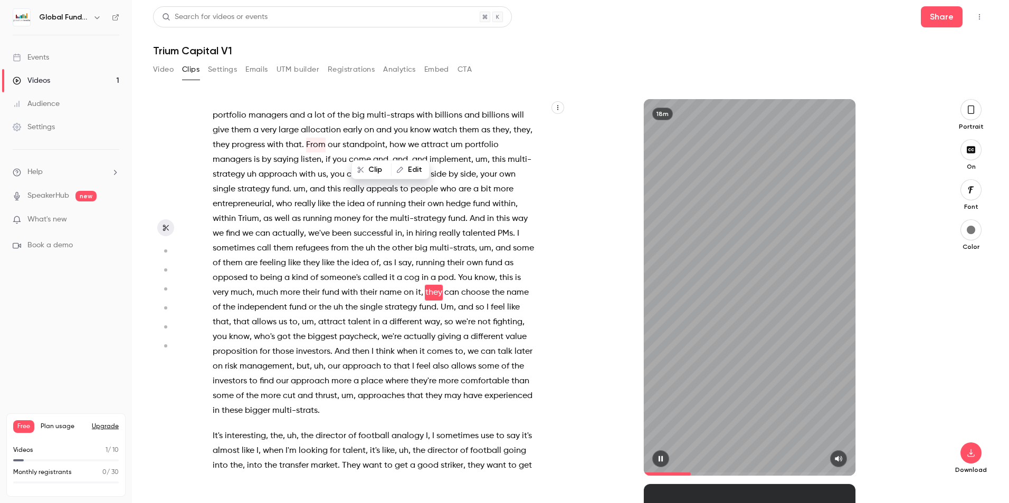
click at [662, 458] on icon "button" at bounding box center [661, 459] width 4 height 6
click at [662, 458] on icon "button" at bounding box center [660, 458] width 8 height 7
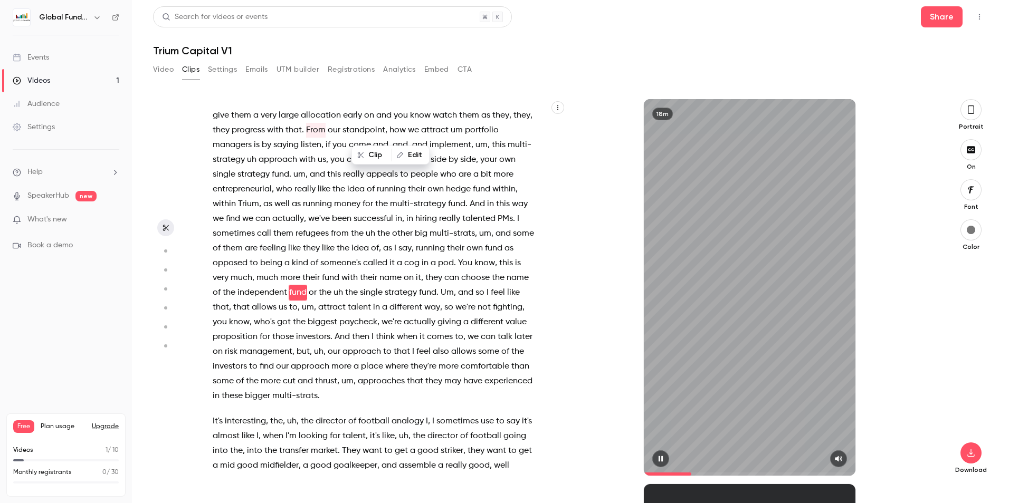
click at [662, 458] on icon "button" at bounding box center [661, 459] width 4 height 6
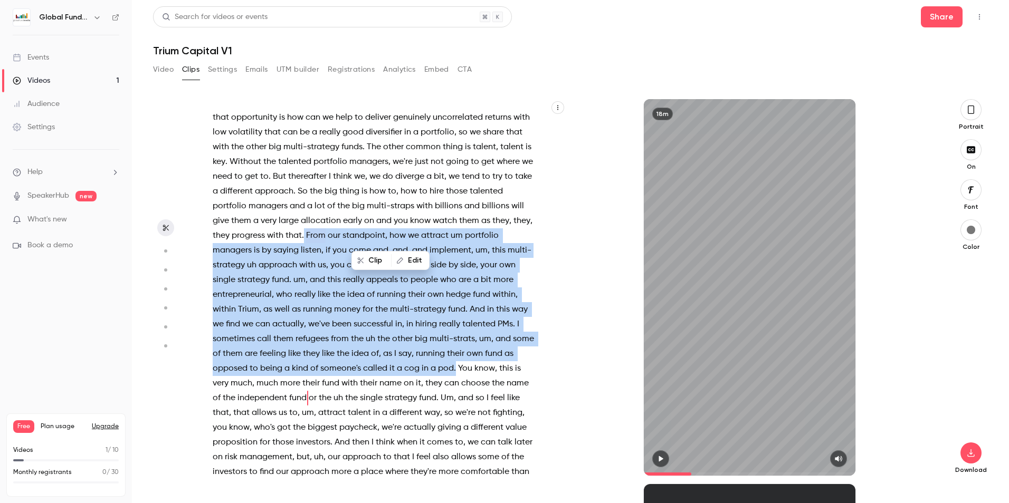
drag, startPoint x: 359, startPoint y: 235, endPoint x: 485, endPoint y: 366, distance: 182.1
click at [485, 366] on p "I , I think really in some ways it is the same problem or I'd call it opportuni…" at bounding box center [375, 303] width 325 height 414
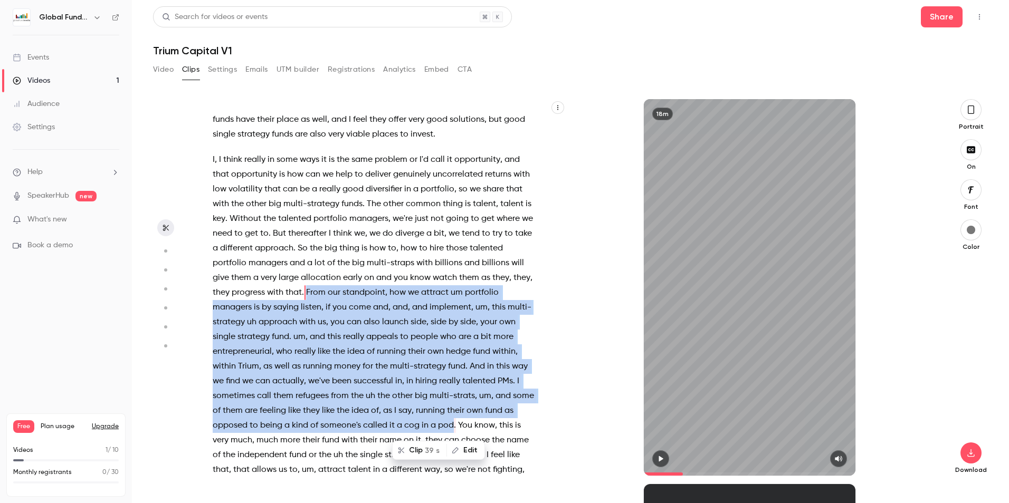
click at [416, 450] on button "Clip 39 s" at bounding box center [419, 450] width 53 height 17
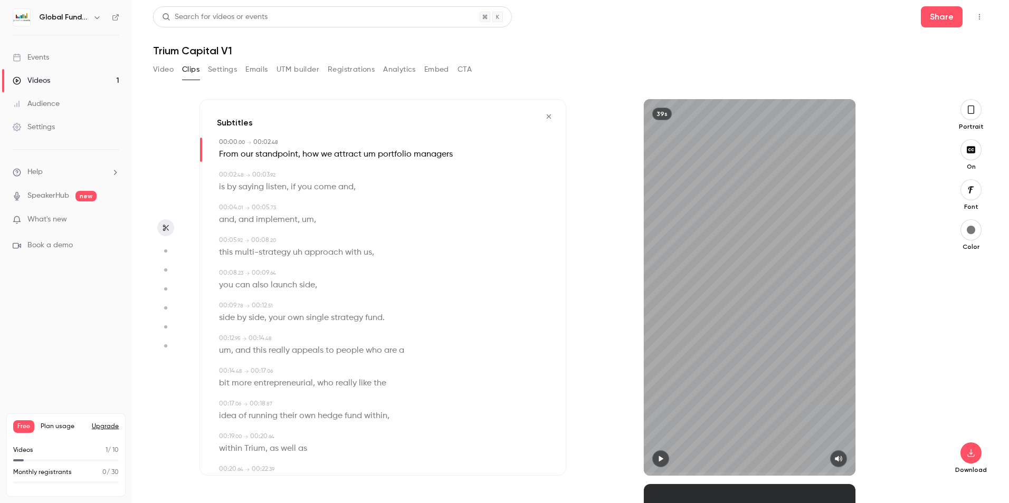
click at [662, 460] on icon "button" at bounding box center [661, 459] width 4 height 6
type input "***"
click at [656, 460] on icon "button" at bounding box center [660, 458] width 8 height 7
click at [658, 460] on icon "button" at bounding box center [660, 458] width 8 height 7
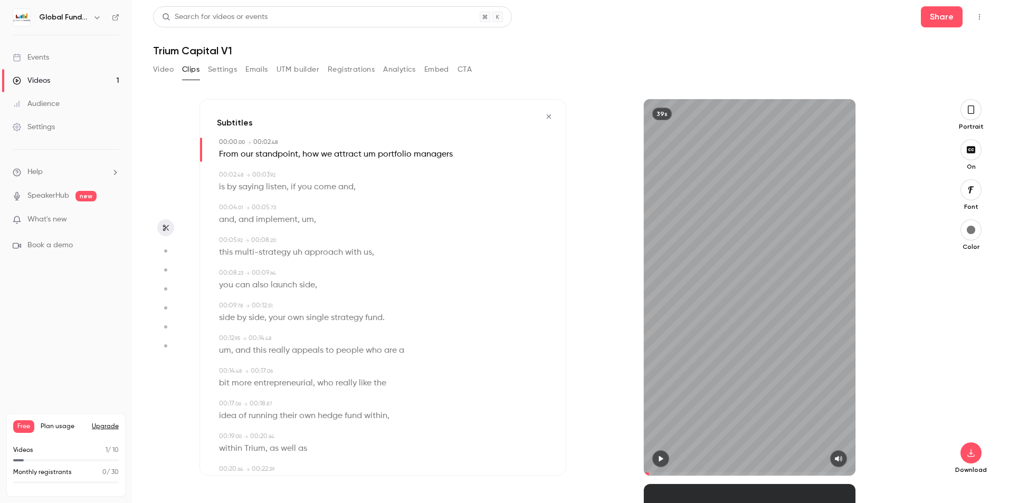
click at [545, 117] on icon "button" at bounding box center [549, 116] width 8 height 7
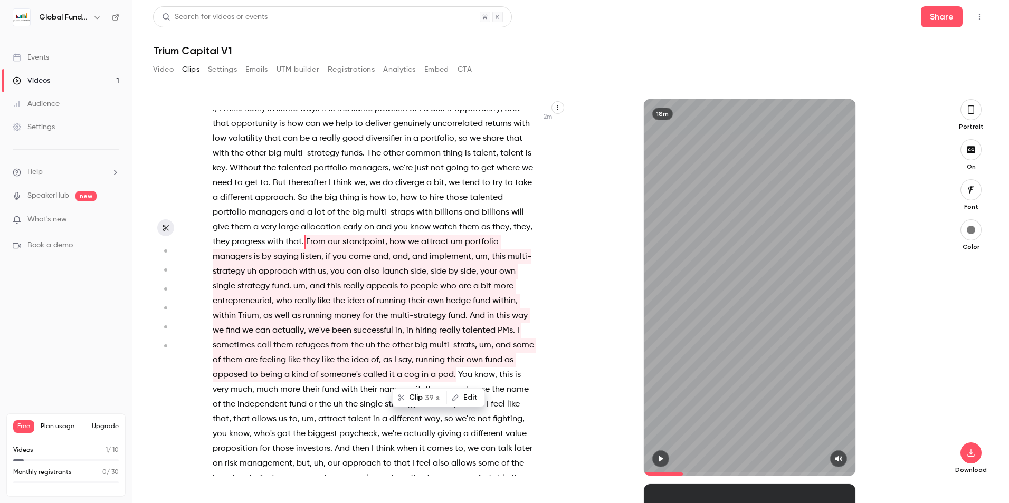
scroll to position [608, 0]
click at [487, 369] on p "I , I think really in some ways it is the same problem or I'd call it opportuni…" at bounding box center [375, 307] width 325 height 414
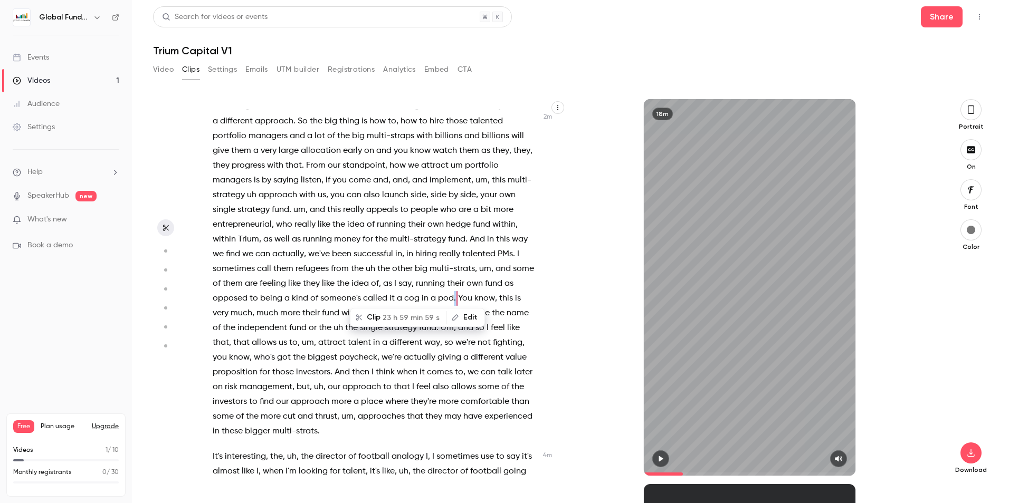
scroll to position [689, 0]
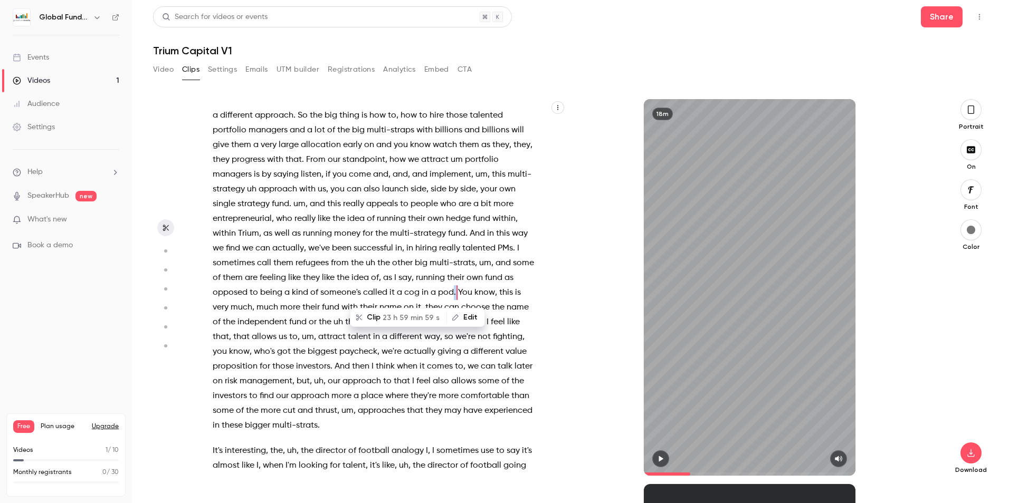
drag, startPoint x: 487, startPoint y: 369, endPoint x: 478, endPoint y: 274, distance: 95.4
click at [445, 274] on span "running" at bounding box center [430, 278] width 29 height 15
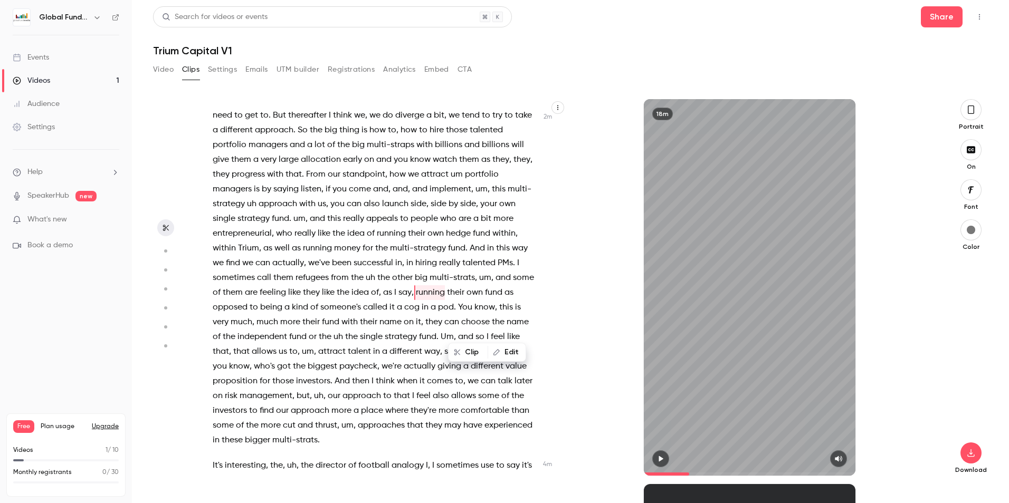
scroll to position [621, 0]
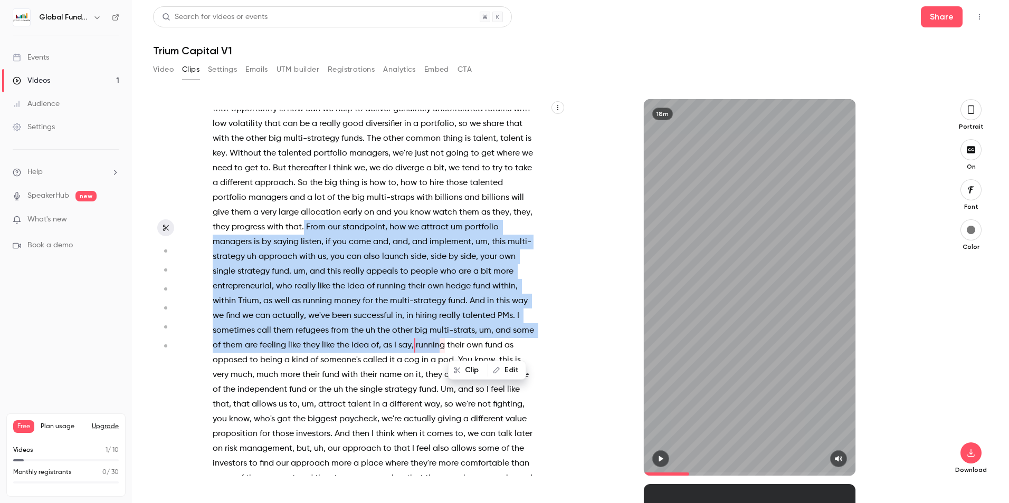
drag, startPoint x: 358, startPoint y: 224, endPoint x: 480, endPoint y: 345, distance: 171.6
click at [480, 345] on p "I , I think really in some ways it is the same problem or I'd call it opportuni…" at bounding box center [375, 294] width 325 height 414
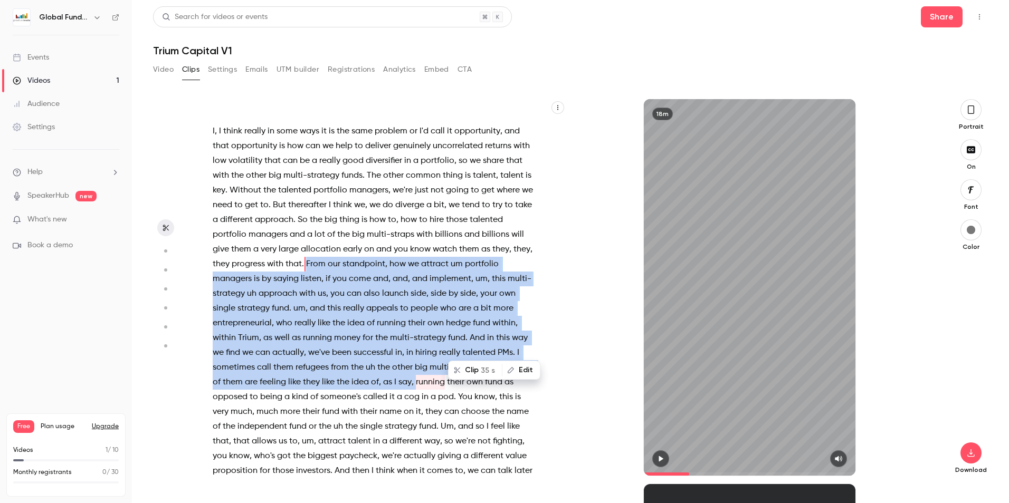
drag, startPoint x: 480, startPoint y: 345, endPoint x: 575, endPoint y: 331, distance: 96.0
click at [575, 331] on div "18m" at bounding box center [749, 287] width 367 height 377
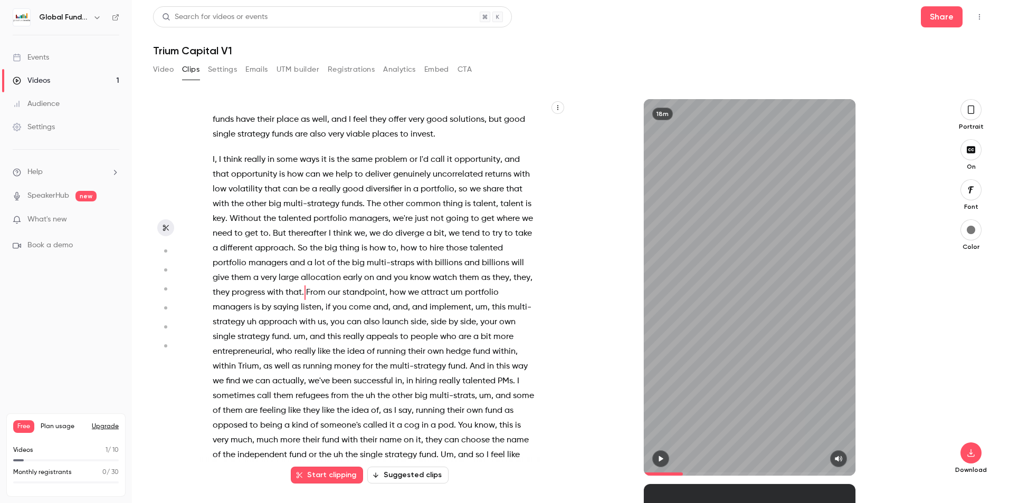
type input "*****"
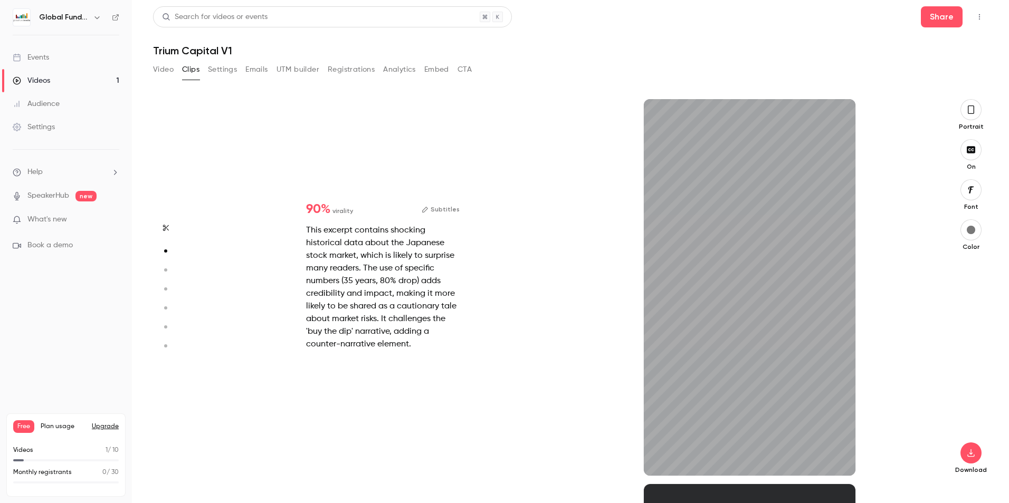
type input "***"
type input "*****"
type input "***"
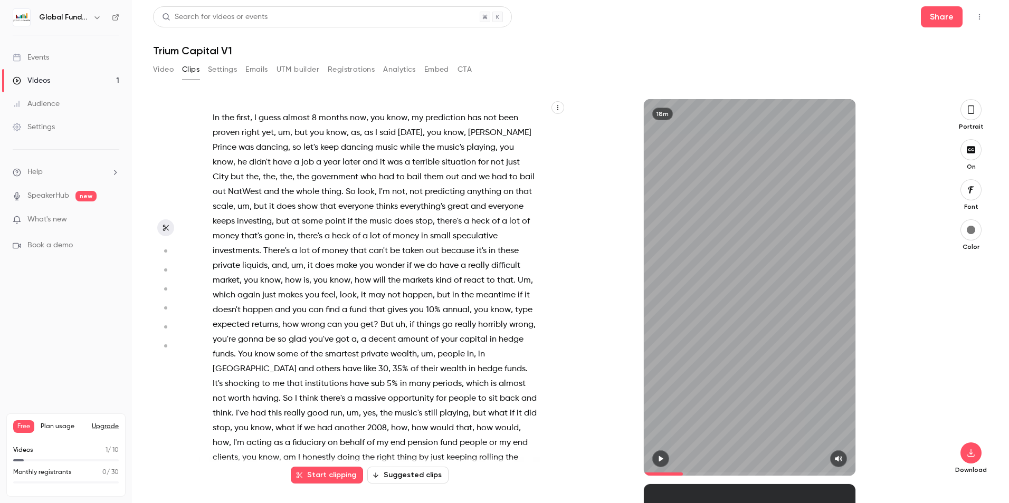
type input "*****"
type input "*"
type input "*****"
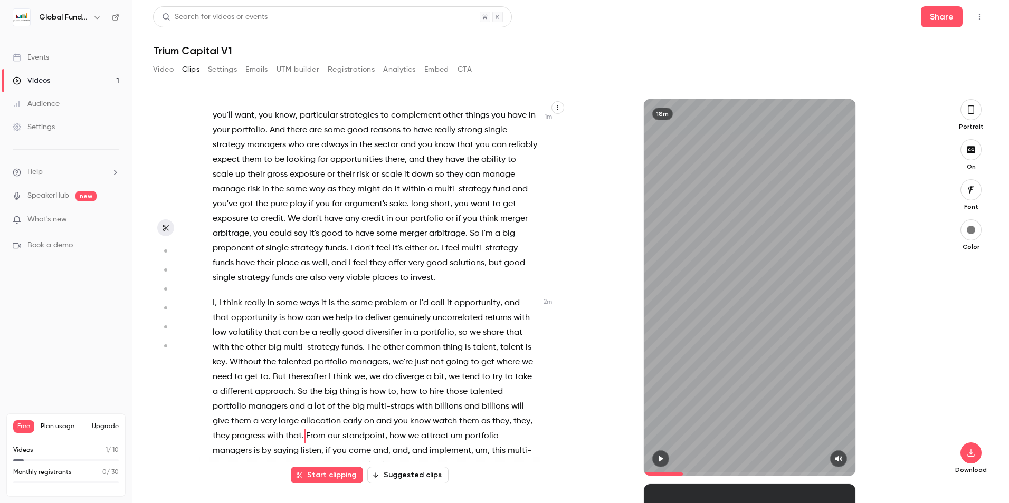
scroll to position [556, 0]
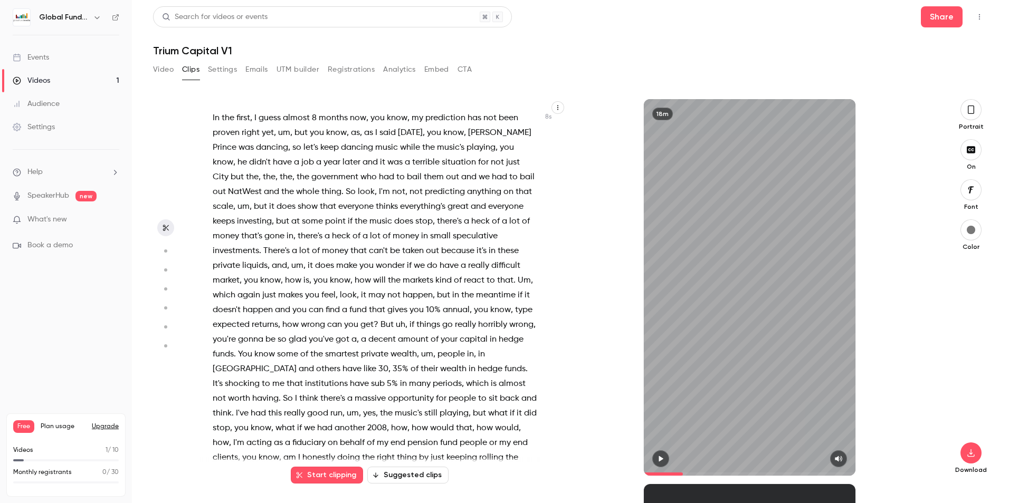
scroll to position [608, 0]
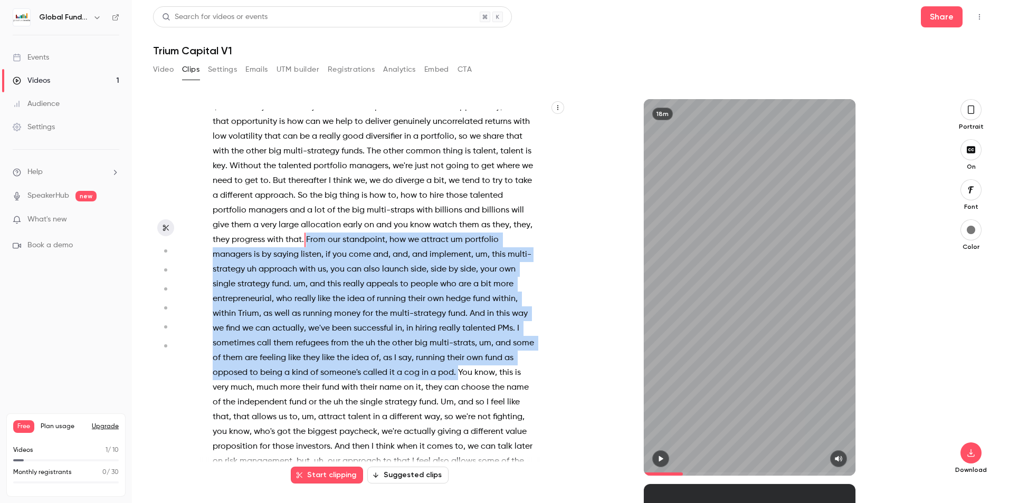
drag, startPoint x: 488, startPoint y: 370, endPoint x: 360, endPoint y: 239, distance: 184.0
click at [360, 239] on p "I , I think really in some ways it is the same problem or I'd call it opportuni…" at bounding box center [375, 307] width 325 height 414
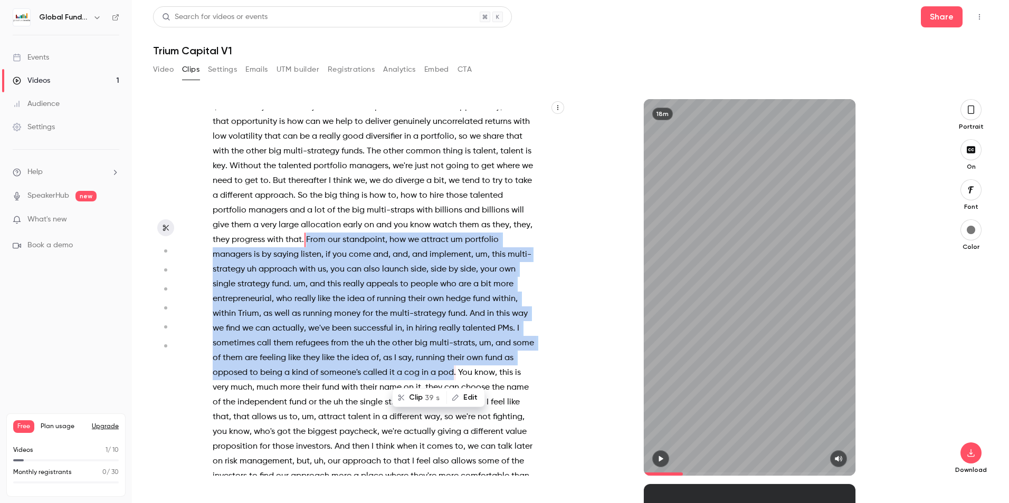
click at [429, 394] on span "39 s" at bounding box center [432, 398] width 15 height 11
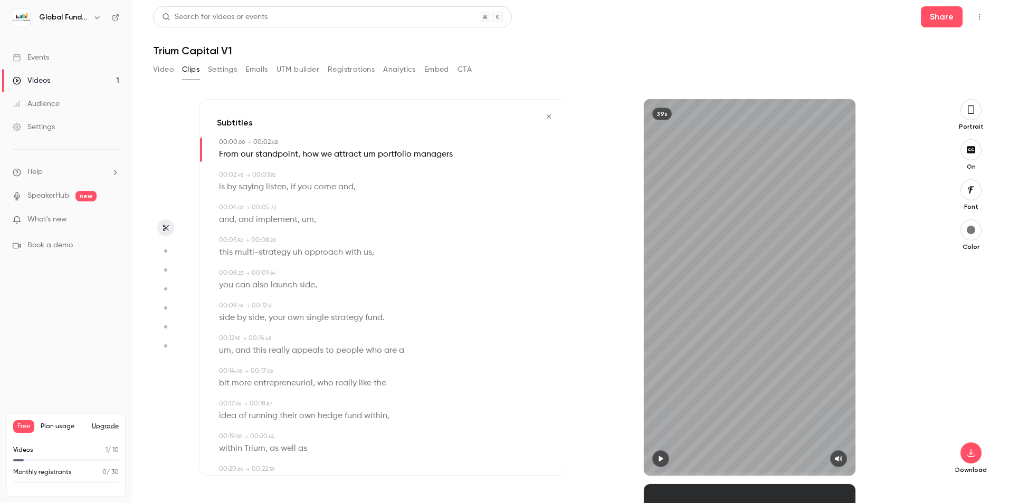
click at [665, 459] on button "button" at bounding box center [660, 459] width 17 height 17
click at [662, 457] on icon "button" at bounding box center [661, 459] width 4 height 6
click at [974, 449] on button "button" at bounding box center [970, 453] width 21 height 21
drag, startPoint x: 915, startPoint y: 0, endPoint x: 731, endPoint y: 20, distance: 185.2
click at [732, 20] on div "Search for videos or events Share" at bounding box center [570, 16] width 835 height 21
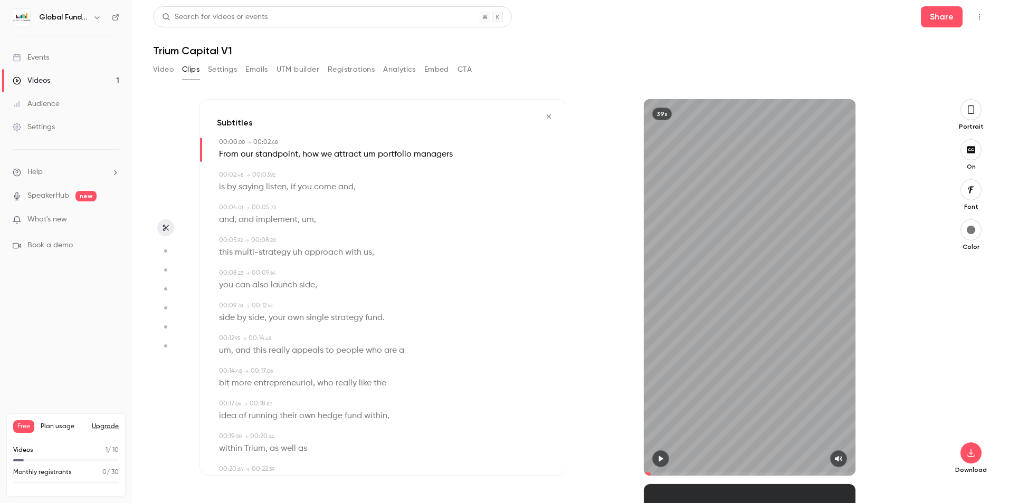
type input "***"
click at [161, 66] on button "Video" at bounding box center [163, 69] width 21 height 17
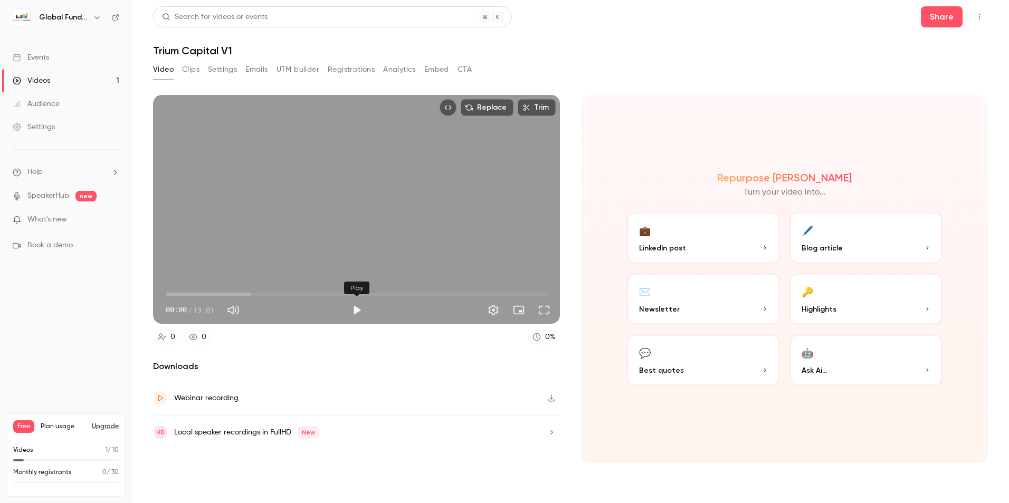
click at [354, 307] on button "Play" at bounding box center [356, 310] width 21 height 21
click at [359, 308] on button "Pause" at bounding box center [356, 310] width 21 height 21
type input "****"
click at [195, 66] on button "Clips" at bounding box center [190, 69] width 17 height 17
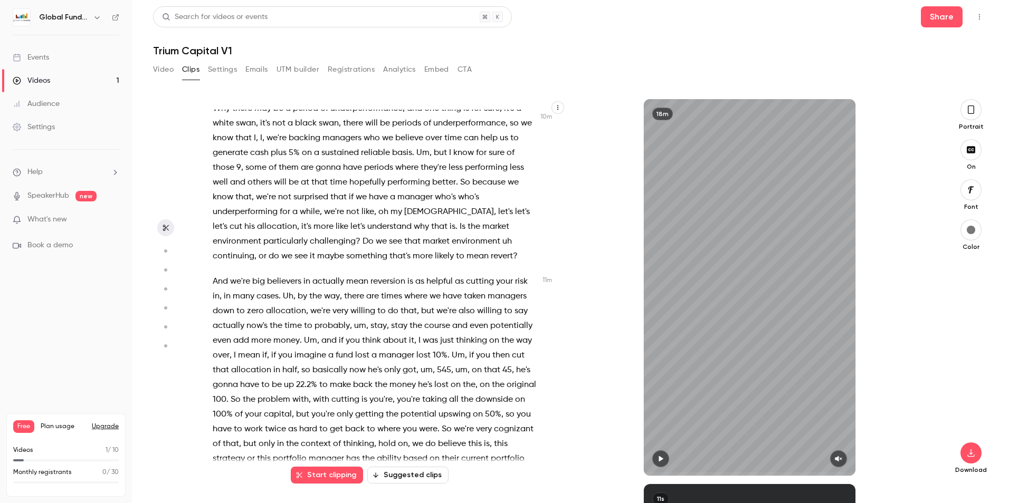
scroll to position [2216, 0]
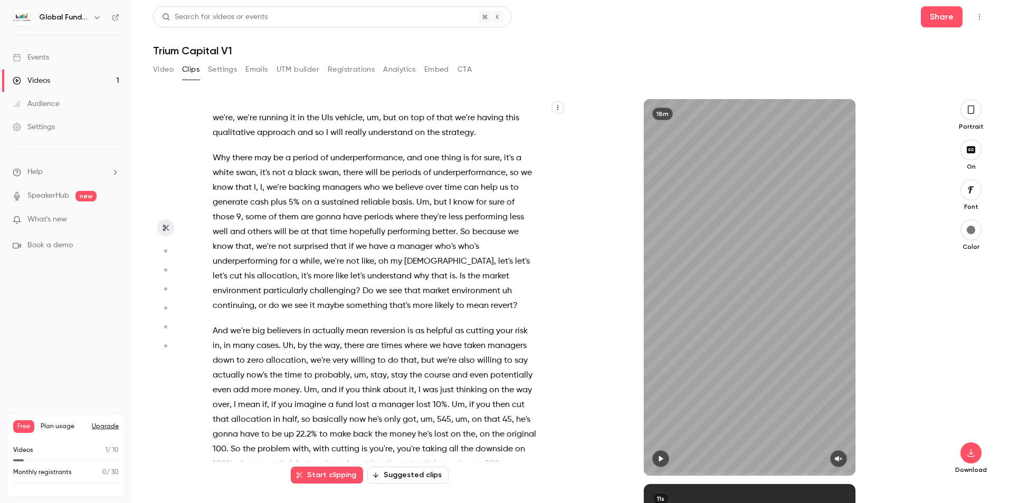
drag, startPoint x: 214, startPoint y: 217, endPoint x: 224, endPoint y: 220, distance: 10.0
click at [214, 166] on span "Why" at bounding box center [221, 158] width 17 height 15
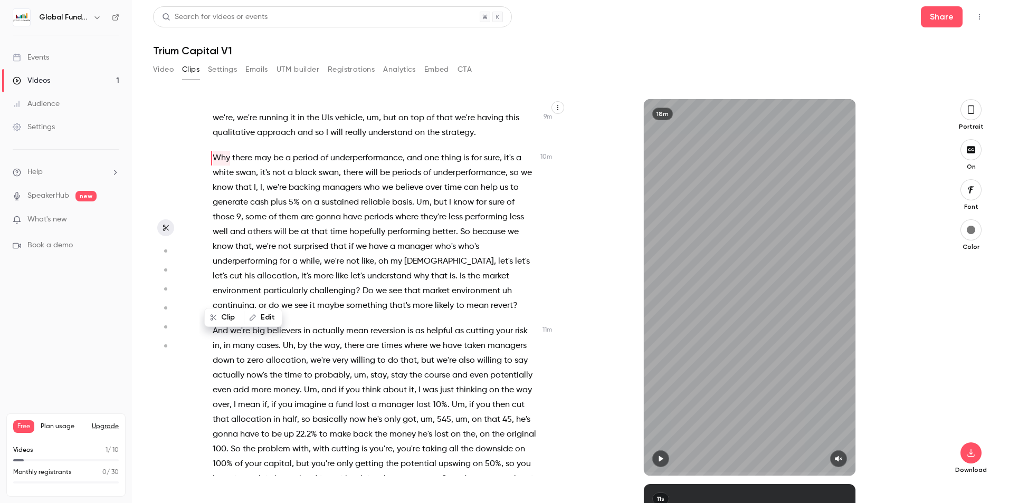
scroll to position [2141, 0]
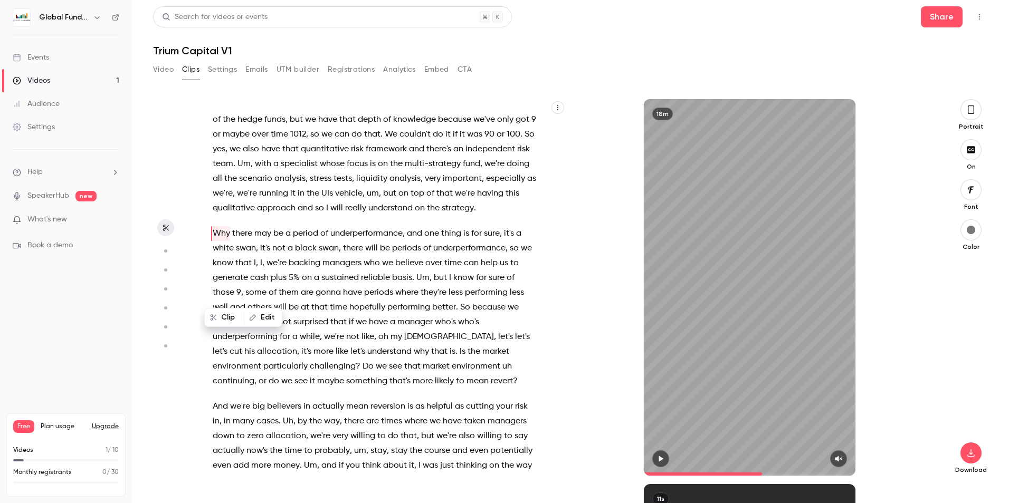
click at [664, 456] on icon "button" at bounding box center [660, 458] width 8 height 7
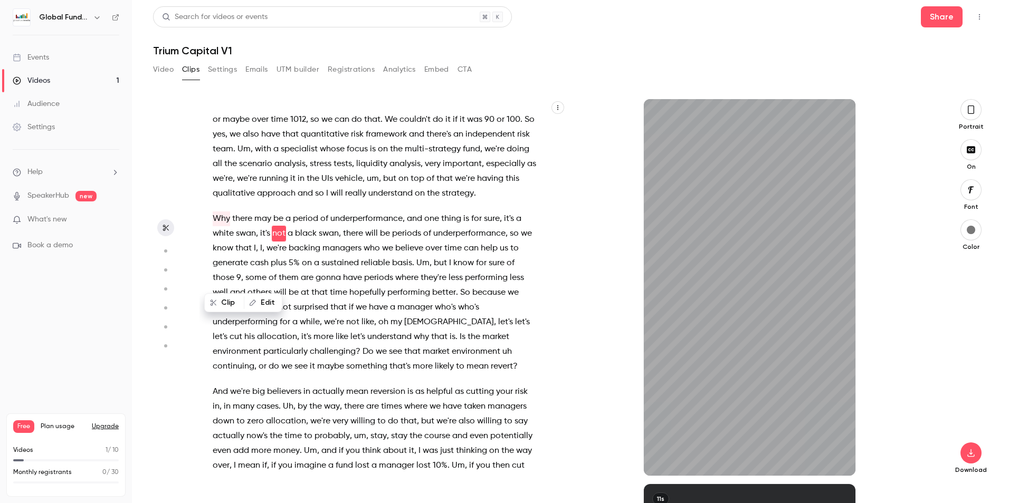
type input "*****"
click at [837, 460] on icon "button" at bounding box center [838, 459] width 7 height 6
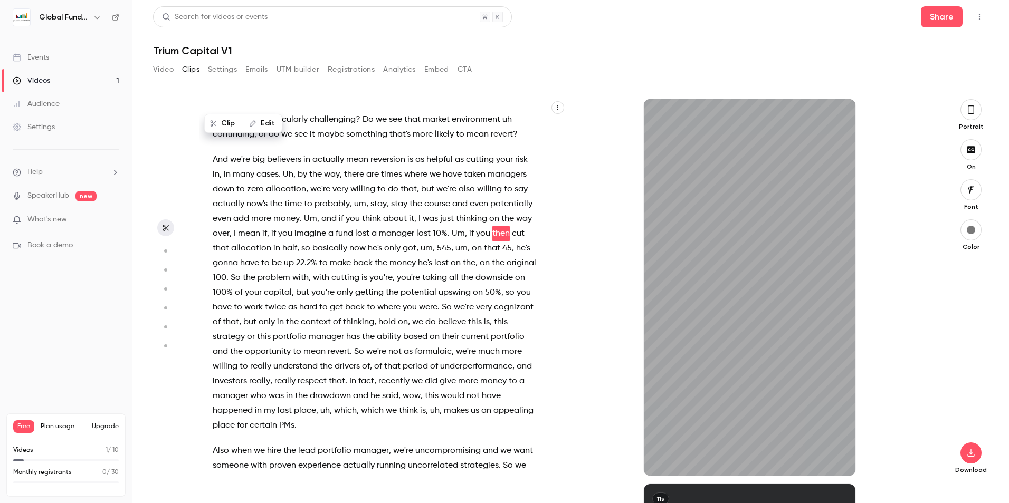
scroll to position [2402, 0]
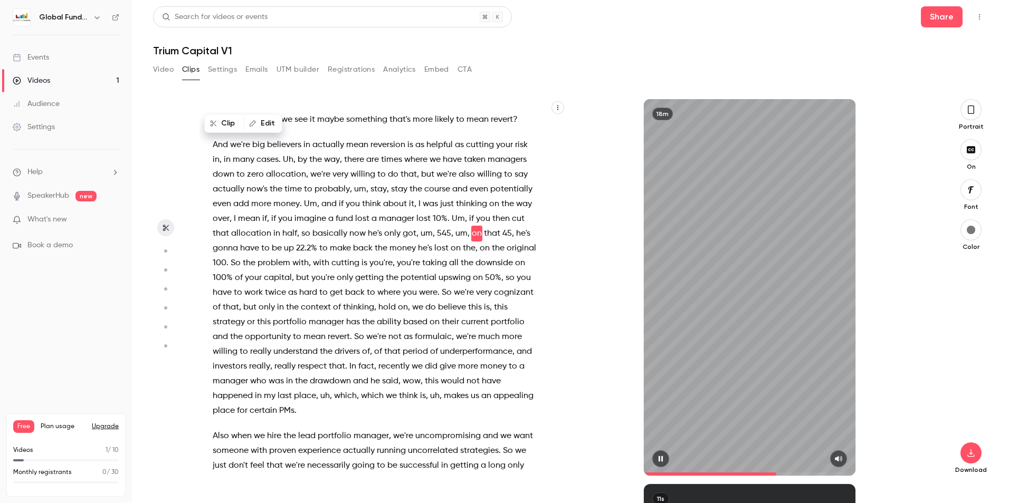
click at [662, 455] on button "button" at bounding box center [660, 459] width 17 height 17
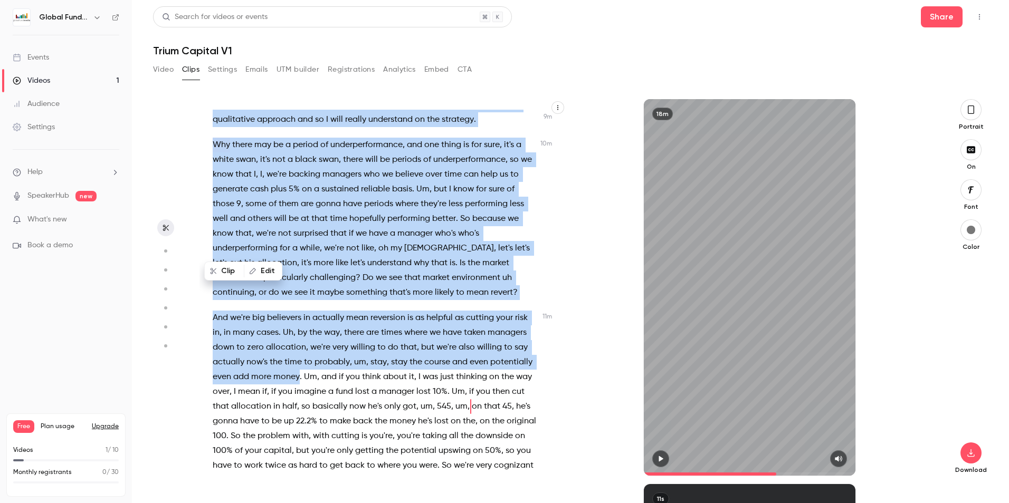
scroll to position [2166, 0]
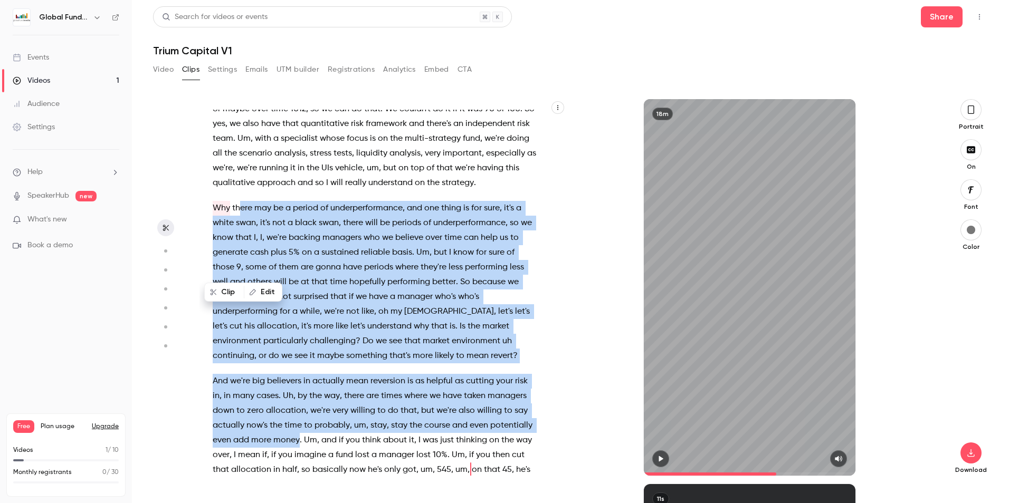
drag, startPoint x: 344, startPoint y: 265, endPoint x: 319, endPoint y: 354, distance: 92.2
click at [319, 354] on div "In the first , I guess almost 8 months now , you know , my prediction has not b…" at bounding box center [379, 293] width 361 height 366
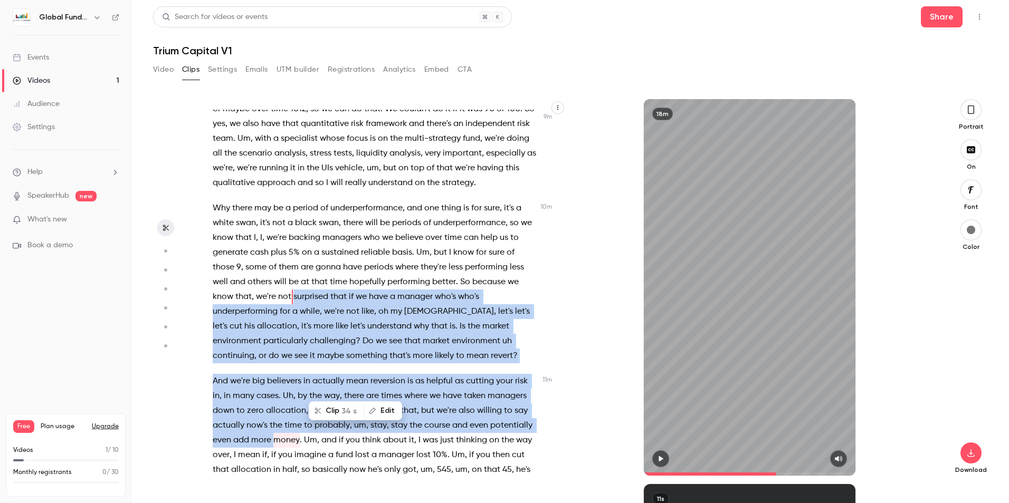
scroll to position [2229, 0]
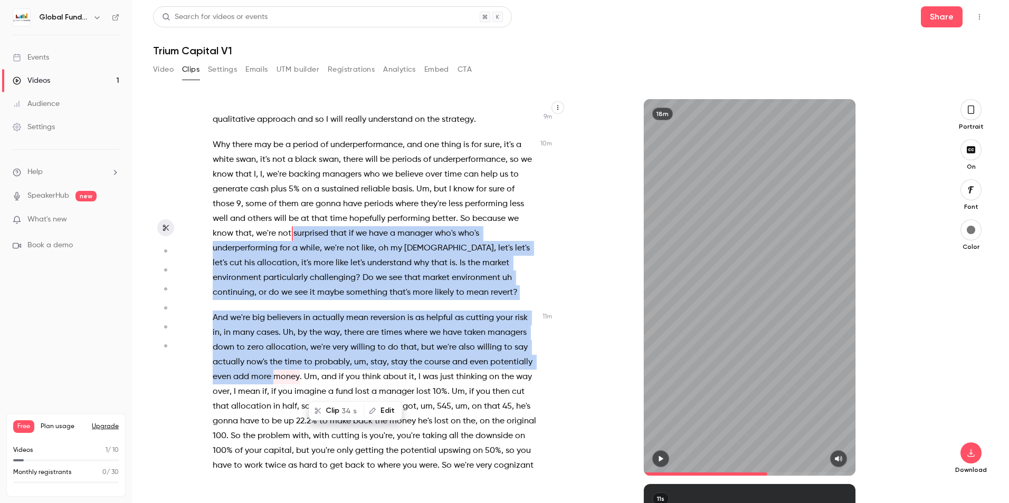
click at [482, 300] on p "Why there may be a period of underperformance , and one thing is for sure , it'…" at bounding box center [375, 219] width 325 height 163
click at [452, 285] on span "environment" at bounding box center [476, 278] width 49 height 15
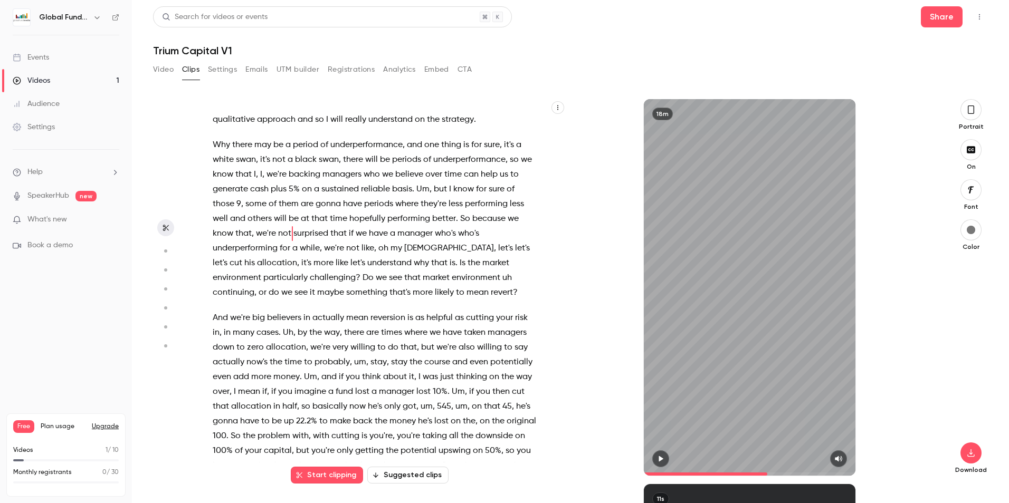
click at [442, 127] on span "strategy" at bounding box center [458, 119] width 32 height 15
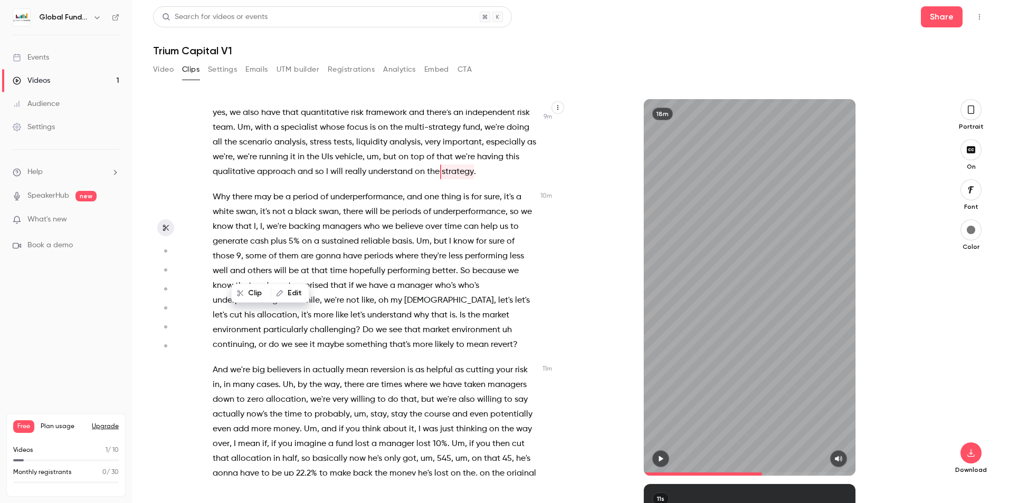
scroll to position [2115, 0]
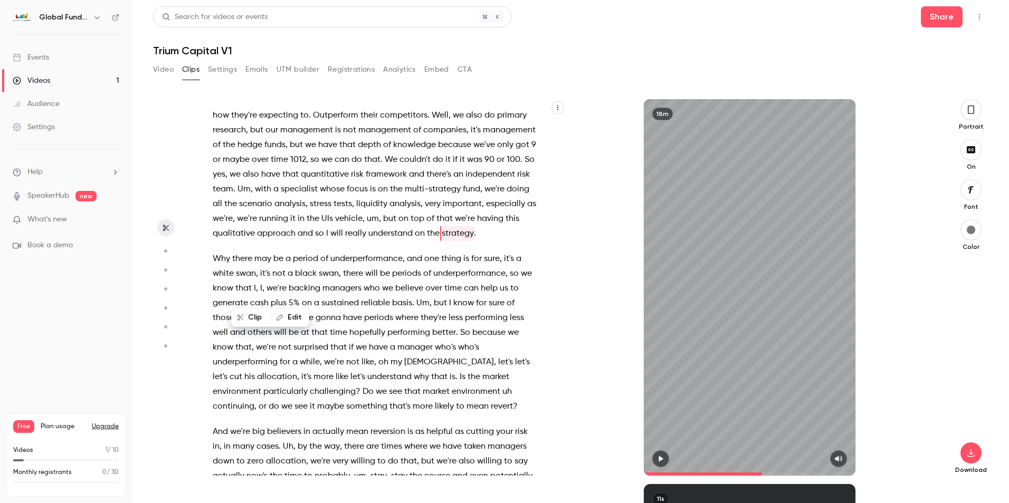
click at [660, 455] on icon "button" at bounding box center [660, 458] width 8 height 7
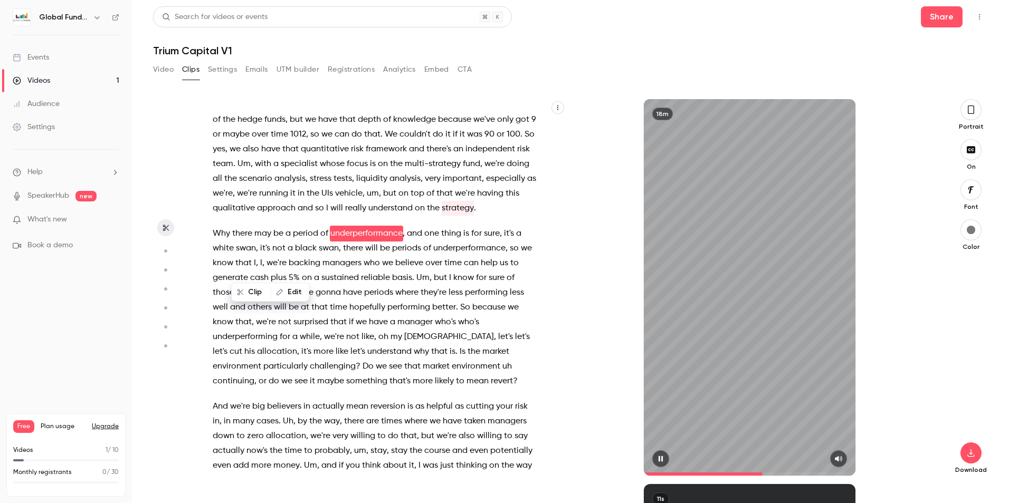
click at [660, 455] on button "button" at bounding box center [660, 459] width 17 height 17
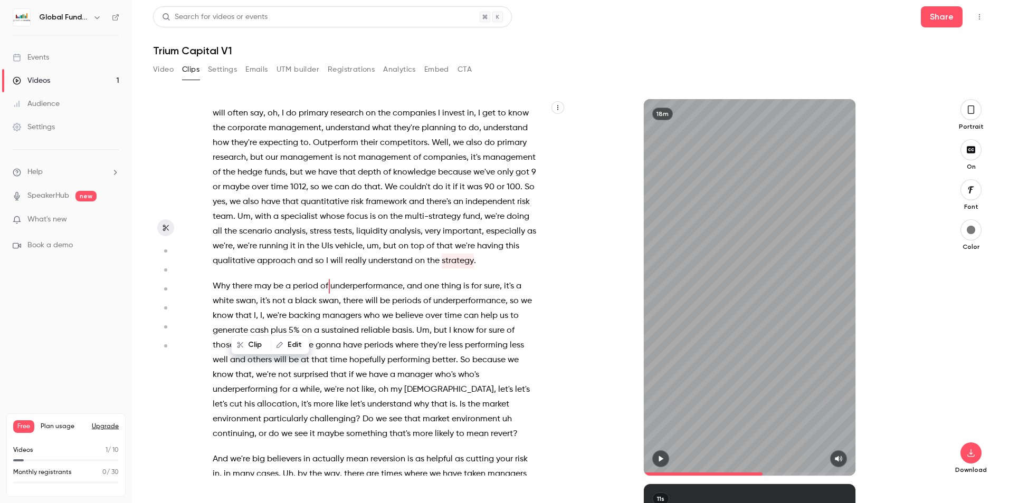
click at [605, 308] on div "18m" at bounding box center [749, 287] width 367 height 377
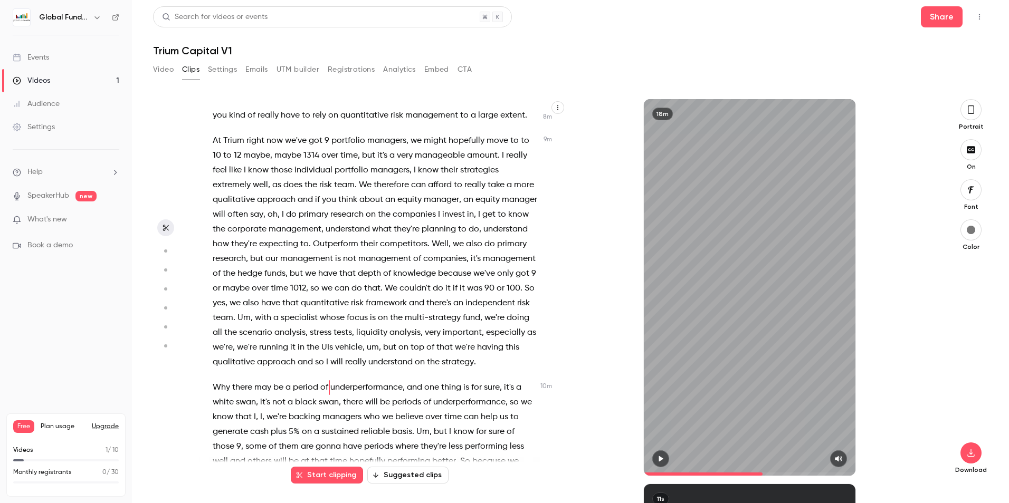
scroll to position [1982, 0]
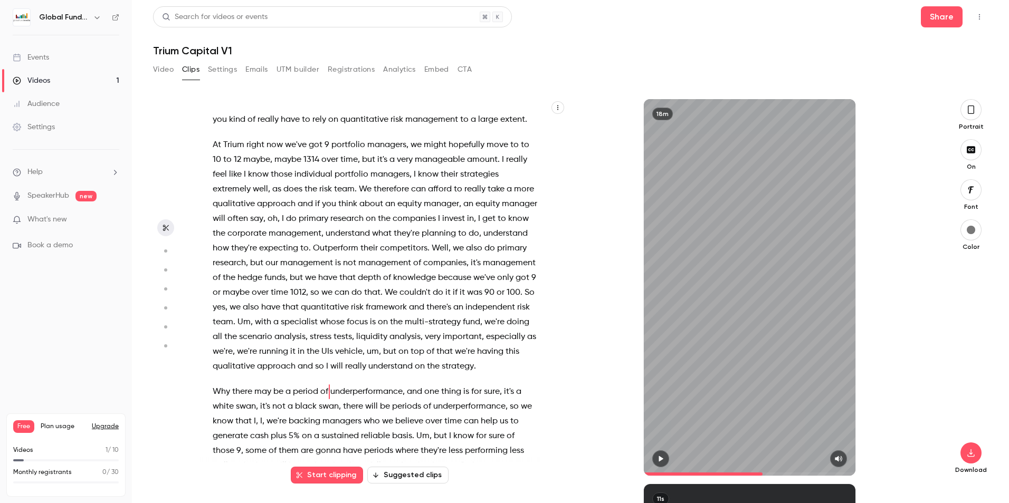
click at [405, 127] on span "management" at bounding box center [431, 119] width 53 height 15
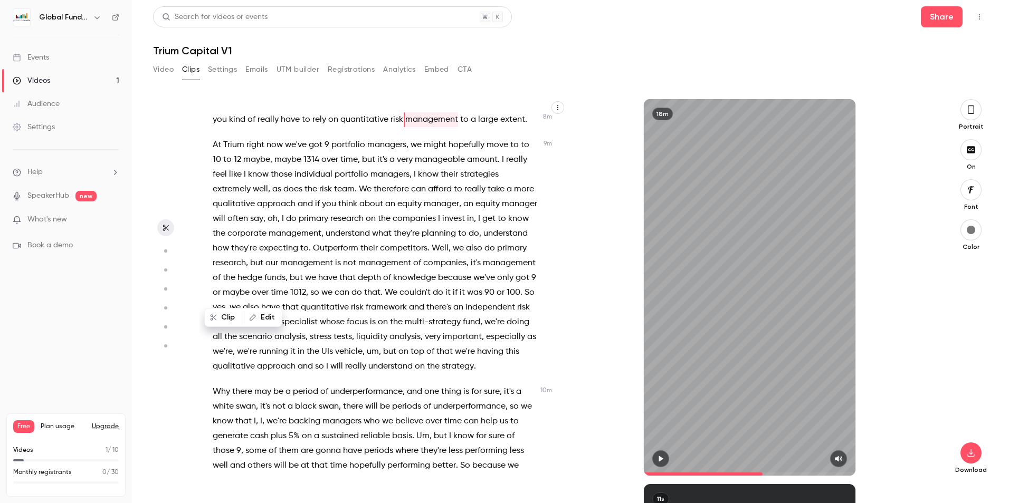
scroll to position [1854, 0]
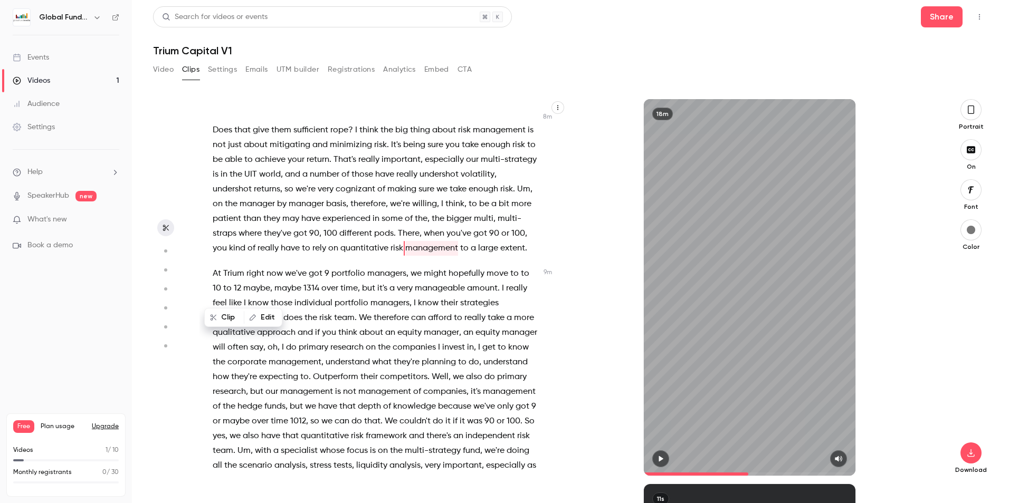
click at [659, 455] on icon "button" at bounding box center [660, 458] width 8 height 7
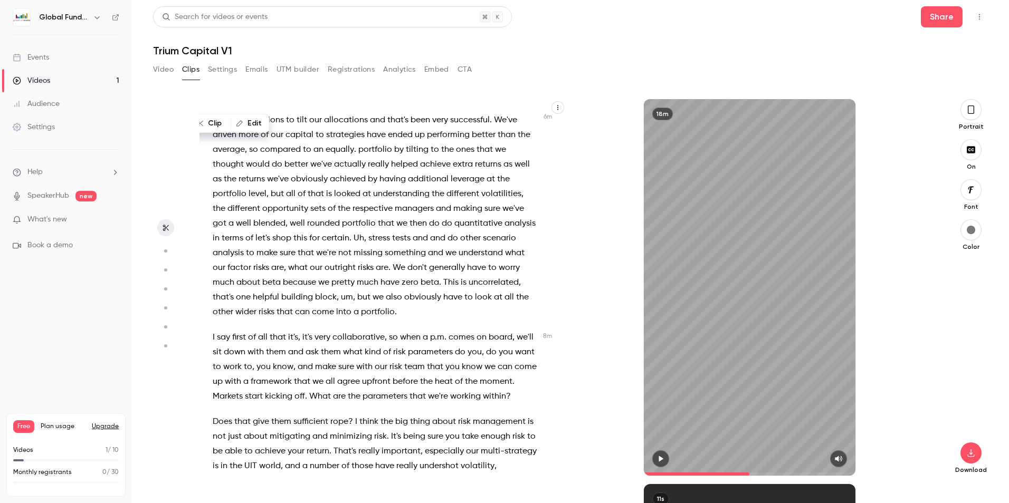
scroll to position [1879, 0]
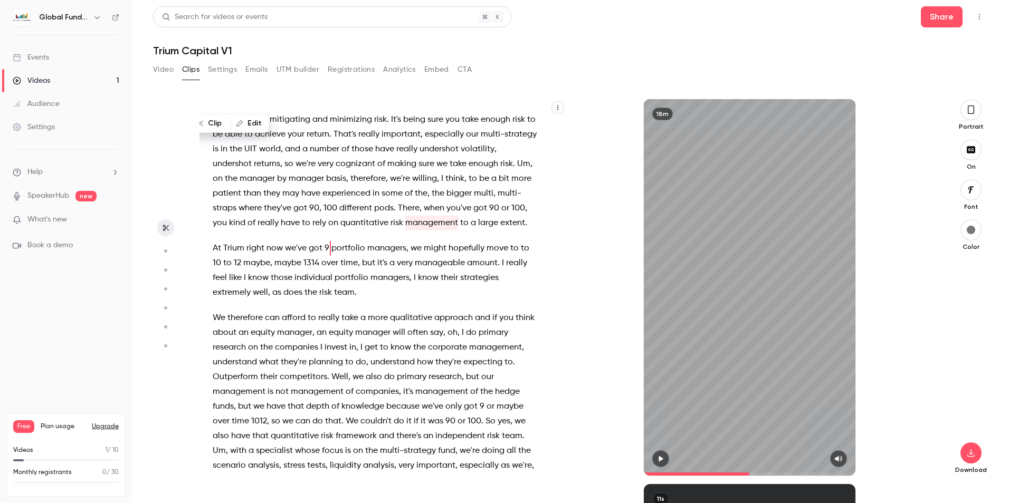
click at [215, 256] on span "At" at bounding box center [217, 248] width 8 height 15
click at [657, 455] on button "button" at bounding box center [660, 459] width 17 height 17
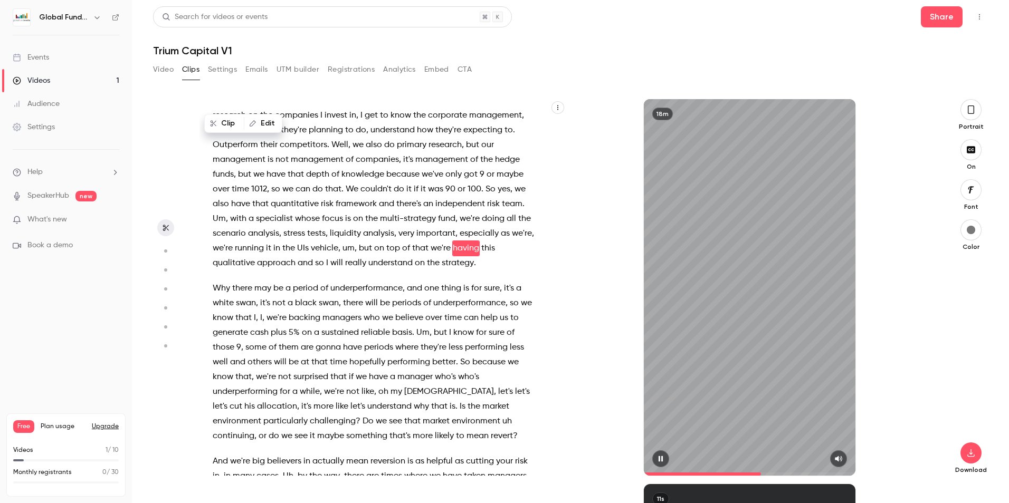
scroll to position [2126, 0]
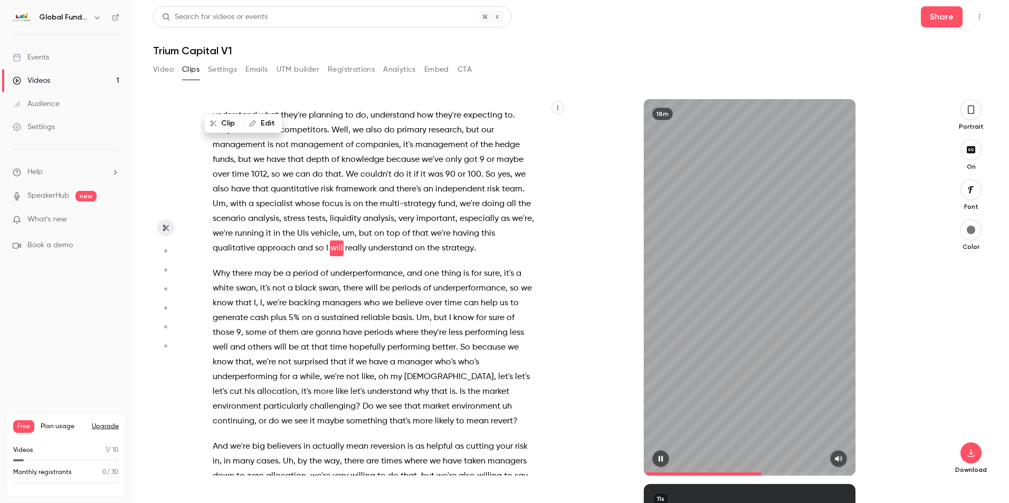
click at [661, 462] on icon "button" at bounding box center [661, 459] width 4 height 6
click at [667, 464] on button "button" at bounding box center [660, 459] width 17 height 17
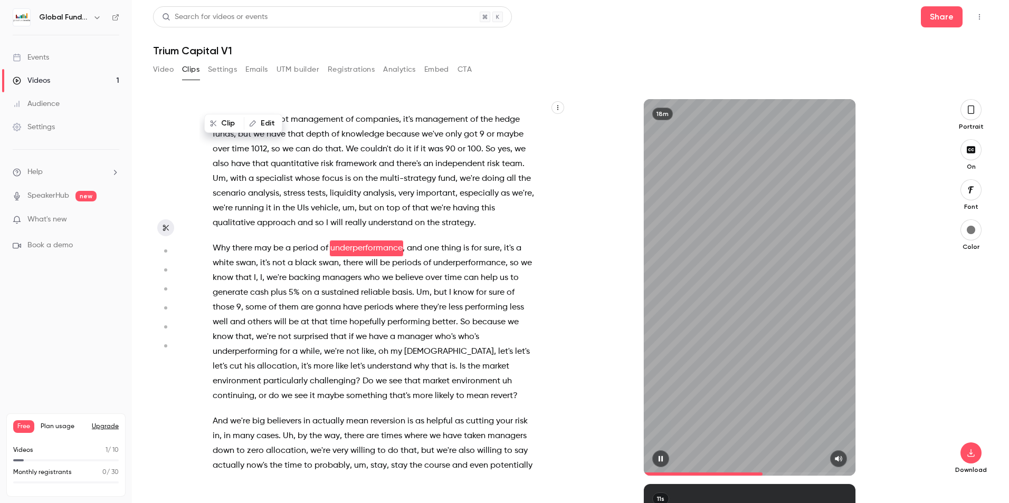
click at [661, 457] on icon "button" at bounding box center [660, 458] width 8 height 7
click at [451, 216] on span "we're" at bounding box center [441, 208] width 20 height 15
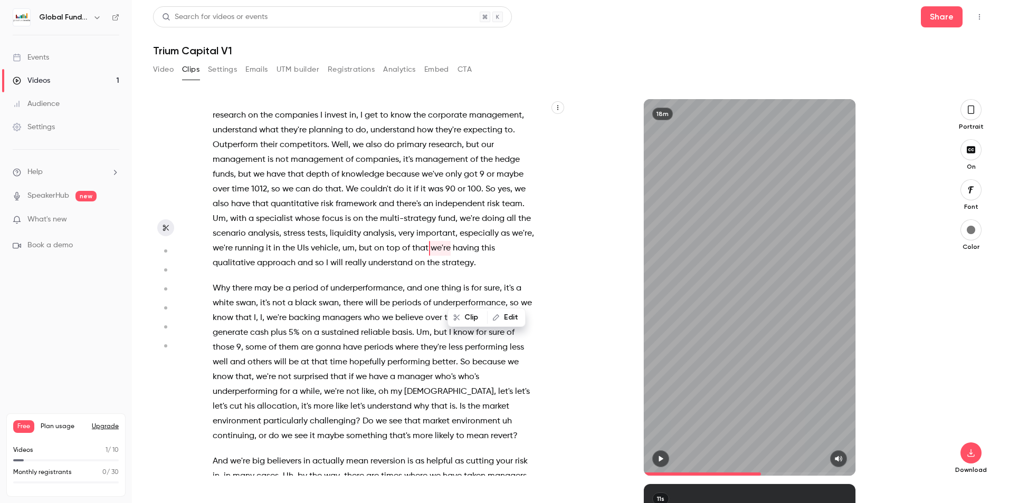
click at [660, 453] on button "button" at bounding box center [660, 459] width 17 height 17
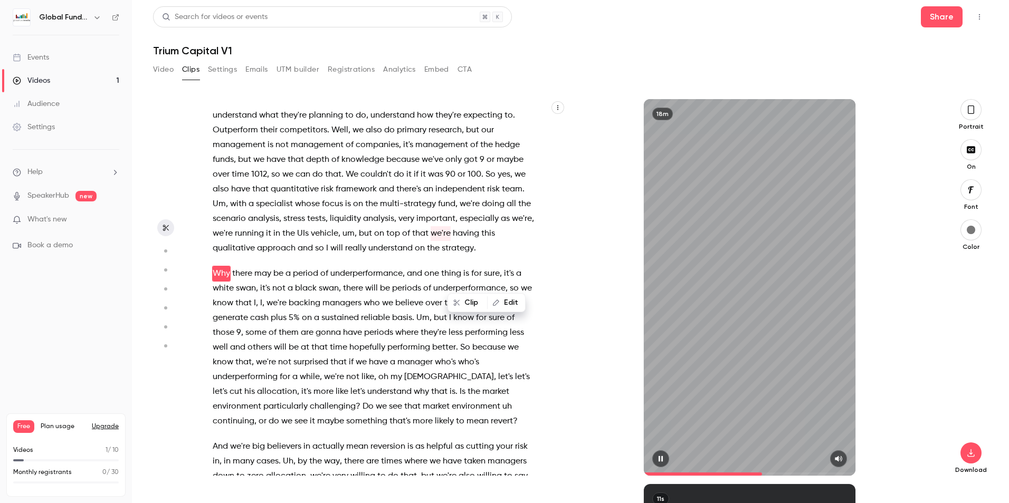
scroll to position [2151, 0]
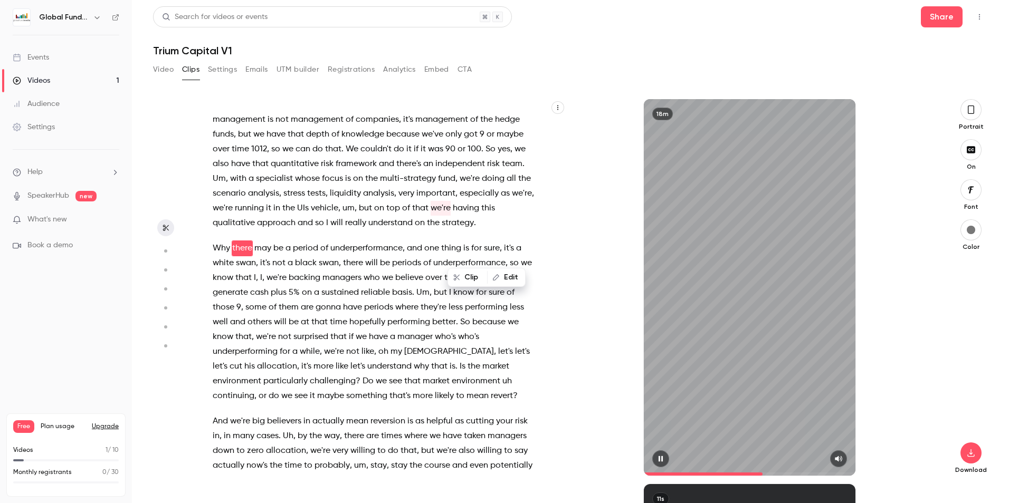
click at [659, 460] on icon "button" at bounding box center [661, 459] width 4 height 6
click at [229, 171] on span "also" at bounding box center [221, 164] width 16 height 15
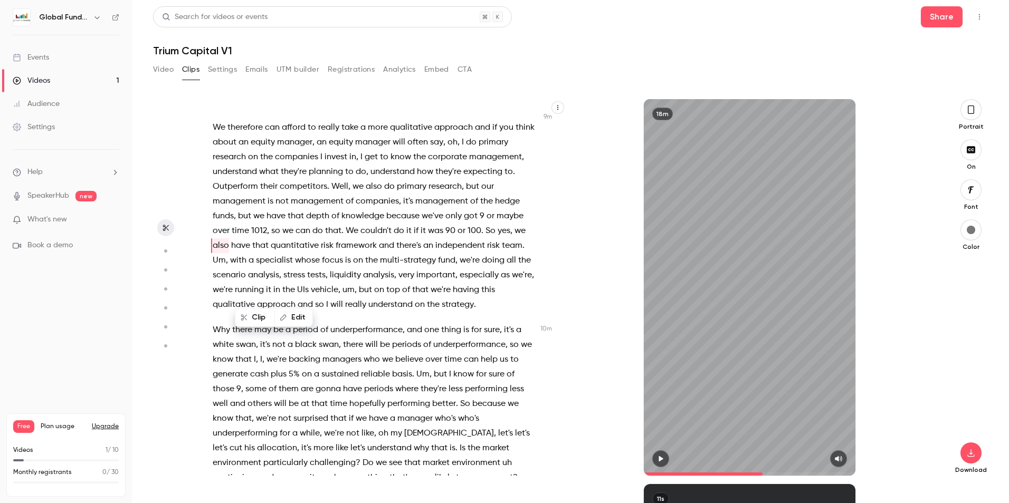
scroll to position [2067, 0]
click at [665, 454] on button "button" at bounding box center [660, 459] width 17 height 17
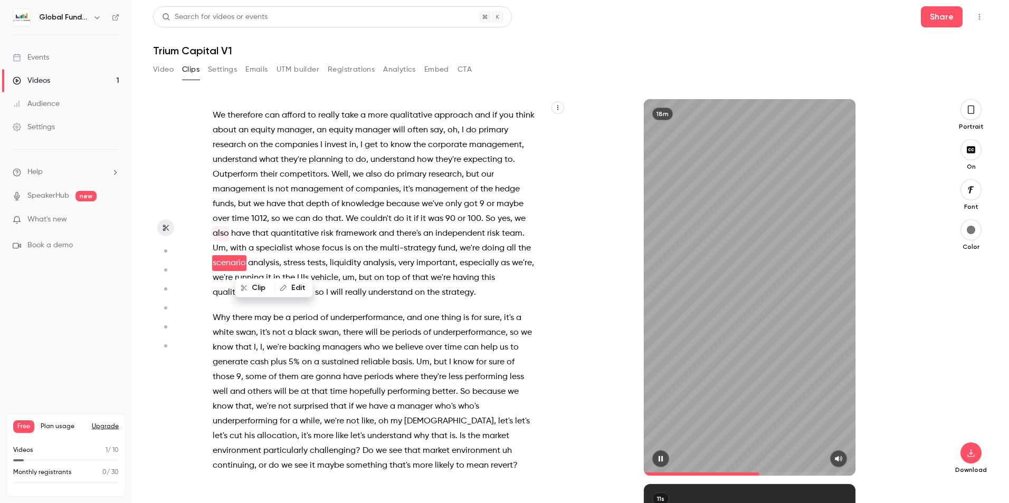
scroll to position [2096, 0]
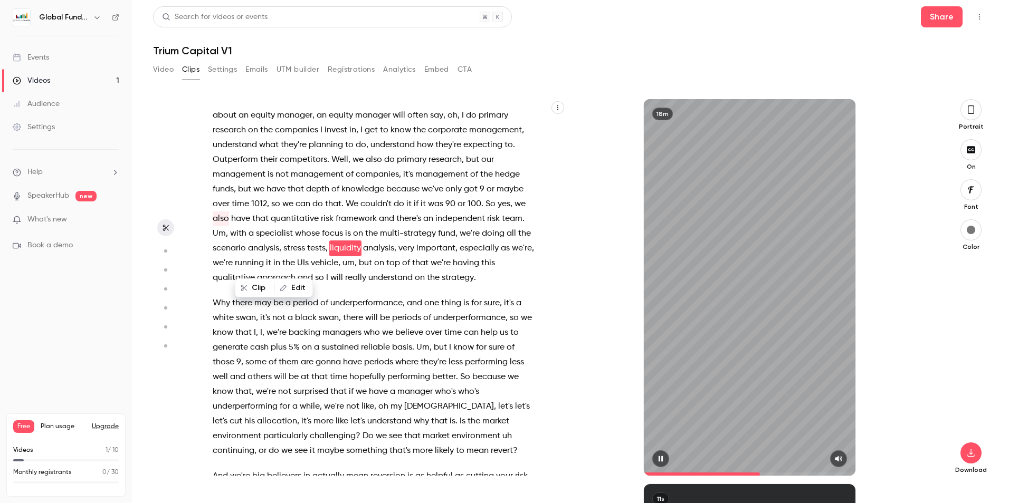
click at [659, 462] on icon "button" at bounding box center [661, 459] width 4 height 6
click at [660, 456] on icon "button" at bounding box center [660, 458] width 8 height 7
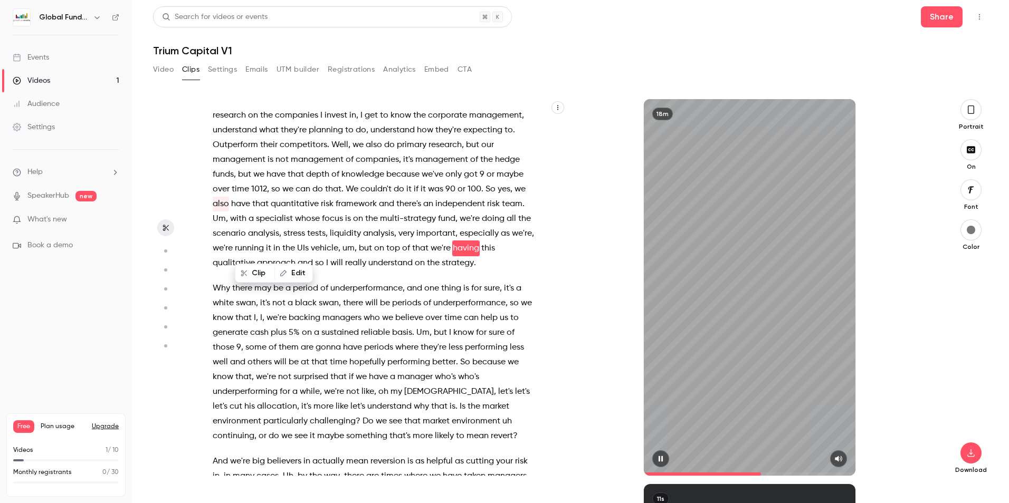
scroll to position [2126, 0]
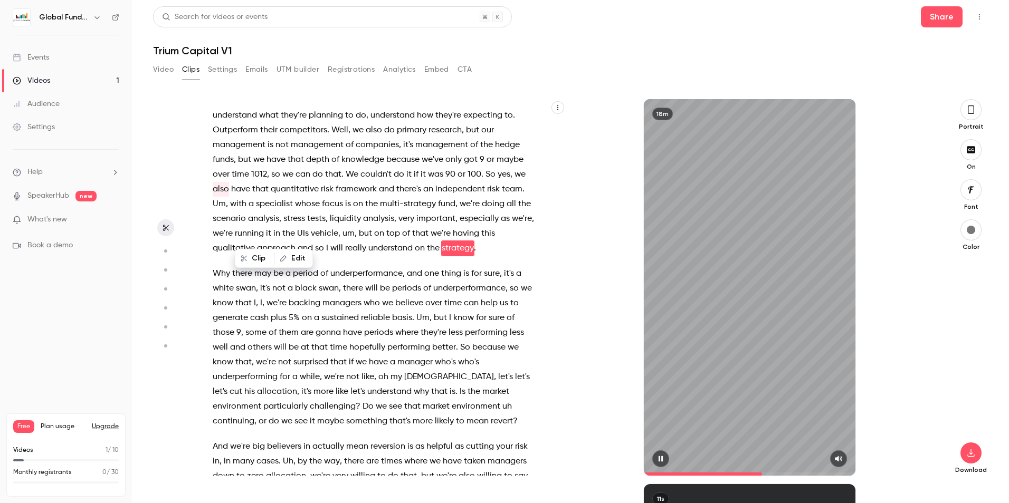
click at [664, 461] on icon "button" at bounding box center [660, 458] width 8 height 7
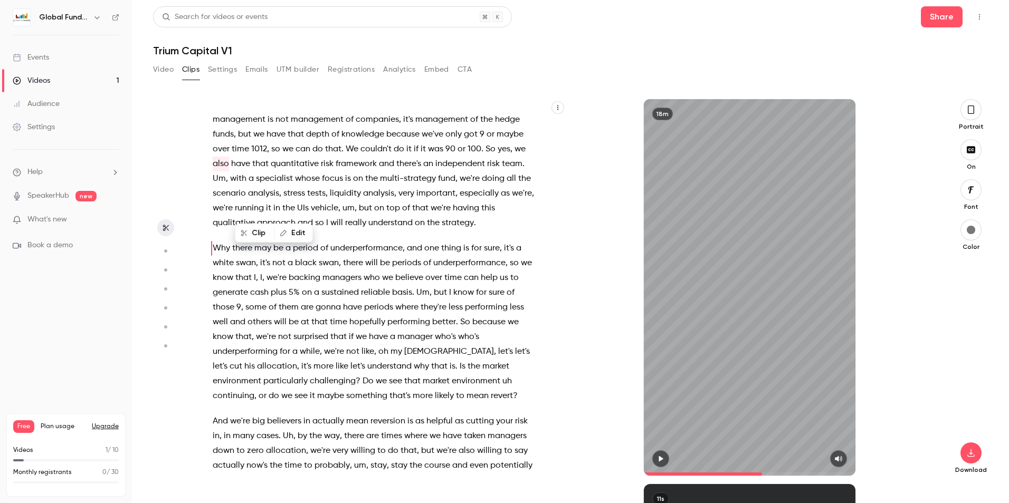
click at [666, 459] on button "button" at bounding box center [660, 459] width 17 height 17
click at [451, 216] on span "we're" at bounding box center [441, 208] width 20 height 15
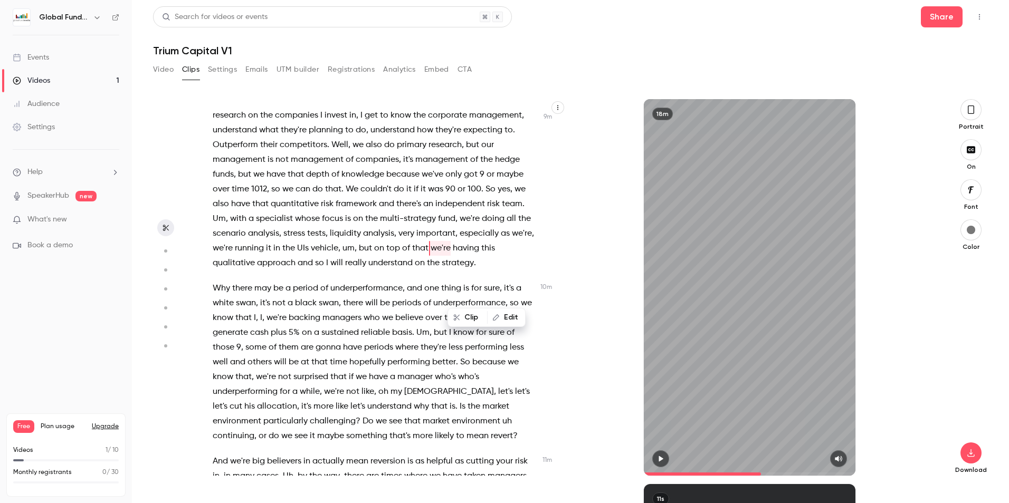
click at [666, 458] on button "button" at bounding box center [660, 459] width 17 height 17
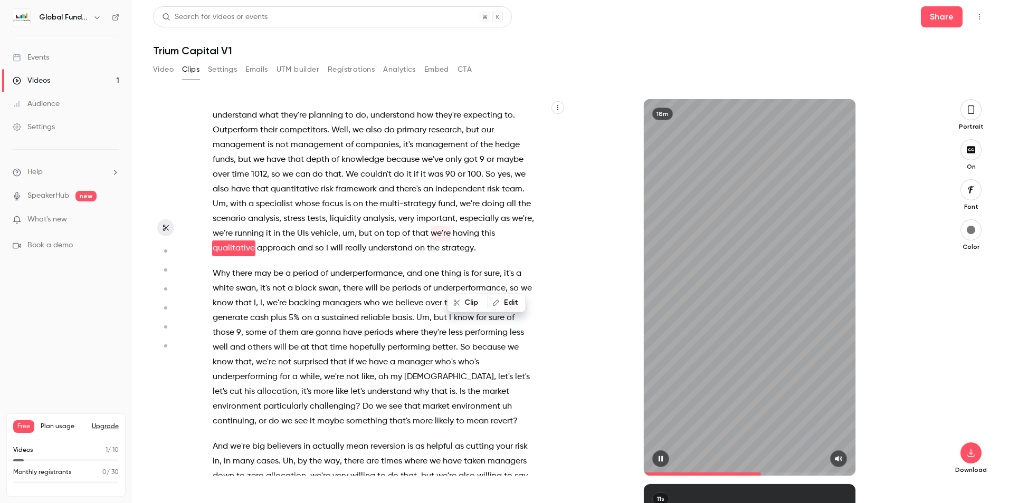
click at [664, 465] on button "button" at bounding box center [660, 459] width 17 height 17
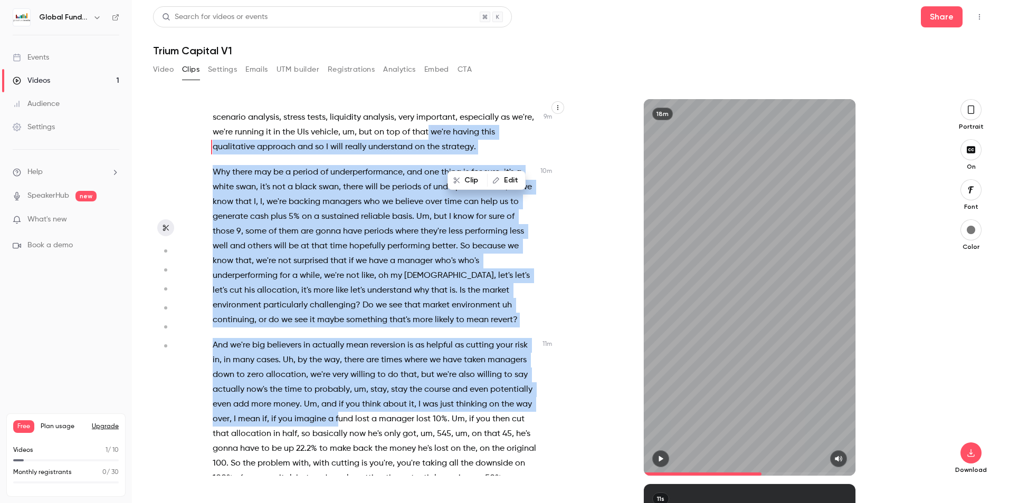
scroll to position [2267, 0]
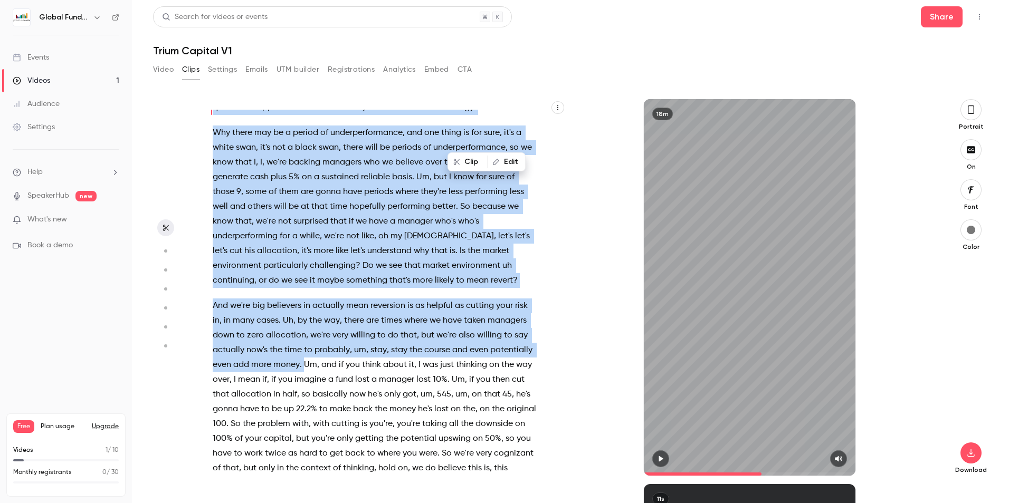
drag, startPoint x: 504, startPoint y: 278, endPoint x: 346, endPoint y: 407, distance: 204.0
click at [346, 407] on div "In the first , I guess almost 8 months now , you know , my prediction has not b…" at bounding box center [379, 293] width 361 height 366
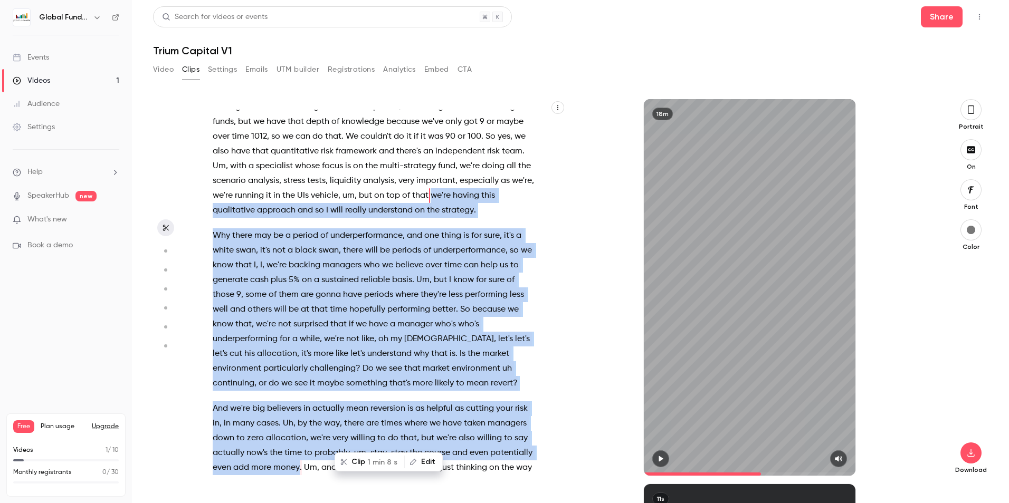
scroll to position [2217, 0]
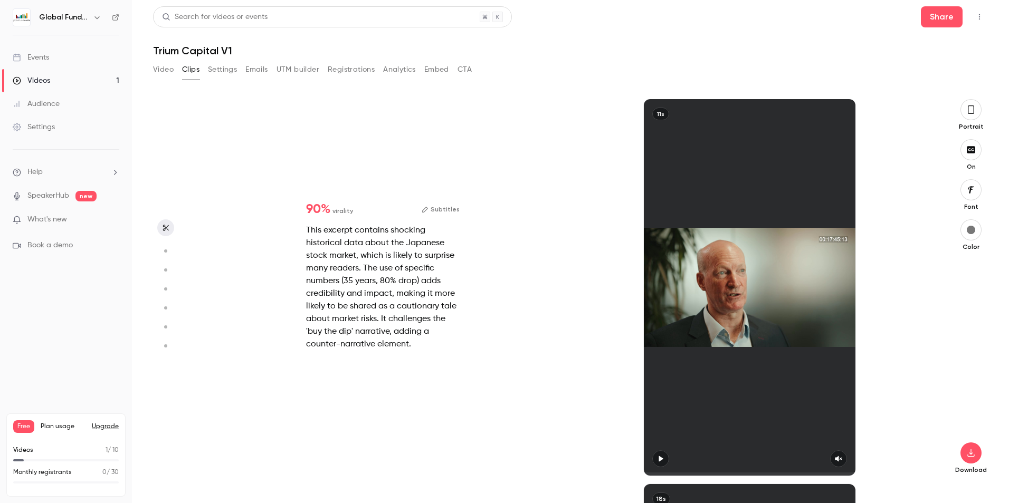
type input "***"
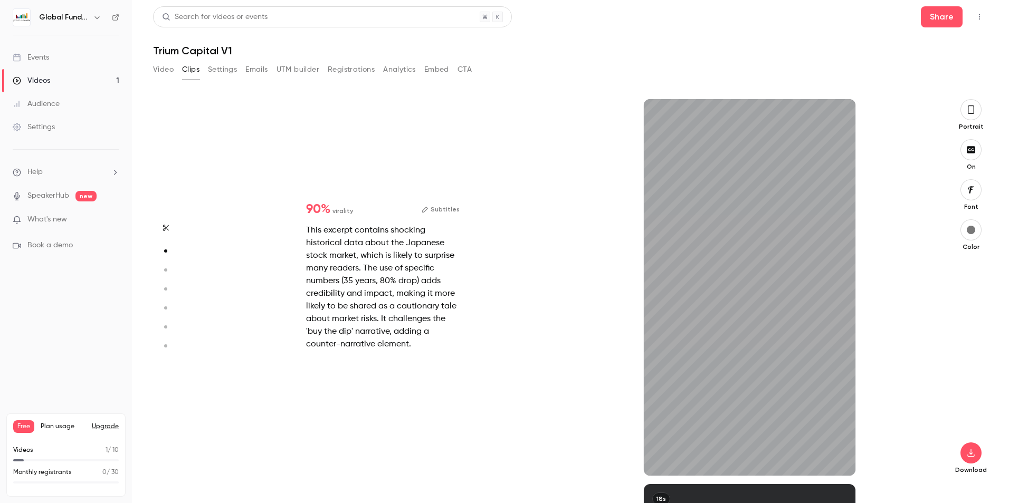
scroll to position [335, 0]
type input "***"
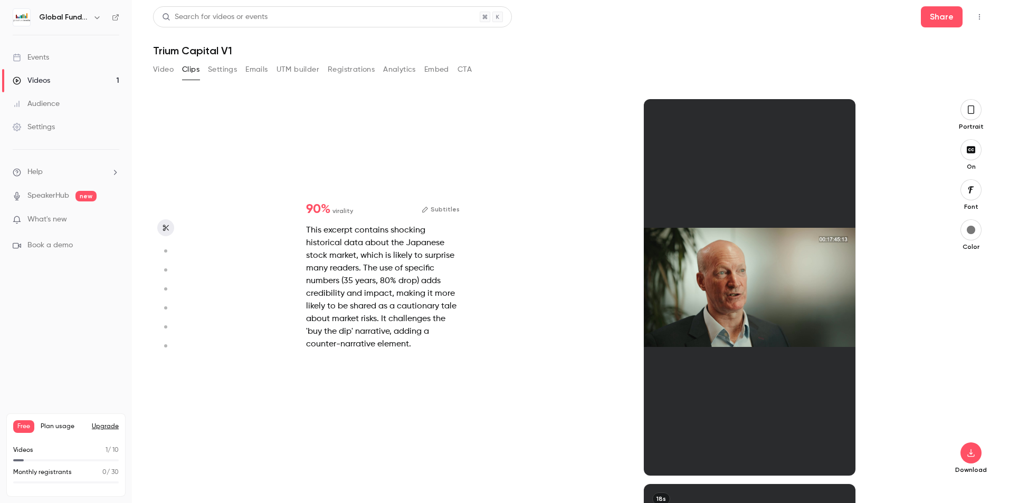
type input "***"
type input "*"
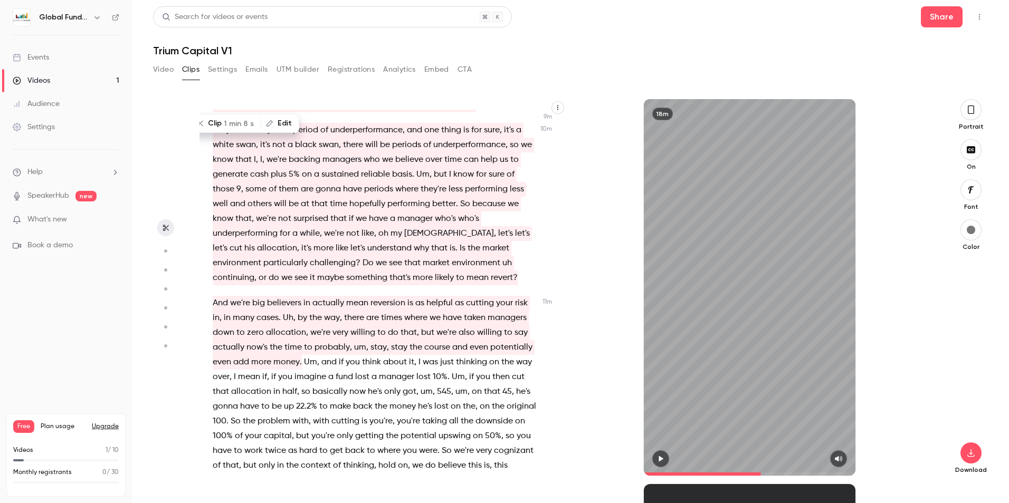
scroll to position [2217, 0]
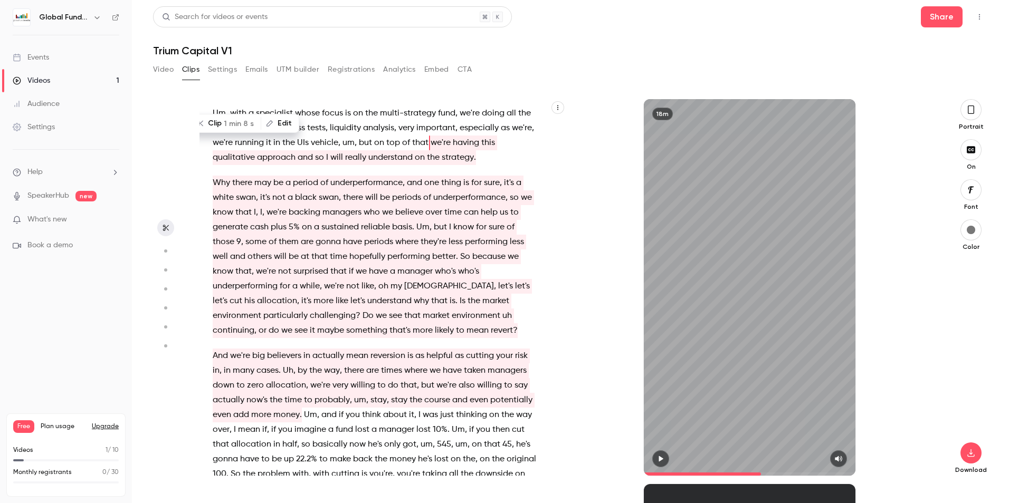
click at [581, 214] on div "18m" at bounding box center [749, 287] width 367 height 377
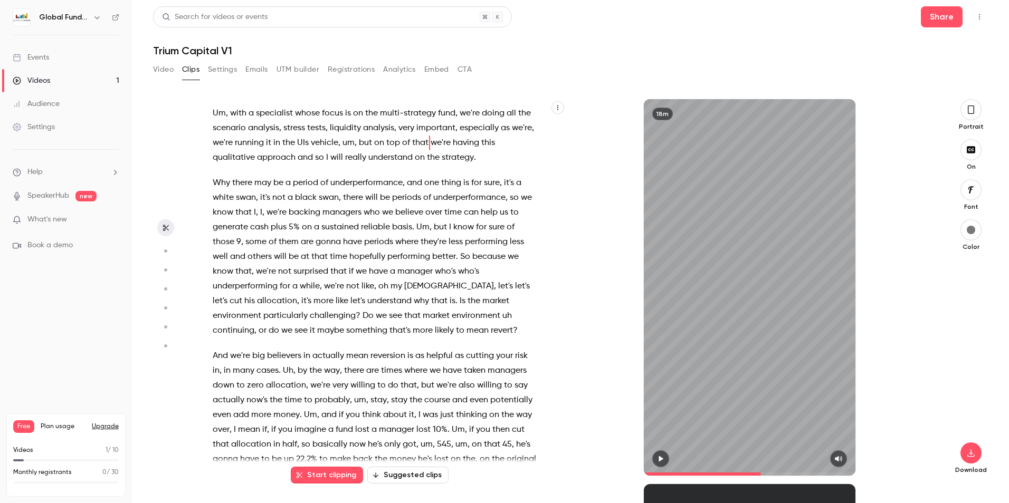
click at [328, 165] on span "I" at bounding box center [327, 157] width 2 height 15
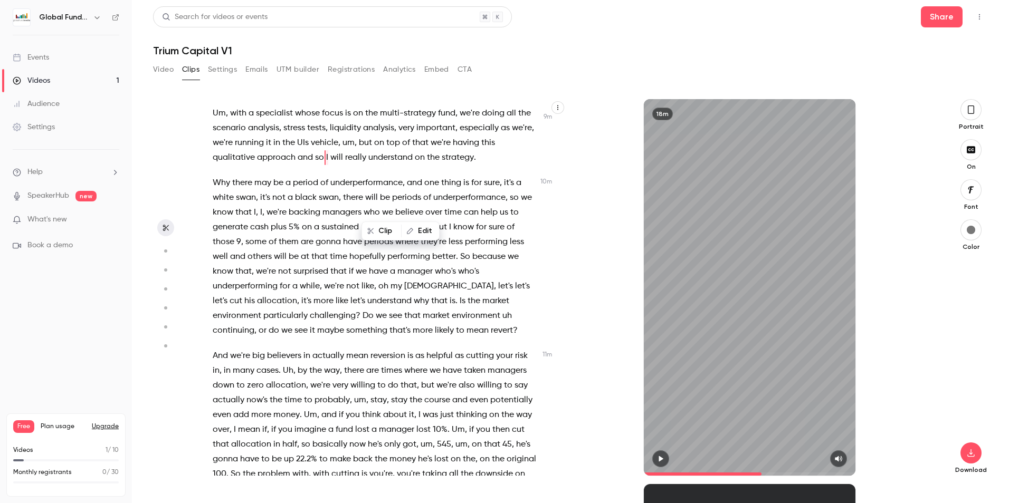
scroll to position [2126, 0]
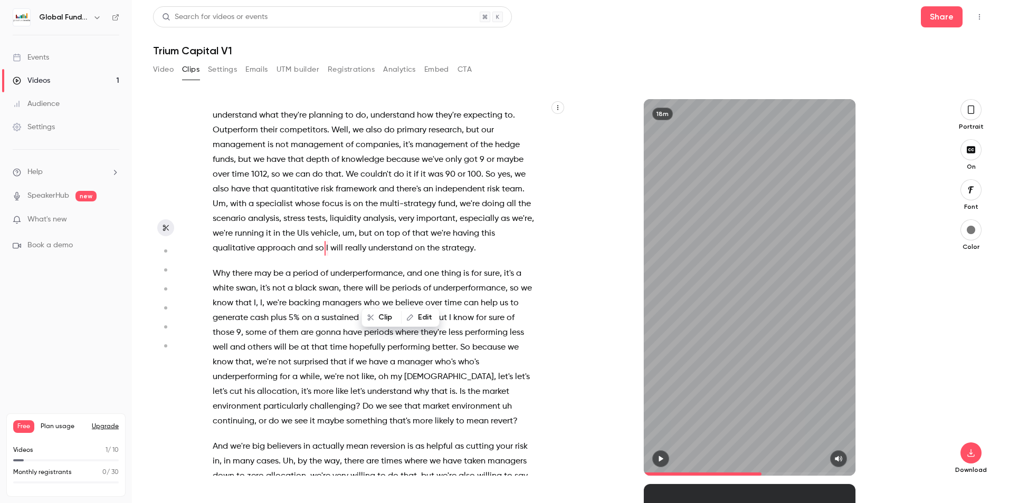
click at [658, 460] on icon "button" at bounding box center [660, 458] width 8 height 7
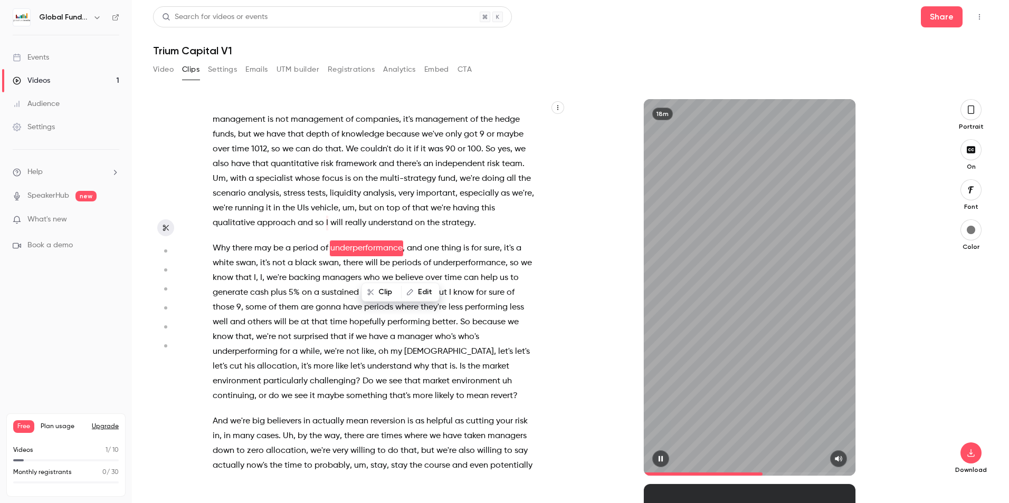
click at [659, 460] on icon "button" at bounding box center [661, 459] width 4 height 6
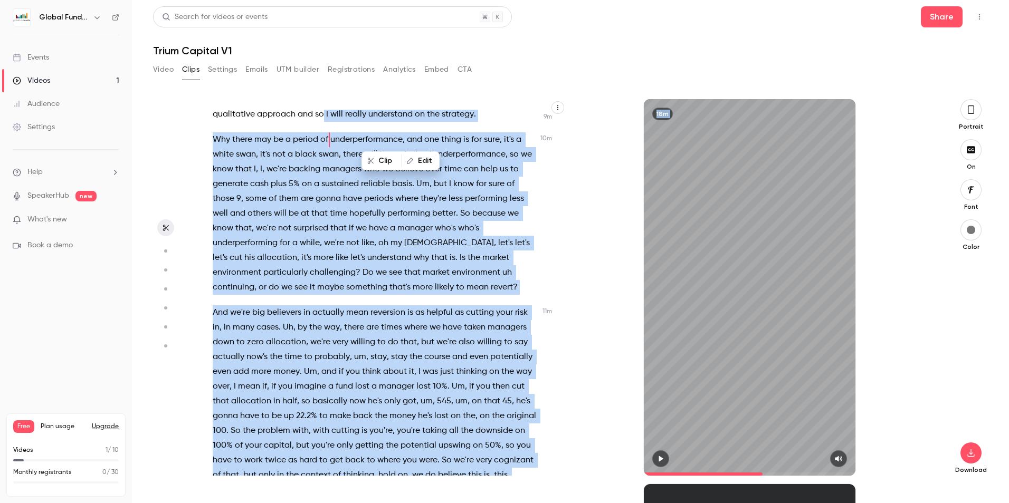
scroll to position [2283, 0]
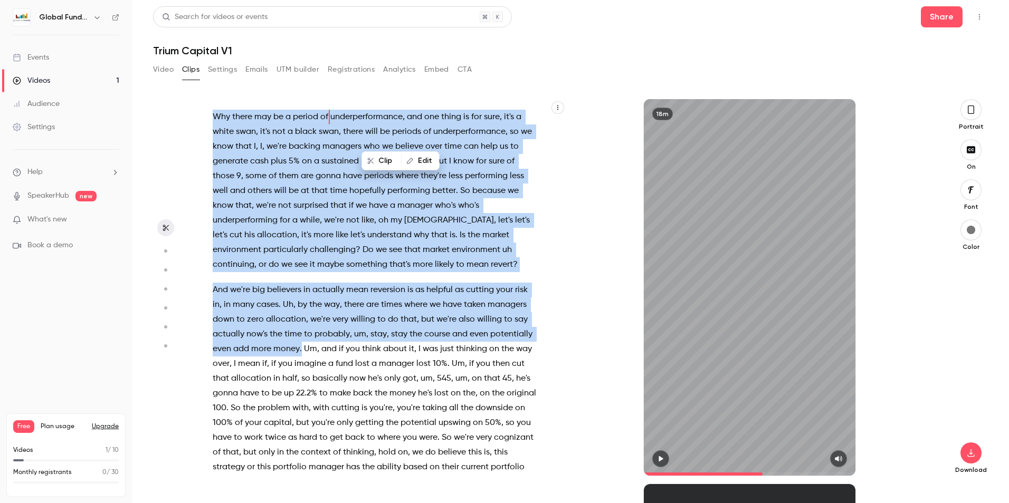
drag, startPoint x: 368, startPoint y: 265, endPoint x: 345, endPoint y: 397, distance: 133.5
click at [345, 397] on div "In the first , I guess almost 8 months now , you know , my prediction has not b…" at bounding box center [379, 293] width 361 height 366
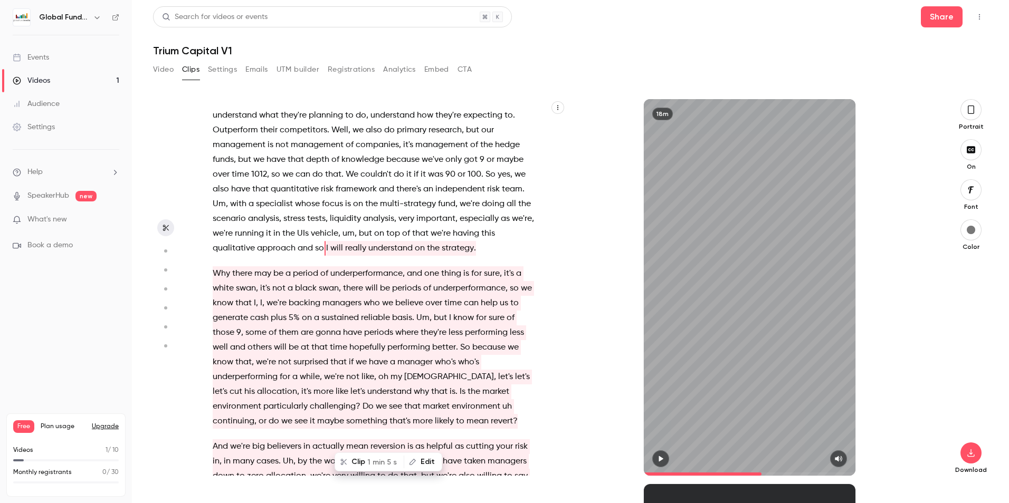
click at [594, 303] on div "18m" at bounding box center [749, 287] width 367 height 377
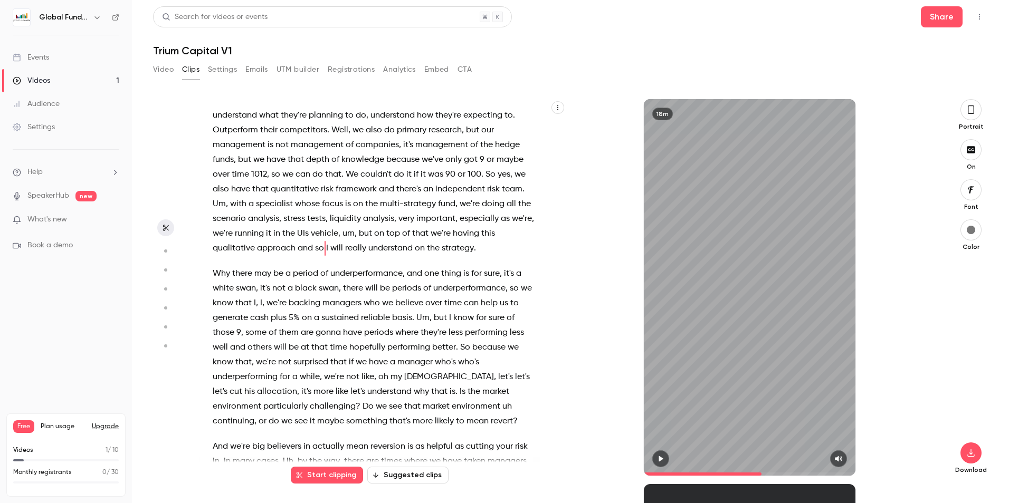
click at [344, 296] on span "there" at bounding box center [353, 288] width 20 height 15
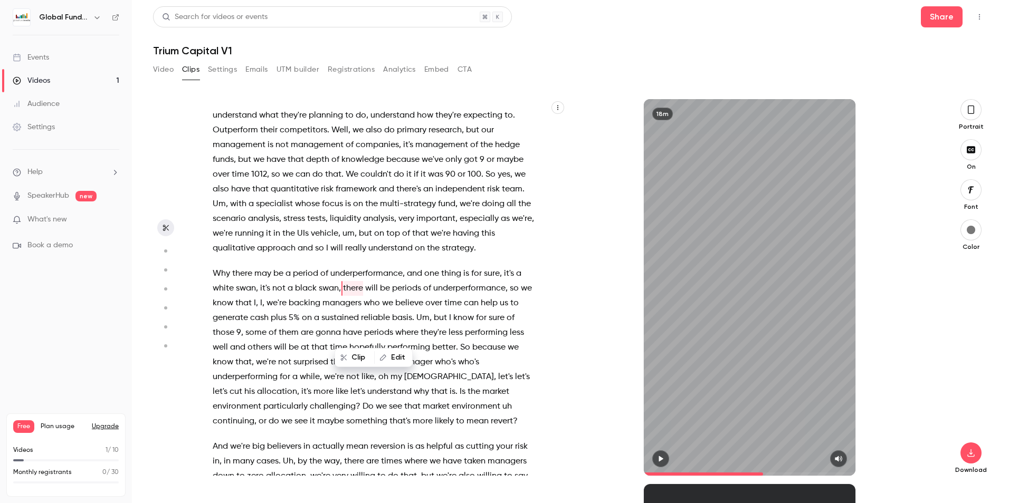
scroll to position [2166, 0]
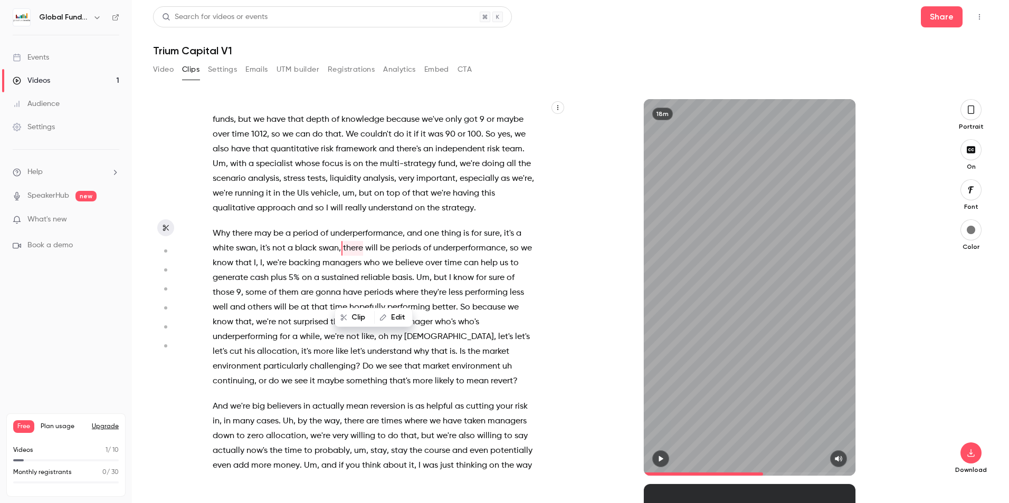
click at [670, 461] on div at bounding box center [750, 459] width 212 height 17
click at [662, 461] on icon "button" at bounding box center [660, 458] width 8 height 7
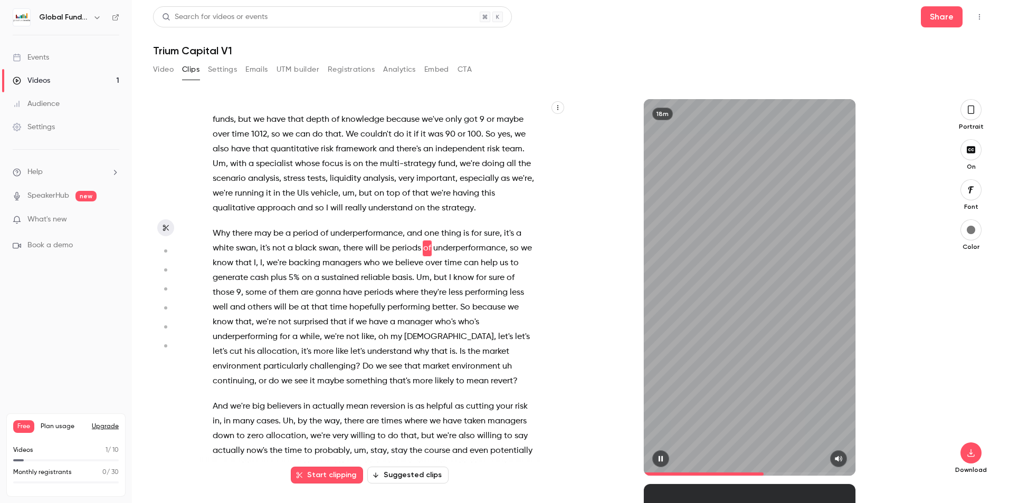
click at [661, 460] on icon "button" at bounding box center [660, 458] width 8 height 7
click at [434, 241] on span "one" at bounding box center [431, 233] width 15 height 15
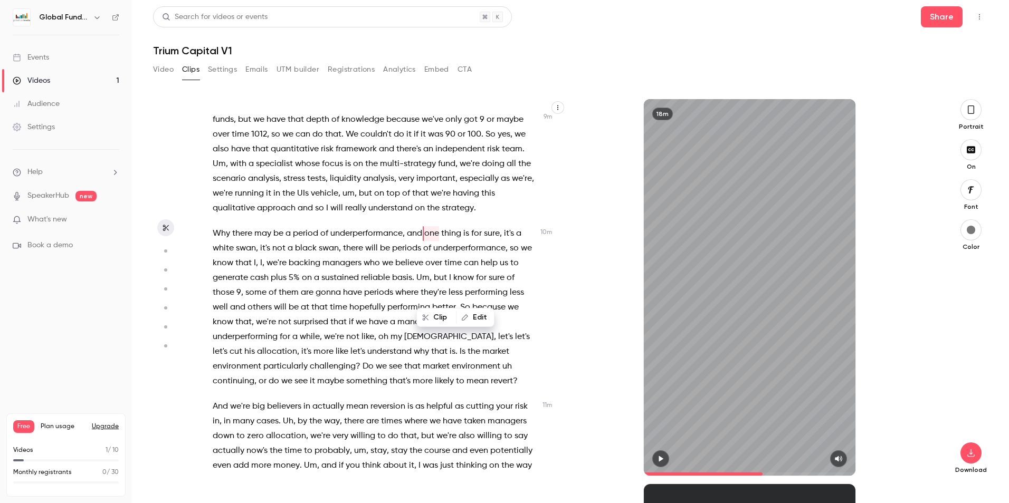
scroll to position [2151, 0]
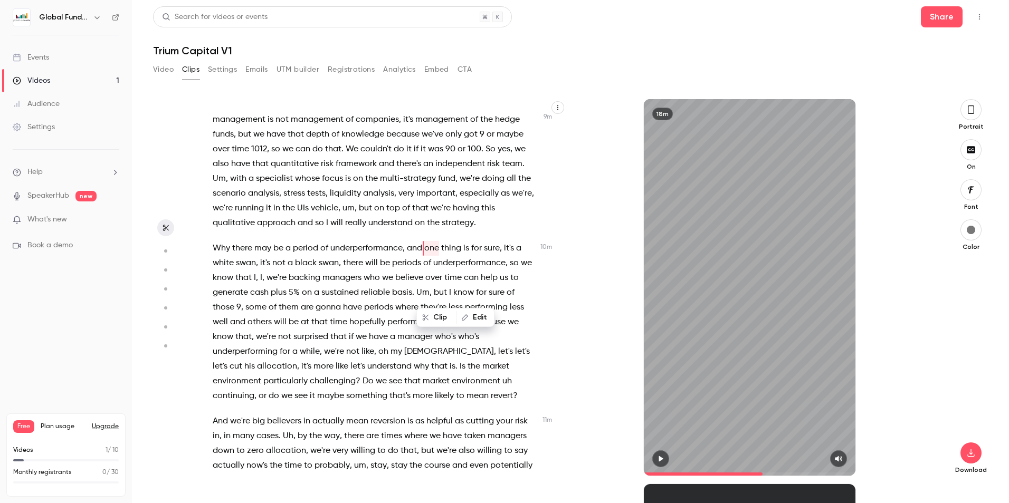
click at [662, 459] on icon "button" at bounding box center [661, 459] width 4 height 6
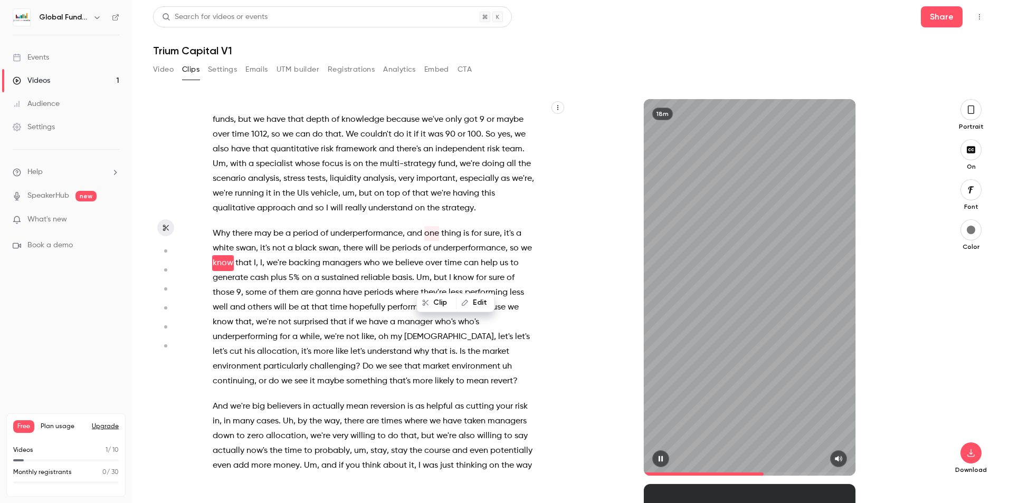
scroll to position [2181, 0]
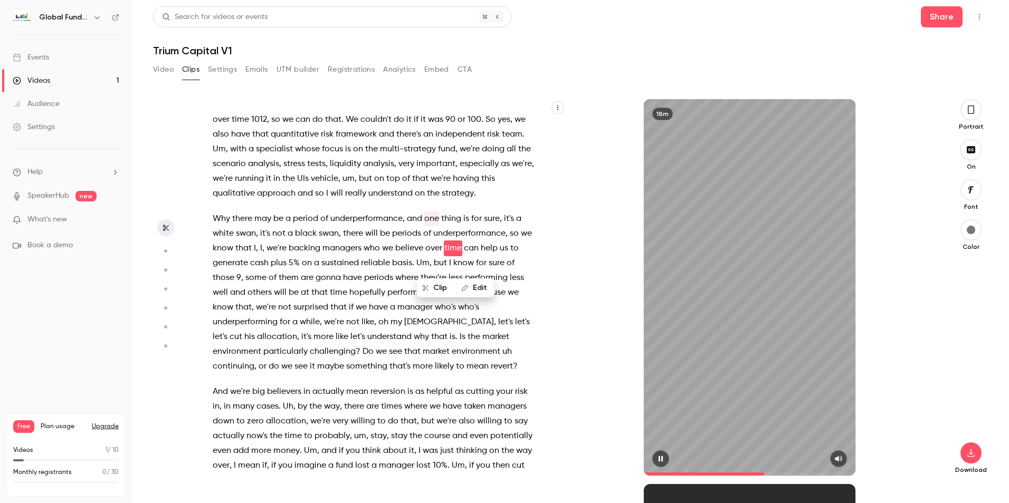
click at [662, 459] on icon "button" at bounding box center [661, 459] width 4 height 6
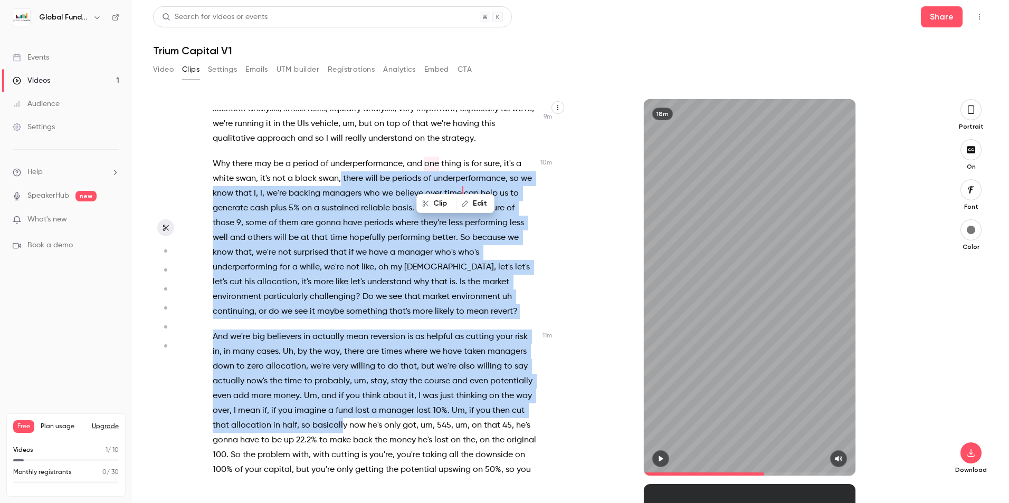
scroll to position [2265, 0]
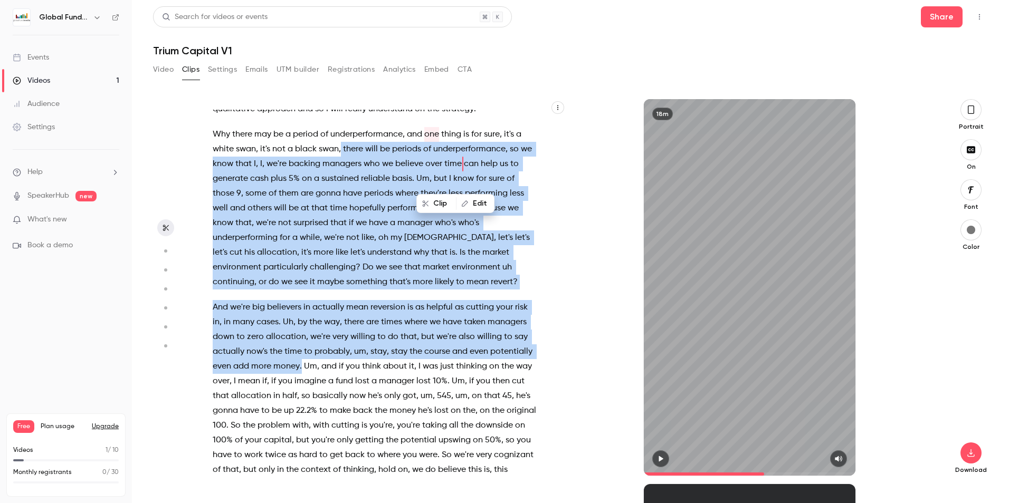
drag, startPoint x: 340, startPoint y: 277, endPoint x: 346, endPoint y: 413, distance: 136.2
click at [346, 413] on div "In the first , I guess almost 8 months now , you know , my prediction has not b…" at bounding box center [379, 293] width 361 height 366
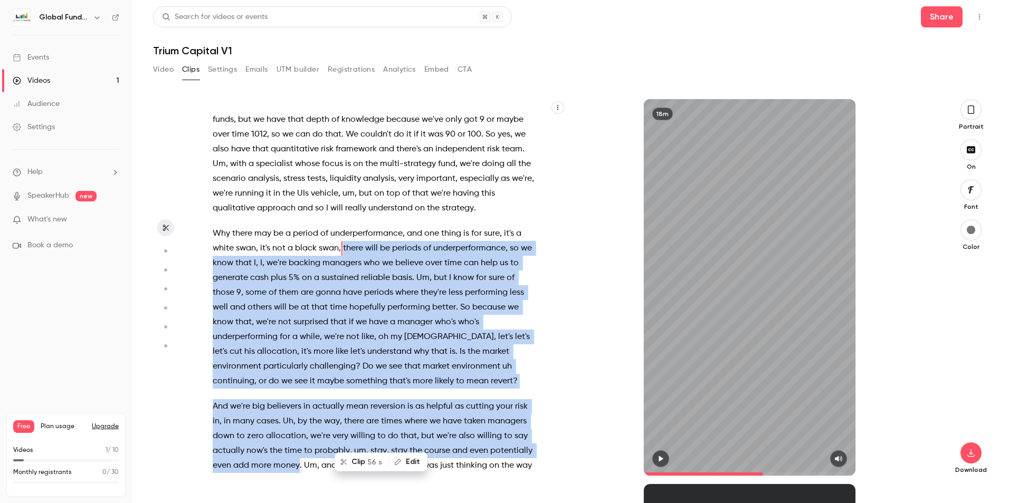
drag, startPoint x: 346, startPoint y: 413, endPoint x: 354, endPoint y: 464, distance: 51.9
click at [354, 464] on button "Clip 56 s" at bounding box center [362, 462] width 53 height 17
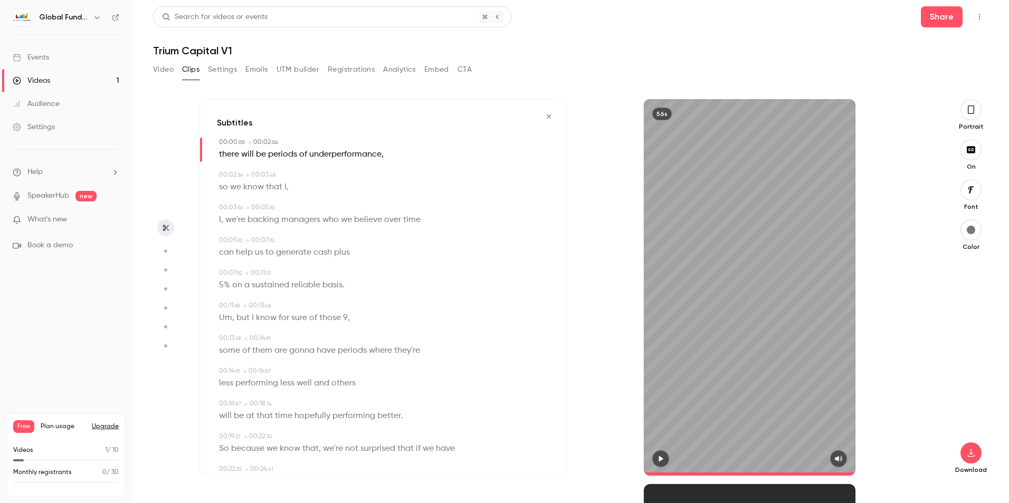
type input "*"
click at [970, 449] on button "button" at bounding box center [970, 453] width 21 height 21
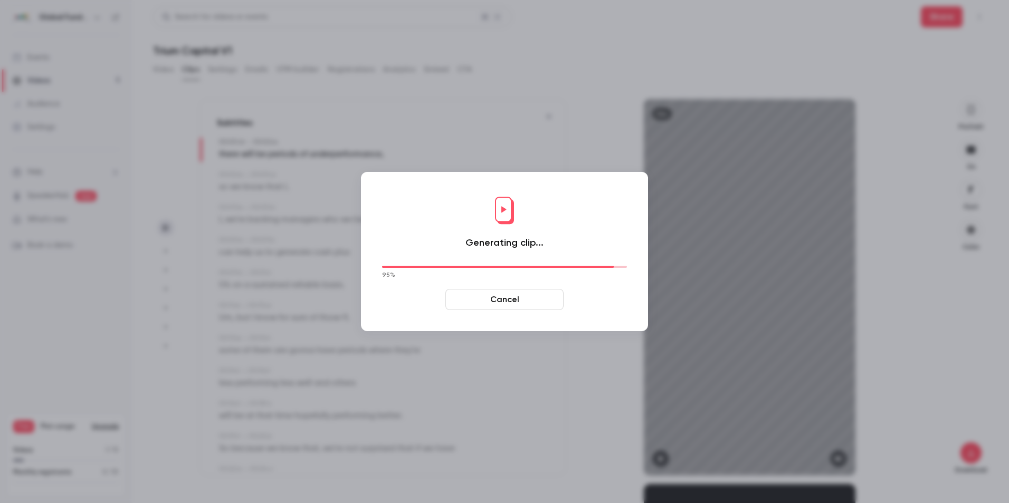
click at [532, 302] on button "Cancel" at bounding box center [504, 299] width 118 height 21
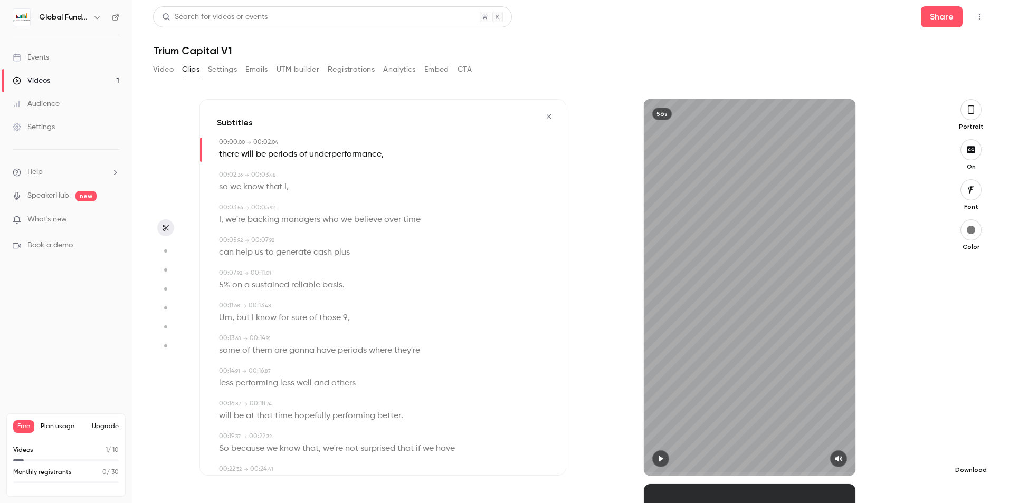
click at [970, 452] on icon "button" at bounding box center [971, 453] width 13 height 8
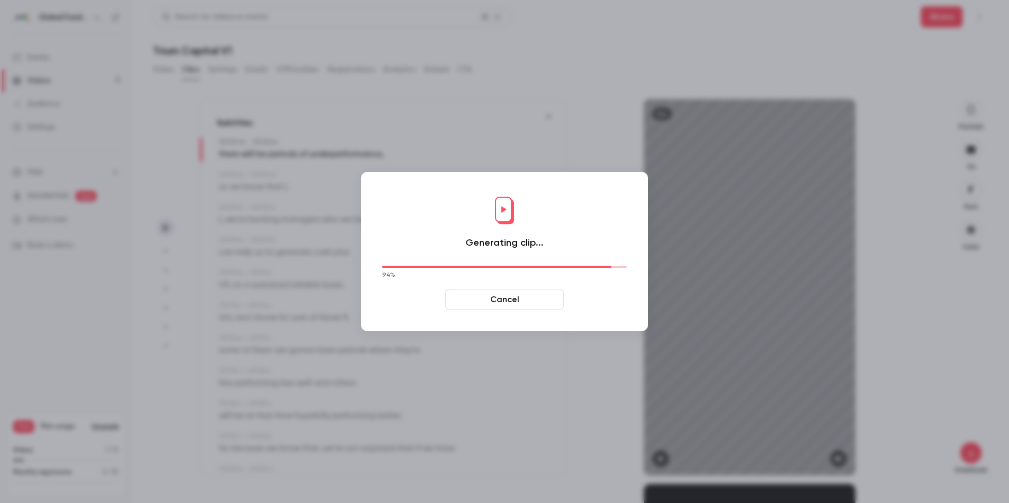
click at [510, 304] on button "Cancel" at bounding box center [504, 299] width 118 height 21
drag, startPoint x: 514, startPoint y: 302, endPoint x: 507, endPoint y: 296, distance: 9.4
click at [514, 300] on button "Cancel" at bounding box center [504, 299] width 118 height 21
click at [540, 301] on button "Cancel" at bounding box center [504, 299] width 118 height 21
drag, startPoint x: 511, startPoint y: 299, endPoint x: 506, endPoint y: 303, distance: 7.2
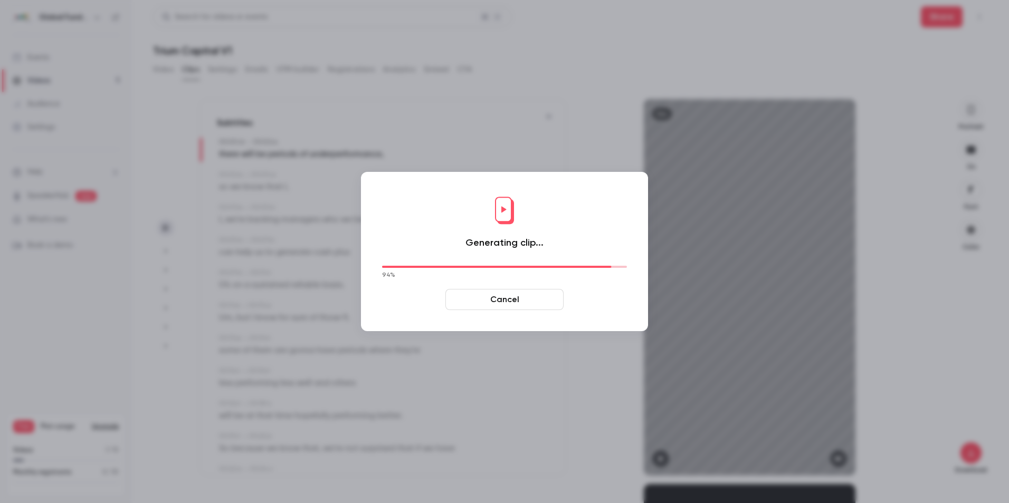
click at [513, 300] on button "Cancel" at bounding box center [504, 299] width 118 height 21
click at [513, 289] on div "Generating clip... 94 % Cancel" at bounding box center [504, 252] width 266 height 138
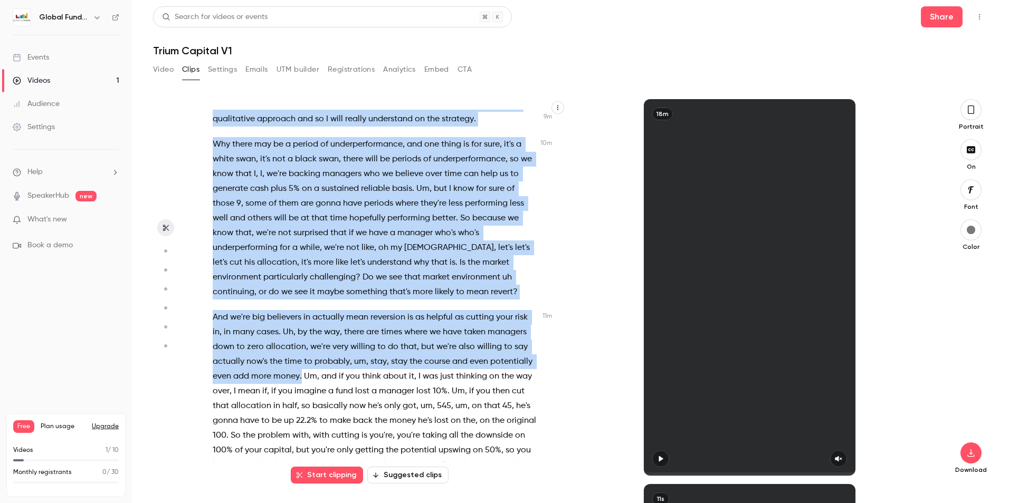
scroll to position [2172, 0]
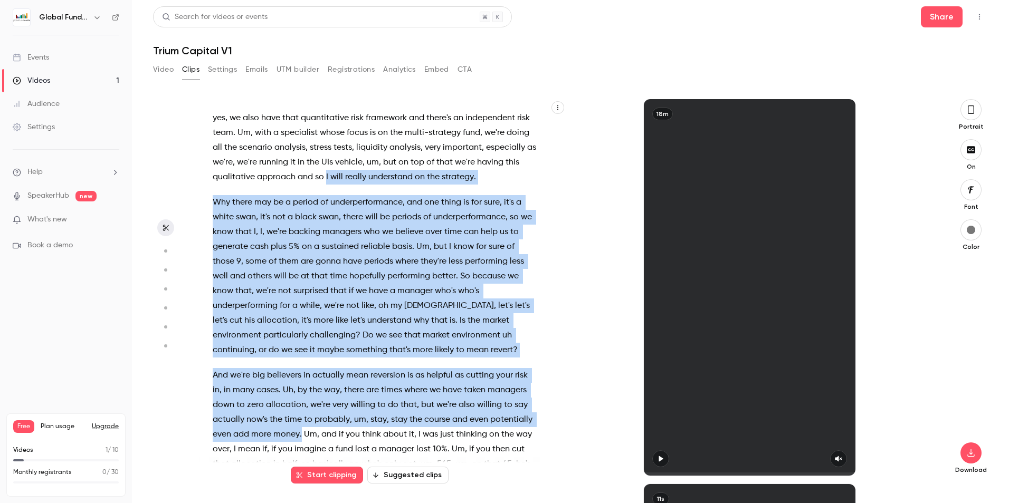
drag, startPoint x: 346, startPoint y: 399, endPoint x: 436, endPoint y: 216, distance: 203.7
click at [436, 216] on div "In the first , I guess almost 8 months now , you know , my prediction has not b…" at bounding box center [379, 293] width 361 height 366
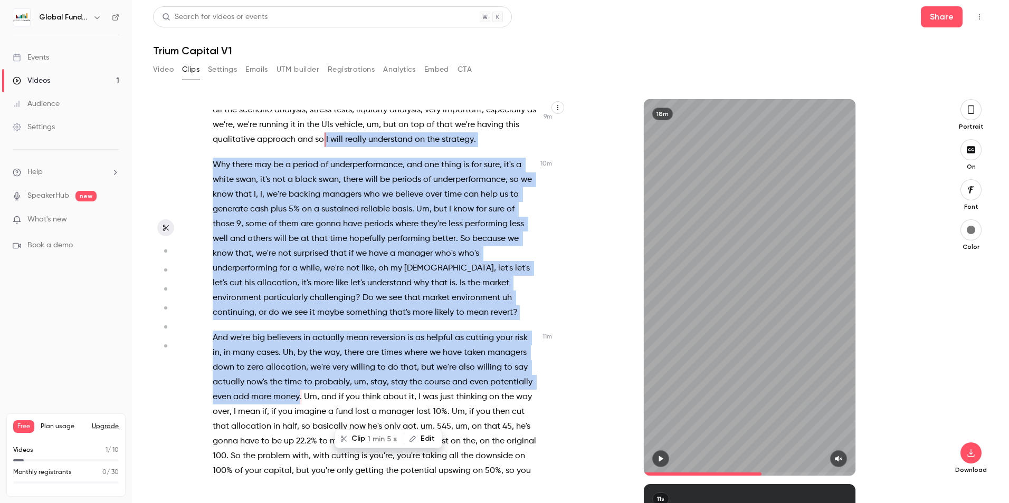
scroll to position [2259, 0]
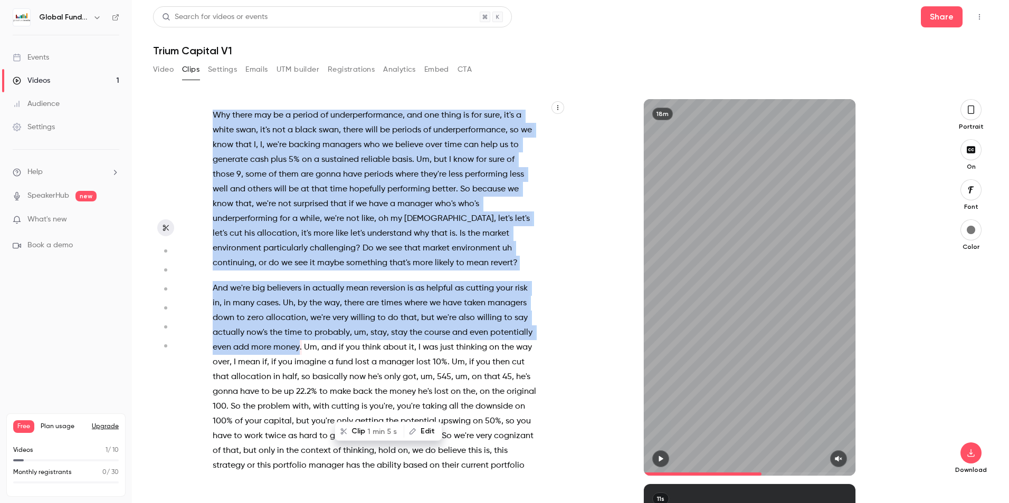
click at [302, 355] on span "." at bounding box center [301, 347] width 2 height 15
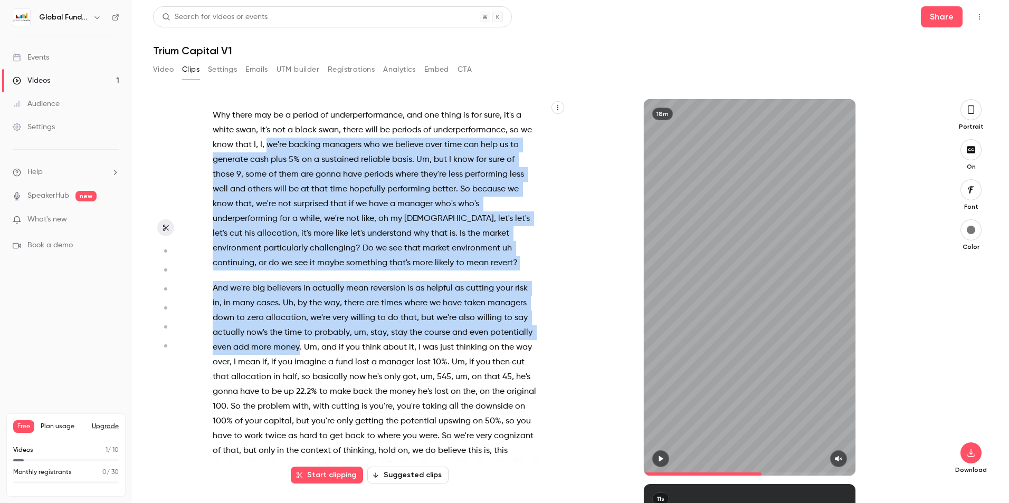
drag, startPoint x: 344, startPoint y: 409, endPoint x: 280, endPoint y: 203, distance: 215.5
click at [280, 203] on div "In the first , I guess almost 8 months now , you know , my prediction has not b…" at bounding box center [379, 293] width 361 height 366
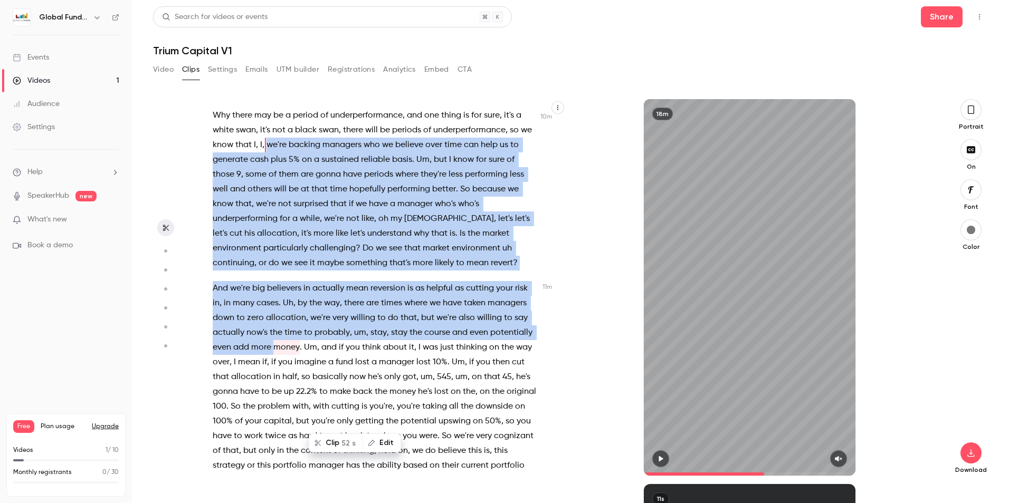
scroll to position [2170, 0]
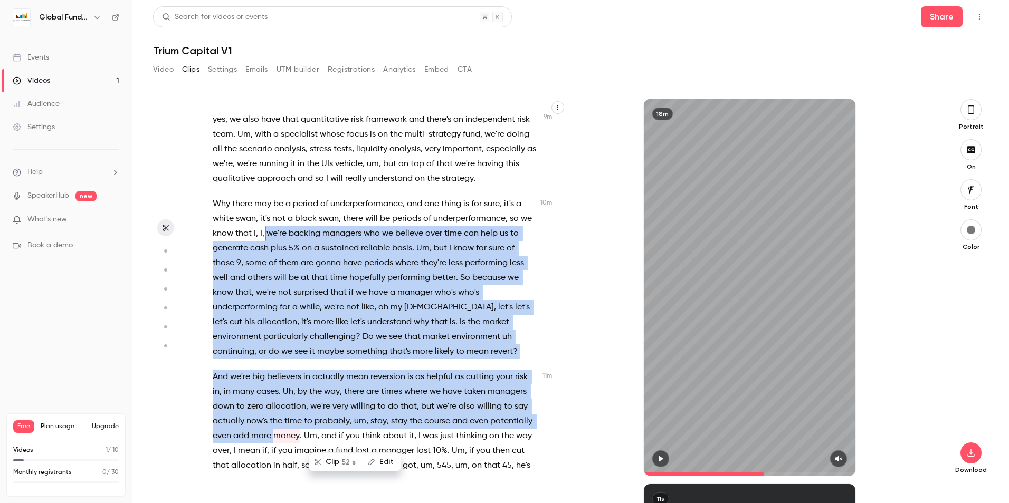
click at [656, 460] on icon "button" at bounding box center [660, 458] width 8 height 7
click at [842, 457] on icon "button" at bounding box center [838, 458] width 8 height 7
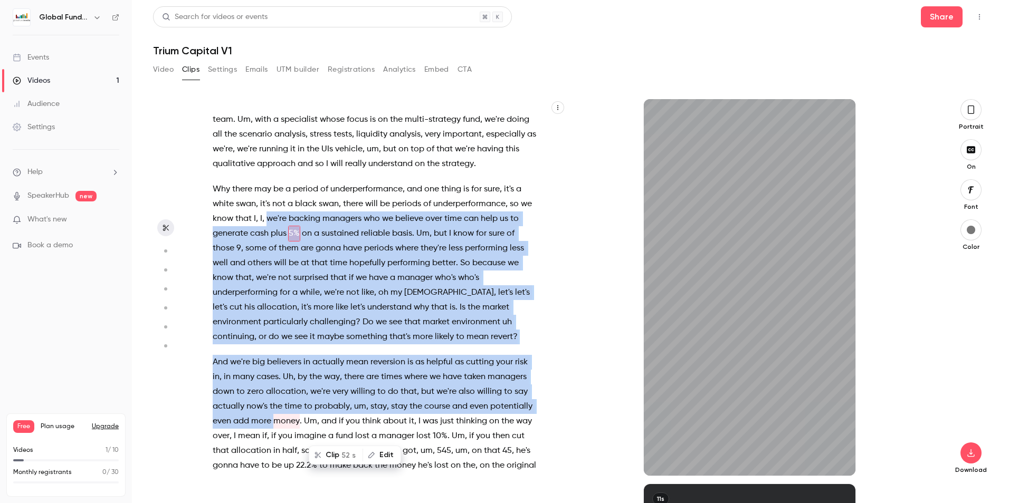
click at [280, 226] on span "we're" at bounding box center [276, 219] width 20 height 15
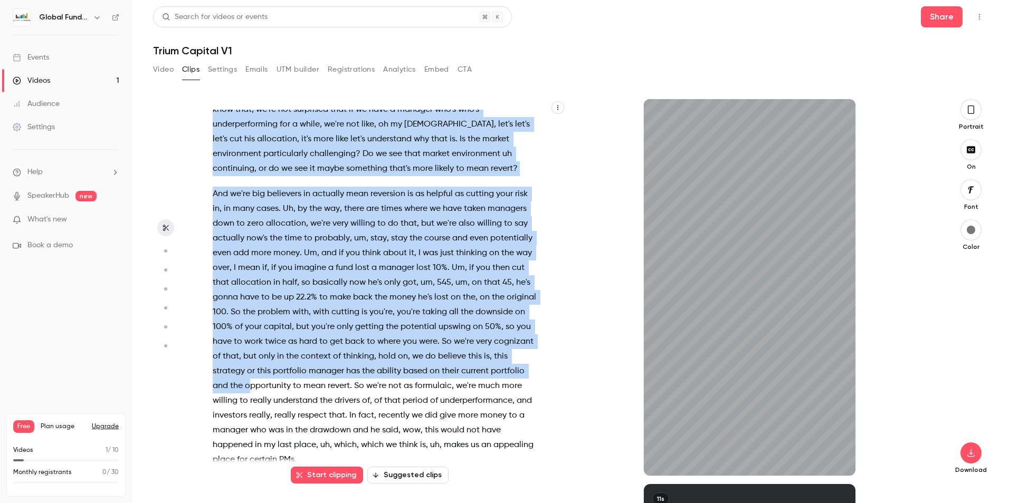
scroll to position [2215, 0]
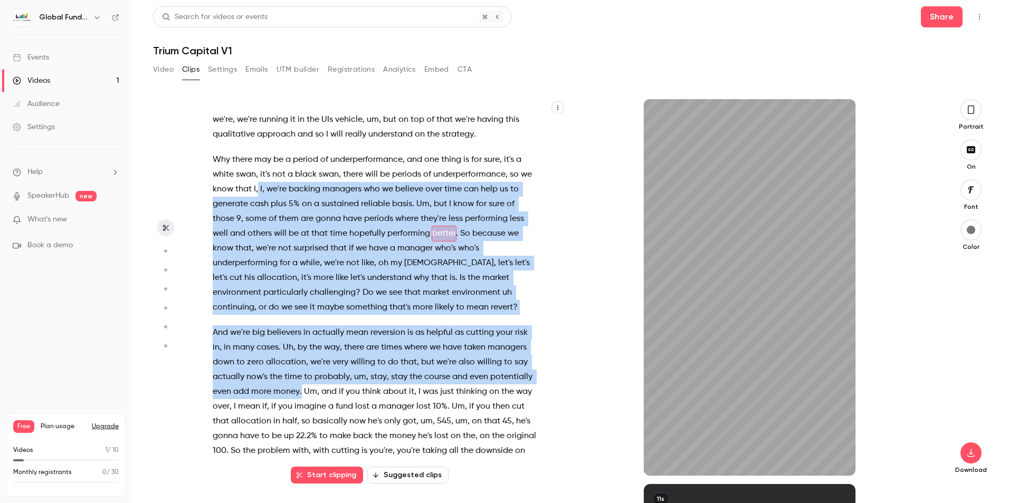
drag, startPoint x: 272, startPoint y: 277, endPoint x: 345, endPoint y: 446, distance: 184.2
click at [345, 446] on div "In the first , I guess almost 8 months now , you know , my prediction has not b…" at bounding box center [379, 293] width 361 height 366
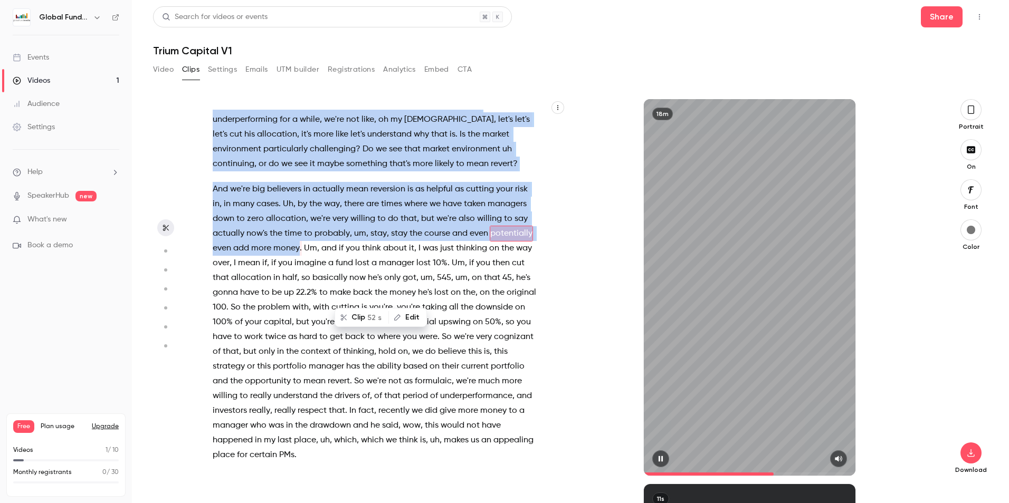
scroll to position [2373, 0]
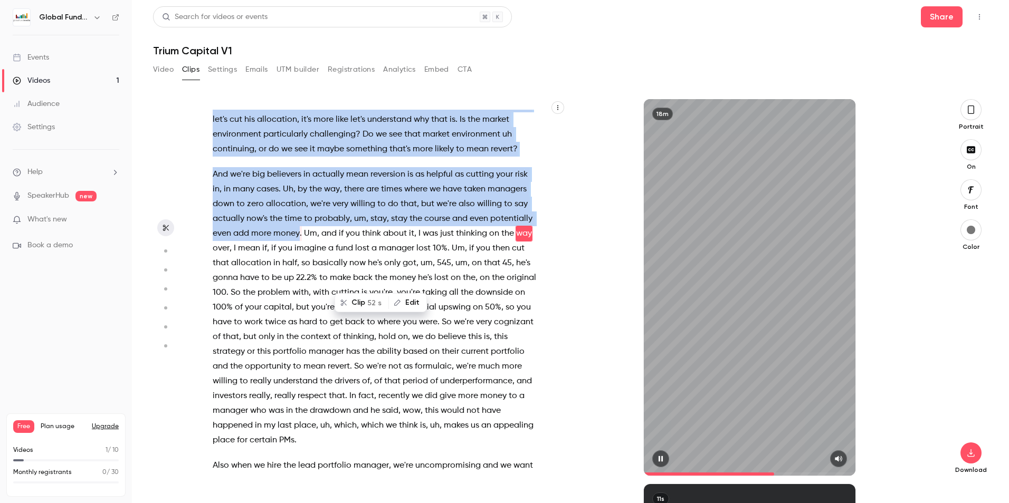
click at [664, 454] on button "button" at bounding box center [660, 459] width 17 height 17
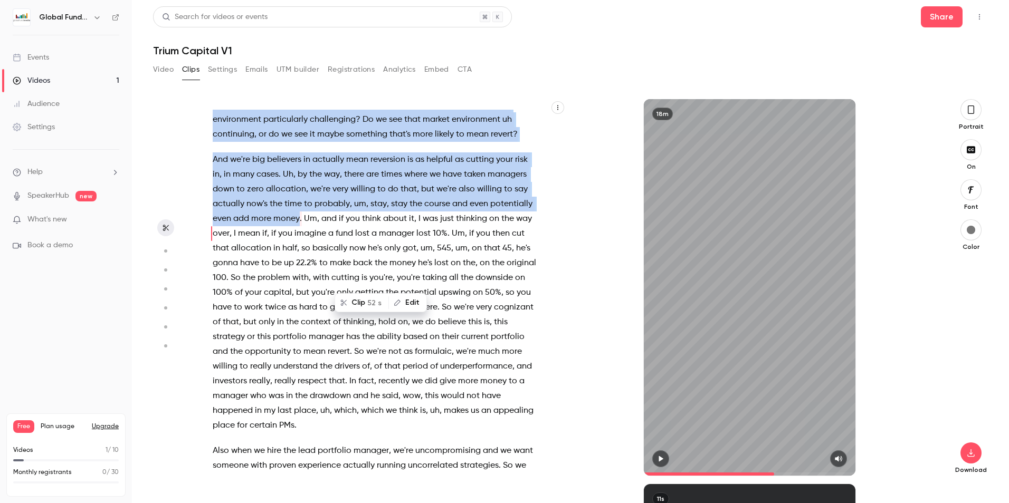
click at [329, 182] on span "way" at bounding box center [332, 174] width 16 height 15
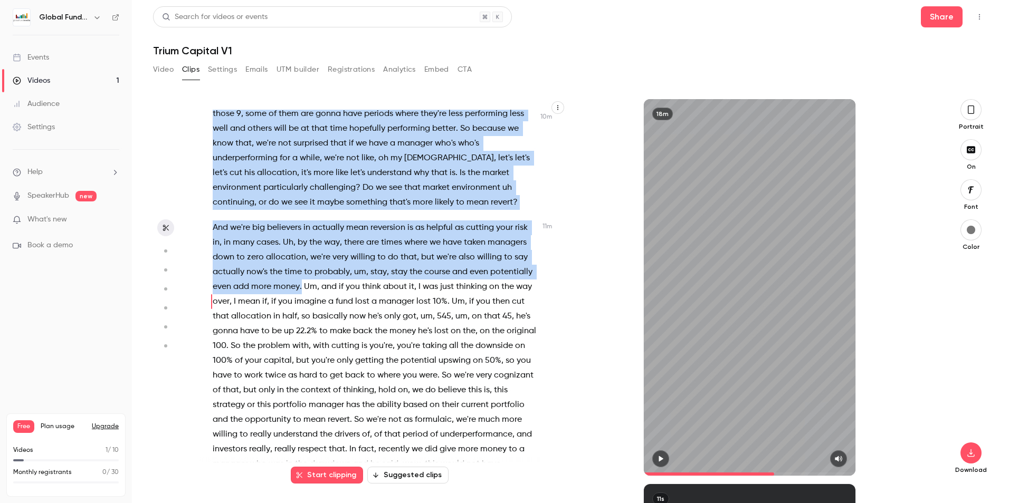
scroll to position [2316, 0]
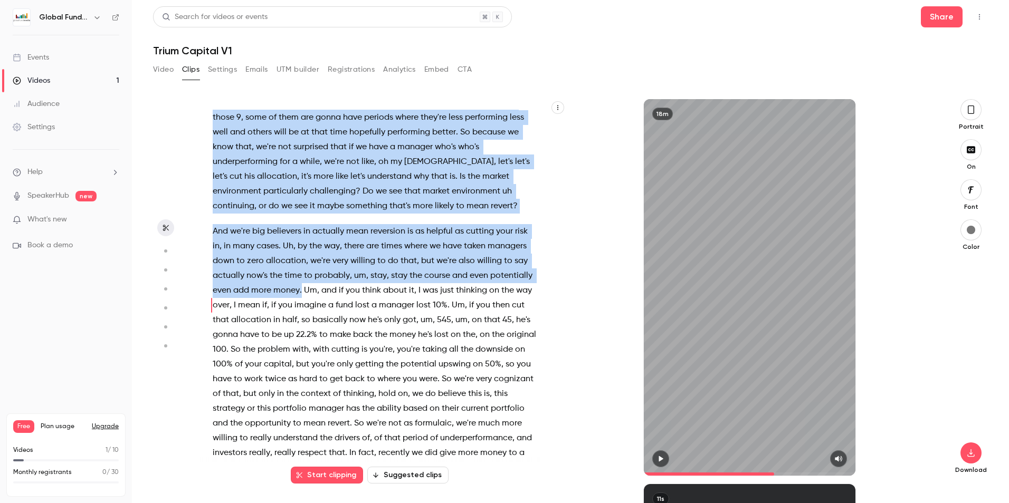
drag, startPoint x: 345, startPoint y: 277, endPoint x: 273, endPoint y: 141, distance: 153.2
click at [273, 141] on div "In the first , I guess almost 8 months now , you know , my prediction has not b…" at bounding box center [379, 293] width 361 height 366
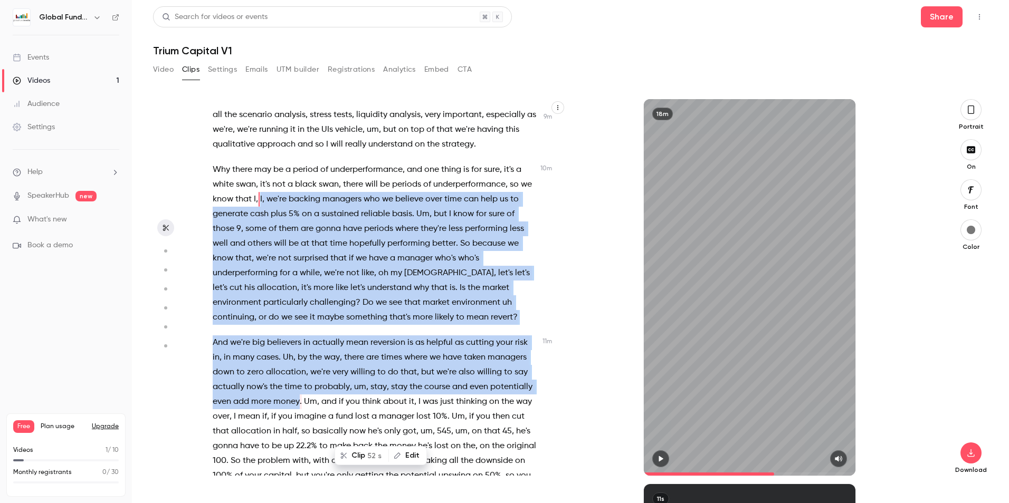
scroll to position [2170, 0]
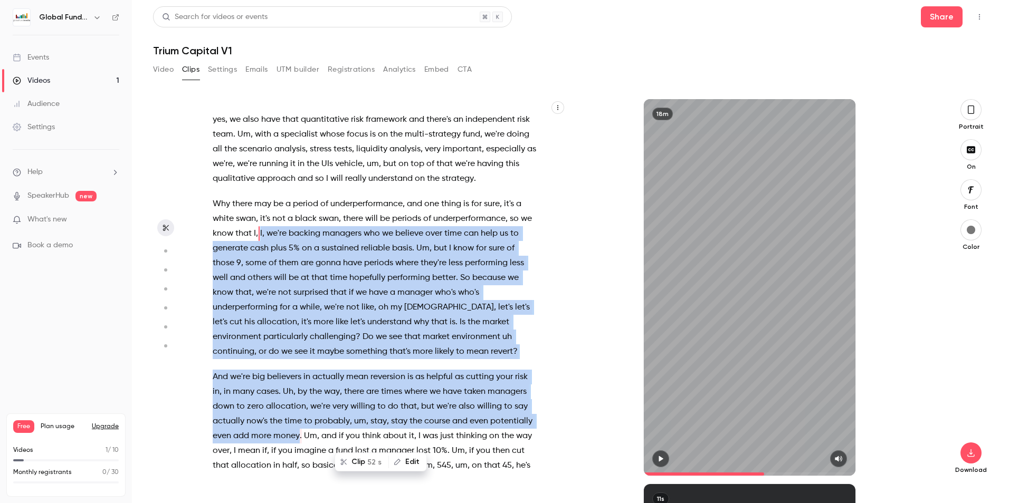
click at [354, 459] on button "Clip 52 s" at bounding box center [362, 462] width 52 height 17
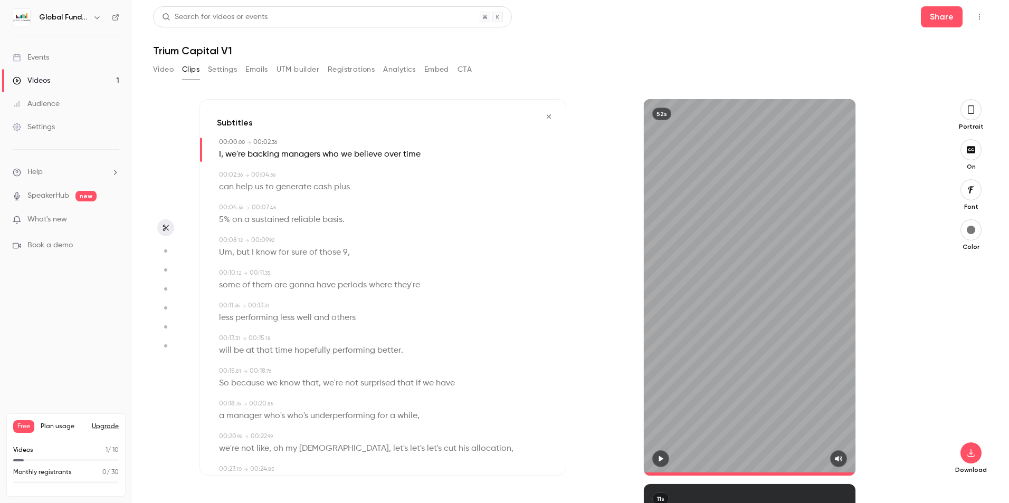
type input "*"
click at [968, 455] on icon "button" at bounding box center [971, 453] width 13 height 8
drag, startPoint x: 737, startPoint y: 53, endPoint x: 715, endPoint y: 25, distance: 35.3
click at [737, 53] on h1 "Trium Capital V1" at bounding box center [570, 50] width 835 height 13
